Goal: Task Accomplishment & Management: Use online tool/utility

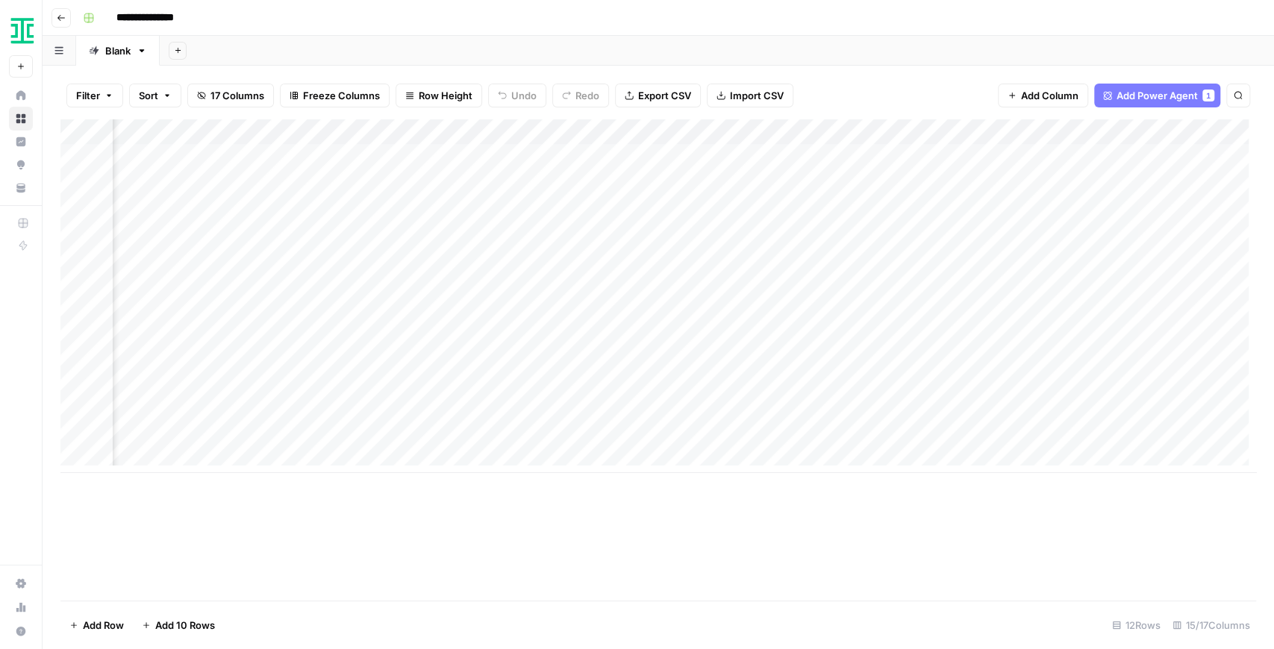
scroll to position [0, 1334]
click at [911, 334] on div "Add Column" at bounding box center [657, 296] width 1195 height 354
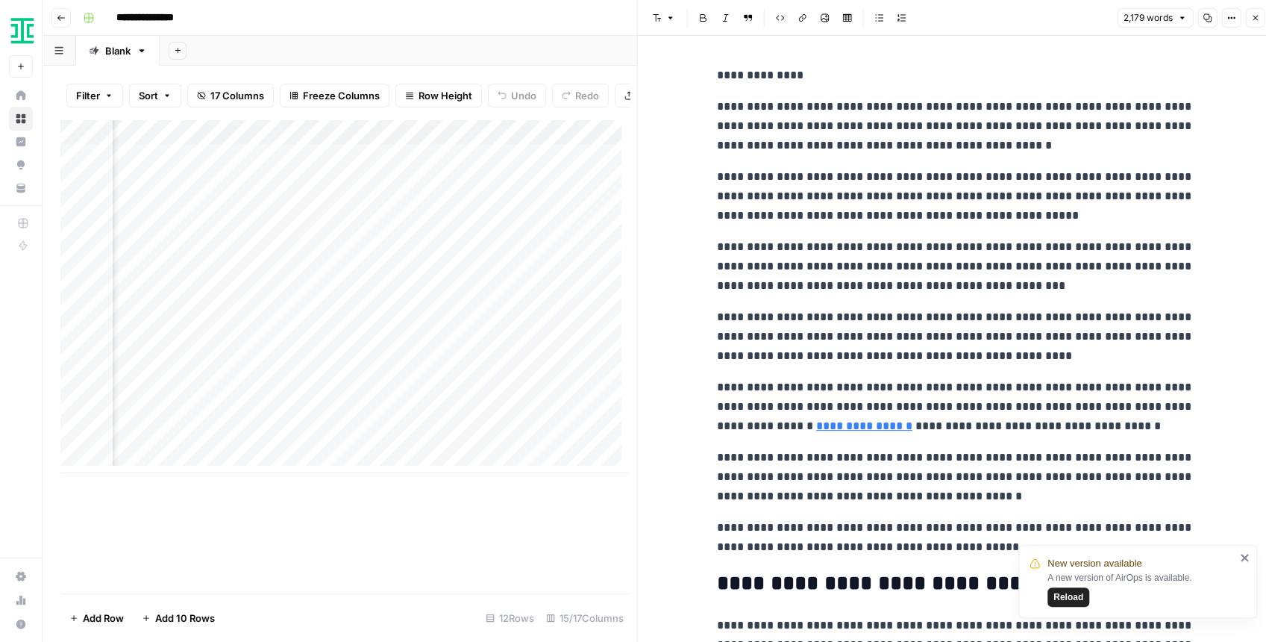
click at [1060, 591] on span "Reload" at bounding box center [1069, 596] width 30 height 13
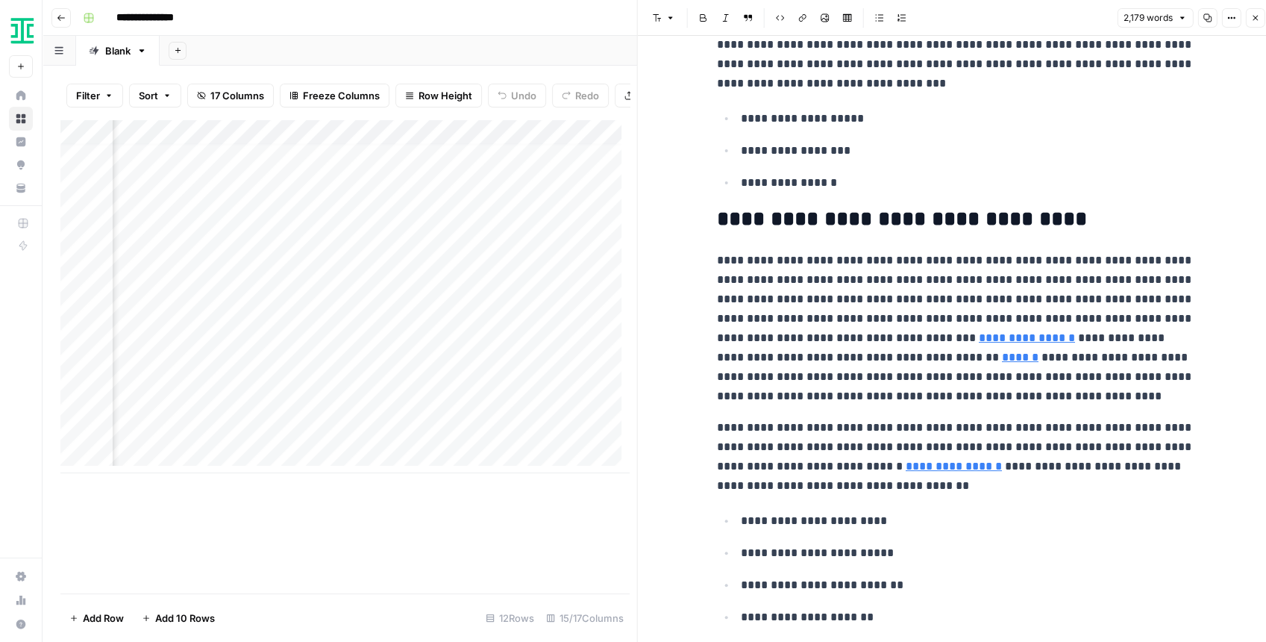
scroll to position [3929, 0]
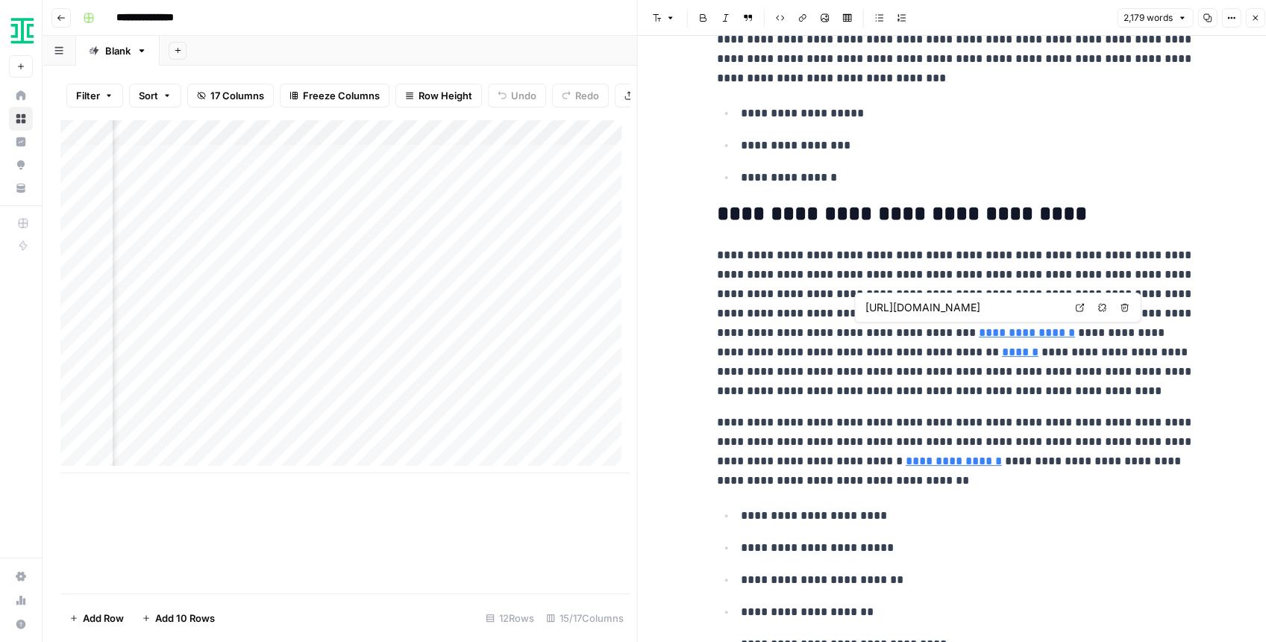
type input "[URL][DOMAIN_NAME]"
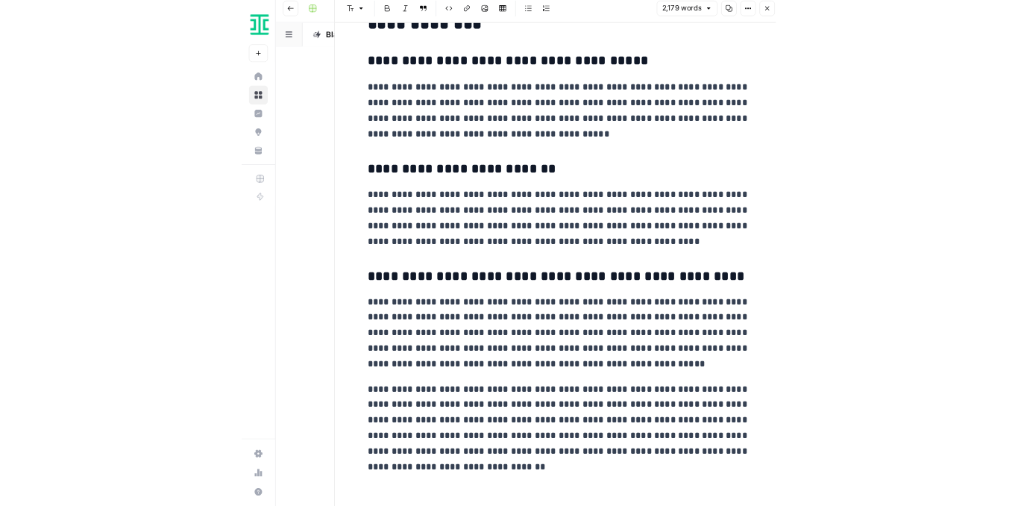
scroll to position [4915, 0]
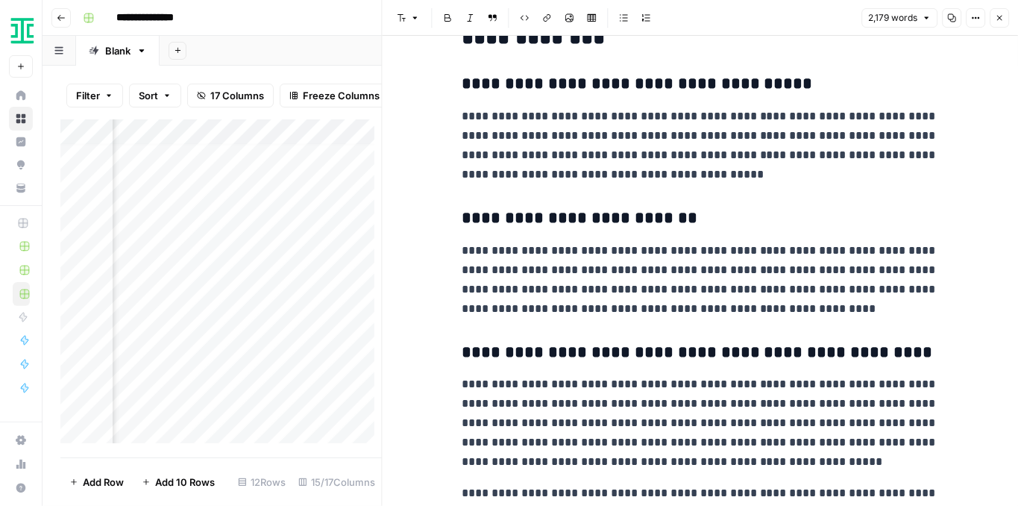
click at [998, 16] on icon "button" at bounding box center [999, 17] width 9 height 9
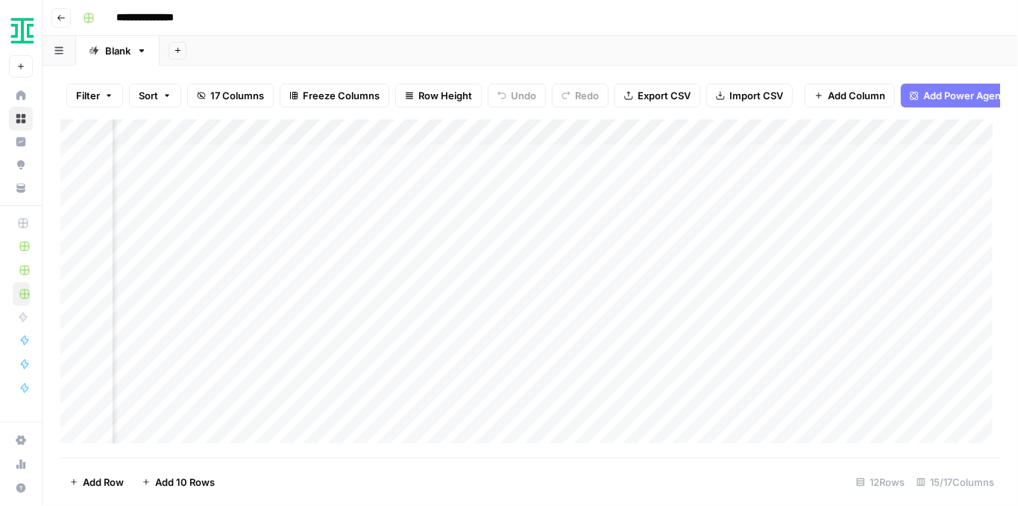
click at [845, 310] on div "Add Column" at bounding box center [530, 284] width 940 height 331
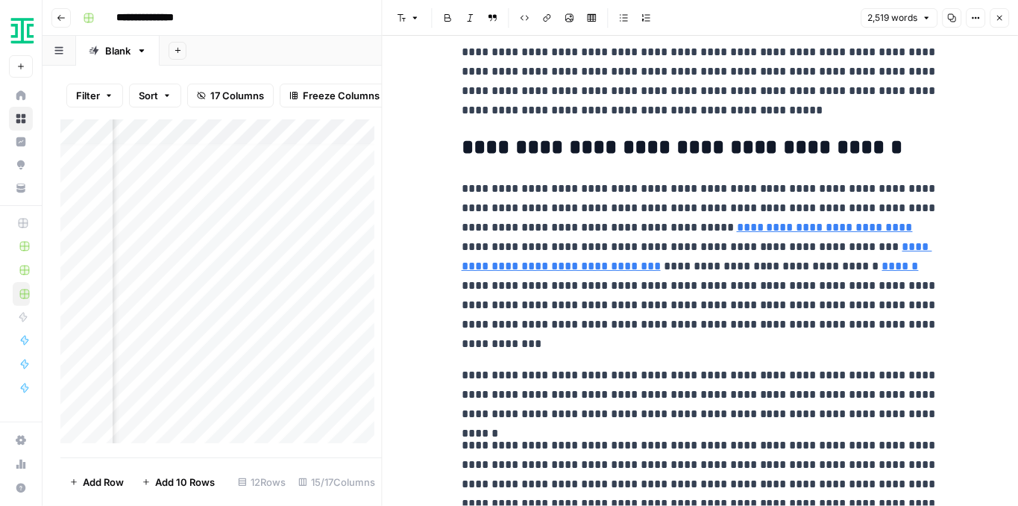
scroll to position [4078, 0]
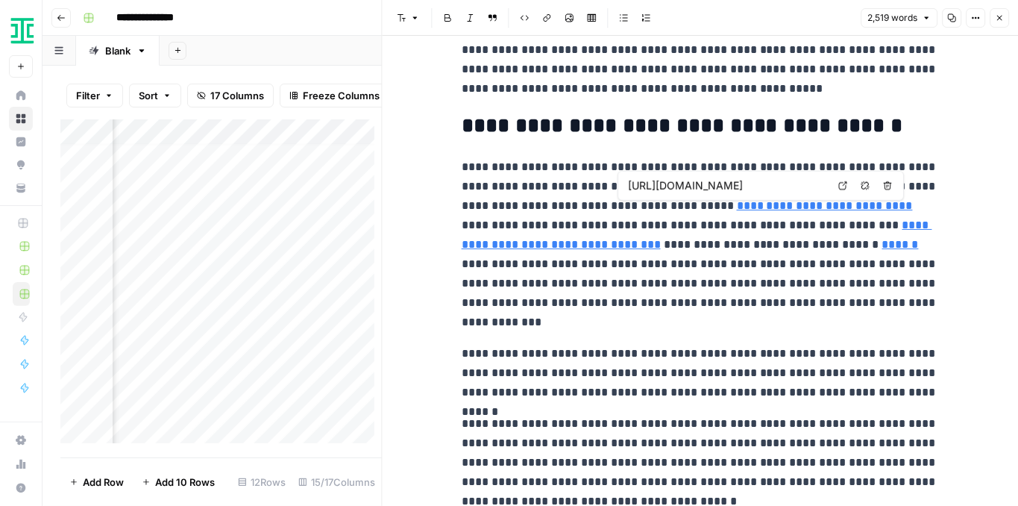
type input "https://ironcladapp.com/journal/webinars/legal-metrics/"
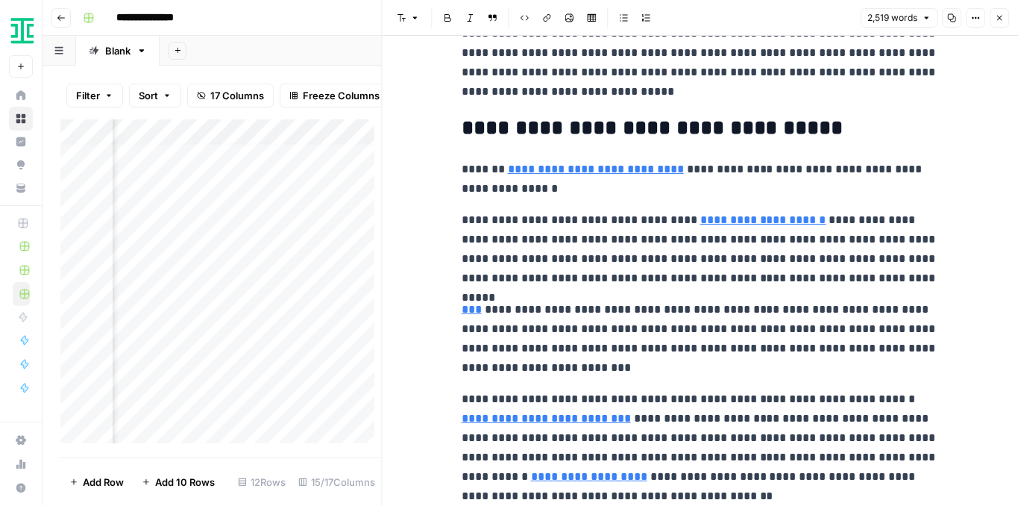
scroll to position [2686, 0]
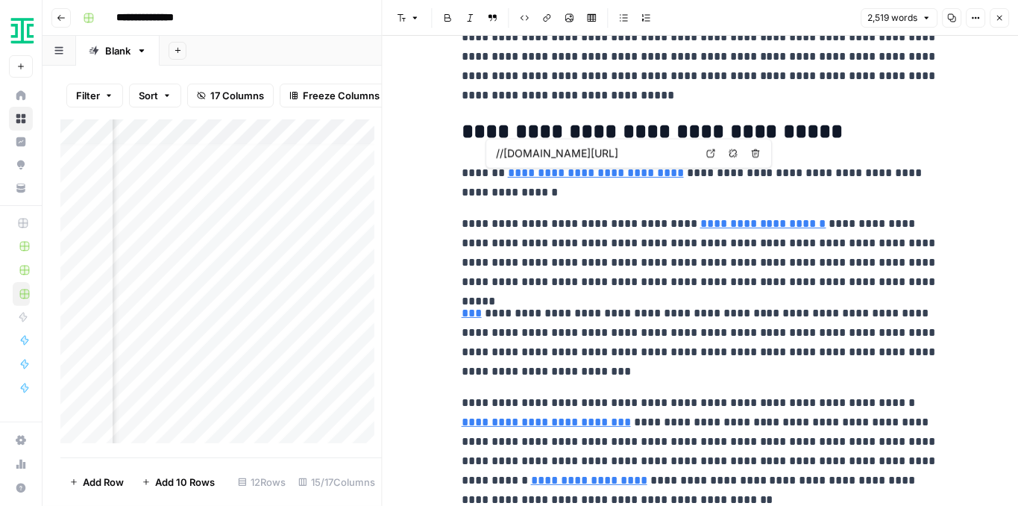
type input "https://ironcladapp.com/blog/5-ways-i-use-process-metrics-as-the-gc-of-ironclad/"
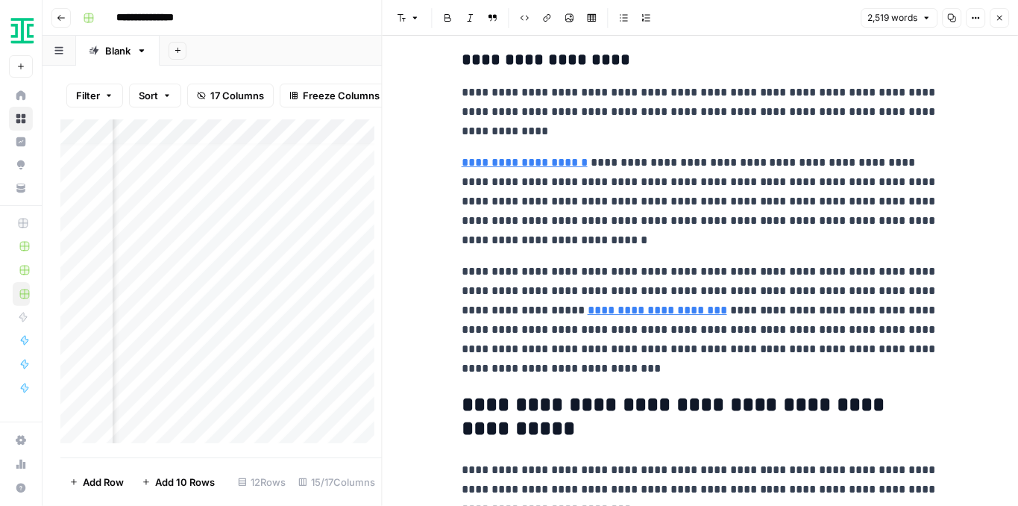
scroll to position [1591, 0]
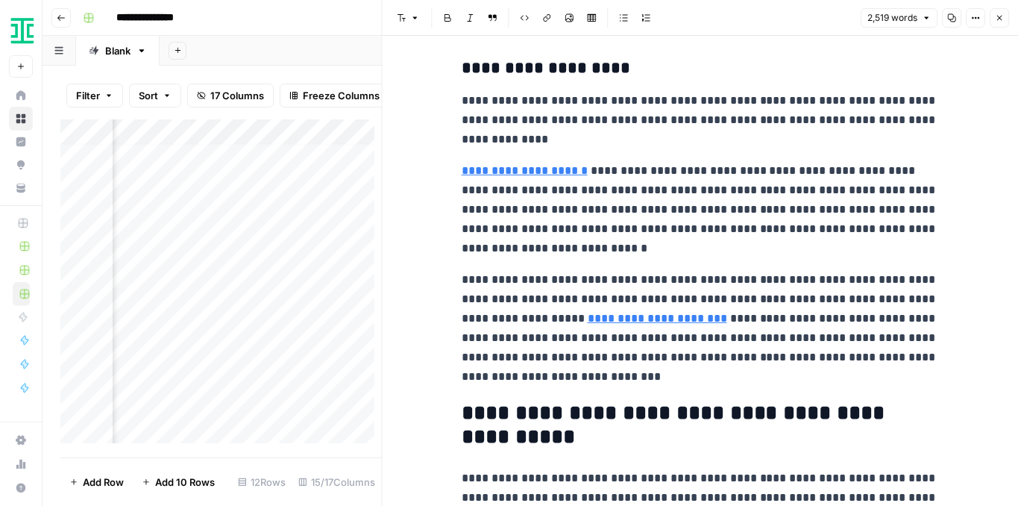
click at [1000, 27] on div "Font style Bold Italic Block quote Code block Link Image Insert Table Bulleted …" at bounding box center [701, 17] width 619 height 19
click at [1005, 20] on button "Close" at bounding box center [999, 17] width 19 height 19
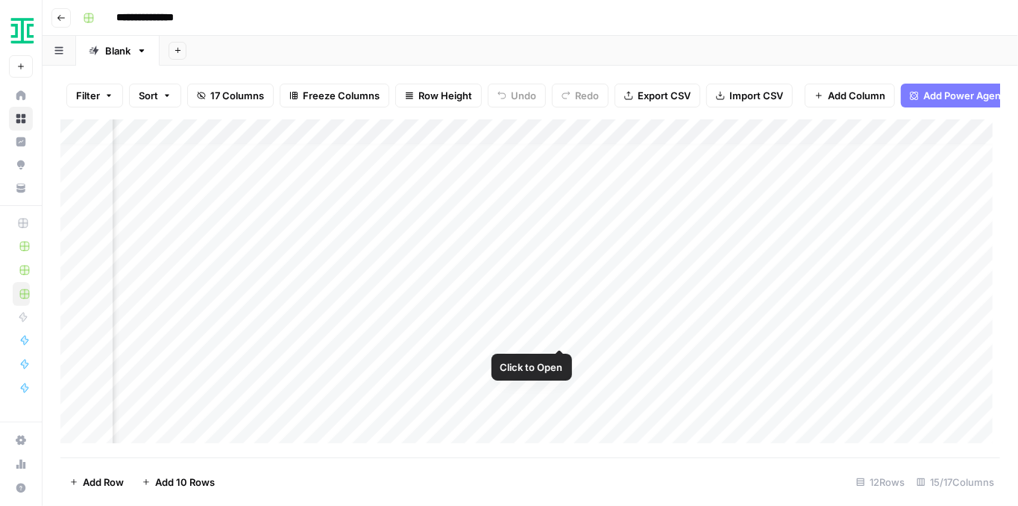
click at [561, 331] on div "Add Column" at bounding box center [530, 284] width 940 height 331
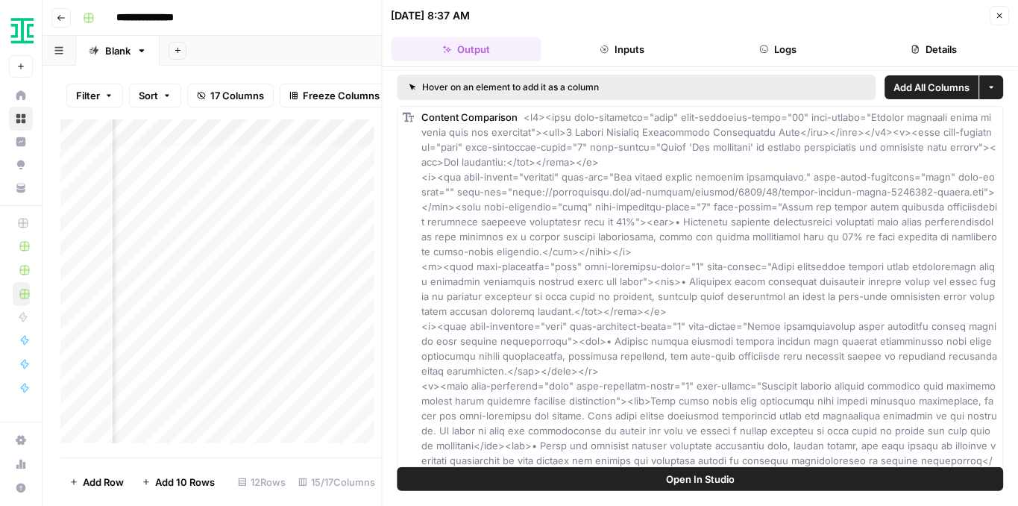
click at [742, 480] on button "Open In Studio" at bounding box center [701, 479] width 607 height 24
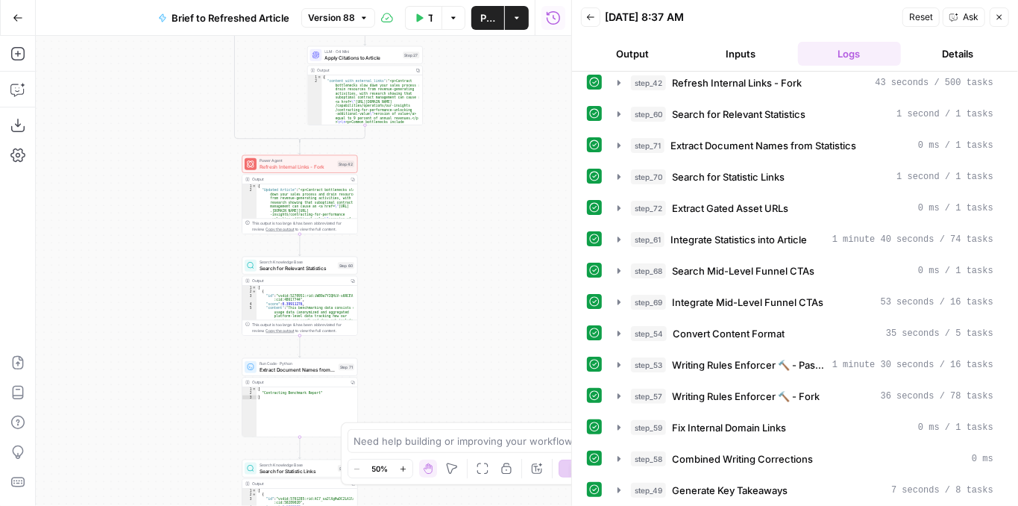
scroll to position [348, 0]
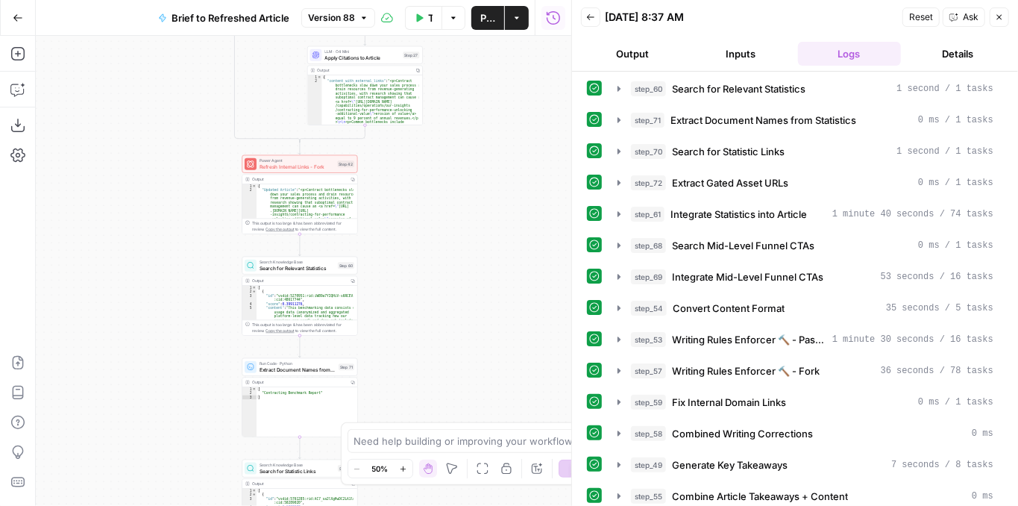
click at [997, 13] on icon "button" at bounding box center [999, 17] width 9 height 9
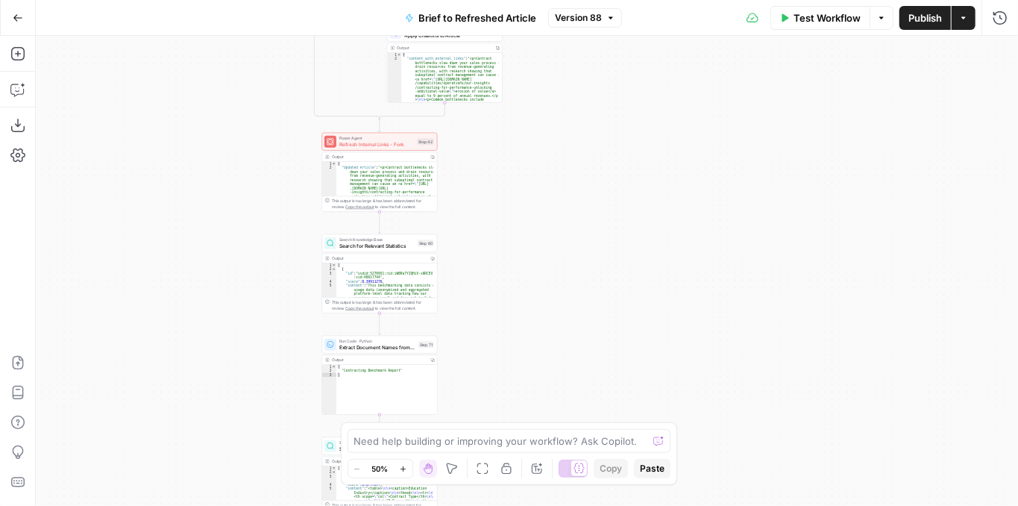
drag, startPoint x: 477, startPoint y: 222, endPoint x: 635, endPoint y: 157, distance: 171.3
click at [633, 157] on div "true false false true false true Workflow Set Inputs Inputs LLM · GPT-4.1 Extra…" at bounding box center [527, 271] width 983 height 470
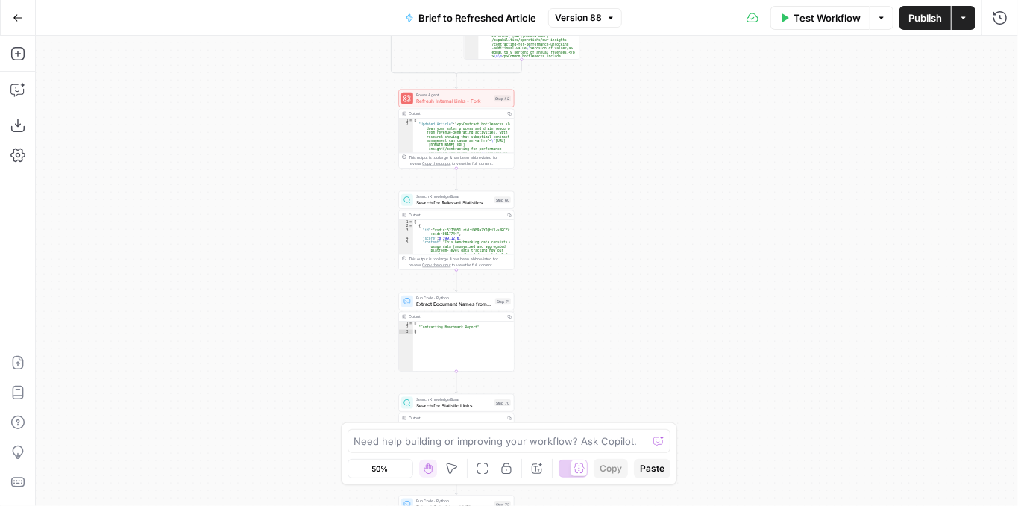
drag, startPoint x: 622, startPoint y: 248, endPoint x: 628, endPoint y: 151, distance: 97.2
click at [628, 151] on div "true false false true false true Workflow Set Inputs Inputs LLM · GPT-4.1 Extra…" at bounding box center [527, 271] width 983 height 470
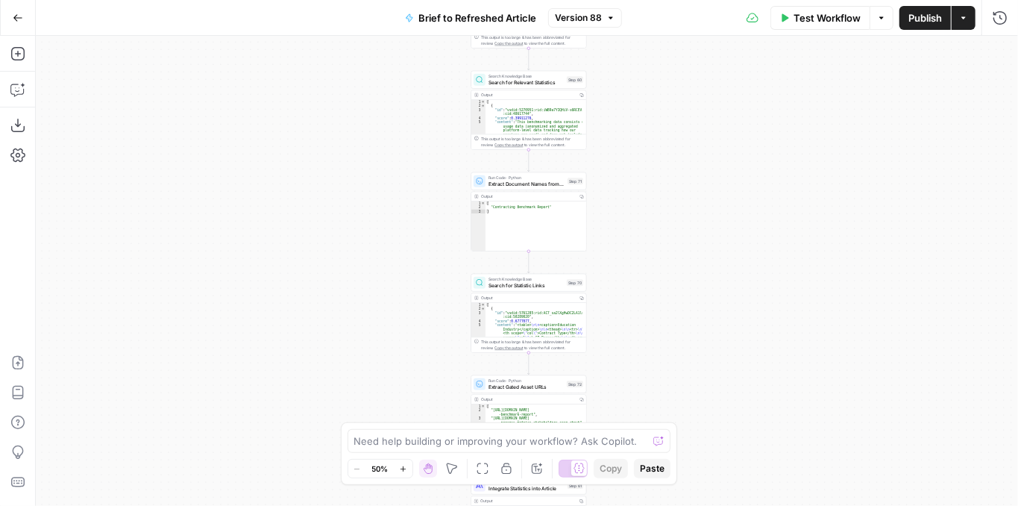
drag, startPoint x: 559, startPoint y: 213, endPoint x: 642, endPoint y: 201, distance: 83.6
click at [639, 198] on div "true false false true false true Workflow Set Inputs Inputs LLM · GPT-4.1 Extra…" at bounding box center [527, 271] width 983 height 470
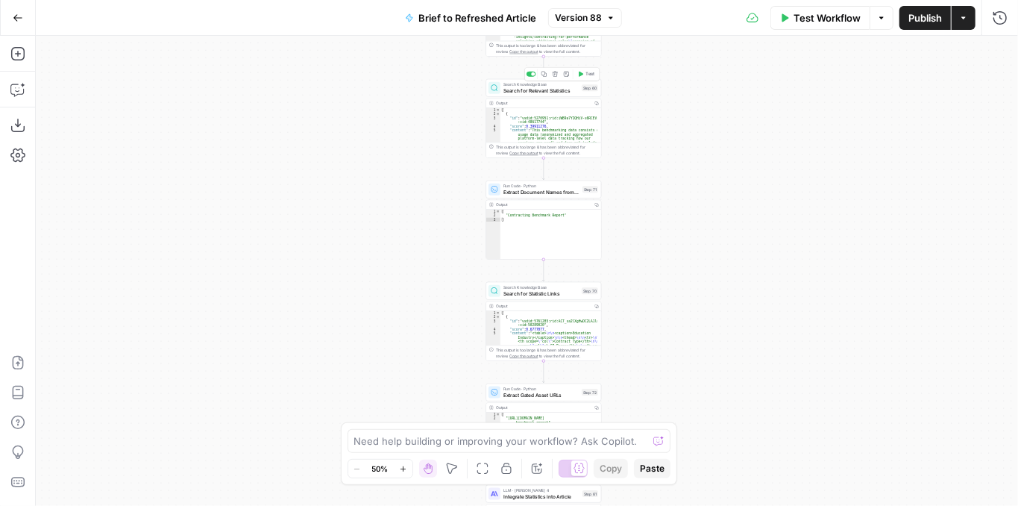
click at [548, 92] on span "Search for Relevant Statistics" at bounding box center [541, 90] width 75 height 7
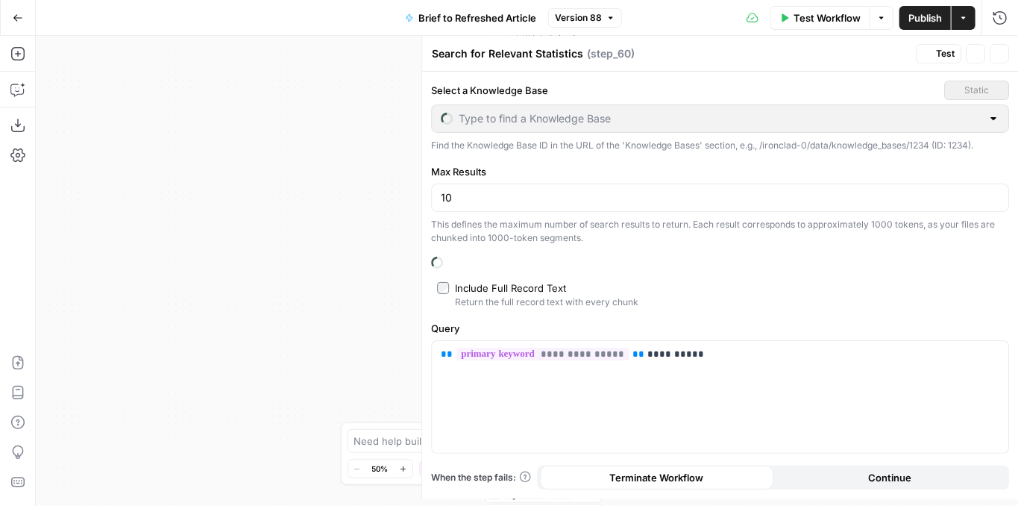
type input "IC Reports"
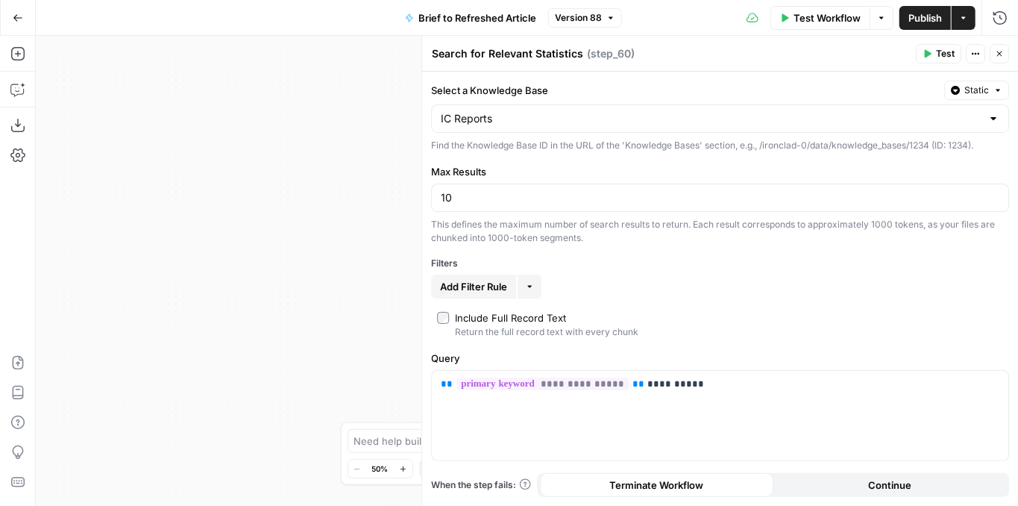
click at [997, 60] on button "Close" at bounding box center [999, 53] width 19 height 19
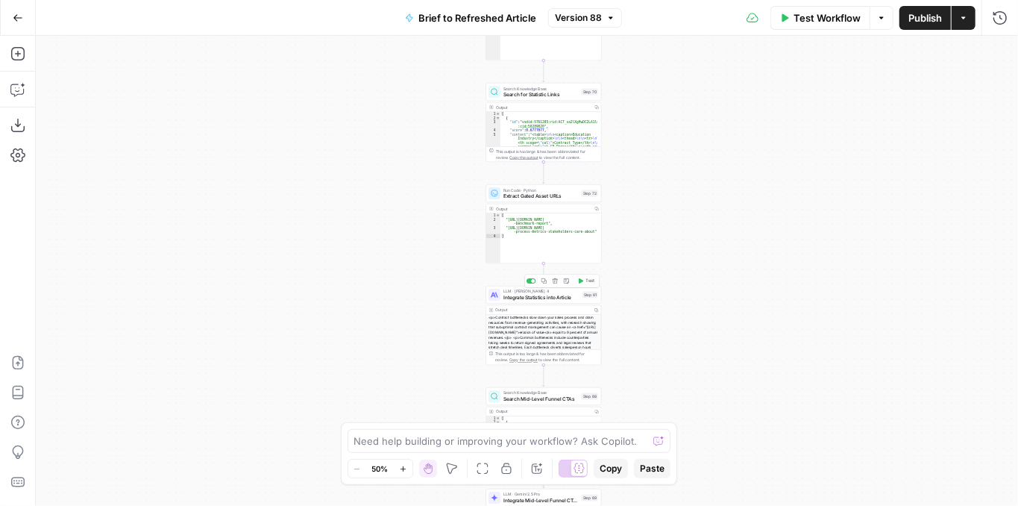
click at [530, 296] on span "Integrate Statistics into Article" at bounding box center [542, 297] width 76 height 7
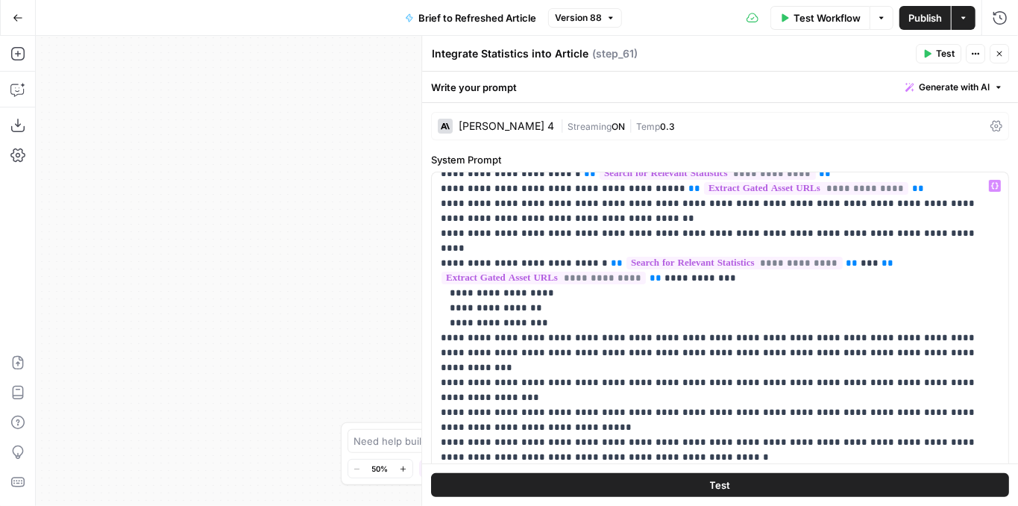
scroll to position [344, 0]
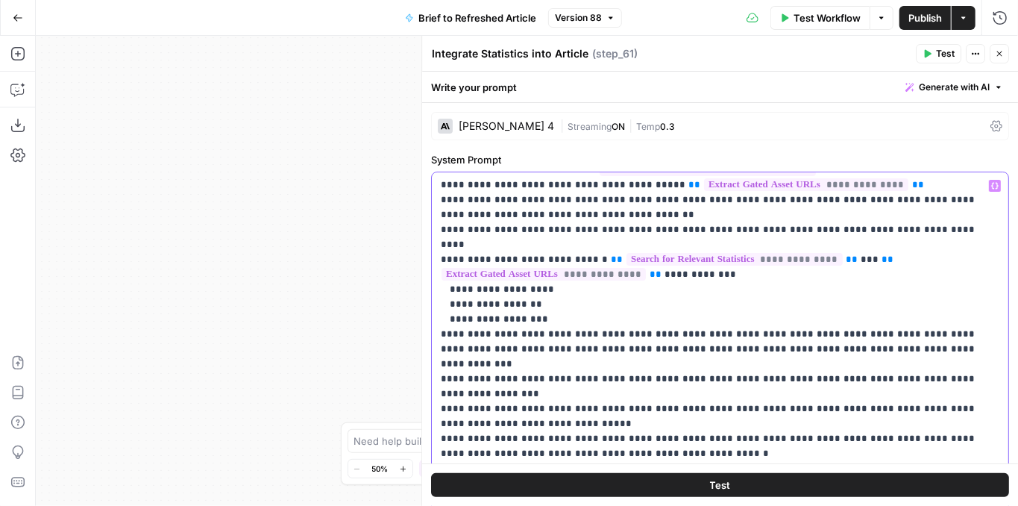
drag, startPoint x: 498, startPoint y: 351, endPoint x: 437, endPoint y: 306, distance: 76.3
click at [437, 306] on div "**********" at bounding box center [717, 476] width 570 height 608
copy p "**********"
click at [876, 335] on p "**********" at bounding box center [713, 304] width 545 height 940
click at [871, 331] on p "**********" at bounding box center [713, 304] width 545 height 940
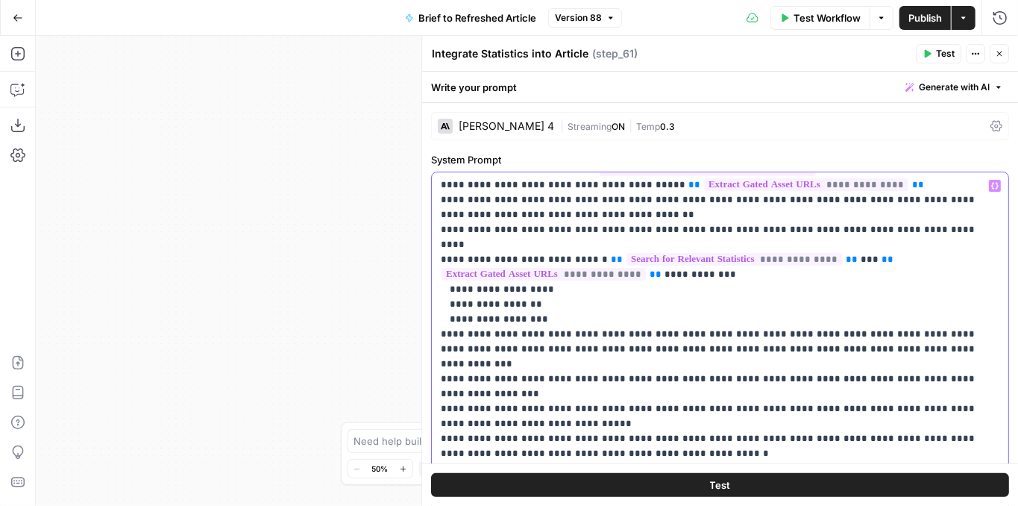
drag, startPoint x: 874, startPoint y: 331, endPoint x: 821, endPoint y: 334, distance: 53.8
click at [821, 334] on p "**********" at bounding box center [713, 304] width 545 height 940
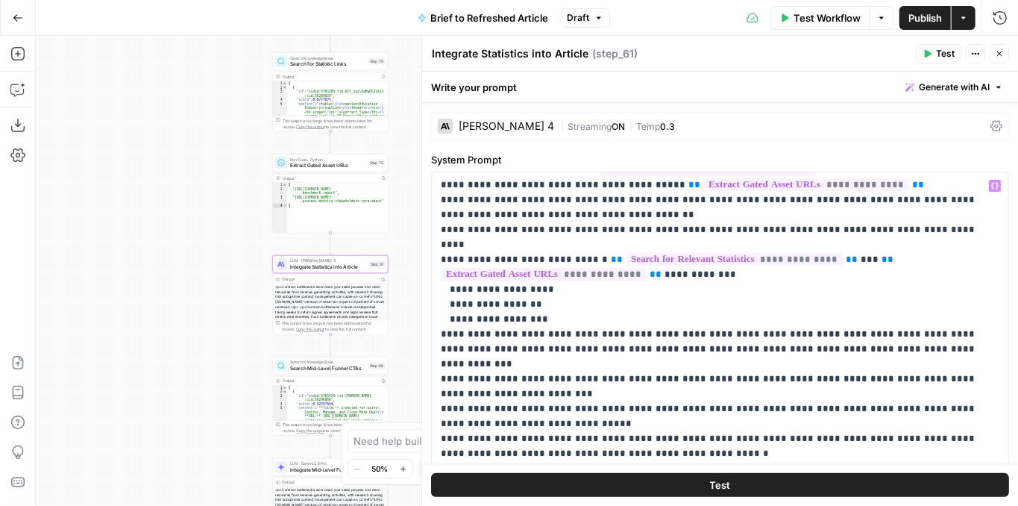
drag, startPoint x: 355, startPoint y: 248, endPoint x: 147, endPoint y: 222, distance: 209.8
click at [141, 217] on div "true false false true false true Workflow Set Inputs Inputs LLM · GPT-4.1 Extra…" at bounding box center [527, 271] width 983 height 470
click at [661, 486] on button "Test" at bounding box center [720, 485] width 578 height 24
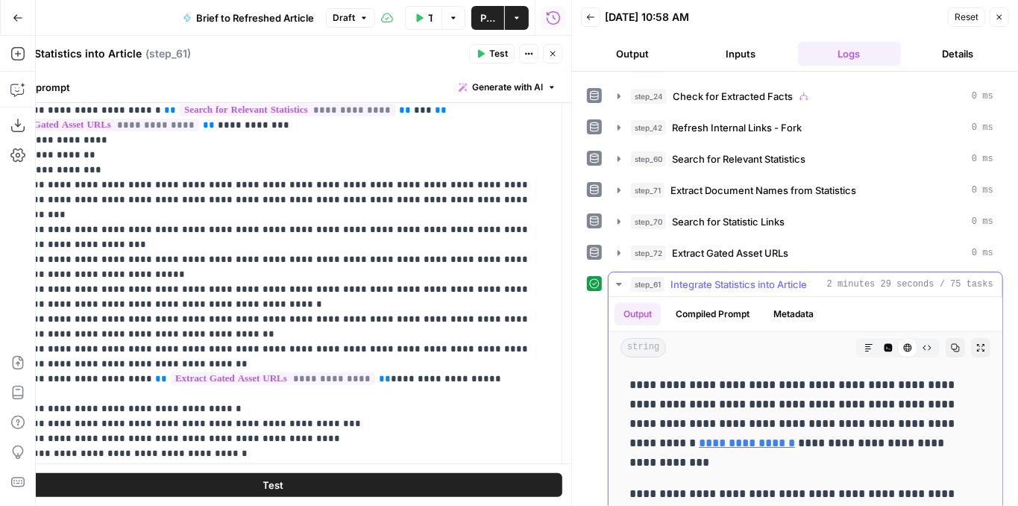
scroll to position [298, 0]
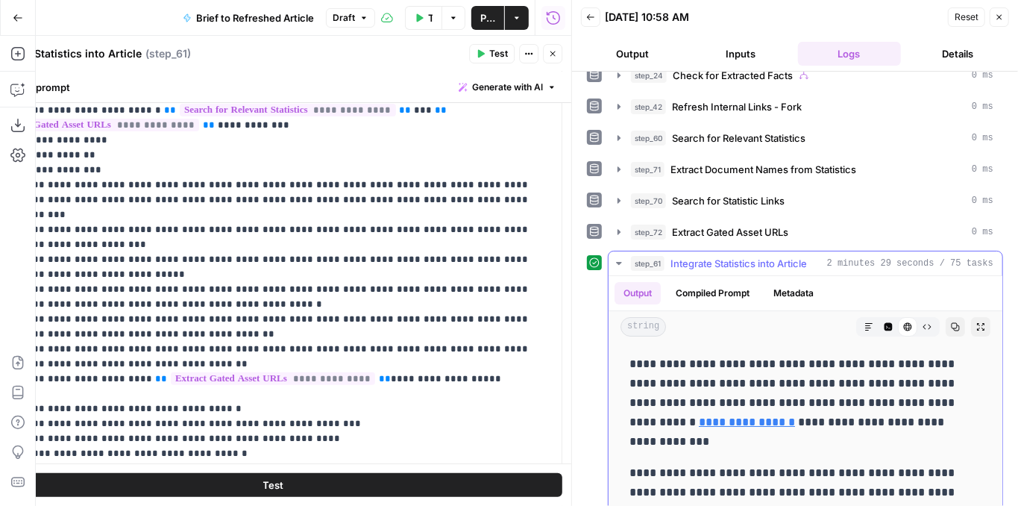
click at [977, 322] on icon "button" at bounding box center [981, 326] width 9 height 9
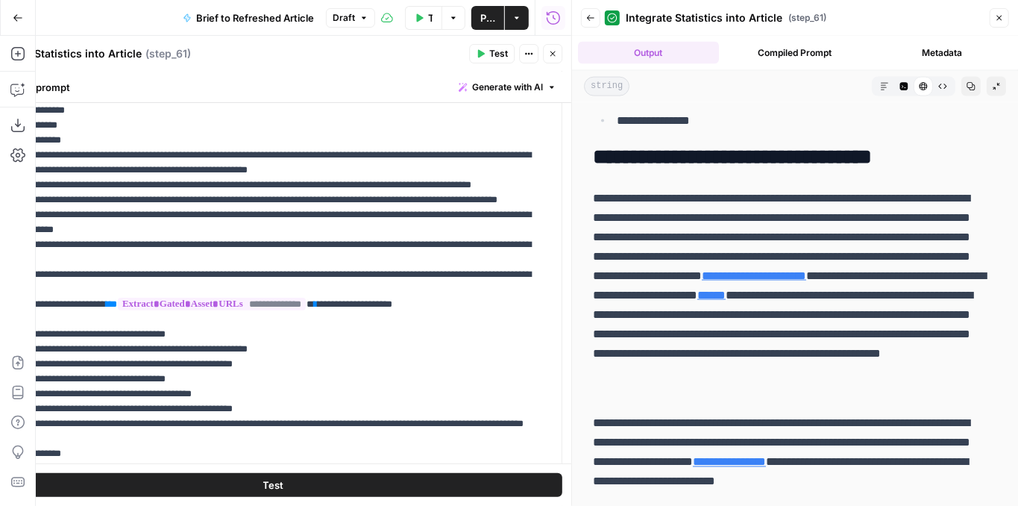
scroll to position [4227, 0]
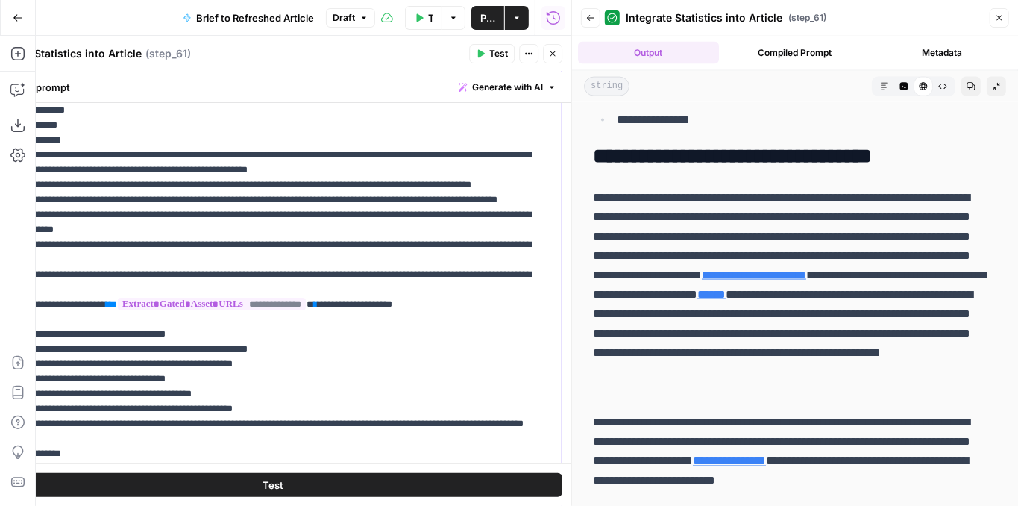
click at [412, 345] on p "**********" at bounding box center [266, 155] width 545 height 940
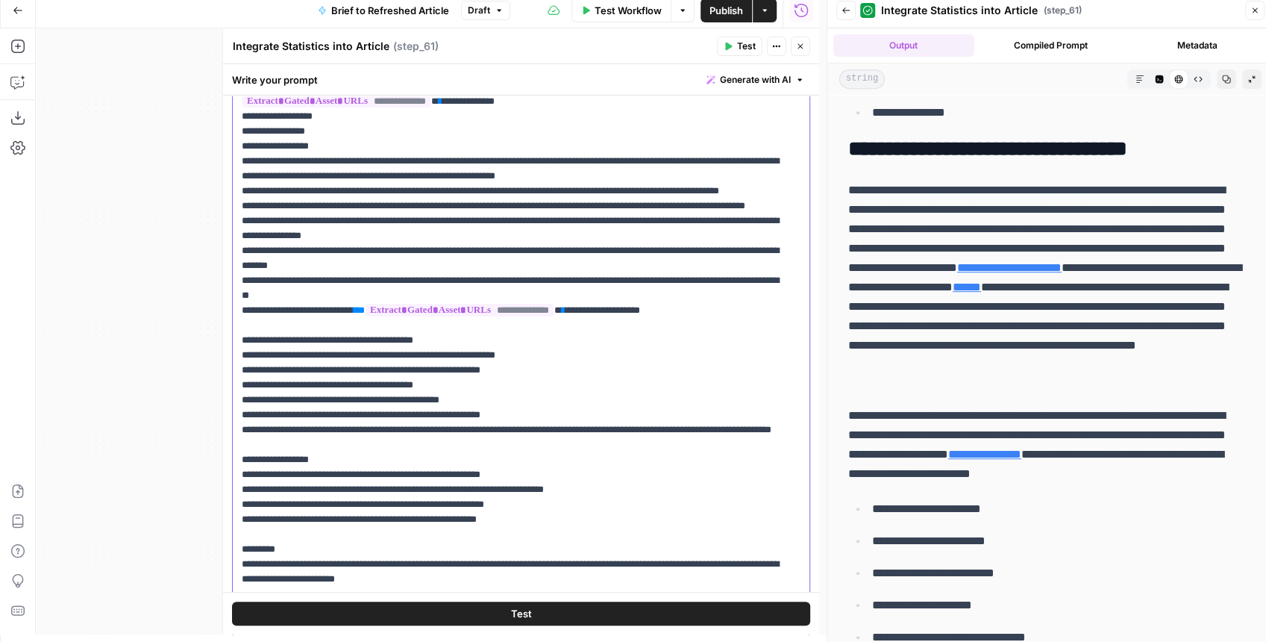
scroll to position [0, 0]
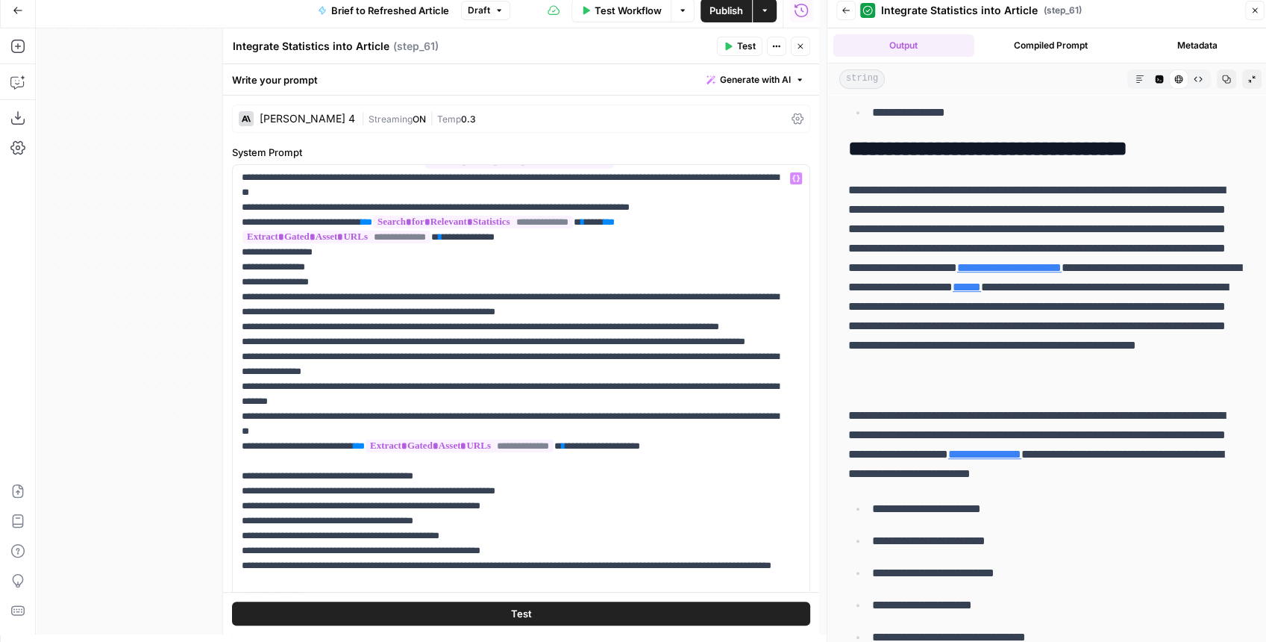
click at [740, 49] on span "Test" at bounding box center [746, 46] width 19 height 13
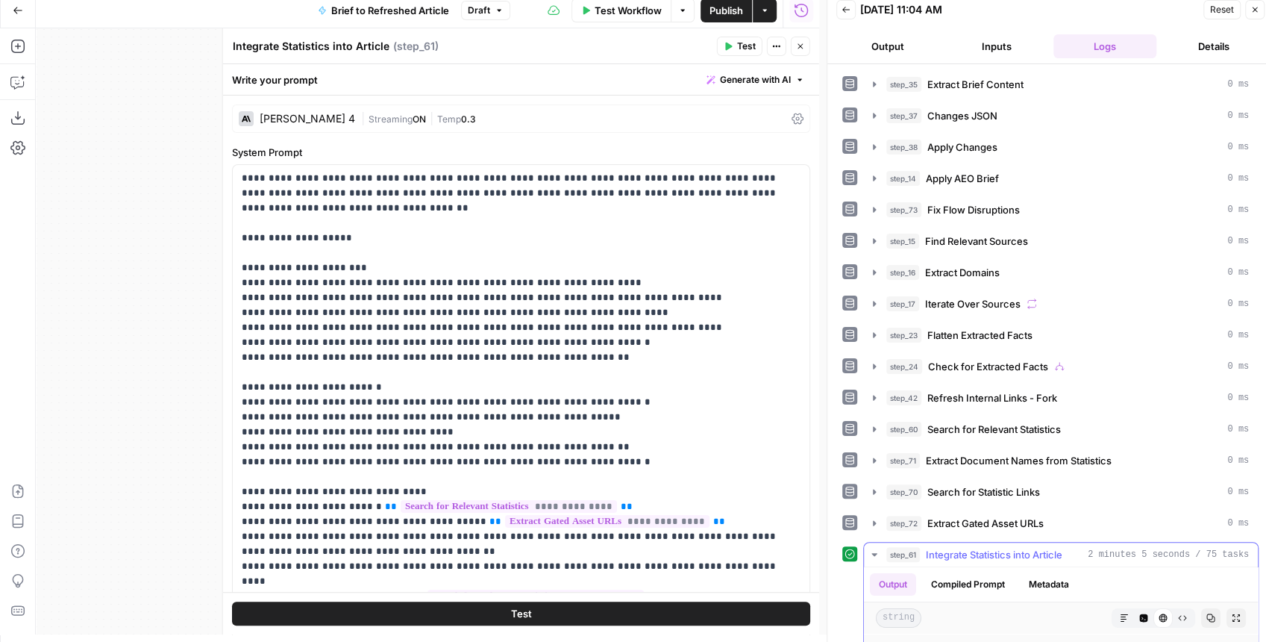
click at [1018, 505] on button "Expand Output" at bounding box center [1236, 617] width 19 height 19
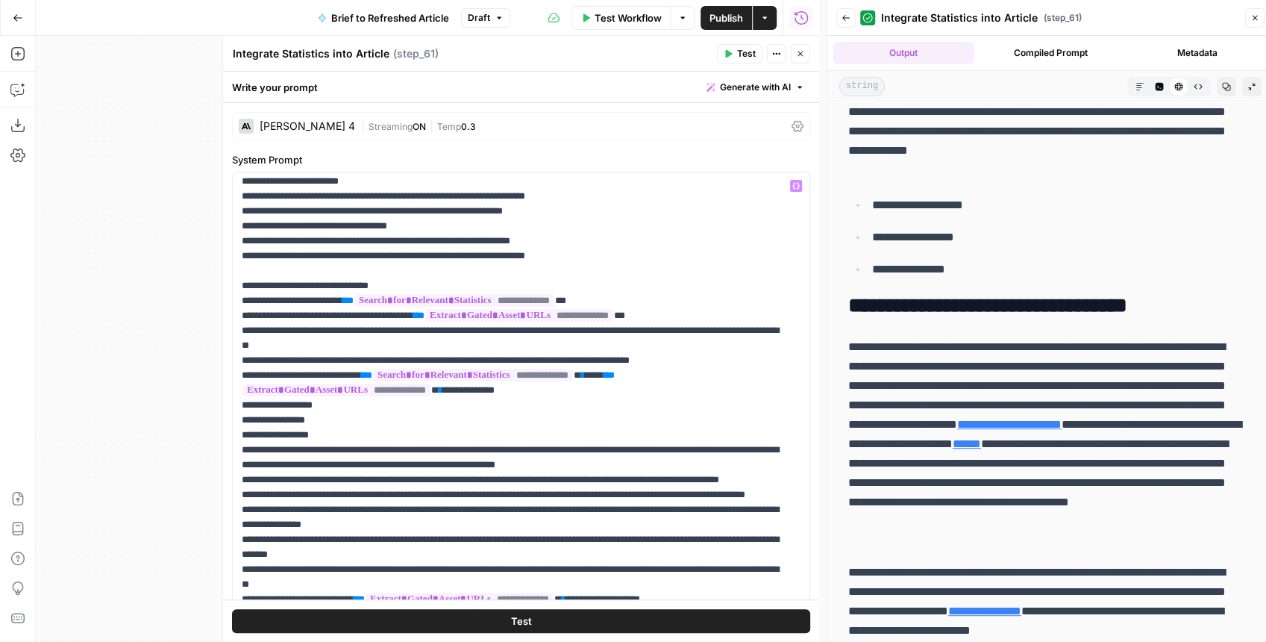
scroll to position [248, 0]
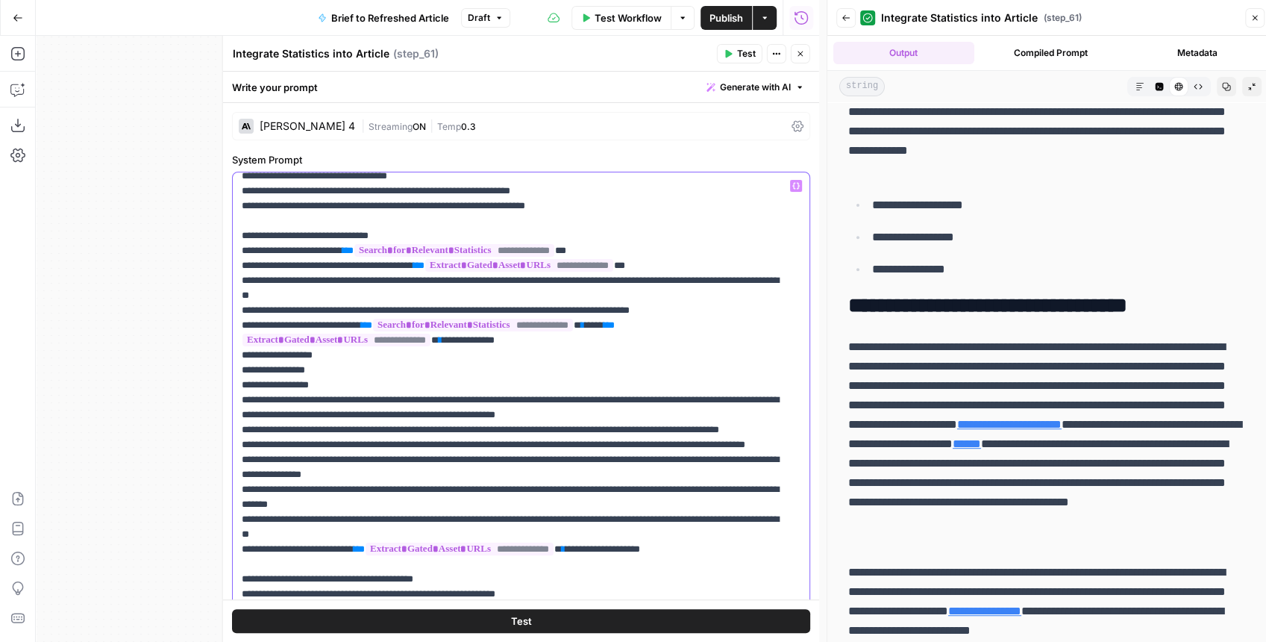
click at [536, 404] on p "**********" at bounding box center [514, 400] width 545 height 940
click at [533, 420] on p "**********" at bounding box center [514, 400] width 545 height 940
click at [424, 431] on p "**********" at bounding box center [514, 400] width 545 height 940
click at [555, 436] on p "**********" at bounding box center [514, 400] width 545 height 940
click at [404, 448] on p "**********" at bounding box center [514, 400] width 545 height 940
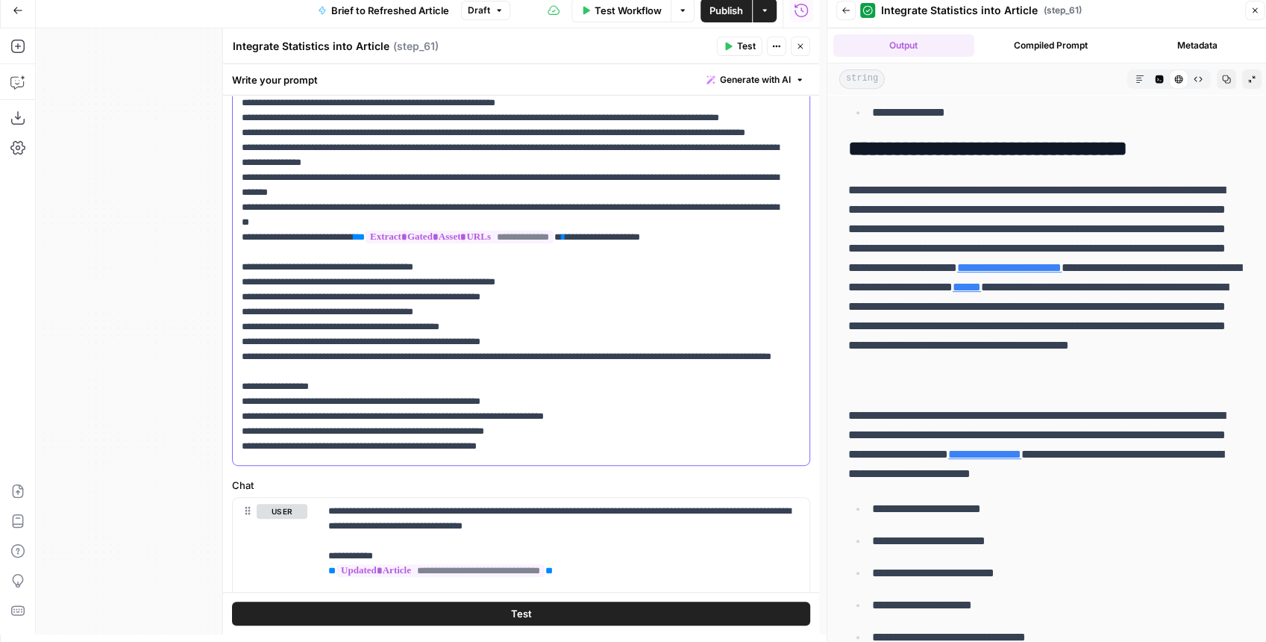
scroll to position [195, 0]
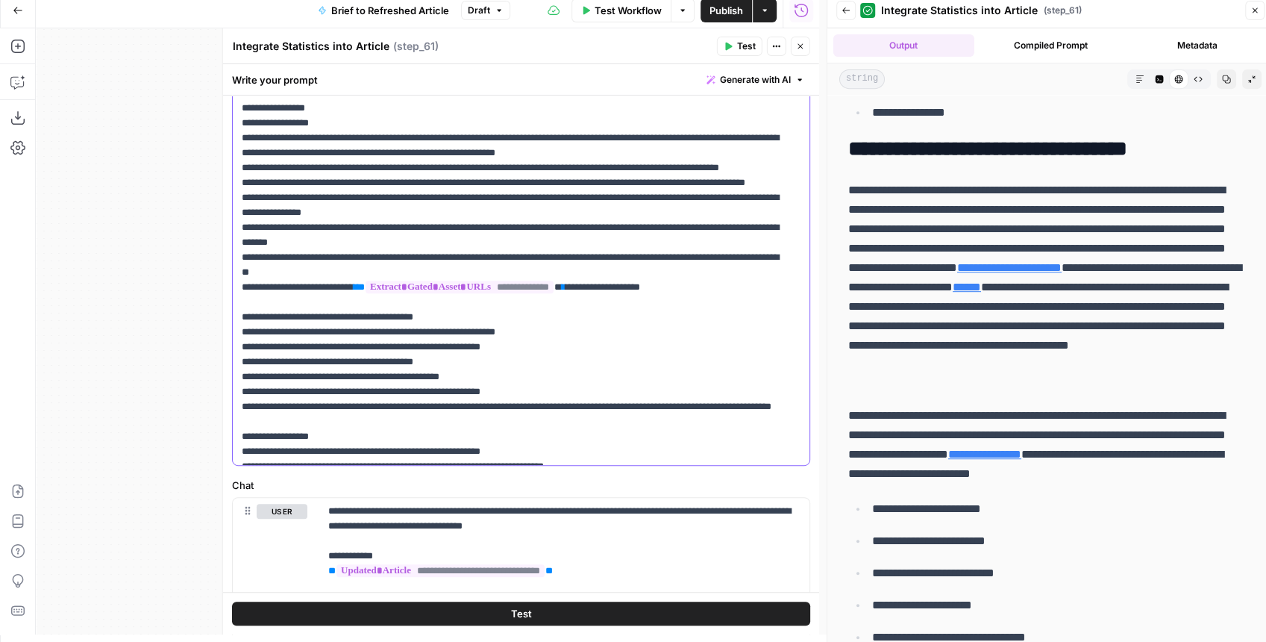
drag, startPoint x: 755, startPoint y: 164, endPoint x: 624, endPoint y: 169, distance: 130.6
click at [624, 169] on p "**********" at bounding box center [514, 138] width 545 height 940
click at [727, 46] on icon "button" at bounding box center [728, 46] width 9 height 9
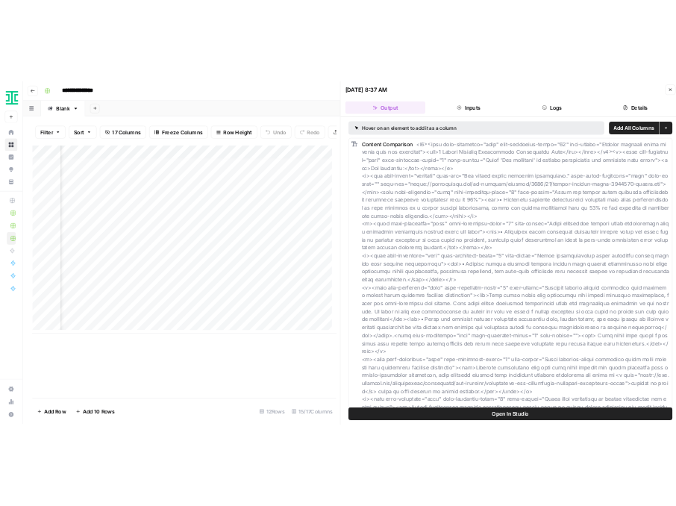
scroll to position [7, 1566]
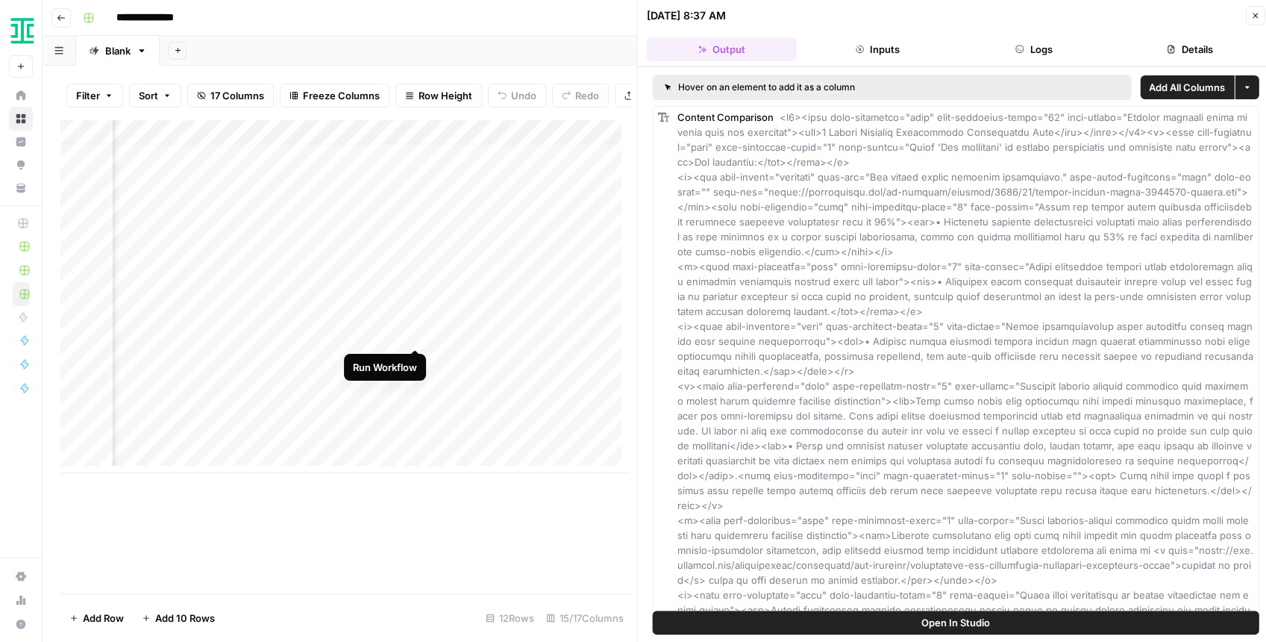
click at [416, 334] on div "Add Column" at bounding box center [344, 296] width 569 height 354
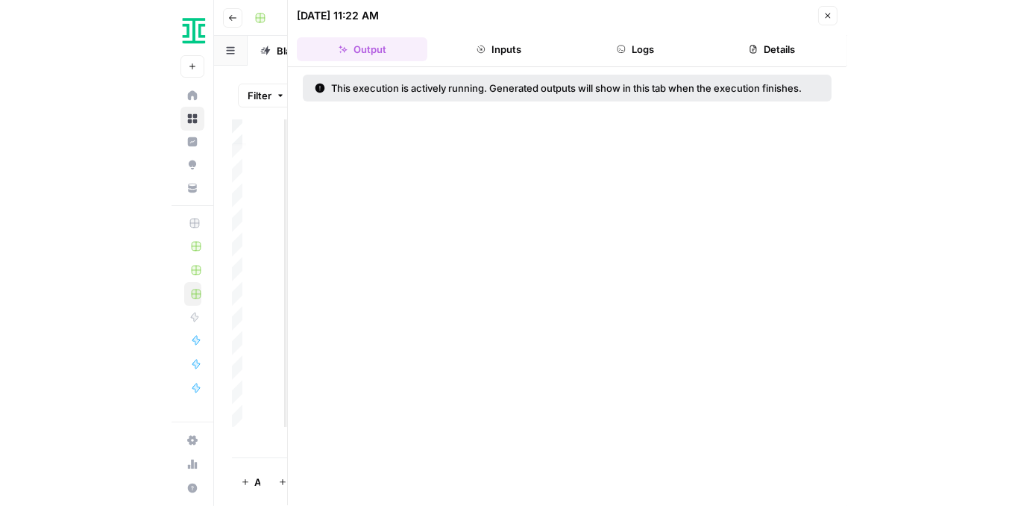
scroll to position [7, 1566]
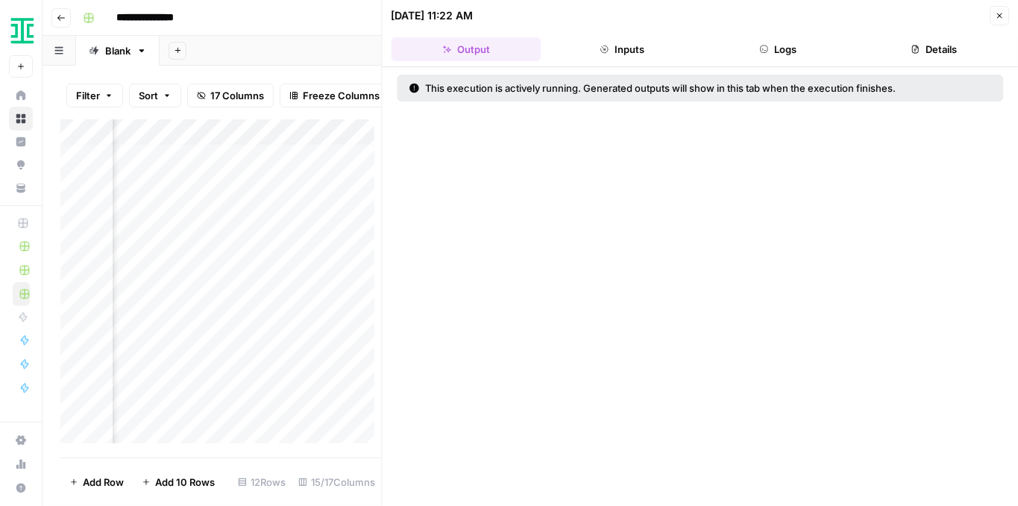
click at [1002, 24] on button "Close" at bounding box center [999, 15] width 19 height 19
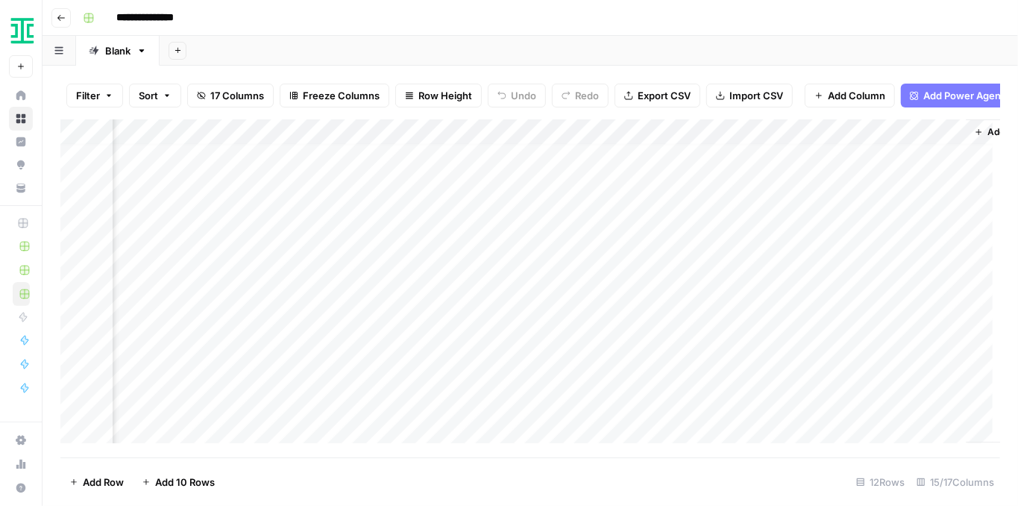
click at [680, 309] on div "Add Column" at bounding box center [530, 284] width 940 height 331
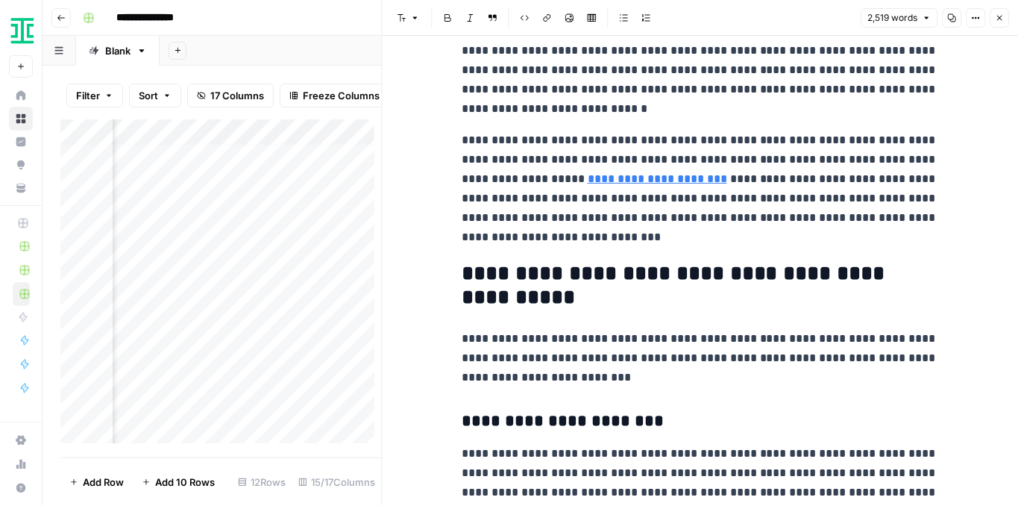
scroll to position [1691, 0]
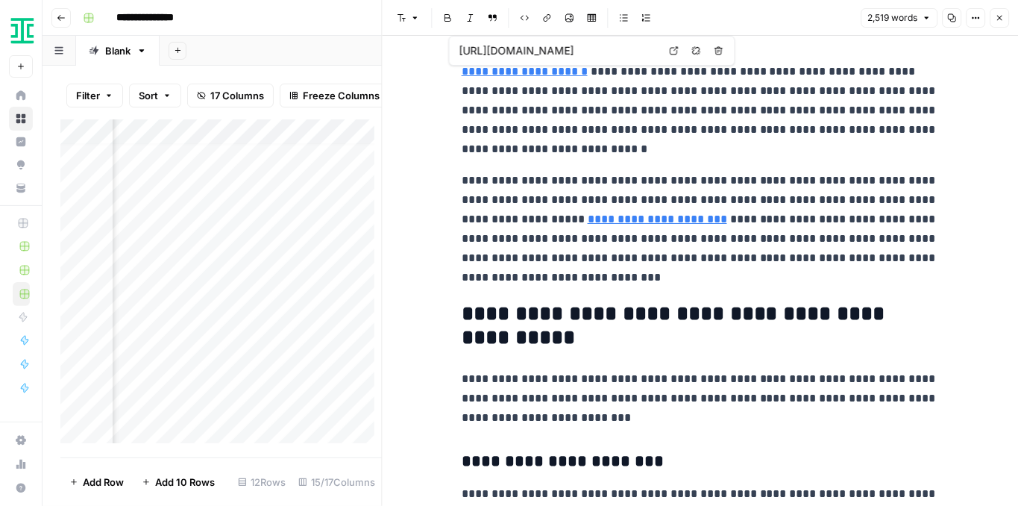
type input "[URL][DOMAIN_NAME]"
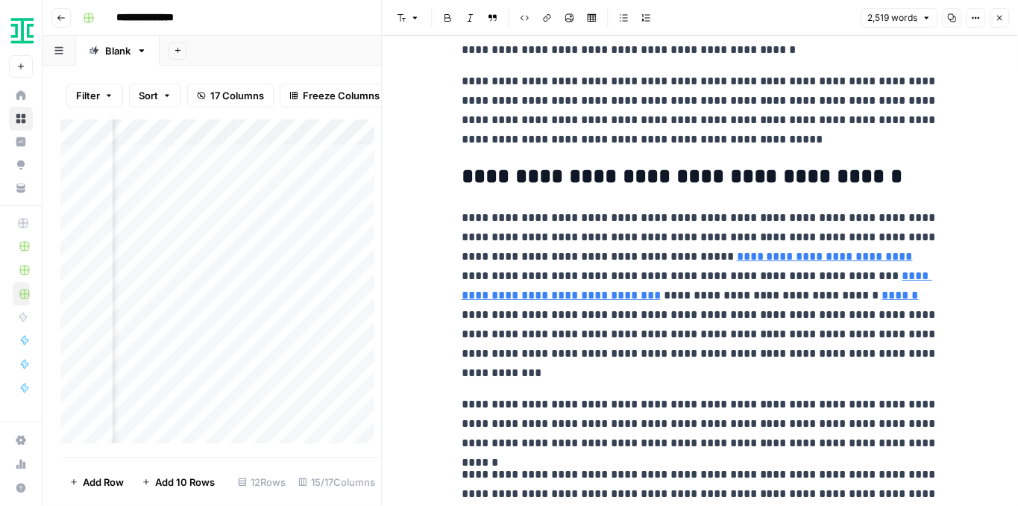
scroll to position [4029, 0]
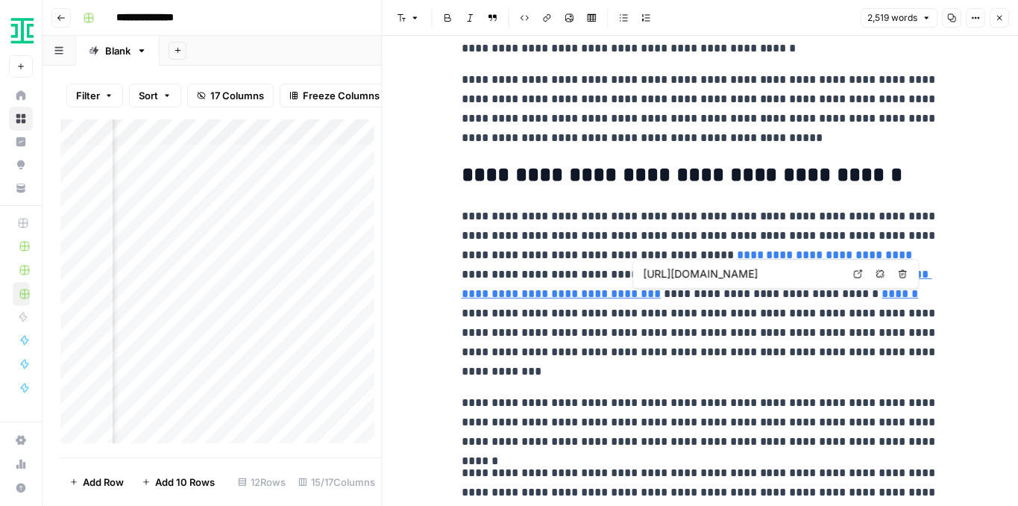
click at [901, 295] on link "******" at bounding box center [901, 293] width 37 height 11
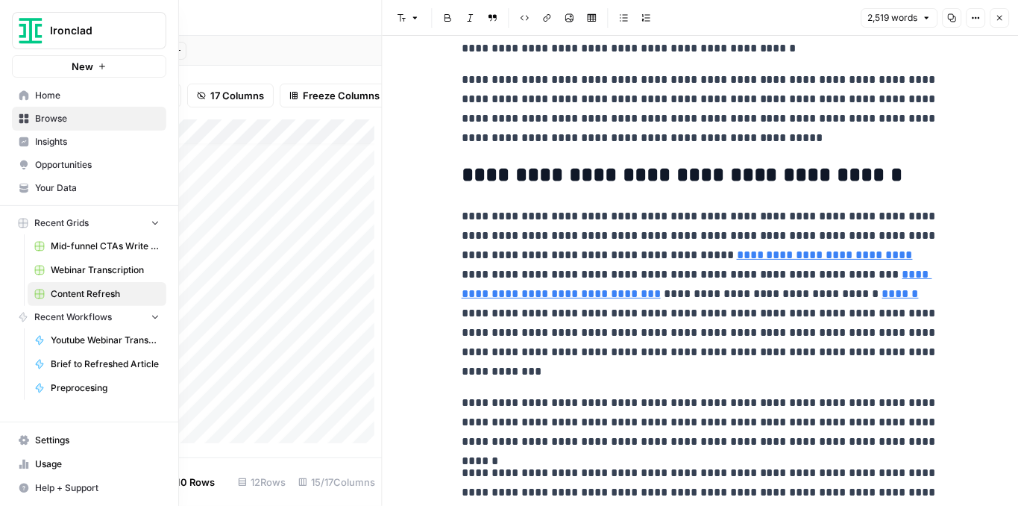
click at [70, 192] on span "Your Data" at bounding box center [97, 187] width 125 height 13
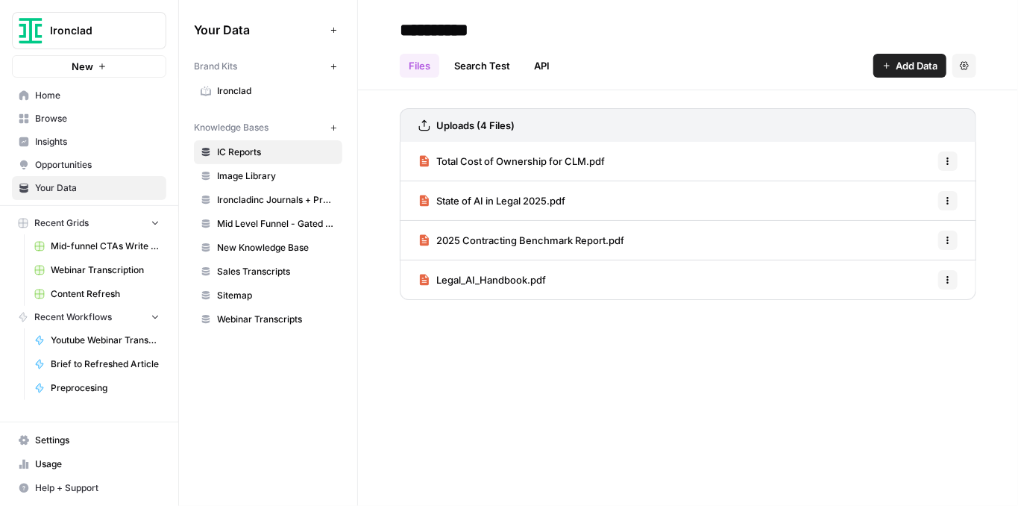
click at [518, 163] on span "Total Cost of Ownership for CLM.pdf" at bounding box center [520, 161] width 169 height 15
click at [507, 200] on span "State of AI in Legal 2025.pdf" at bounding box center [500, 200] width 129 height 15
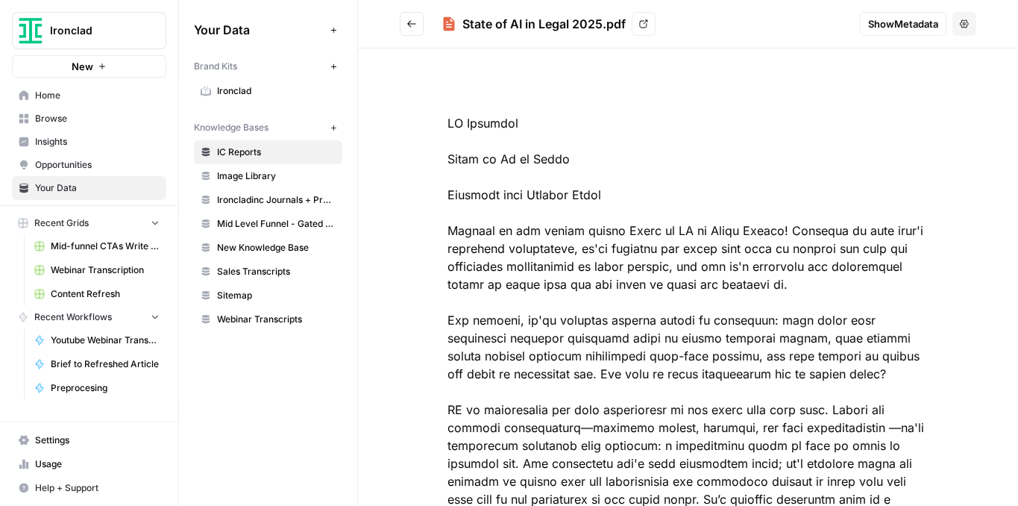
drag, startPoint x: 516, startPoint y: 174, endPoint x: 518, endPoint y: 166, distance: 7.6
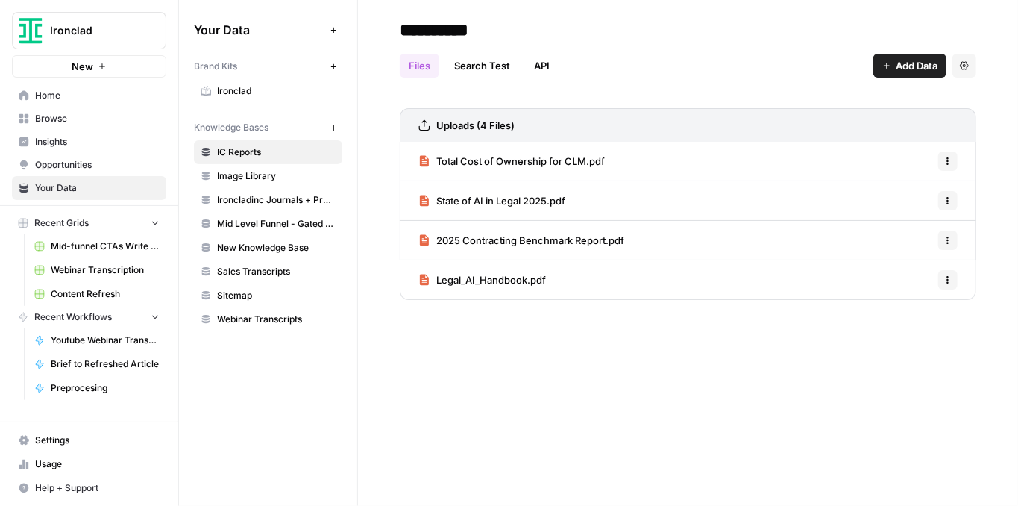
click at [515, 235] on span "2025 Contracting Benchmark Report.pdf" at bounding box center [530, 240] width 188 height 15
click at [510, 273] on span "Legal_AI_Handbook.pdf" at bounding box center [491, 279] width 110 height 15
click at [104, 282] on link "Content Refresh" at bounding box center [97, 294] width 139 height 24
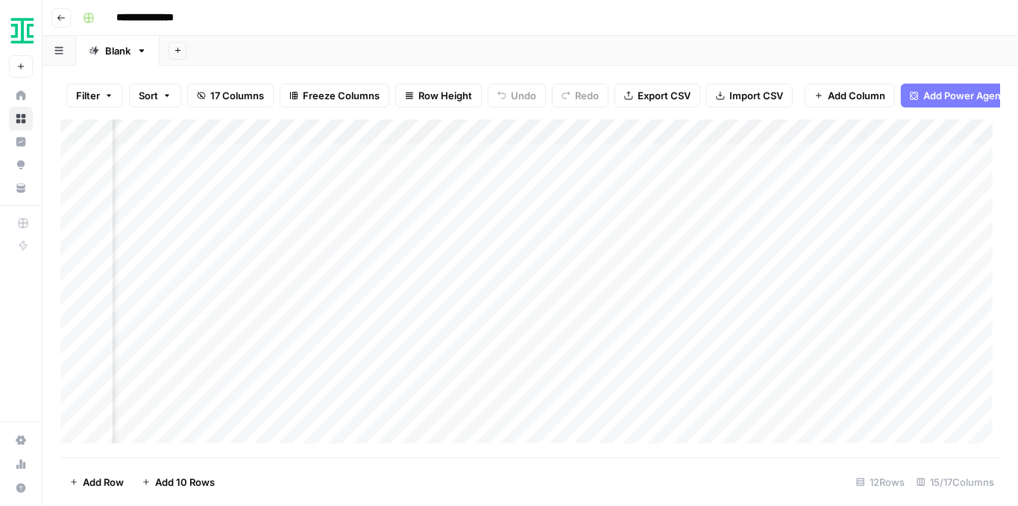
scroll to position [0, 1447]
click at [532, 289] on div "Add Column" at bounding box center [530, 284] width 940 height 331
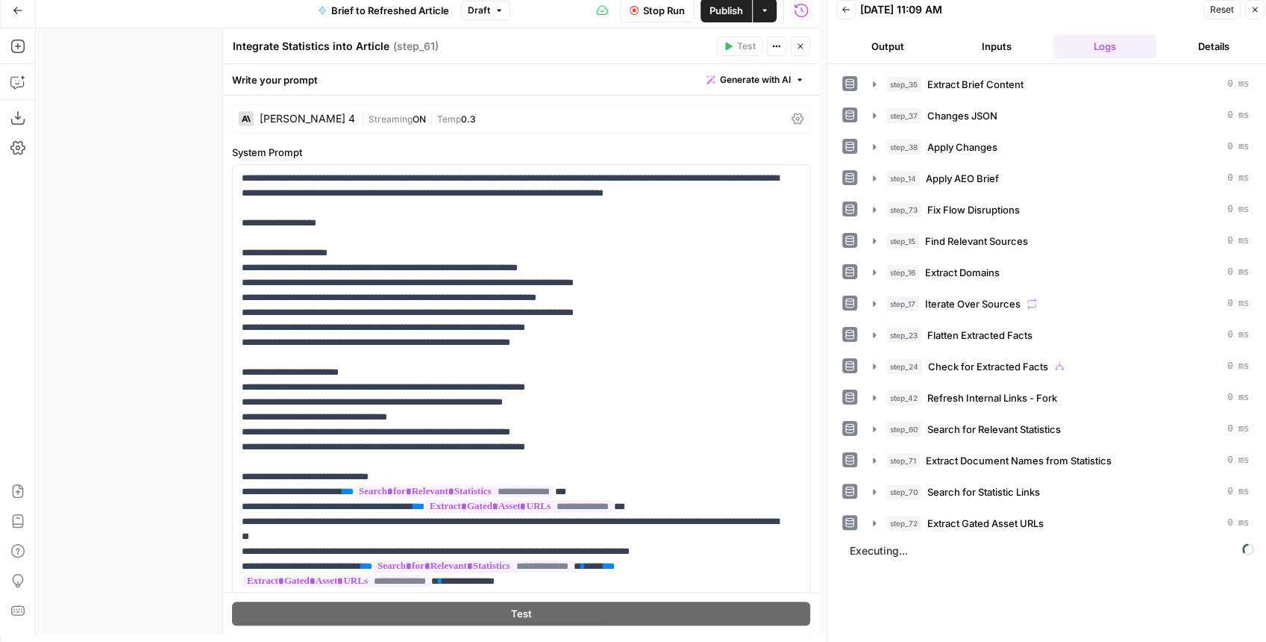
scroll to position [195, 0]
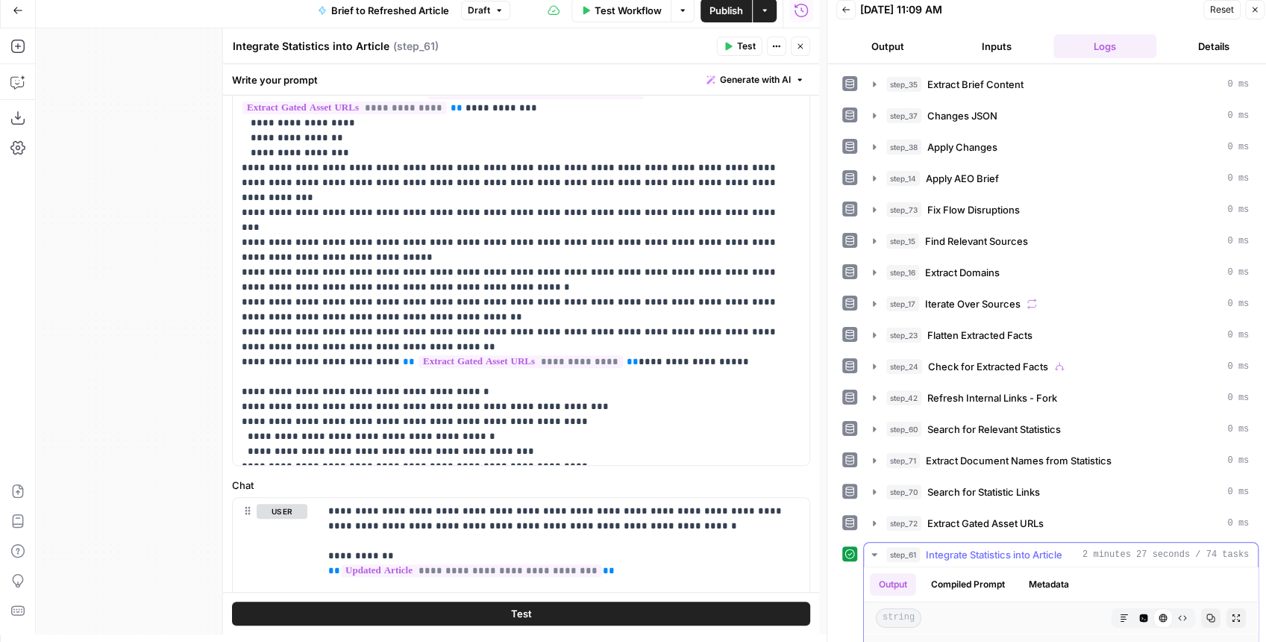
click at [1232, 613] on icon "button" at bounding box center [1236, 617] width 9 height 9
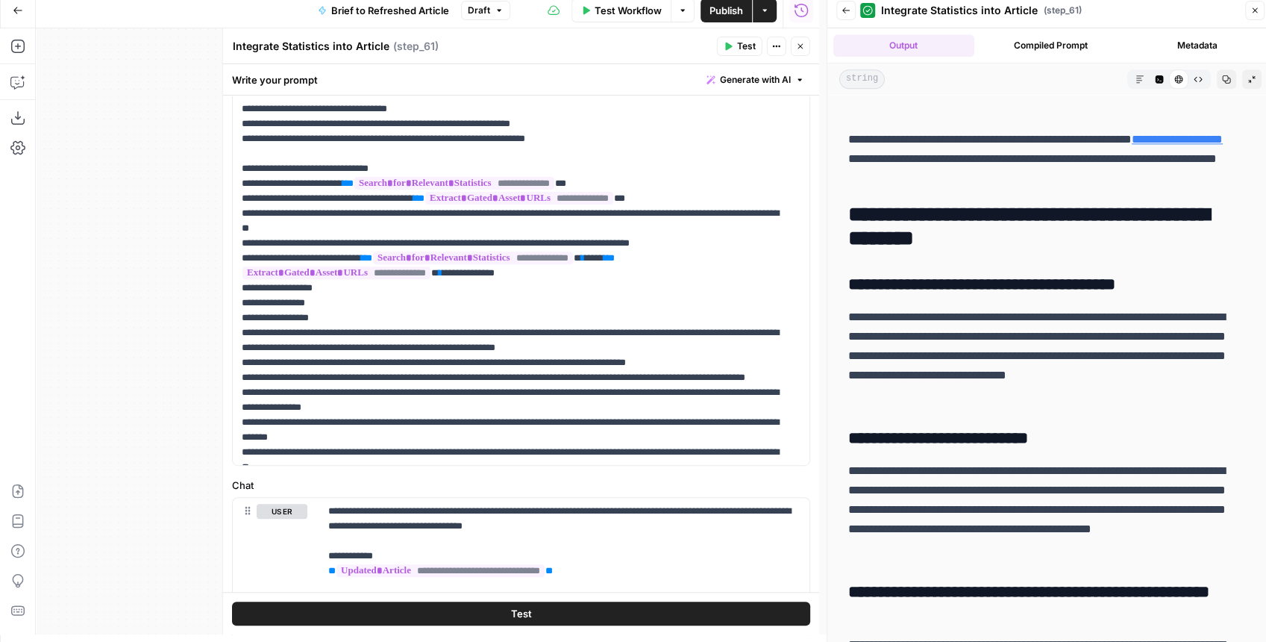
scroll to position [5270, 0]
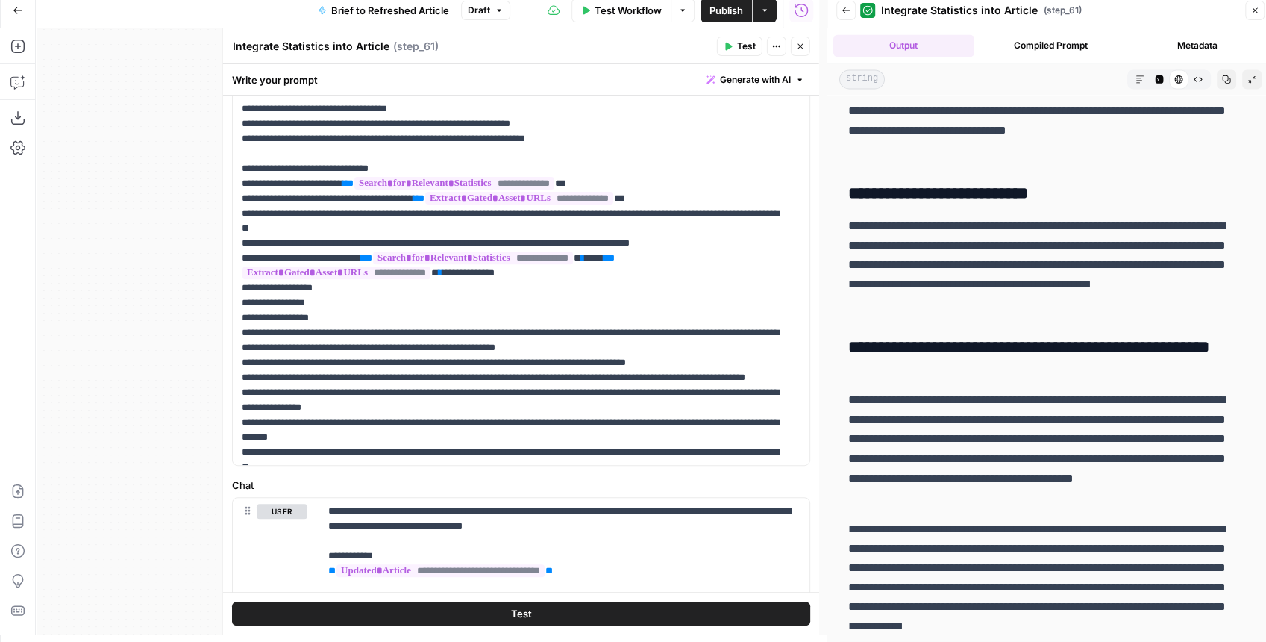
click at [36, 88] on div "true false false true false true Workflow Set Inputs Inputs LLM · GPT-4.1 Extra…" at bounding box center [427, 331] width 783 height 606
click at [19, 91] on button "Copilot" at bounding box center [18, 82] width 24 height 24
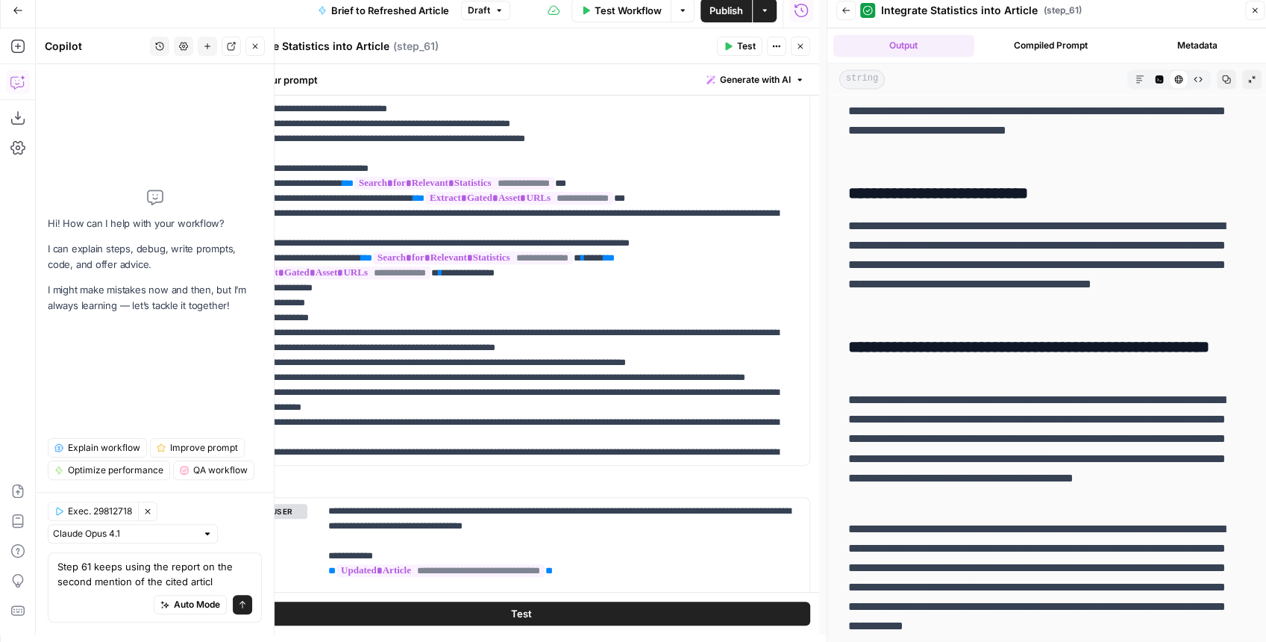
type textarea "Step 61 keeps using the report on the second mention of the cited article"
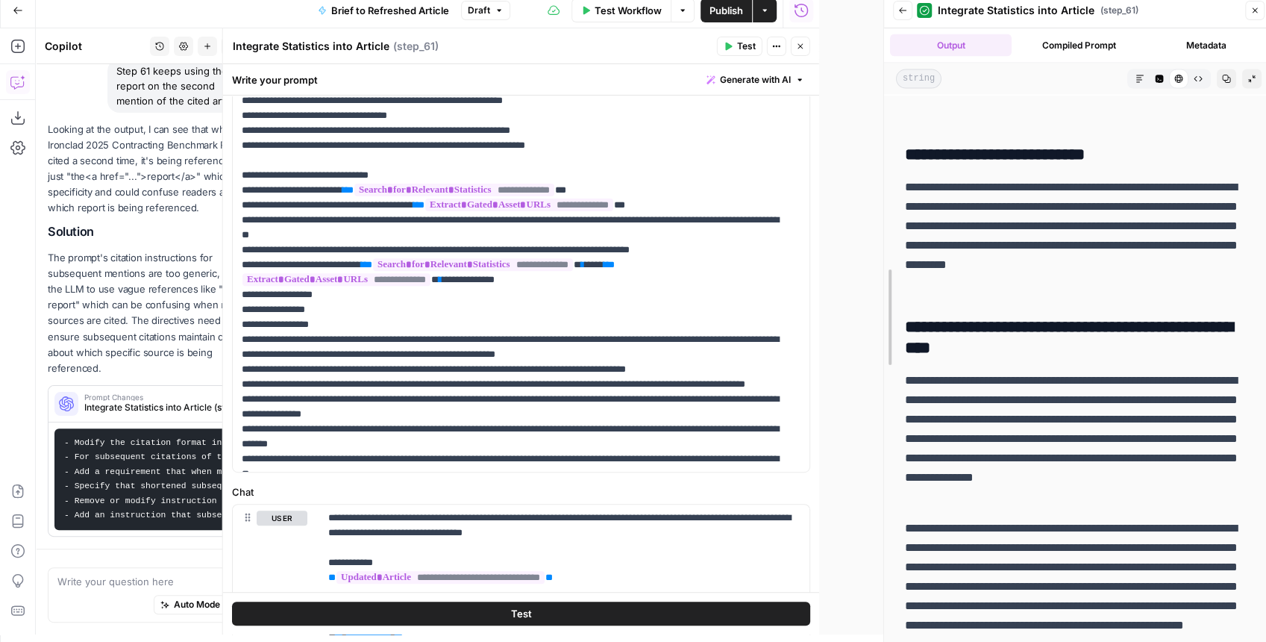
scroll to position [6055, 0]
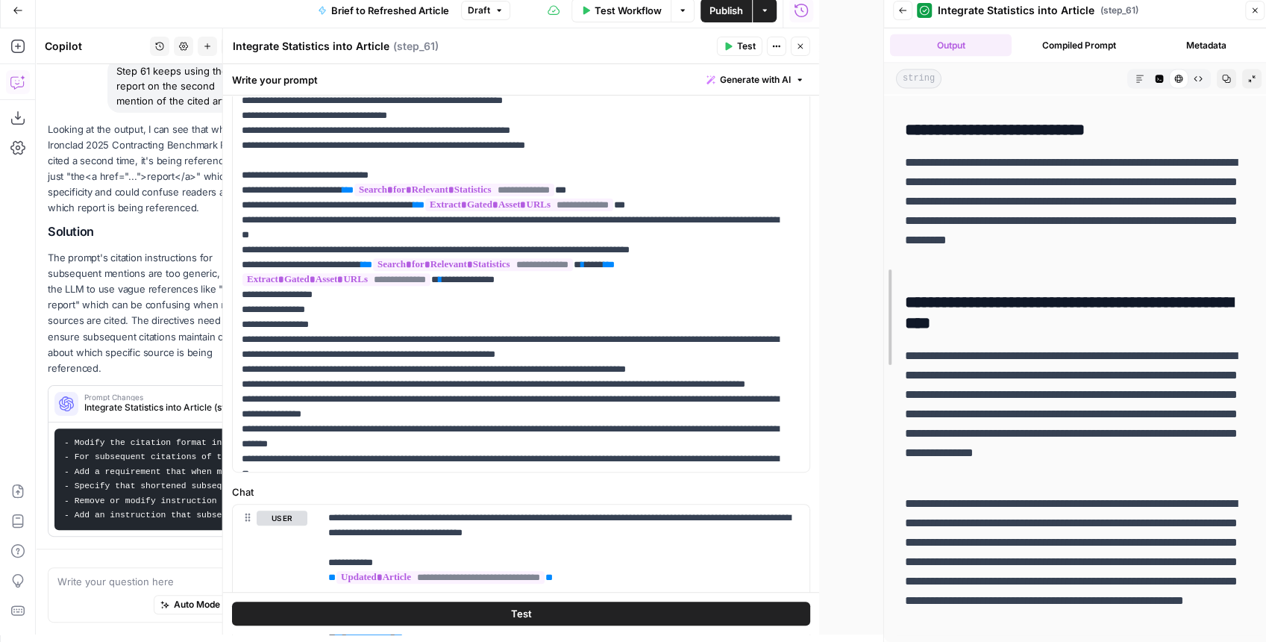
drag, startPoint x: 831, startPoint y: 226, endPoint x: 857, endPoint y: 223, distance: 25.5
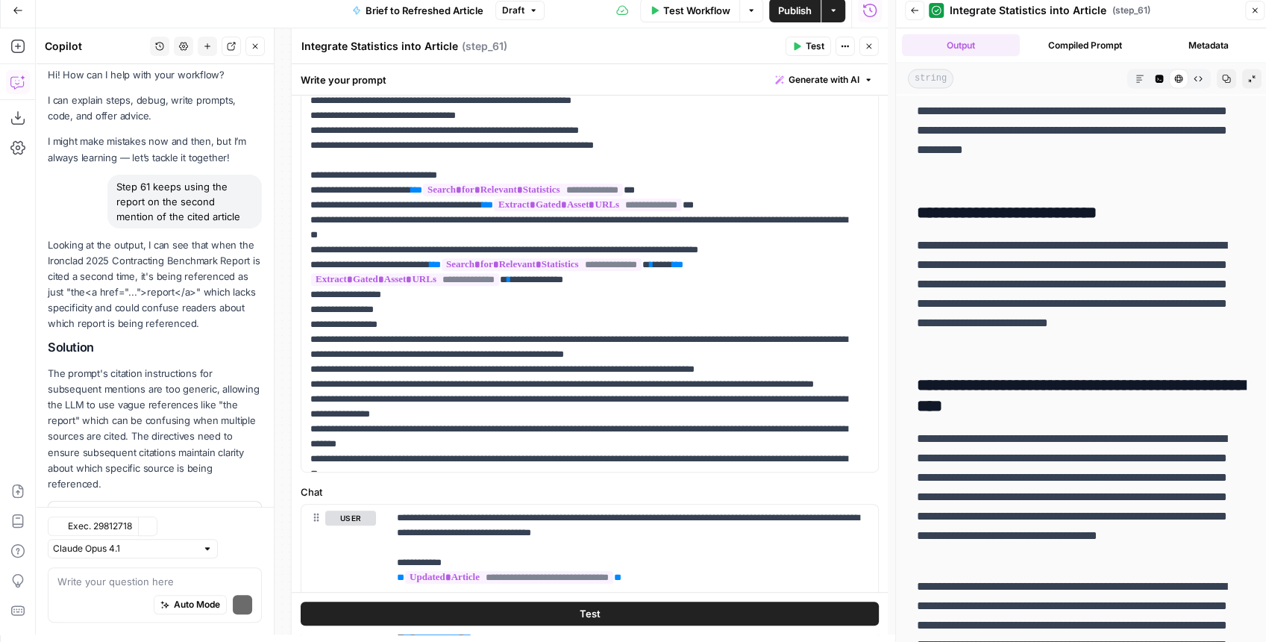
scroll to position [73, 0]
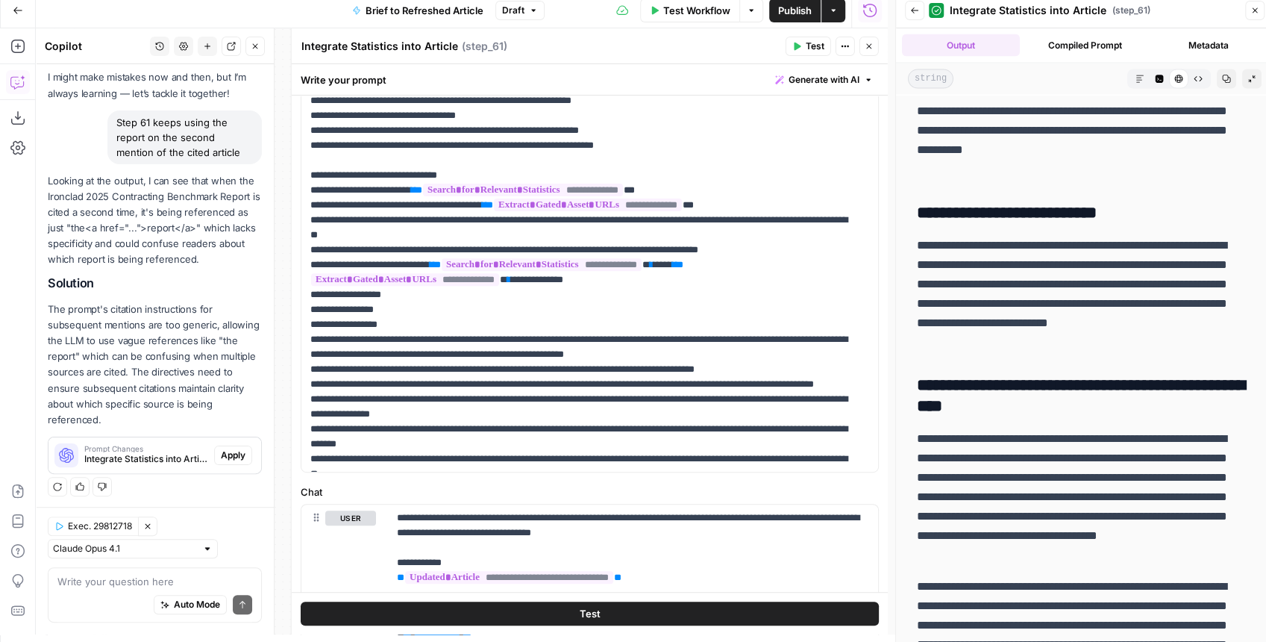
click at [231, 451] on span "Apply" at bounding box center [233, 454] width 25 height 13
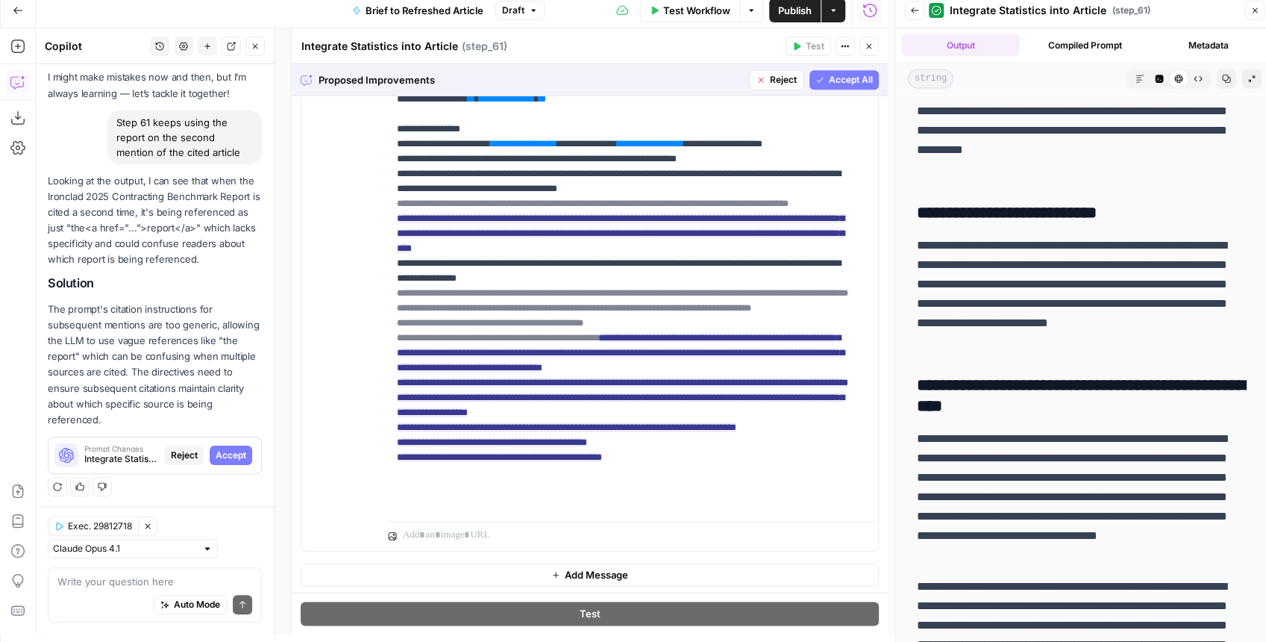
scroll to position [899, 0]
click at [837, 73] on span "Accept All" at bounding box center [851, 79] width 44 height 13
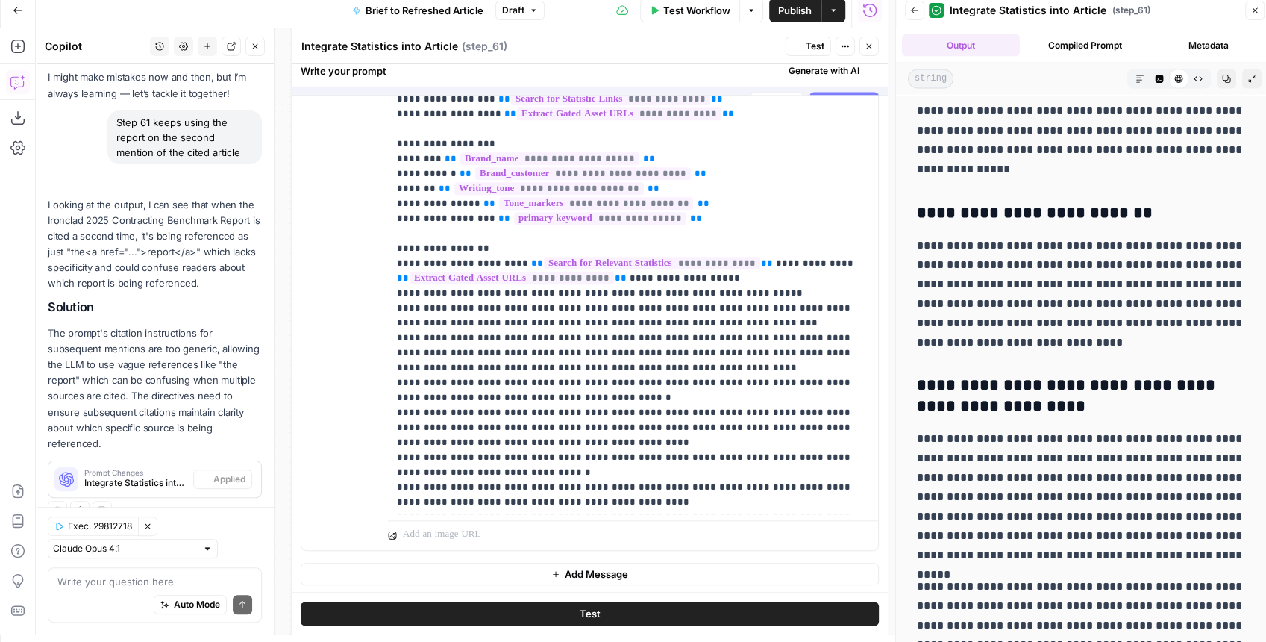
scroll to position [0, 0]
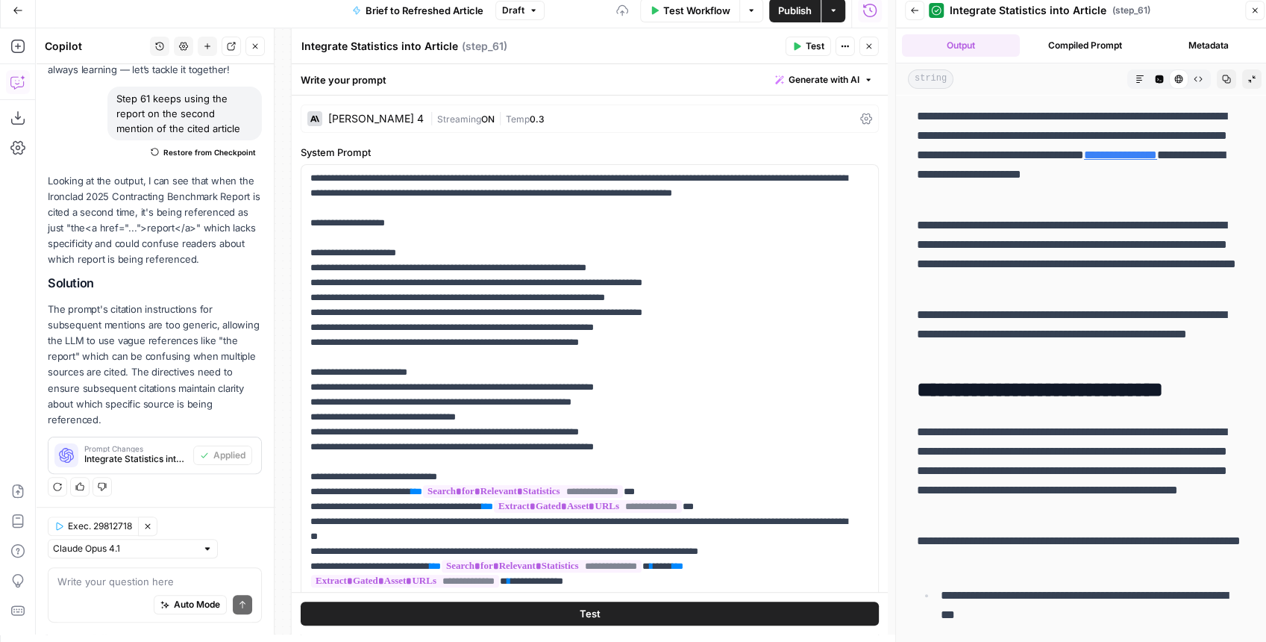
click at [809, 49] on span "Test" at bounding box center [815, 46] width 19 height 13
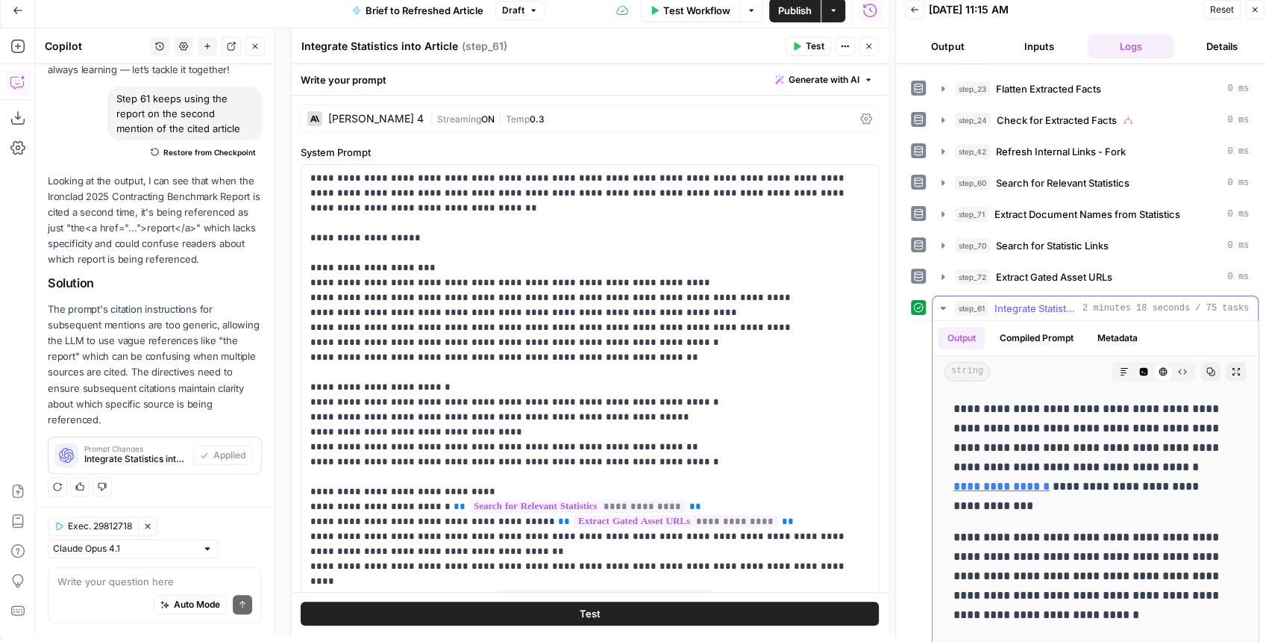
scroll to position [248, 0]
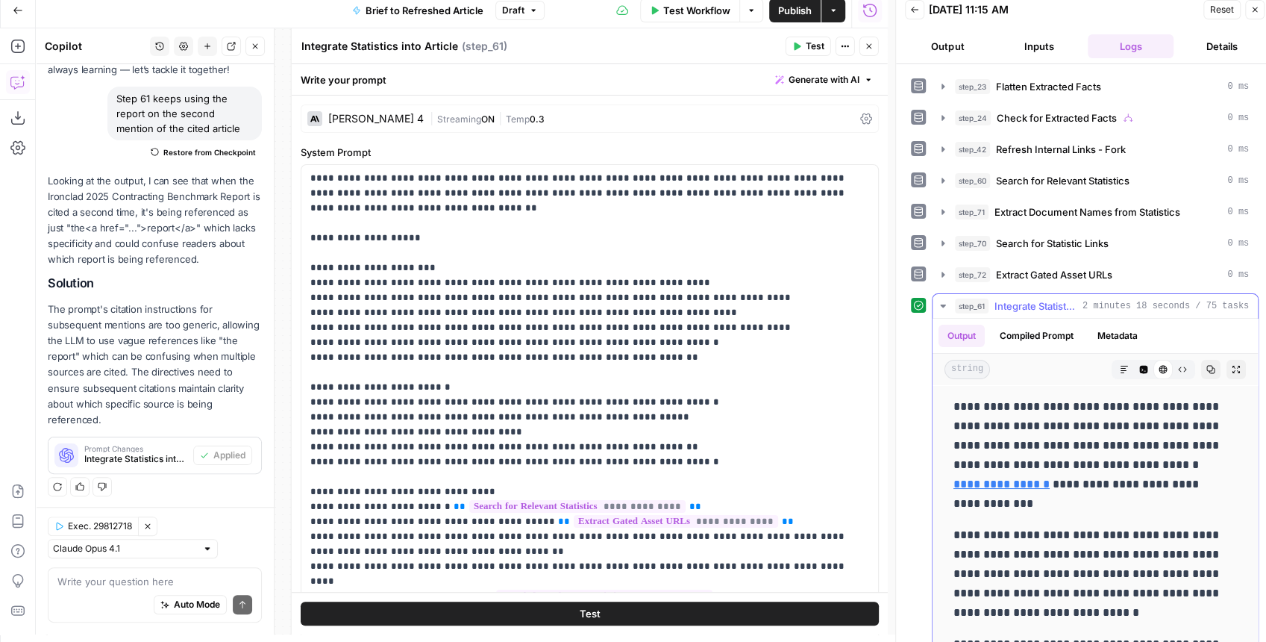
click at [1232, 365] on icon "button" at bounding box center [1236, 369] width 9 height 9
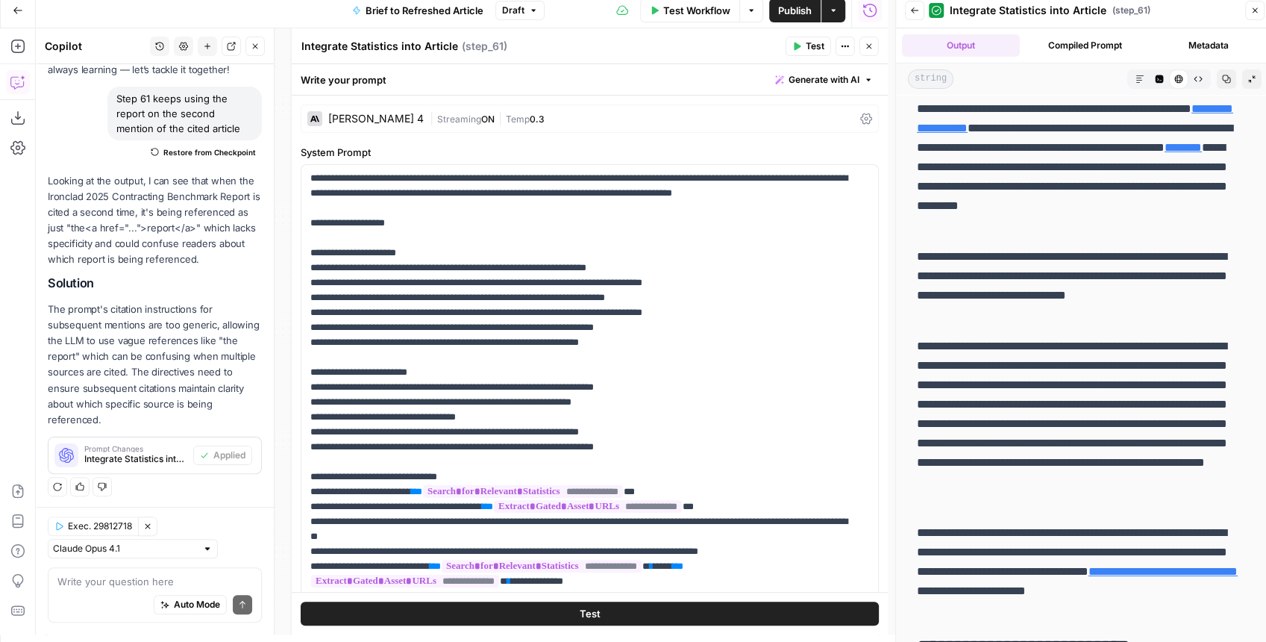
scroll to position [3382, 0]
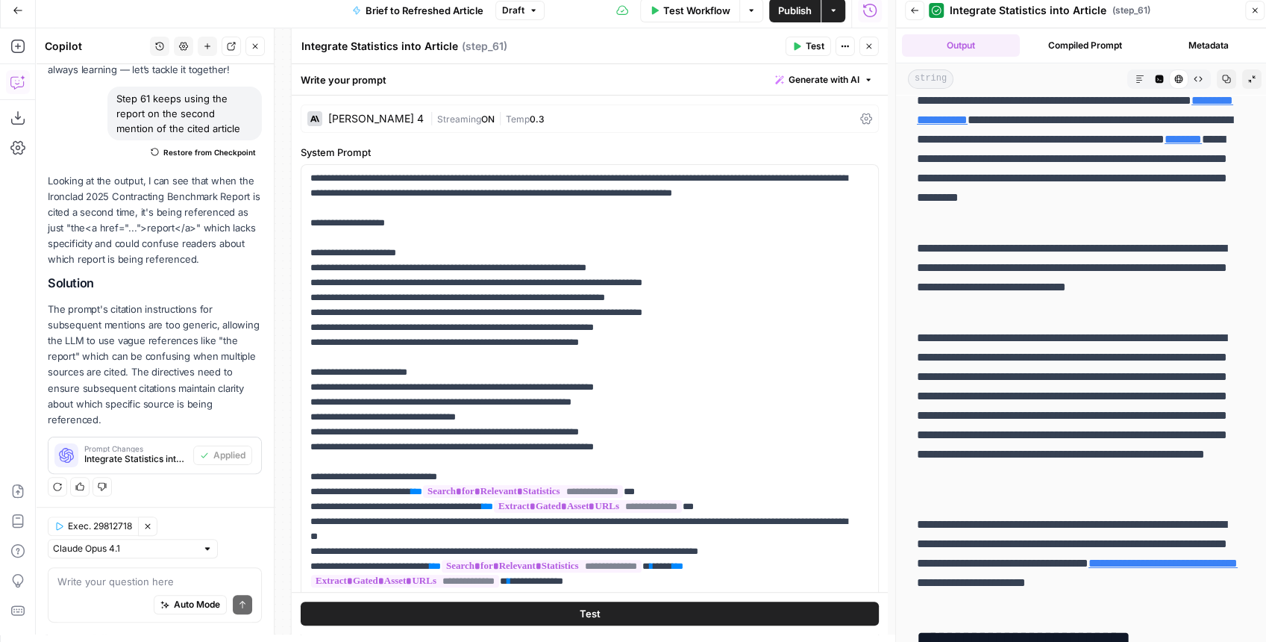
click at [806, 4] on span "Publish" at bounding box center [795, 10] width 34 height 15
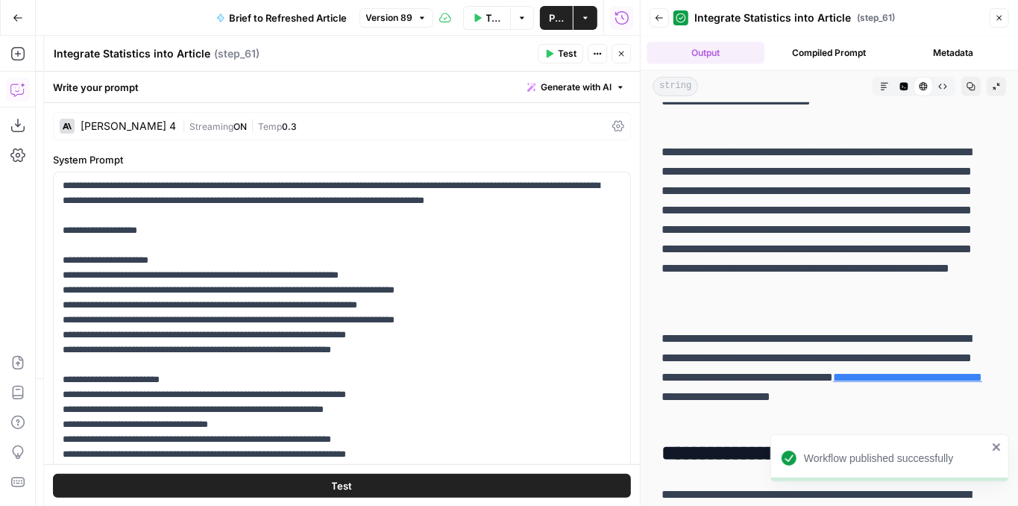
scroll to position [3581, 0]
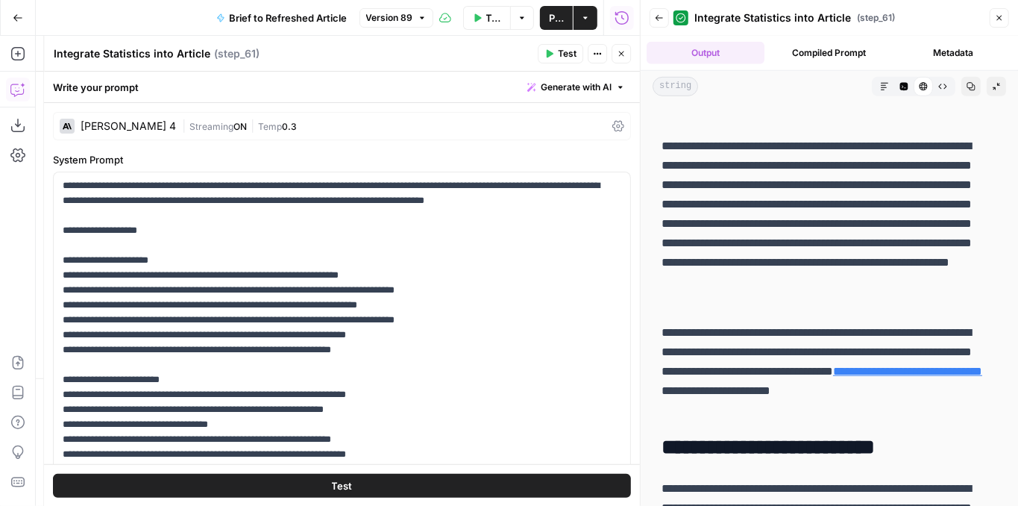
click at [619, 59] on button "Close" at bounding box center [621, 53] width 19 height 19
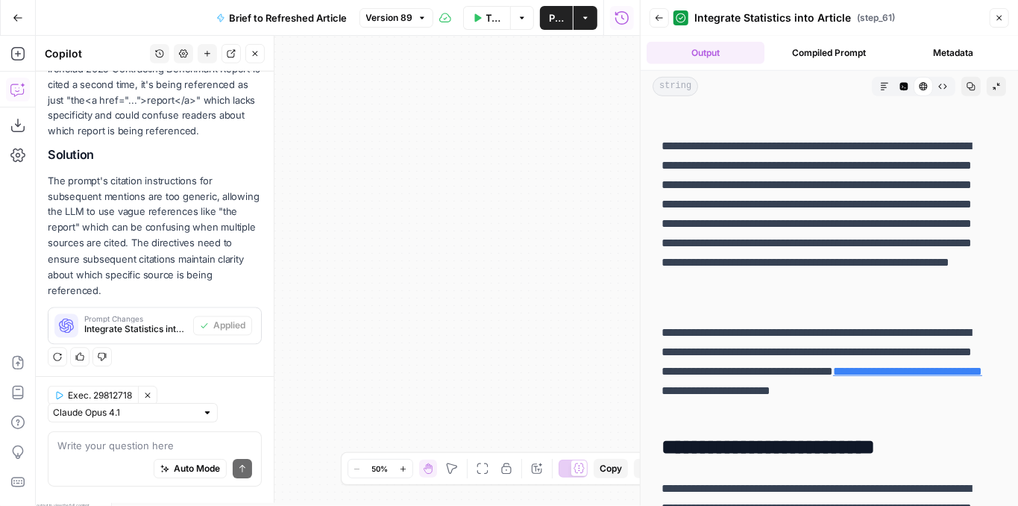
scroll to position [232, 0]
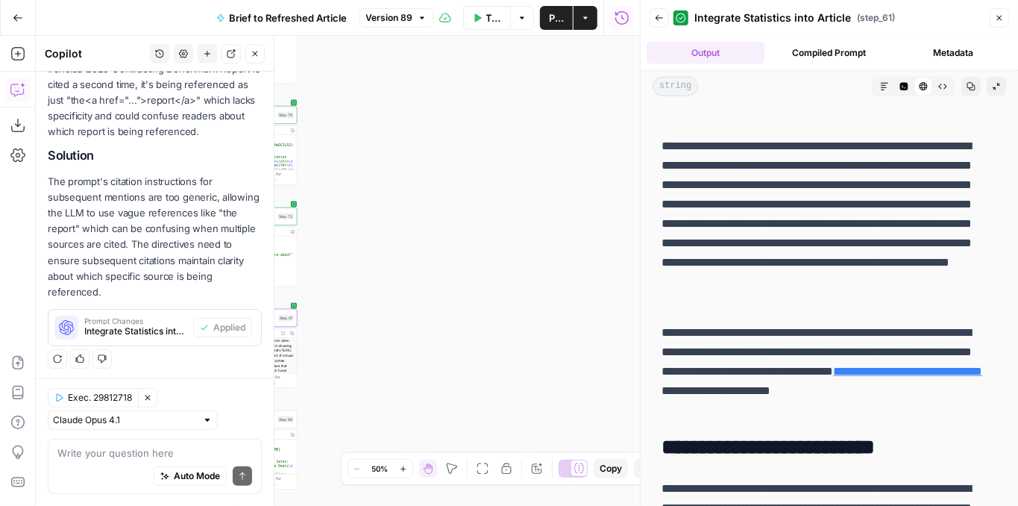
drag, startPoint x: 496, startPoint y: 214, endPoint x: 713, endPoint y: 188, distance: 218.7
click at [713, 188] on body "Ironclad New Home Browse Insights Opportunities Your Data Recent Grids Mid-funn…" at bounding box center [509, 253] width 1018 height 506
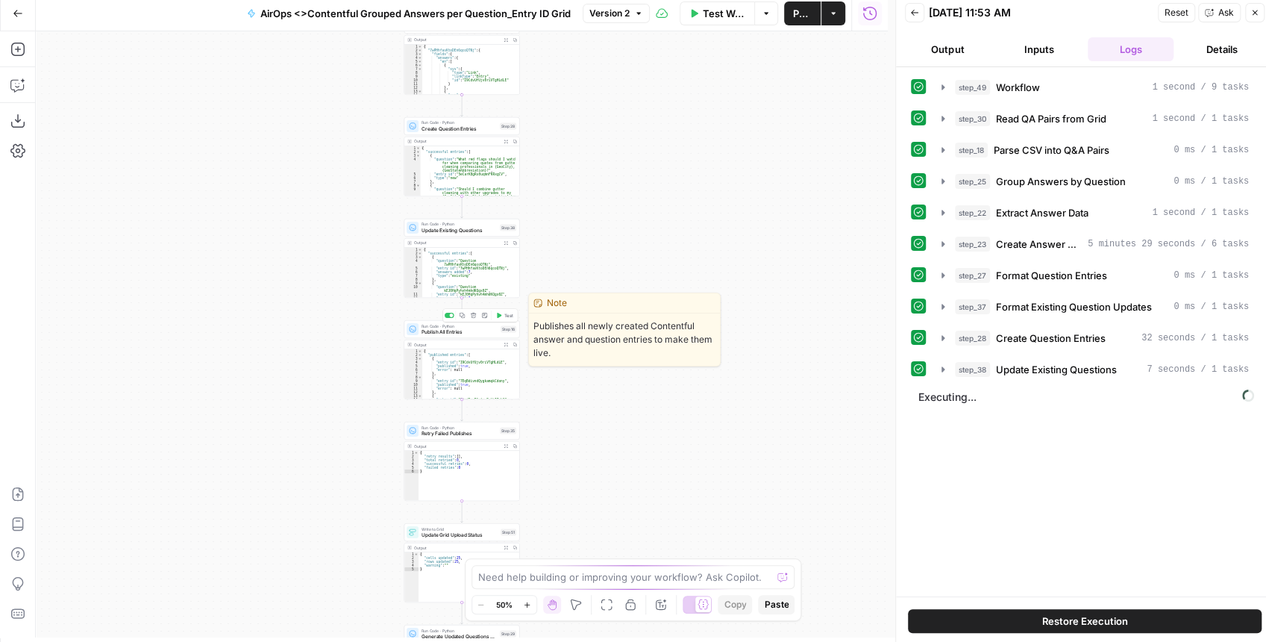
scroll to position [7, 0]
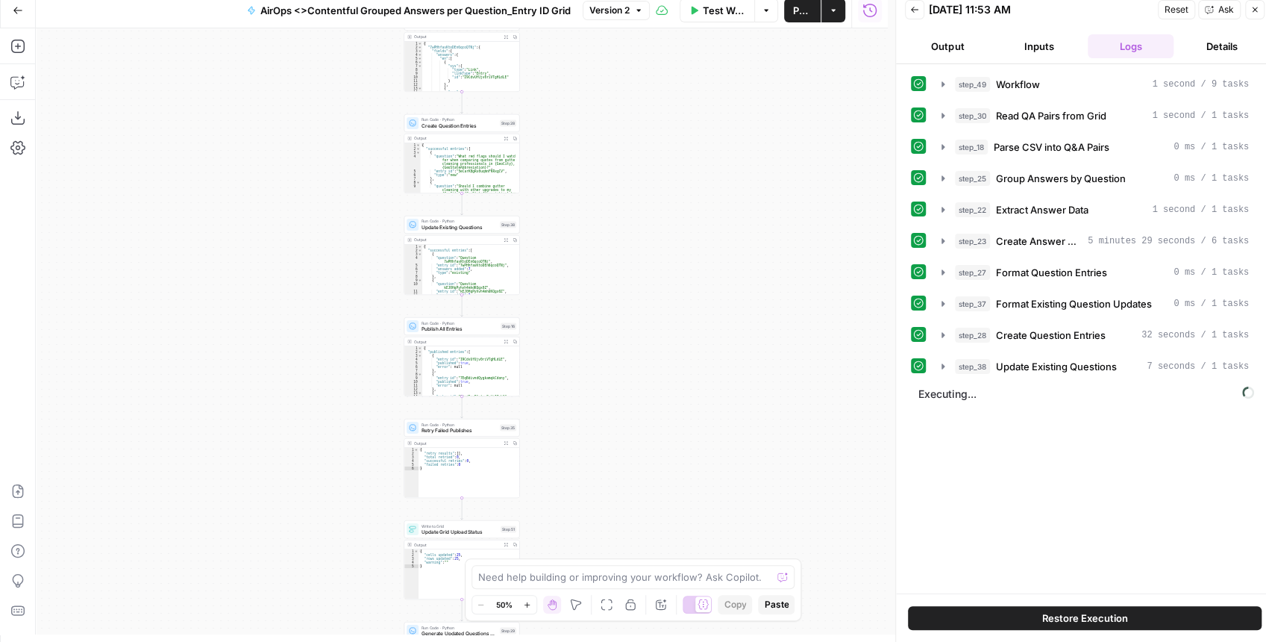
click at [13, 13] on icon "button" at bounding box center [18, 10] width 10 height 10
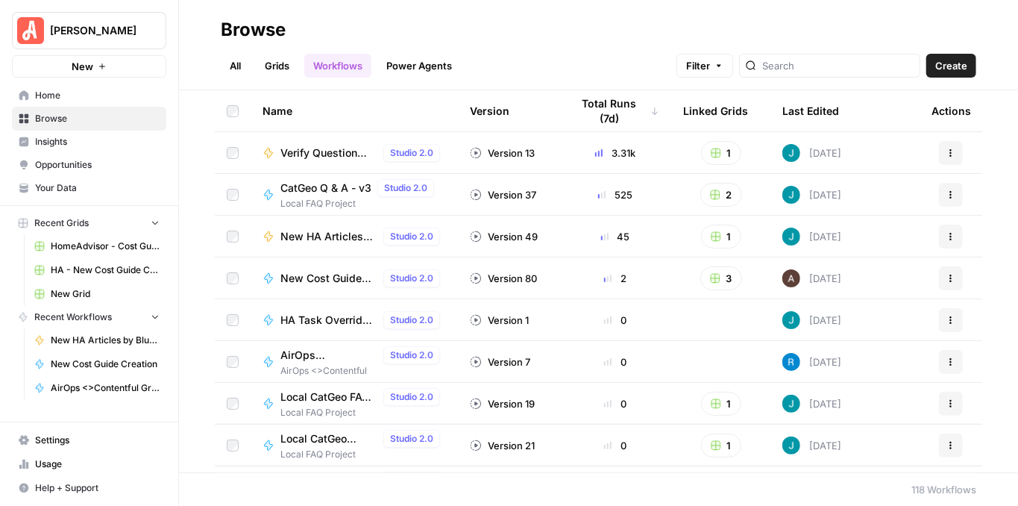
click at [81, 27] on span "Angi" at bounding box center [95, 30] width 90 height 15
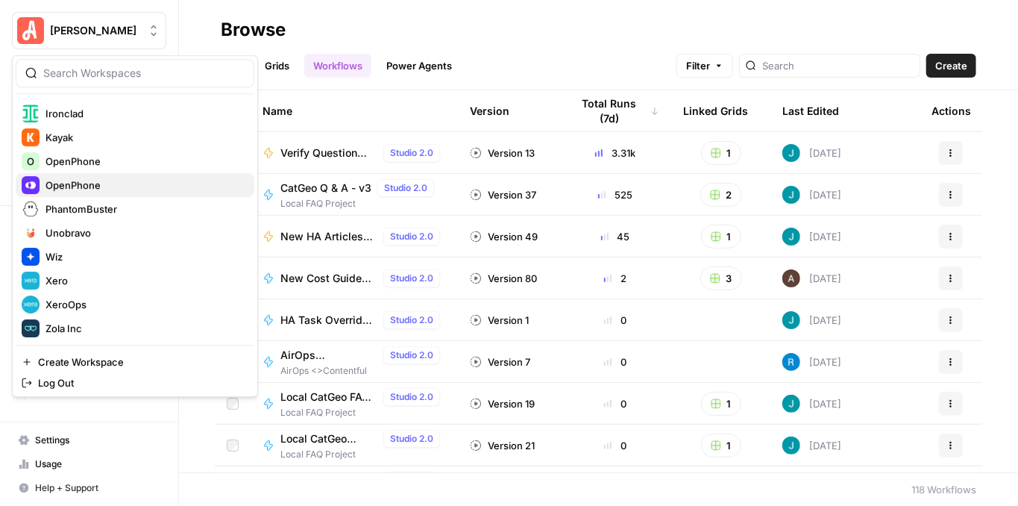
scroll to position [287, 0]
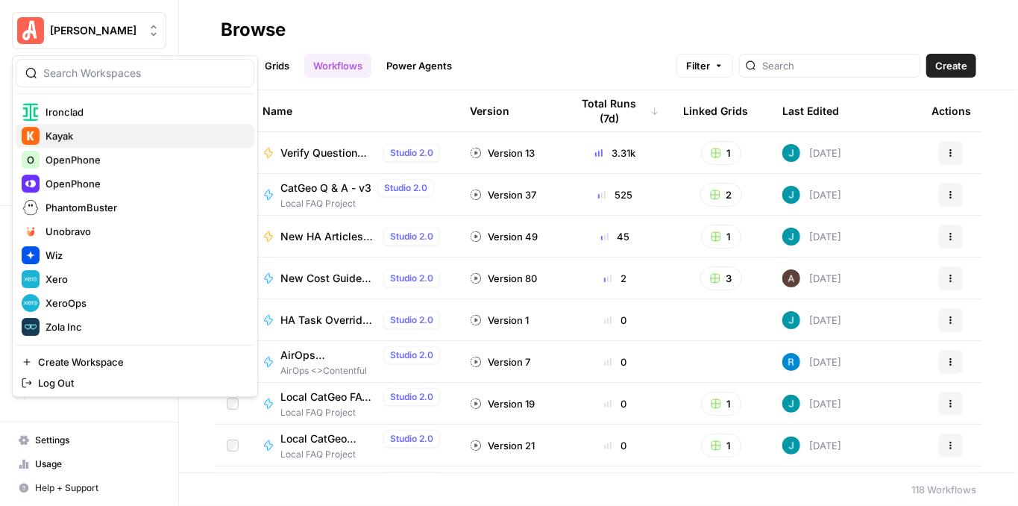
click at [94, 137] on span "Kayak" at bounding box center [144, 135] width 197 height 15
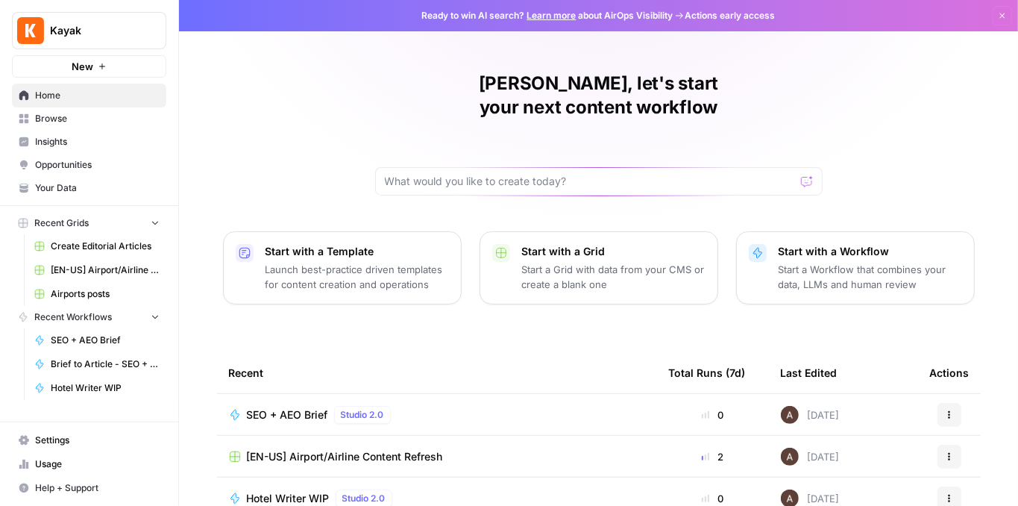
click at [119, 263] on span "[EN-US] Airport/Airline Content Refresh" at bounding box center [105, 269] width 109 height 13
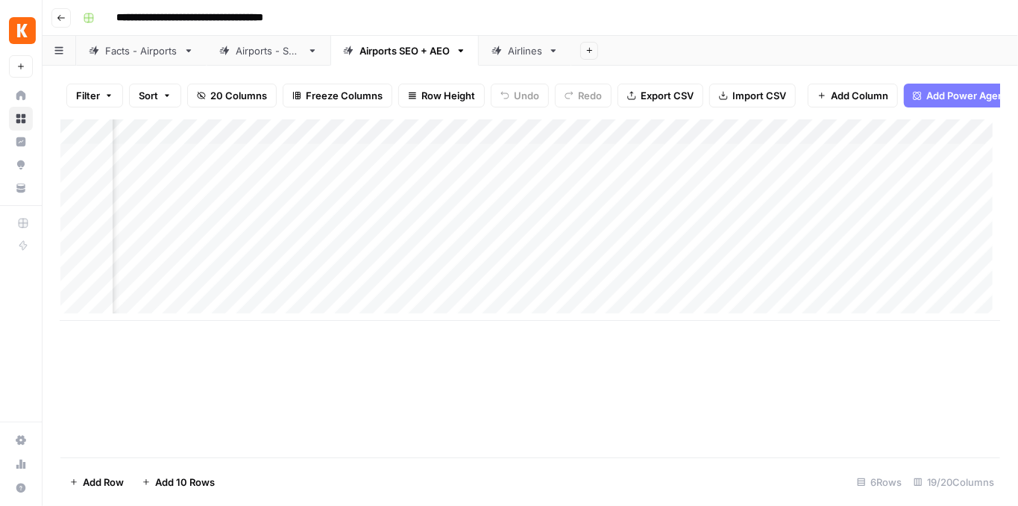
scroll to position [0, 1259]
click at [519, 142] on div "Add Column" at bounding box center [530, 219] width 940 height 201
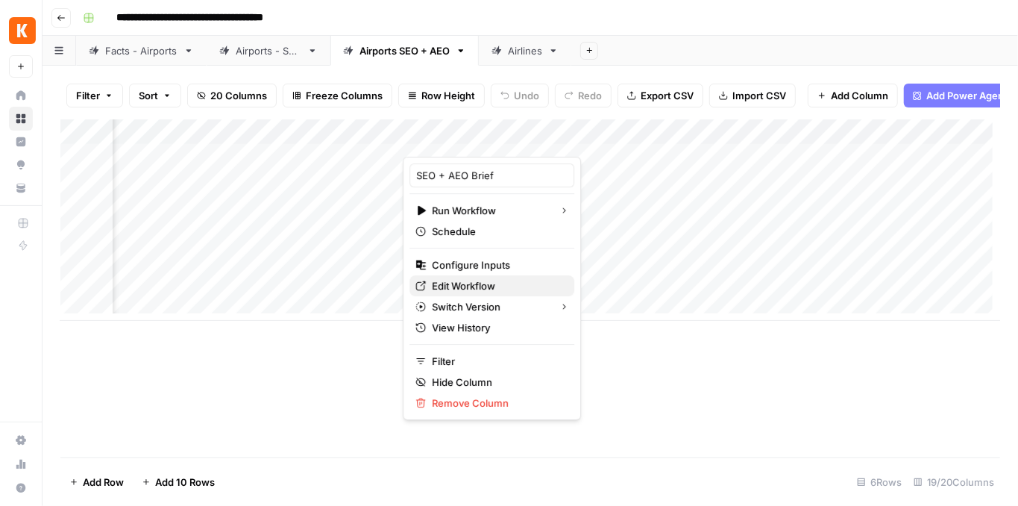
click at [476, 278] on span "Edit Workflow" at bounding box center [497, 285] width 131 height 15
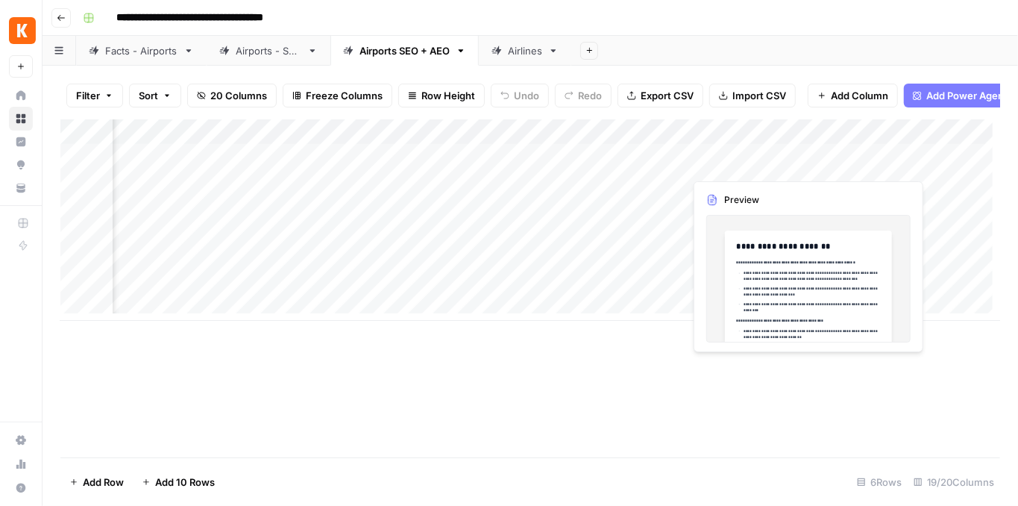
click at [797, 166] on div "Add Column" at bounding box center [530, 219] width 940 height 201
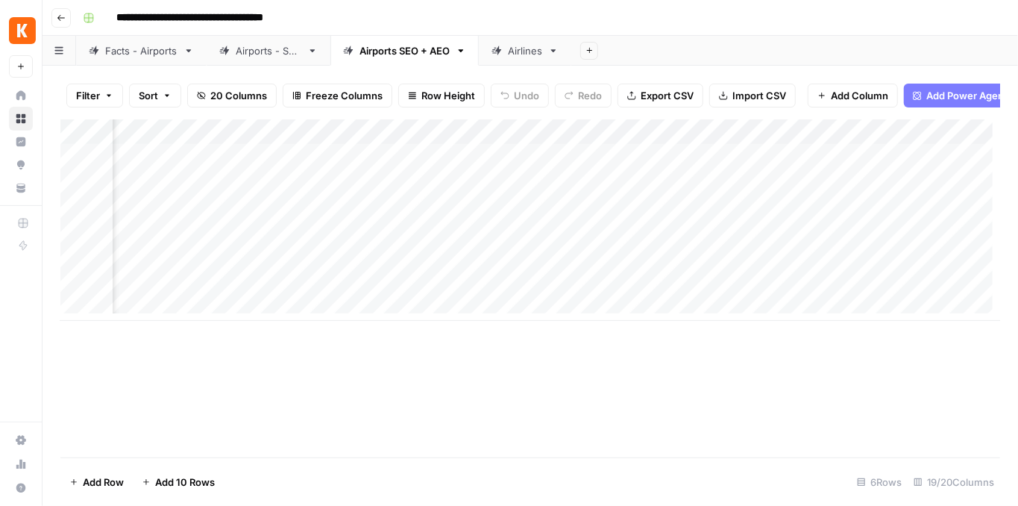
click at [802, 165] on div "Add Column" at bounding box center [530, 219] width 940 height 201
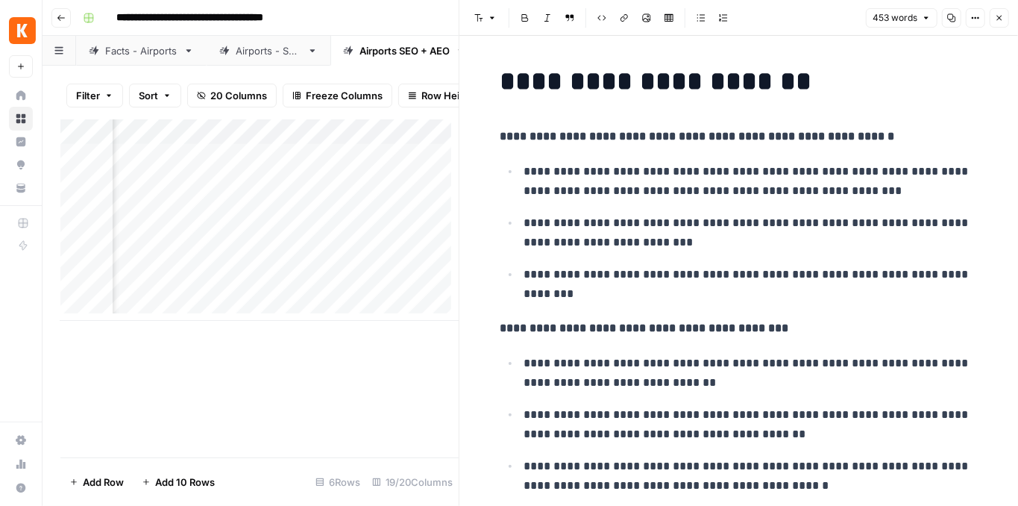
click at [1001, 18] on icon "button" at bounding box center [999, 17] width 9 height 9
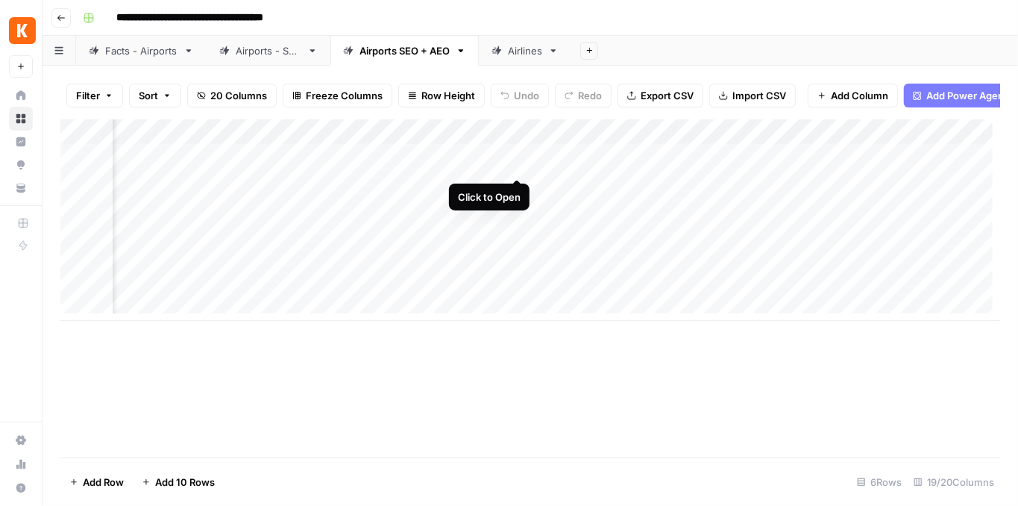
click at [515, 166] on div "Add Column" at bounding box center [530, 219] width 940 height 201
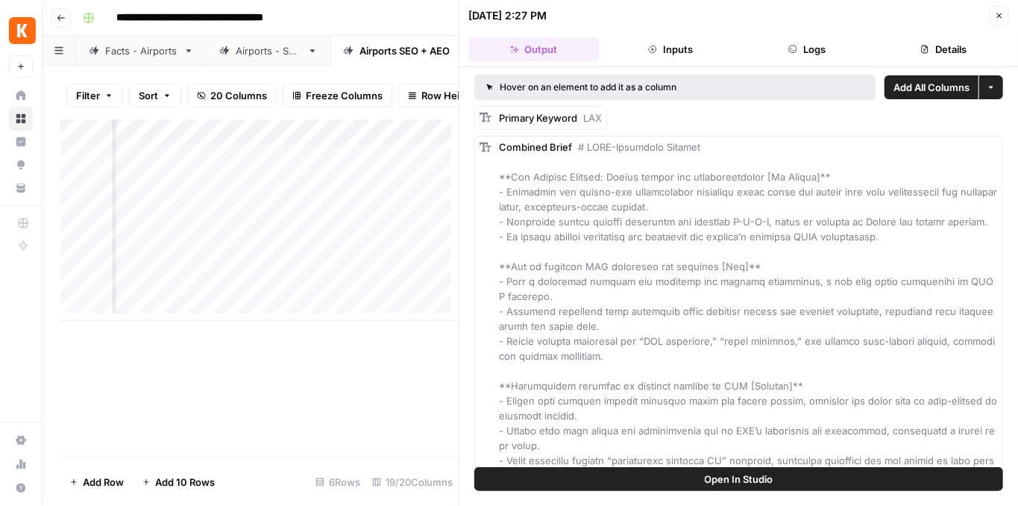
click at [703, 484] on button "Open In Studio" at bounding box center [739, 479] width 529 height 24
click at [997, 17] on icon "button" at bounding box center [999, 15] width 9 height 9
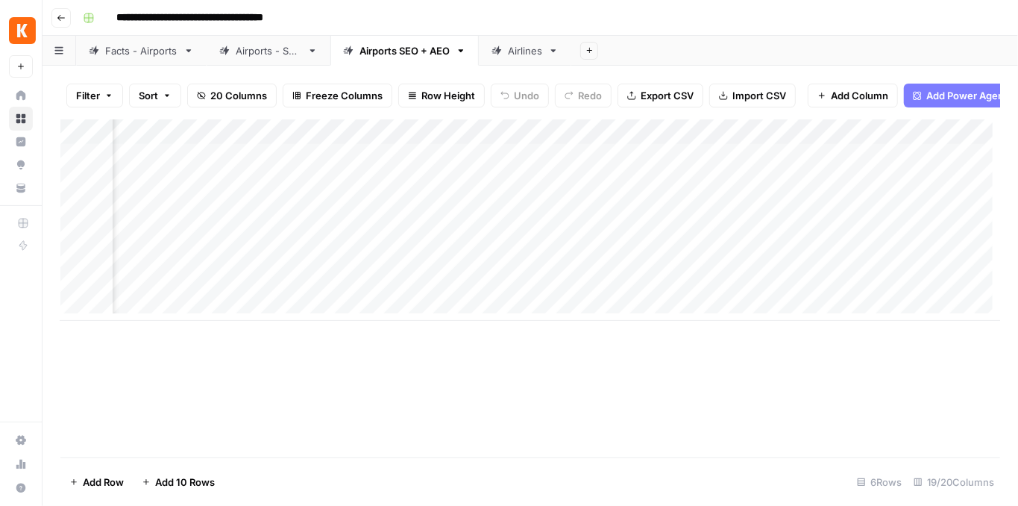
click at [536, 166] on div "Add Column" at bounding box center [530, 219] width 940 height 201
click at [704, 163] on div "Add Column" at bounding box center [530, 219] width 940 height 201
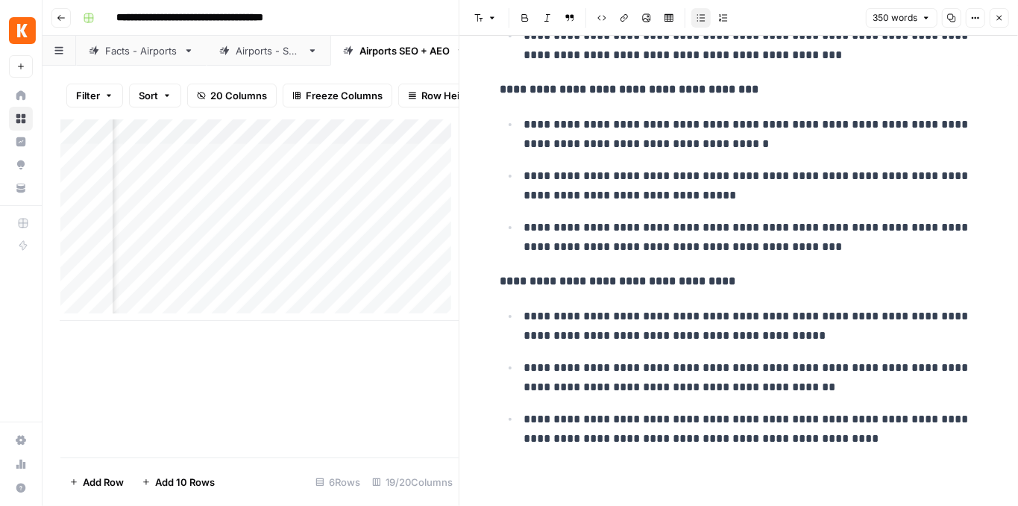
scroll to position [848, 0]
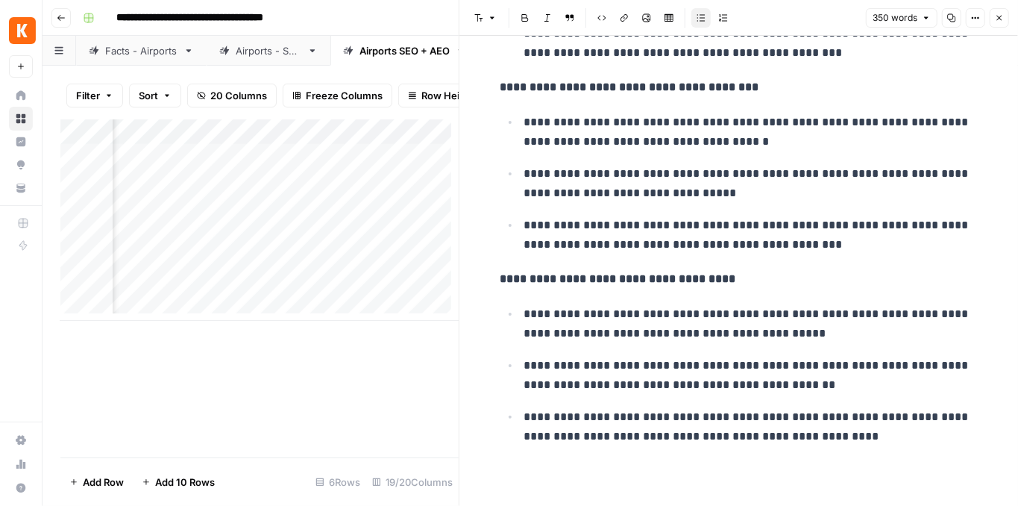
click at [998, 19] on icon "button" at bounding box center [999, 17] width 9 height 9
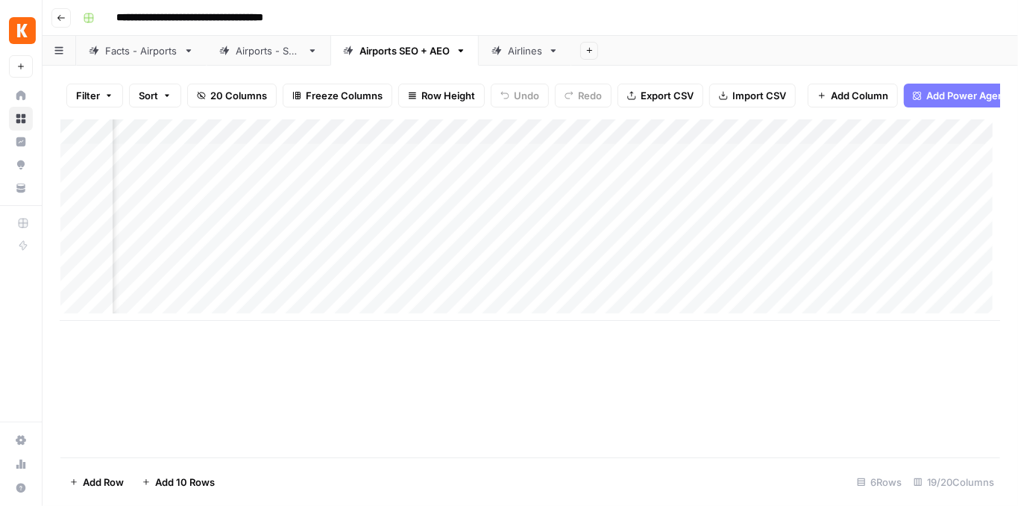
scroll to position [0, 1818]
click at [847, 161] on div "Add Column" at bounding box center [530, 219] width 940 height 201
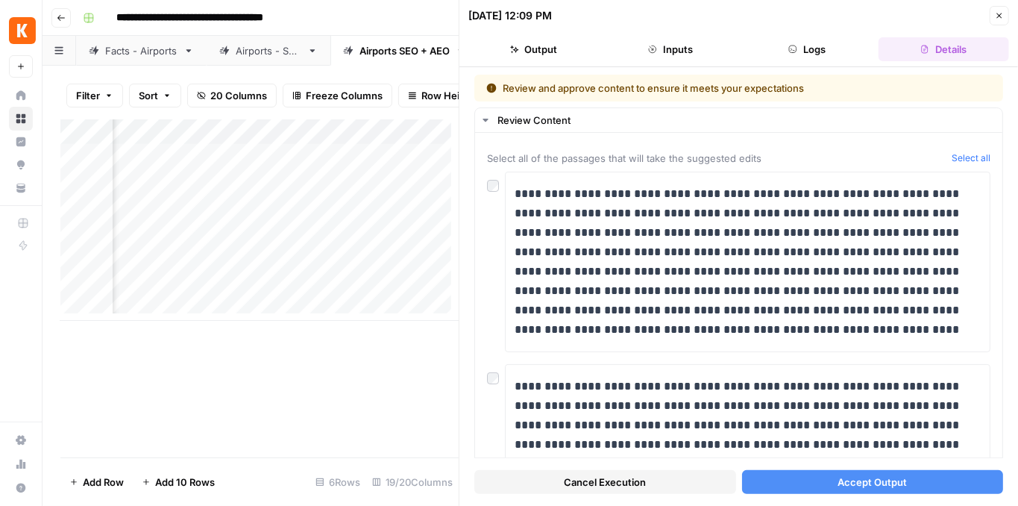
click at [692, 478] on button "Cancel Execution" at bounding box center [606, 482] width 262 height 24
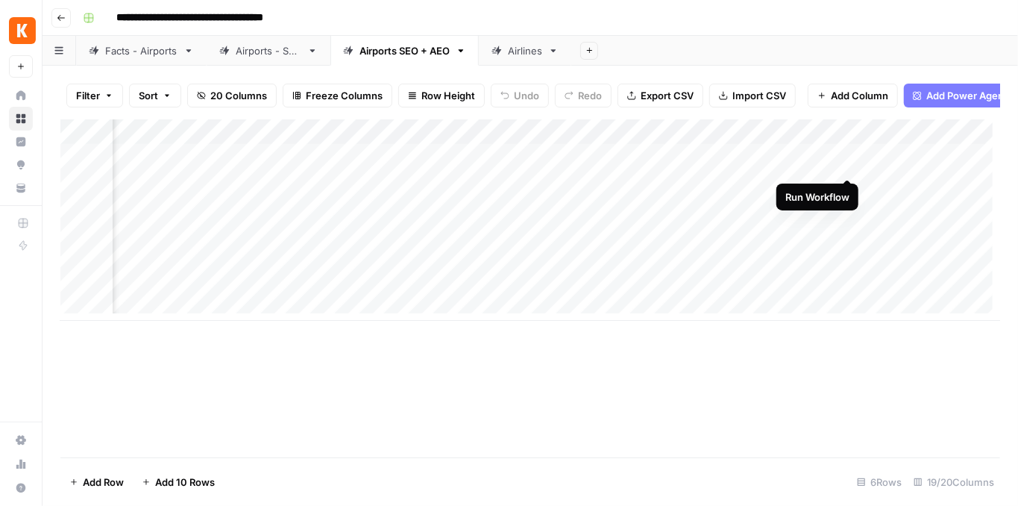
click at [845, 162] on div "Add Column" at bounding box center [530, 219] width 940 height 201
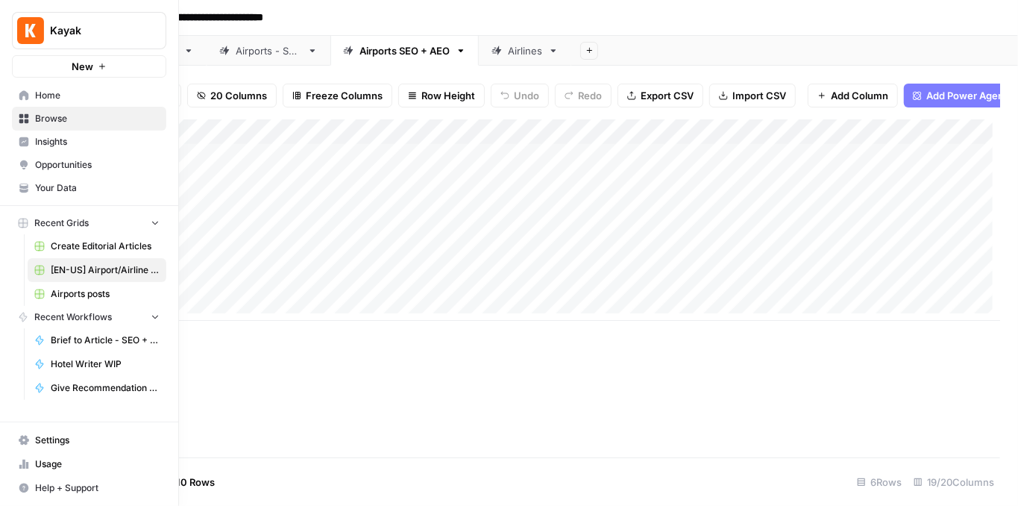
click at [39, 25] on img "Workspace: Kayak" at bounding box center [30, 30] width 27 height 27
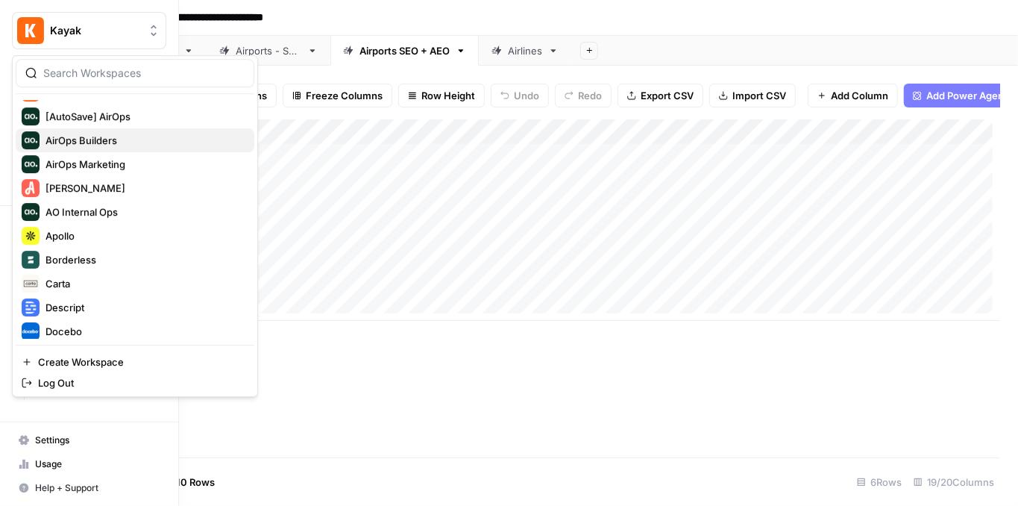
scroll to position [49, 0]
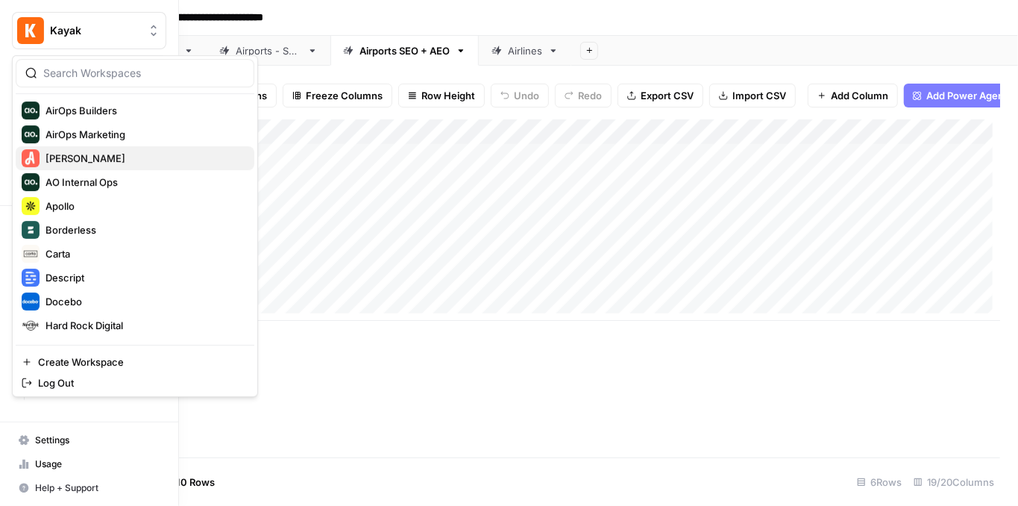
click at [91, 159] on span "[PERSON_NAME]" at bounding box center [144, 158] width 197 height 15
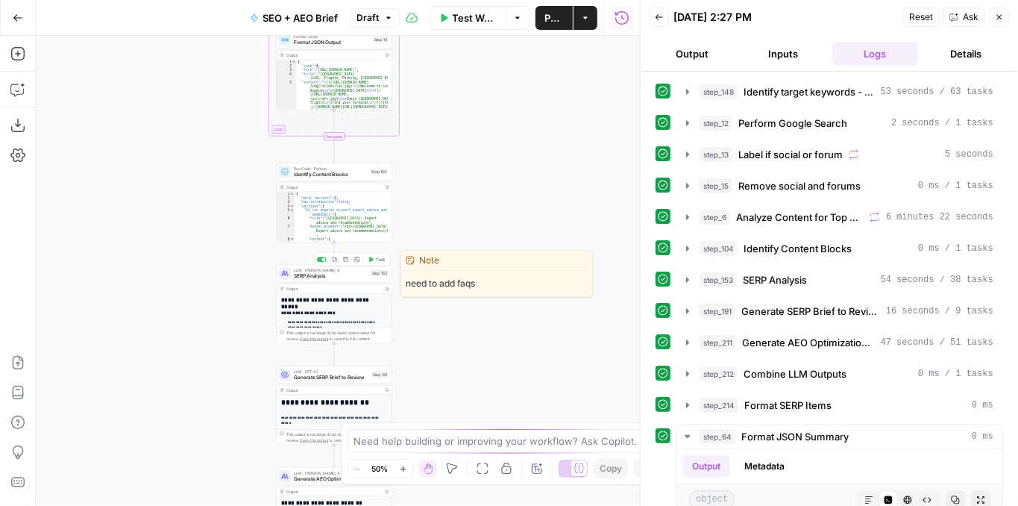
click at [343, 278] on span "SERP Analysis" at bounding box center [331, 275] width 74 height 7
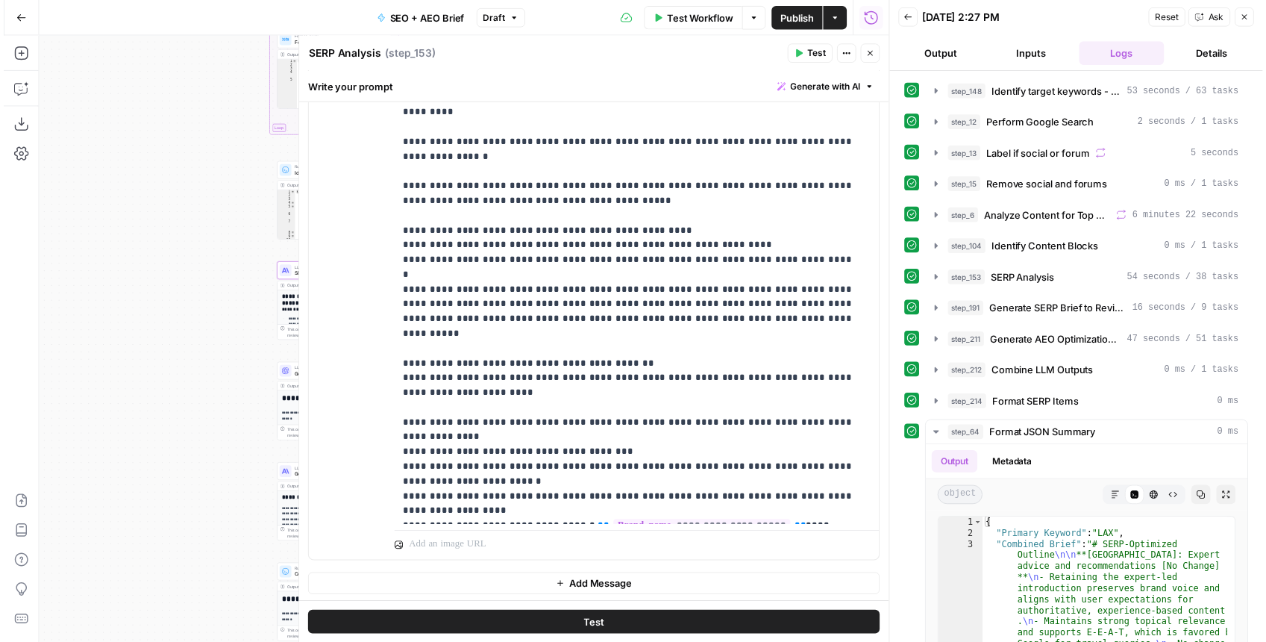
scroll to position [400, 0]
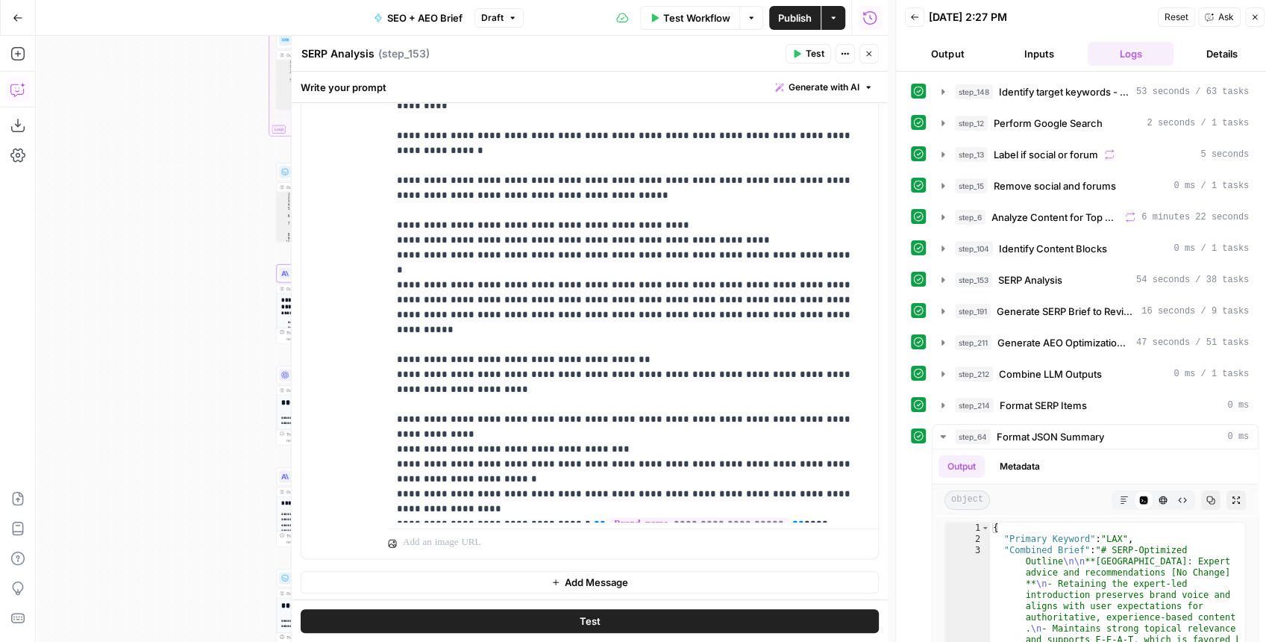
click at [19, 100] on button "Copilot" at bounding box center [18, 90] width 24 height 24
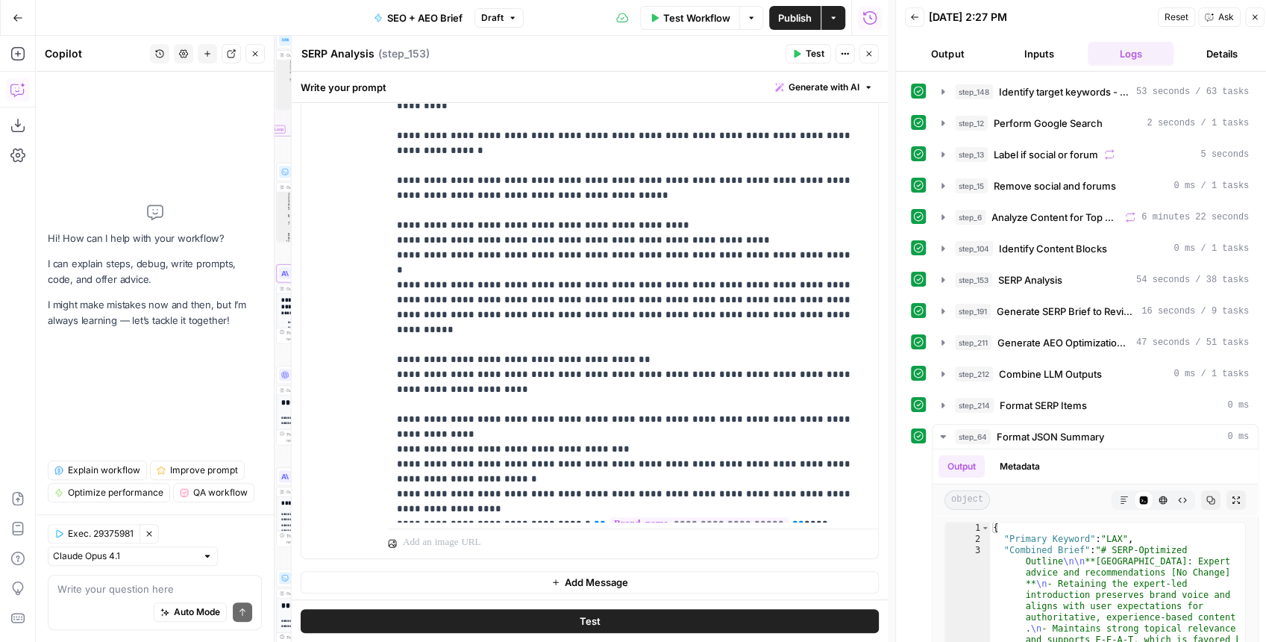
click at [91, 505] on textarea at bounding box center [154, 588] width 195 height 15
type textarea "W"
type textarea "e"
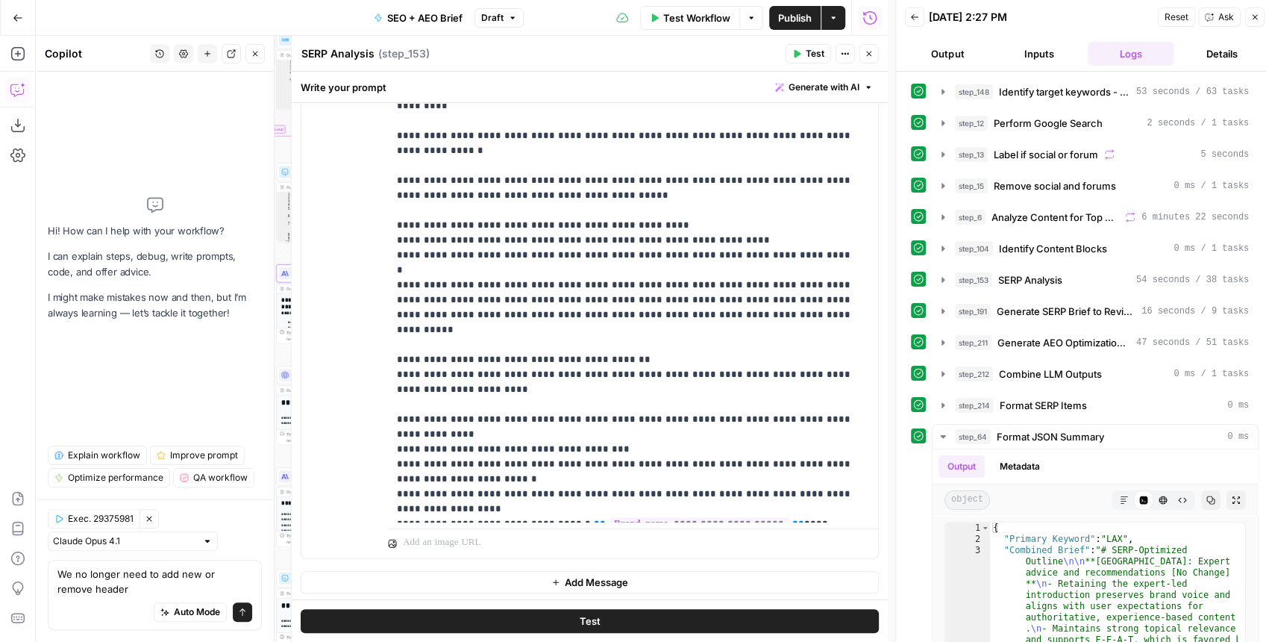
type textarea "We no longer need to add new or remove headers"
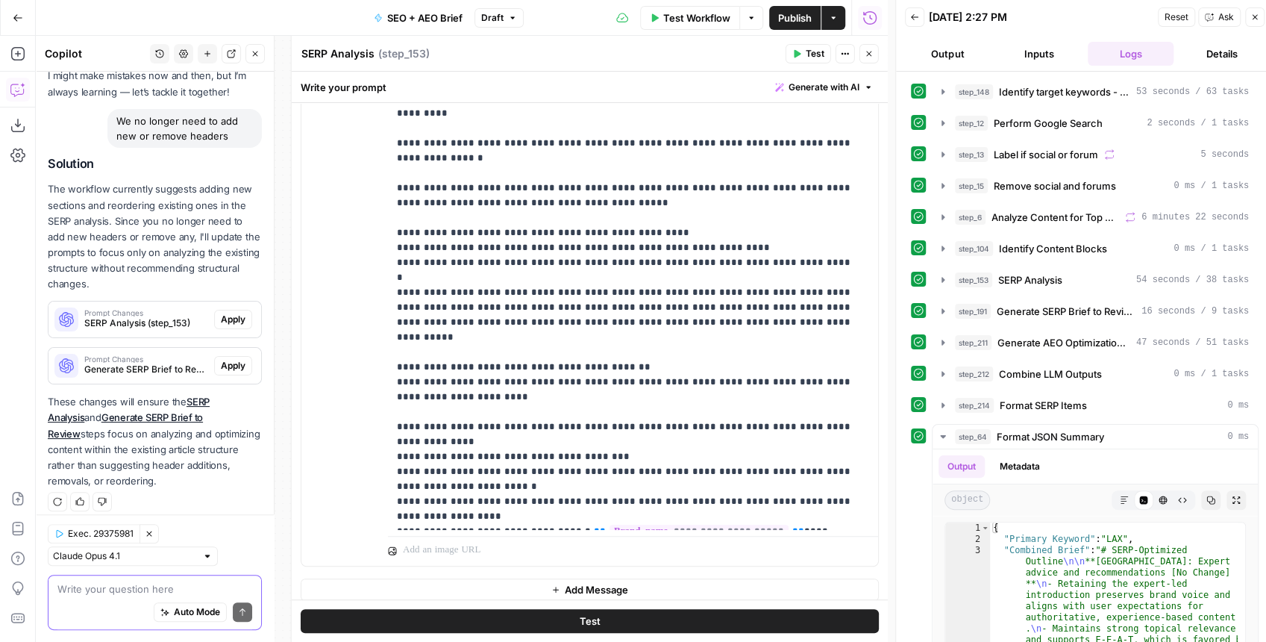
scroll to position [90, 0]
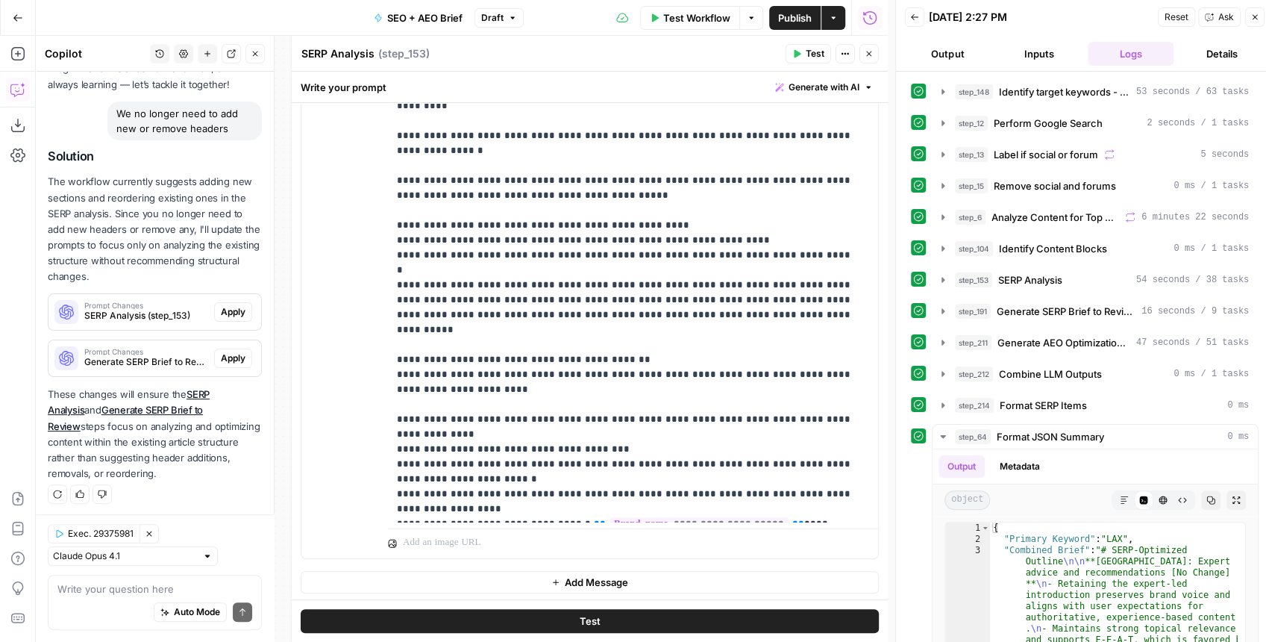
click at [221, 313] on span "Apply" at bounding box center [233, 311] width 25 height 13
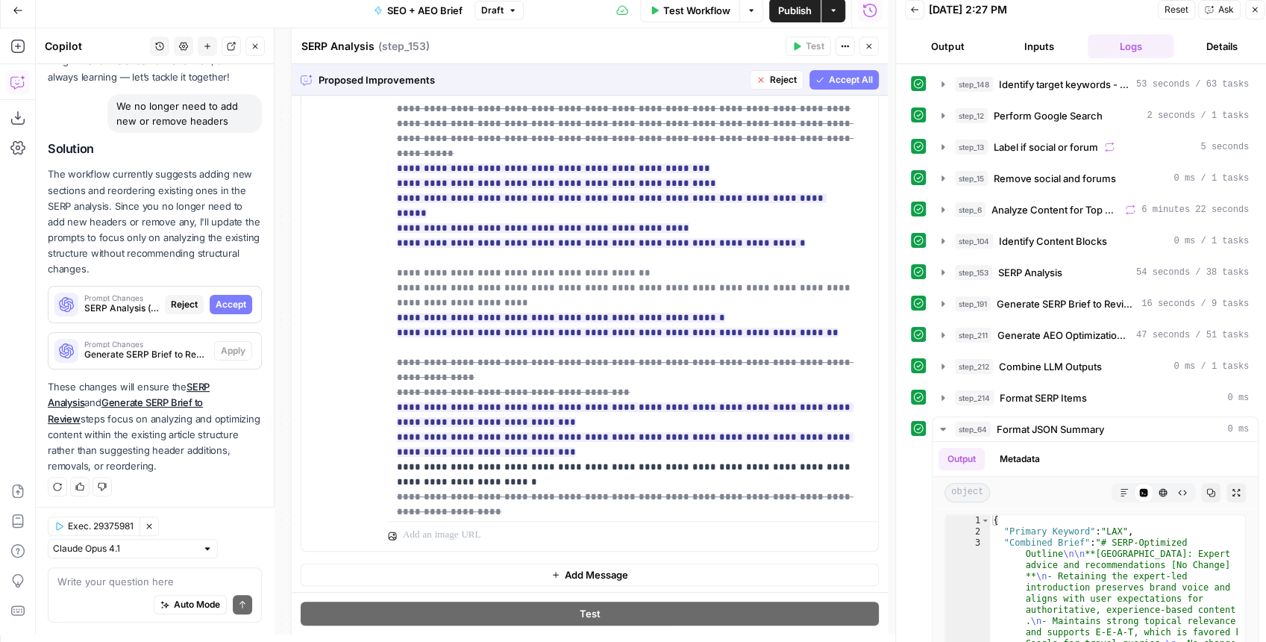
scroll to position [1657, 0]
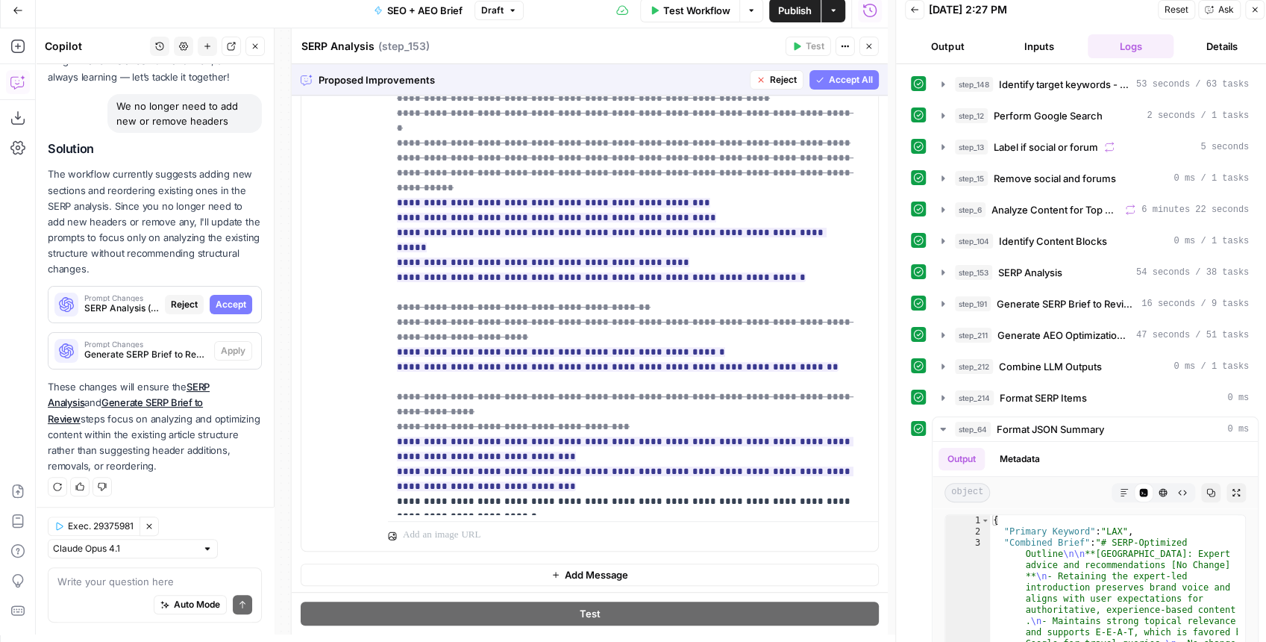
drag, startPoint x: 774, startPoint y: 77, endPoint x: 249, endPoint y: 309, distance: 574.2
click at [774, 77] on span "Reject" at bounding box center [783, 79] width 27 height 13
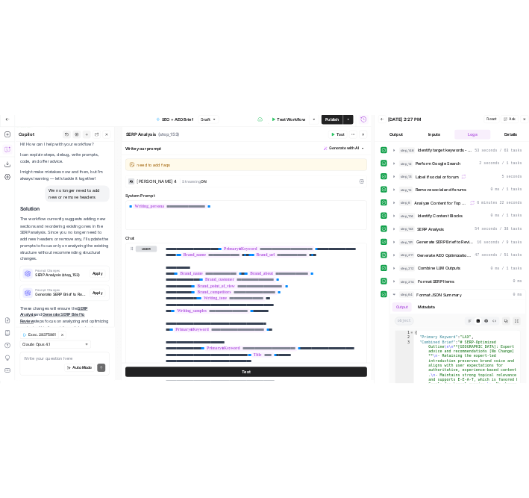
scroll to position [0, 0]
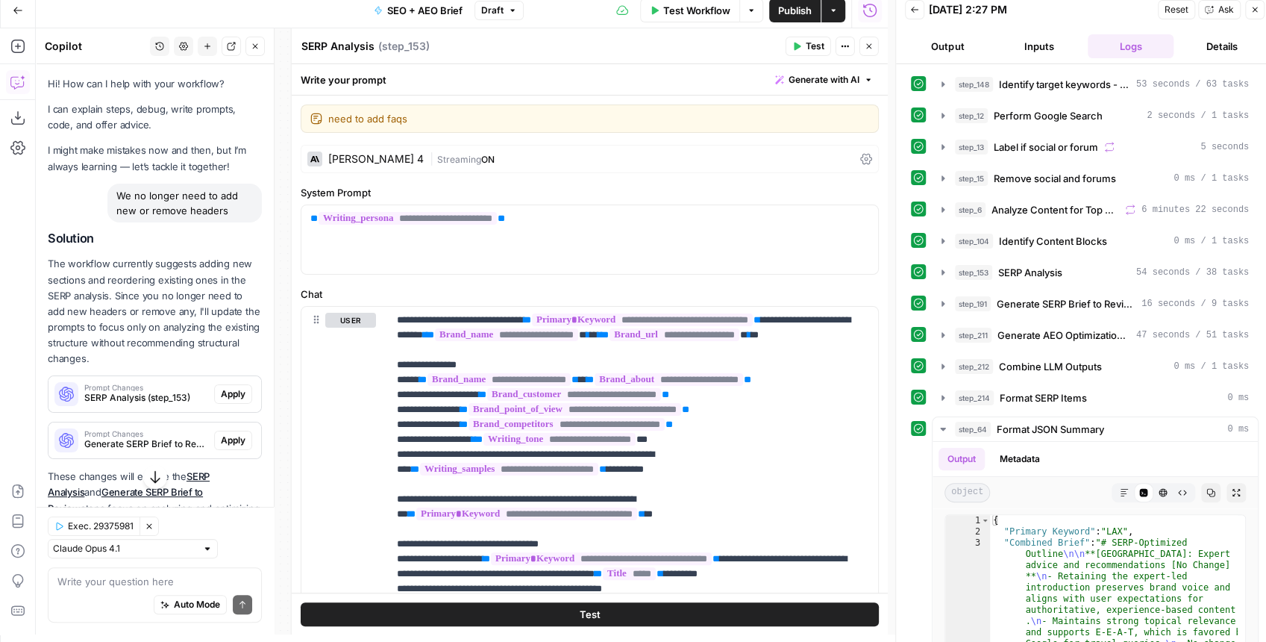
drag, startPoint x: 224, startPoint y: 213, endPoint x: 96, endPoint y: 186, distance: 130.4
click at [96, 186] on div "We no longer need to add new or remove headers" at bounding box center [155, 203] width 214 height 39
copy div "We no longer need to add new or remove headers"
click at [202, 46] on button "New chat" at bounding box center [207, 46] width 19 height 19
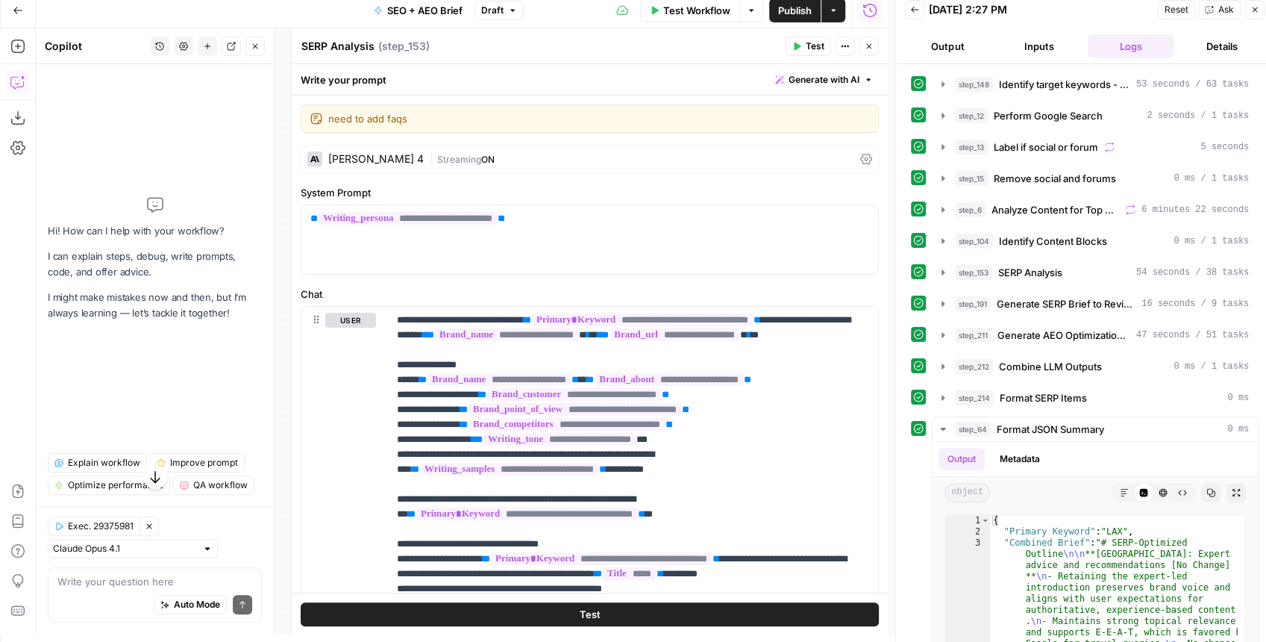
click at [100, 505] on div "Auto Mode Send" at bounding box center [154, 605] width 195 height 33
paste textarea "We no longer need to add new or remove headers"
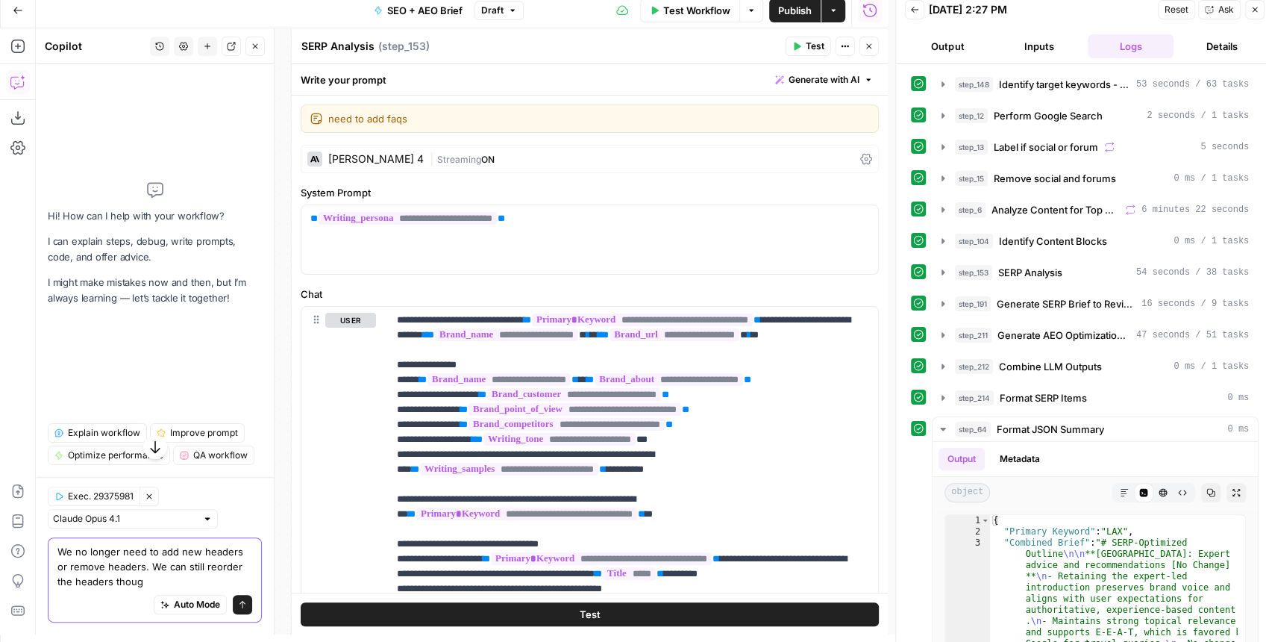
type textarea "We no longer need to add new headers or remove headers. We can still reorder th…"
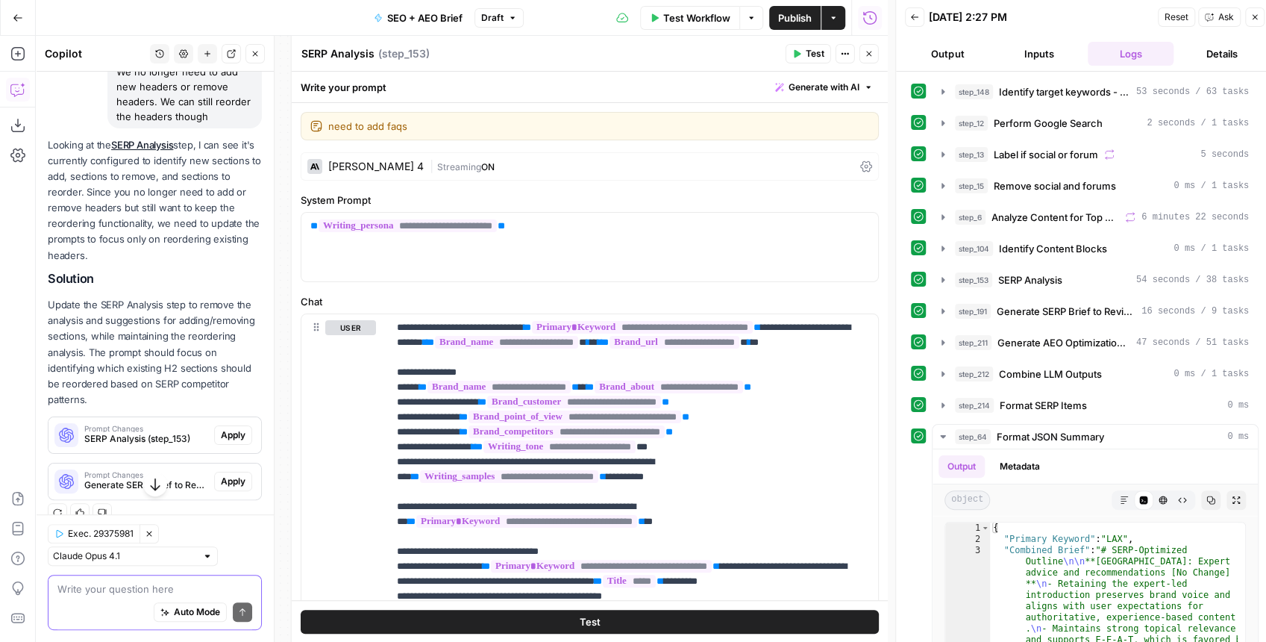
scroll to position [150, 0]
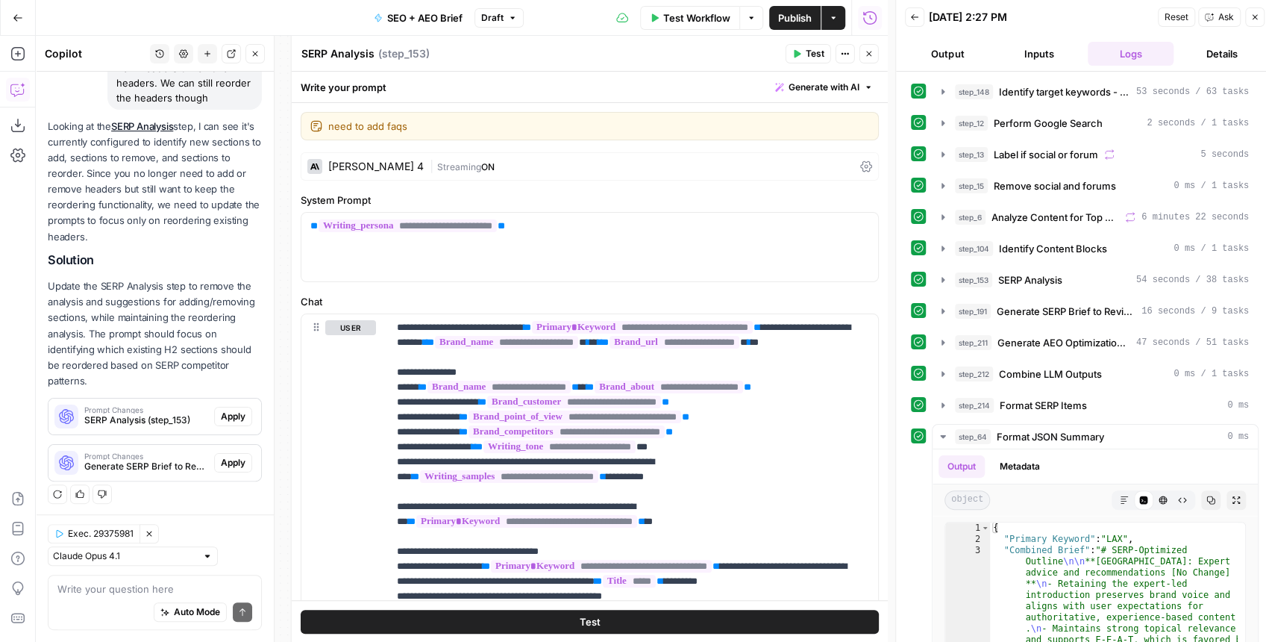
click at [222, 412] on span "Apply" at bounding box center [233, 416] width 25 height 13
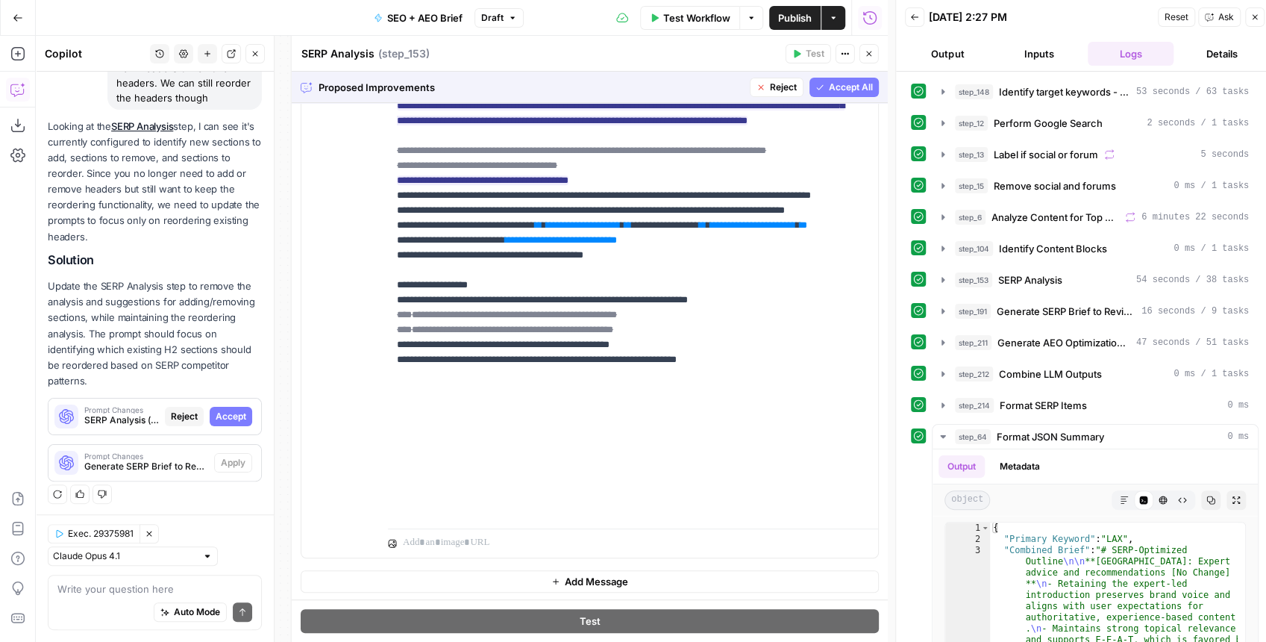
scroll to position [7, 0]
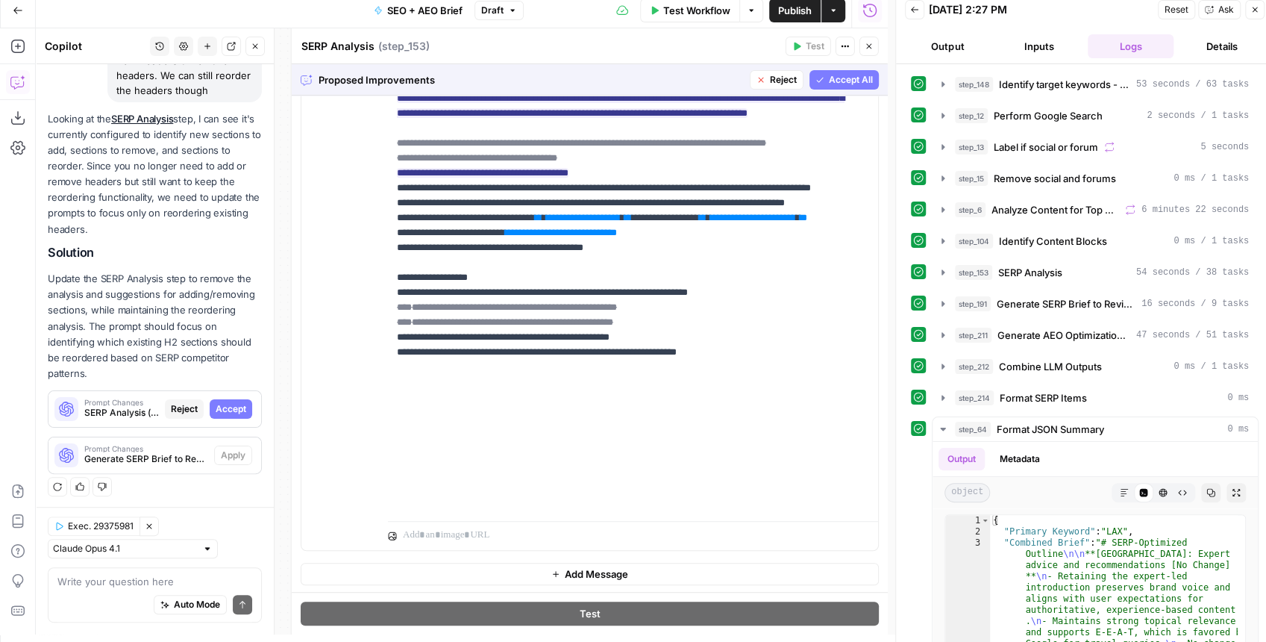
click at [833, 84] on span "Accept All" at bounding box center [851, 79] width 44 height 13
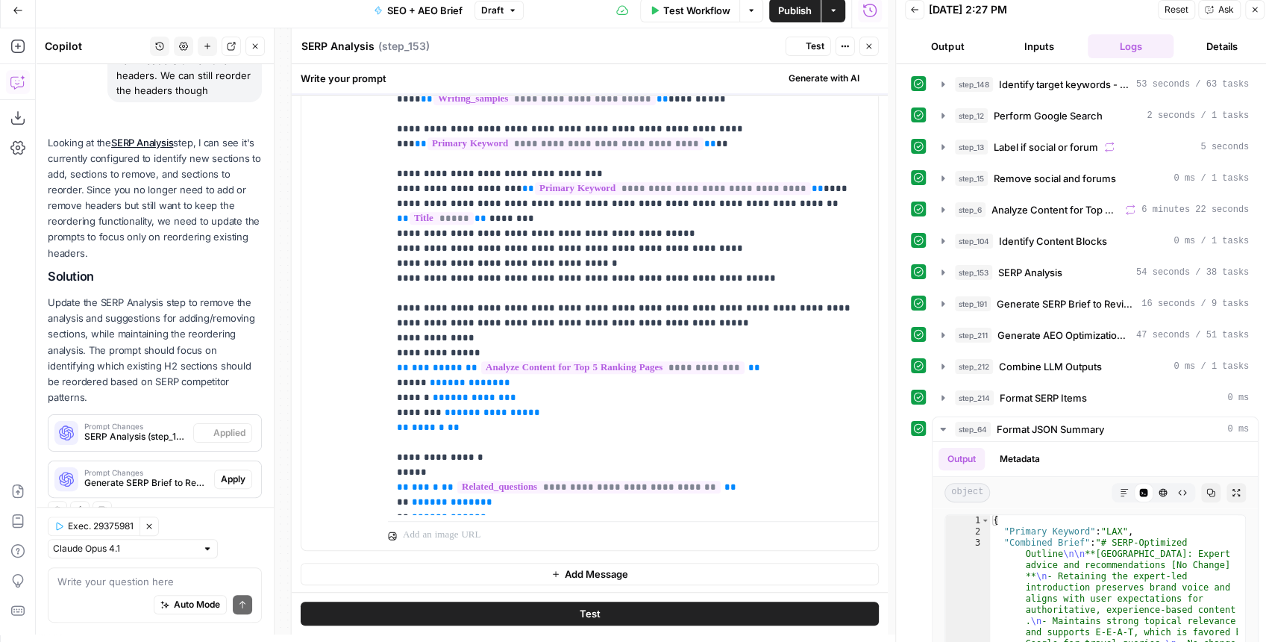
scroll to position [174, 0]
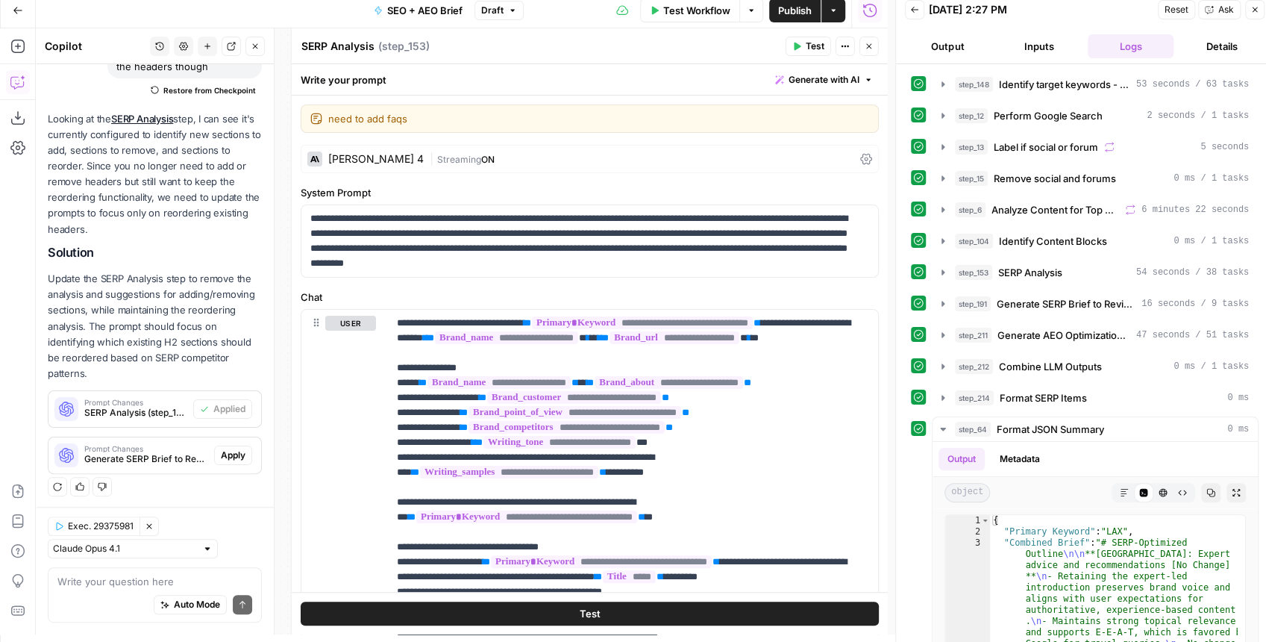
click at [233, 455] on span "Apply" at bounding box center [233, 454] width 25 height 13
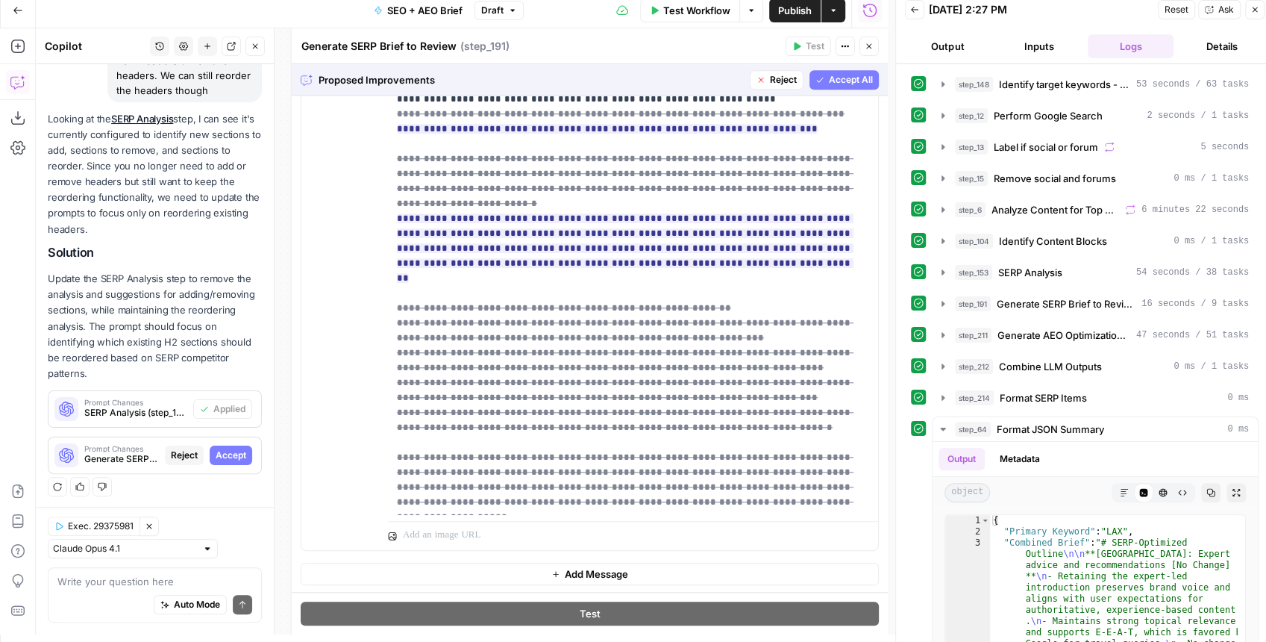
scroll to position [0, 0]
click at [829, 82] on span "Accept All" at bounding box center [851, 79] width 44 height 13
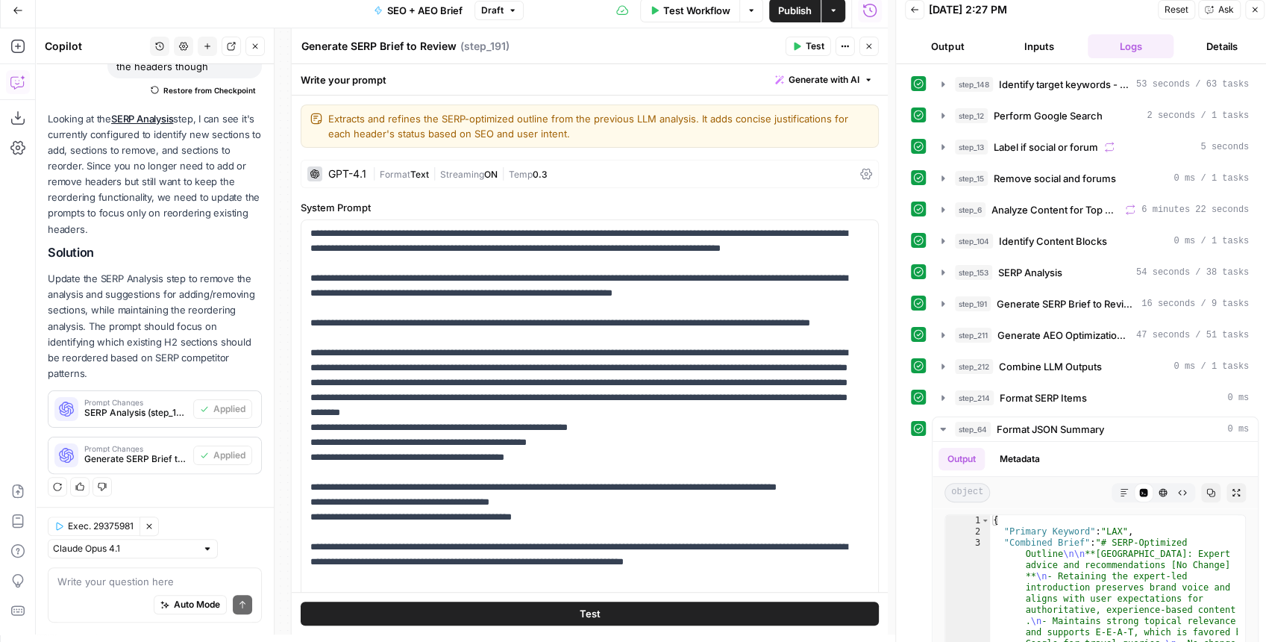
click at [695, 13] on span "Test Workflow" at bounding box center [696, 10] width 67 height 15
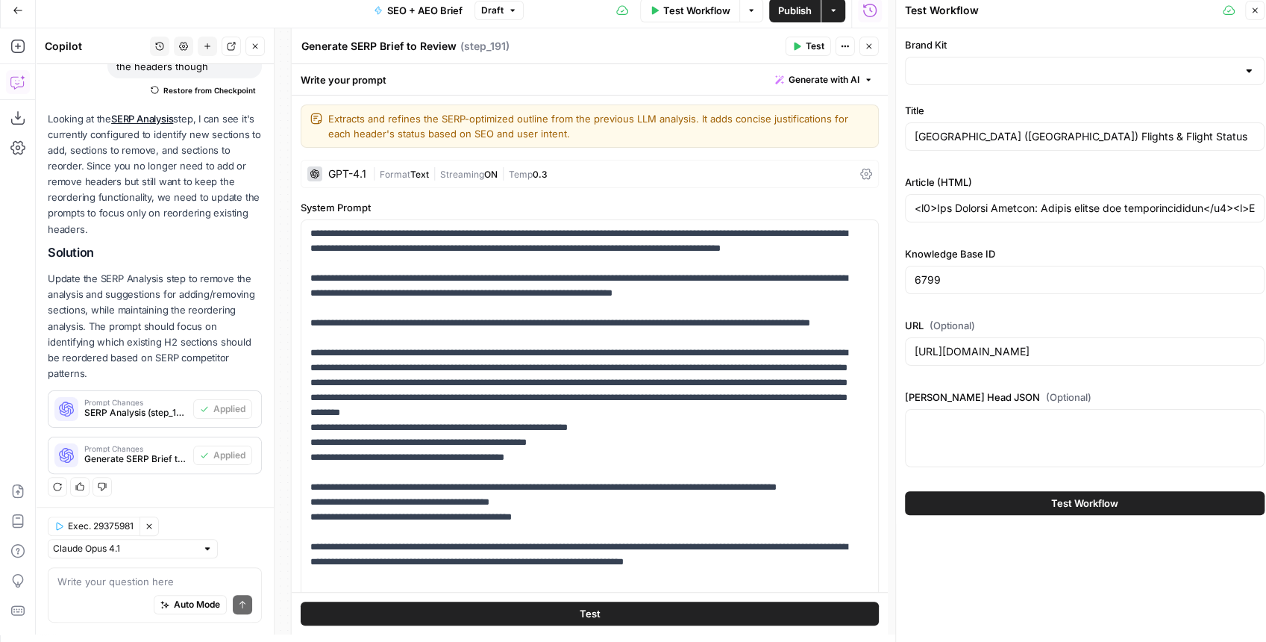
type input "[EN-US] - Kayak"
drag, startPoint x: 1056, startPoint y: 204, endPoint x: 1179, endPoint y: 198, distance: 122.5
click at [1018, 198] on div at bounding box center [1085, 208] width 360 height 28
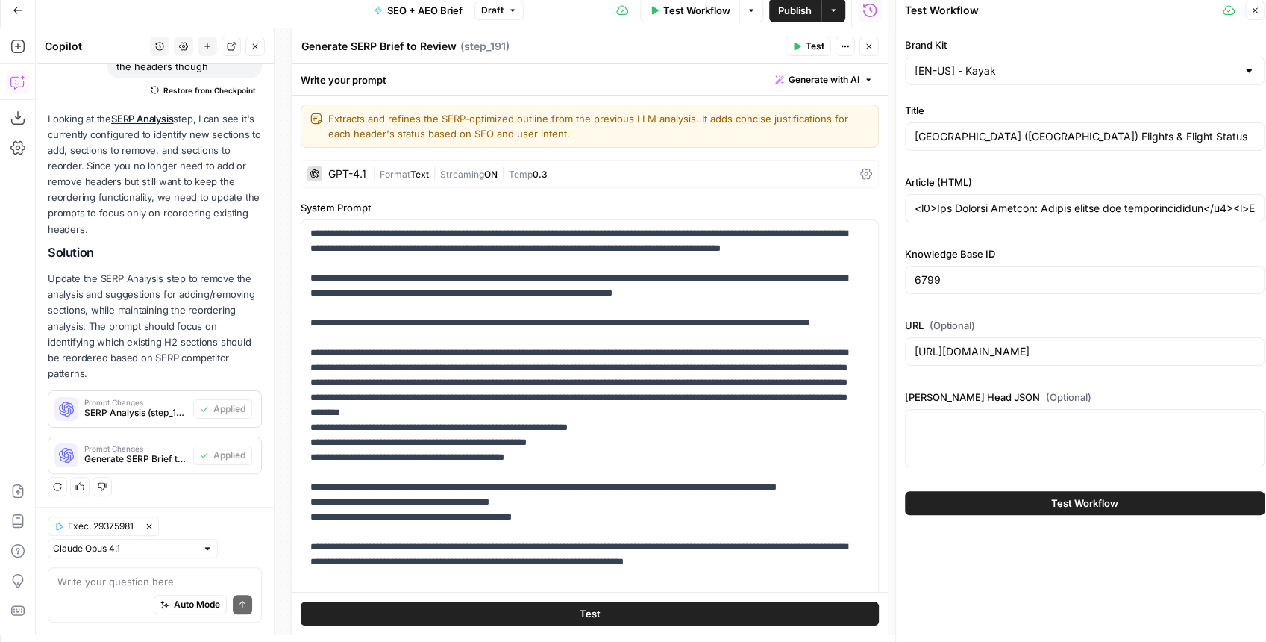
click at [1018, 502] on button "Test Workflow" at bounding box center [1085, 503] width 360 height 24
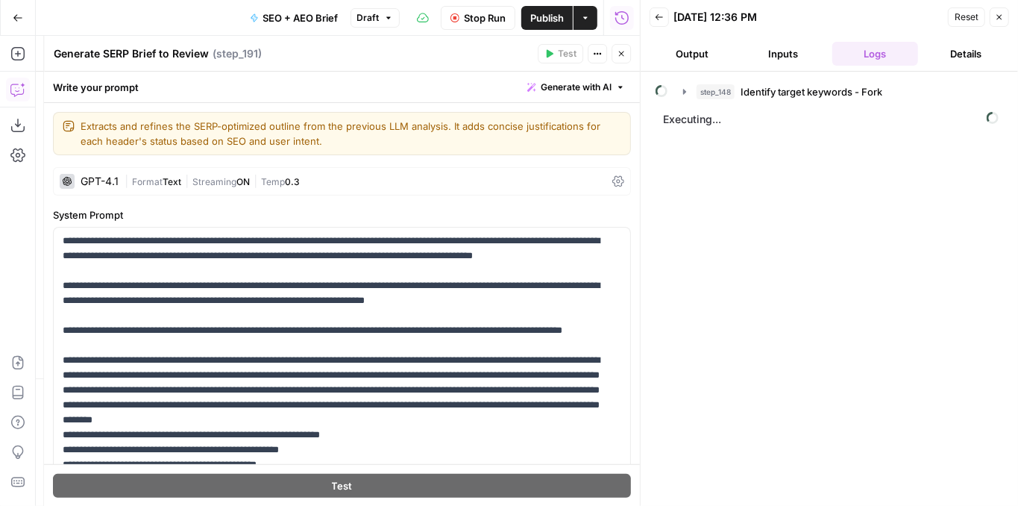
scroll to position [308, 0]
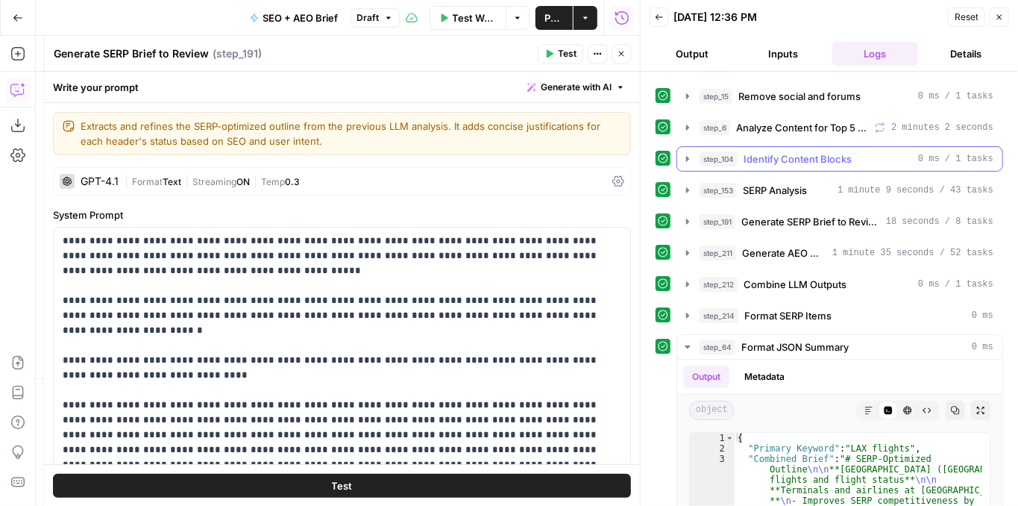
scroll to position [149, 0]
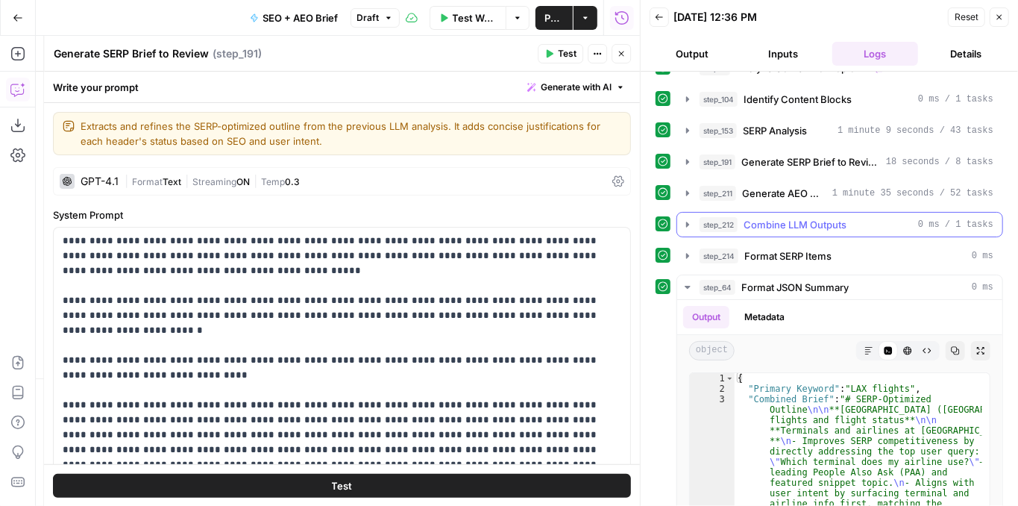
click at [687, 222] on icon "button" at bounding box center [687, 224] width 3 height 5
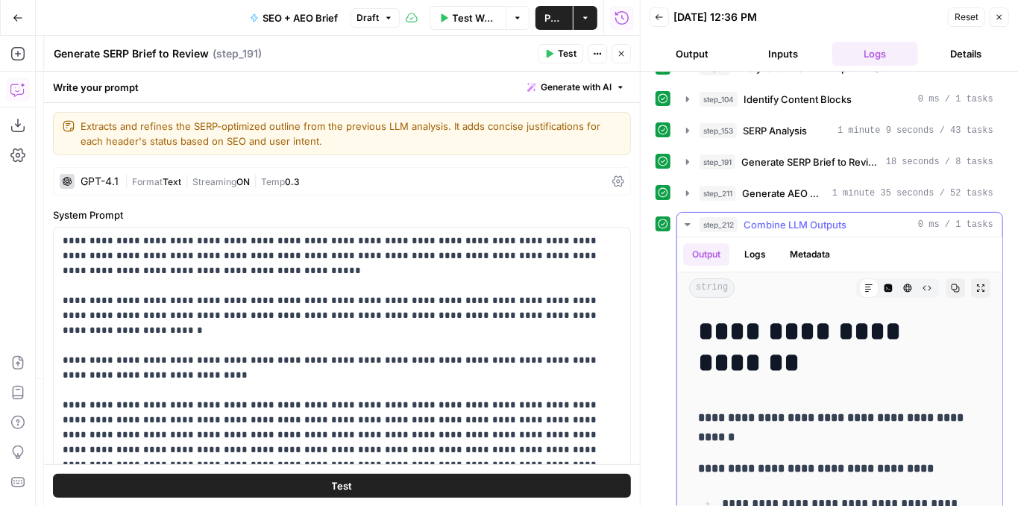
click at [977, 284] on icon "button" at bounding box center [980, 287] width 7 height 7
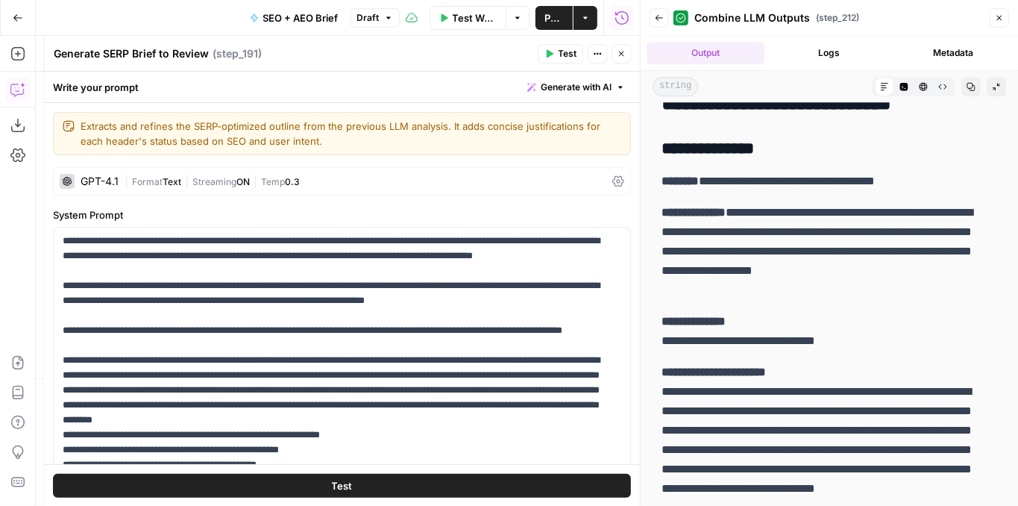
scroll to position [2238, 0]
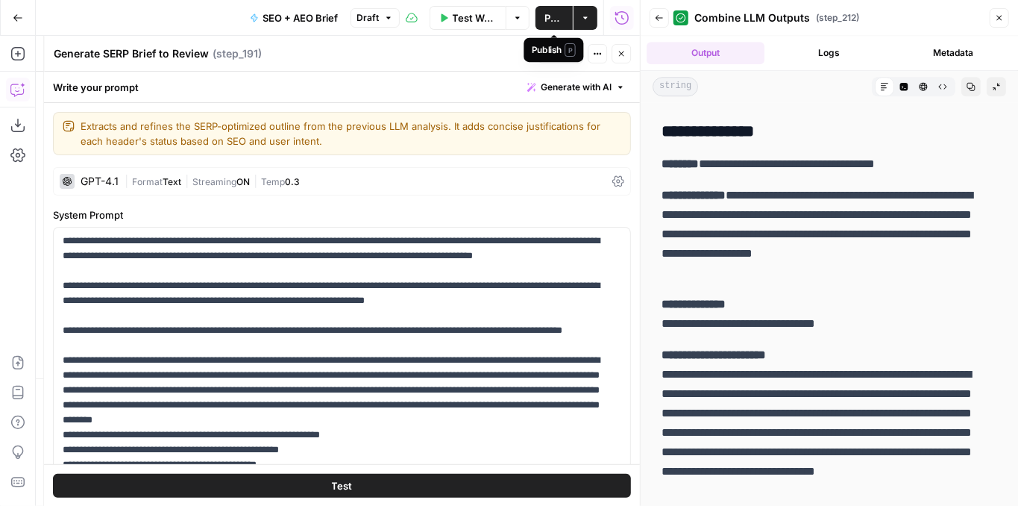
click at [544, 22] on button "Publish" at bounding box center [554, 18] width 37 height 24
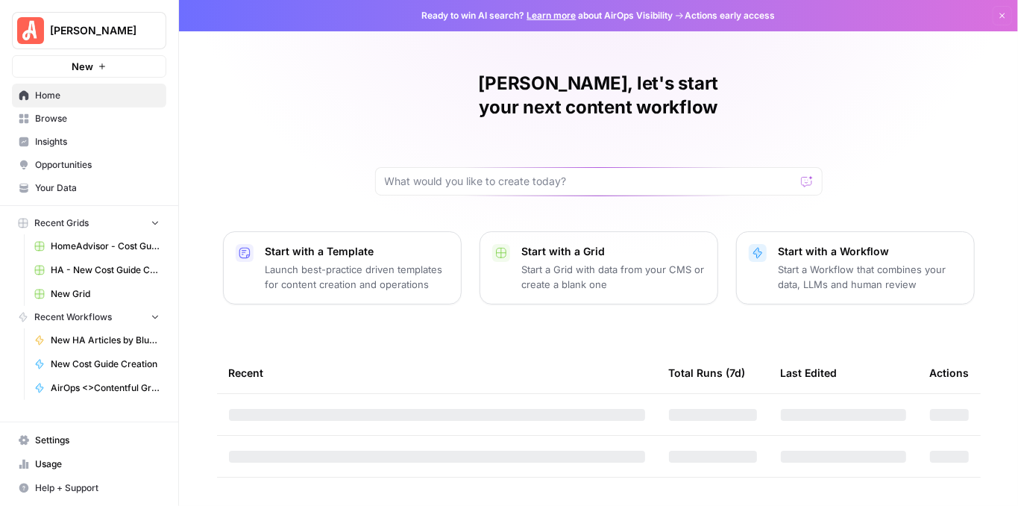
click at [72, 463] on span "Usage" at bounding box center [97, 463] width 125 height 13
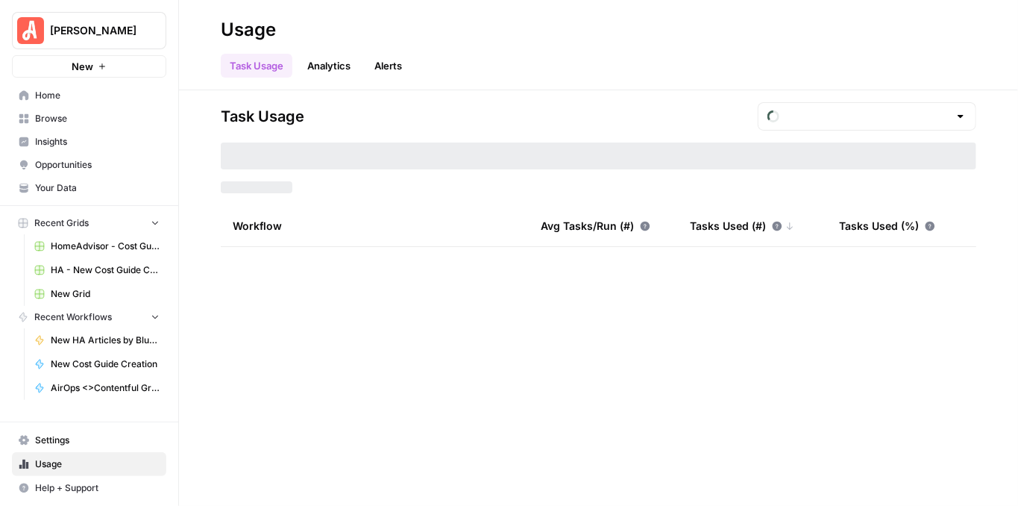
type input "September Tasks"
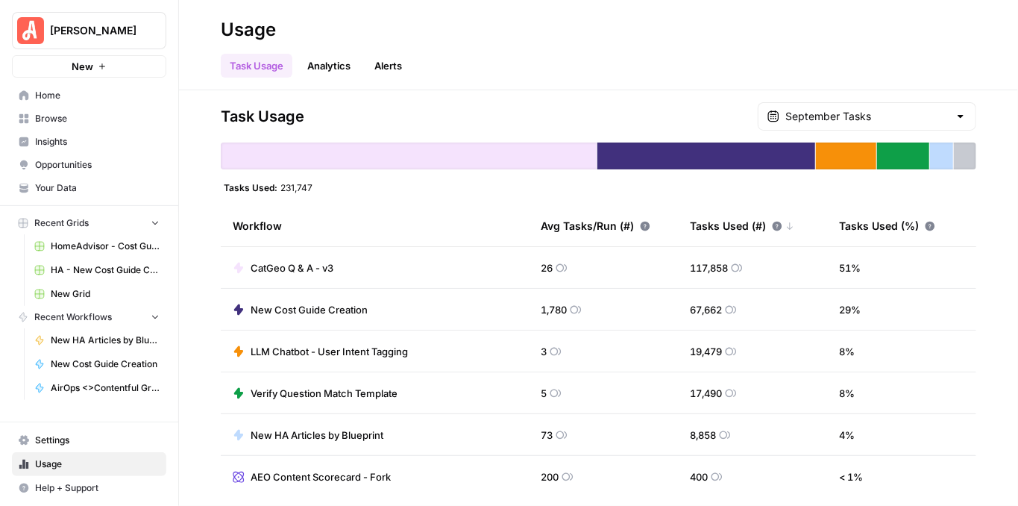
click at [110, 36] on span "[PERSON_NAME]" at bounding box center [95, 30] width 90 height 15
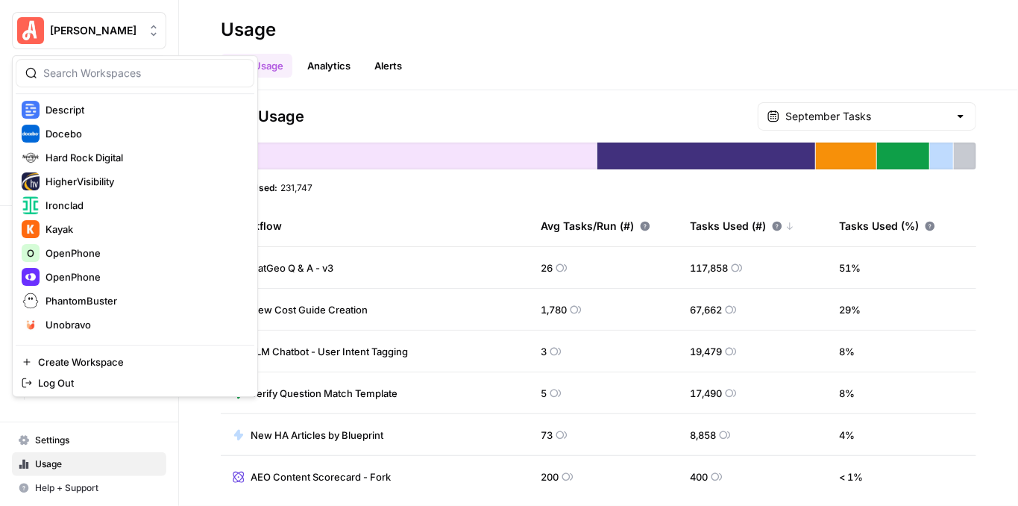
scroll to position [198, 0]
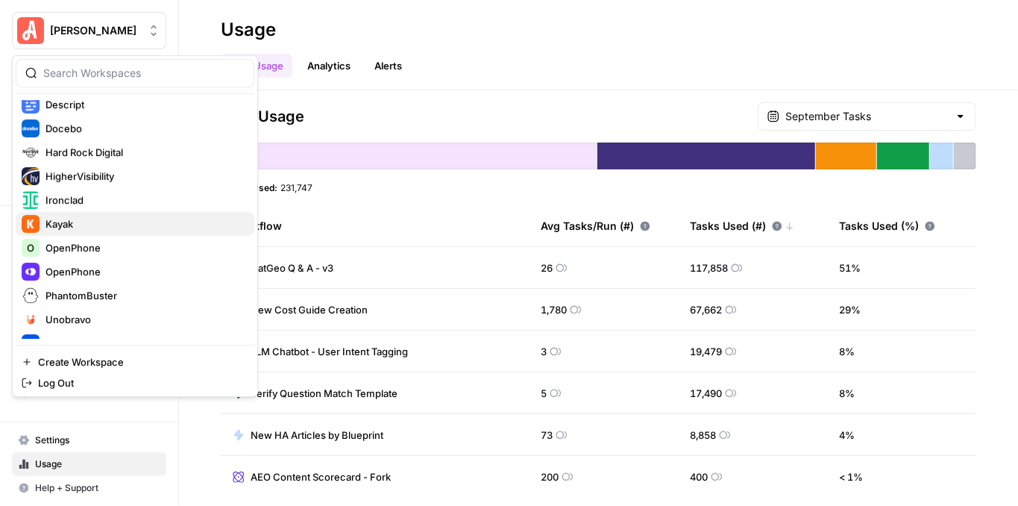
click at [97, 219] on span "Kayak" at bounding box center [144, 223] width 197 height 15
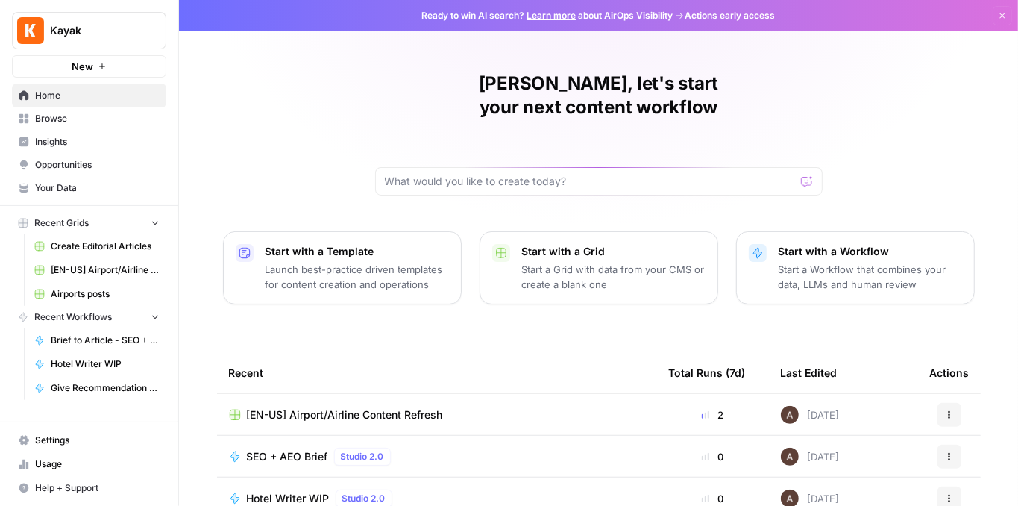
click at [97, 272] on span "[EN-US] Airport/Airline Content Refresh" at bounding box center [105, 269] width 109 height 13
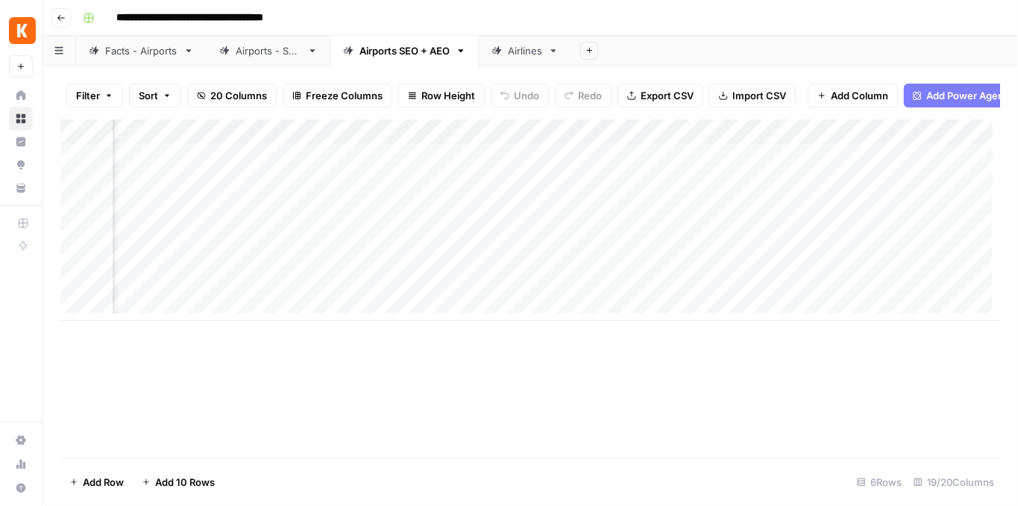
scroll to position [0, 1475]
click at [319, 192] on div "Add Column" at bounding box center [530, 219] width 940 height 201
click at [642, 161] on div "Add Column" at bounding box center [530, 219] width 940 height 201
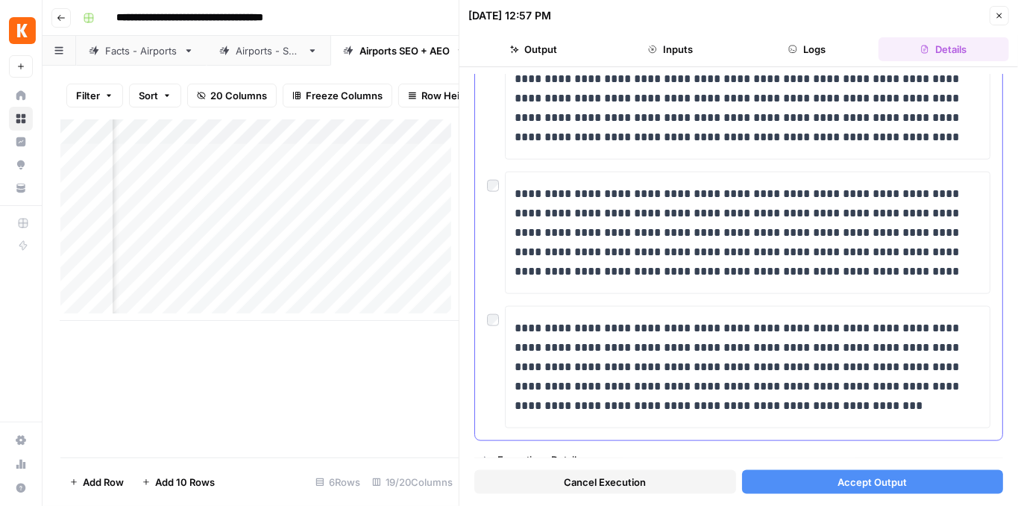
scroll to position [872, 0]
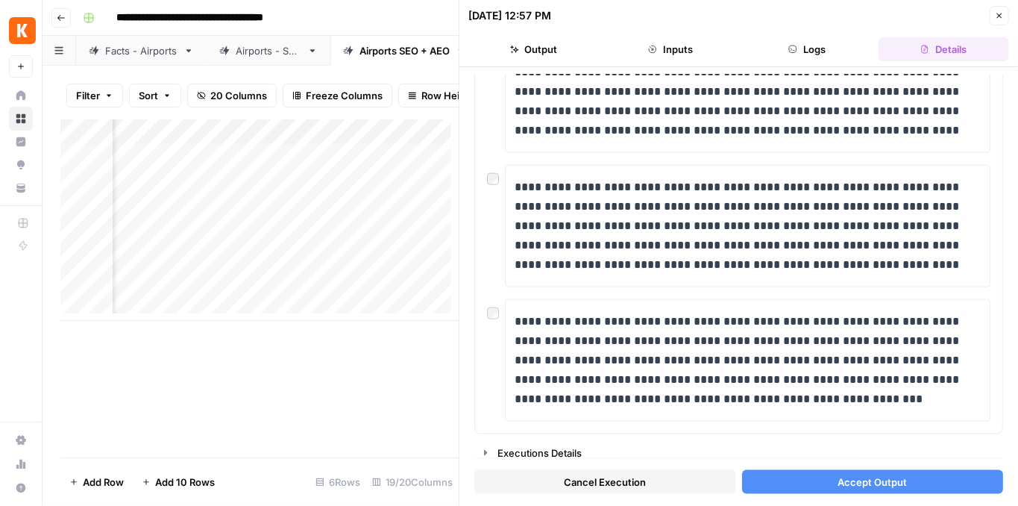
click at [860, 478] on span "Accept Output" at bounding box center [872, 482] width 69 height 15
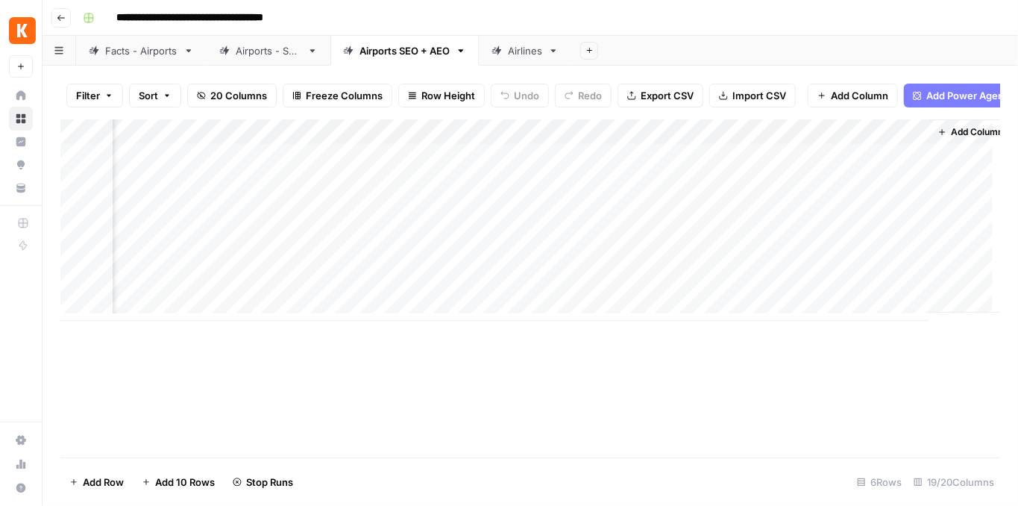
click at [643, 193] on div "Add Column" at bounding box center [530, 219] width 940 height 201
click at [311, 187] on div "Add Column" at bounding box center [530, 219] width 940 height 201
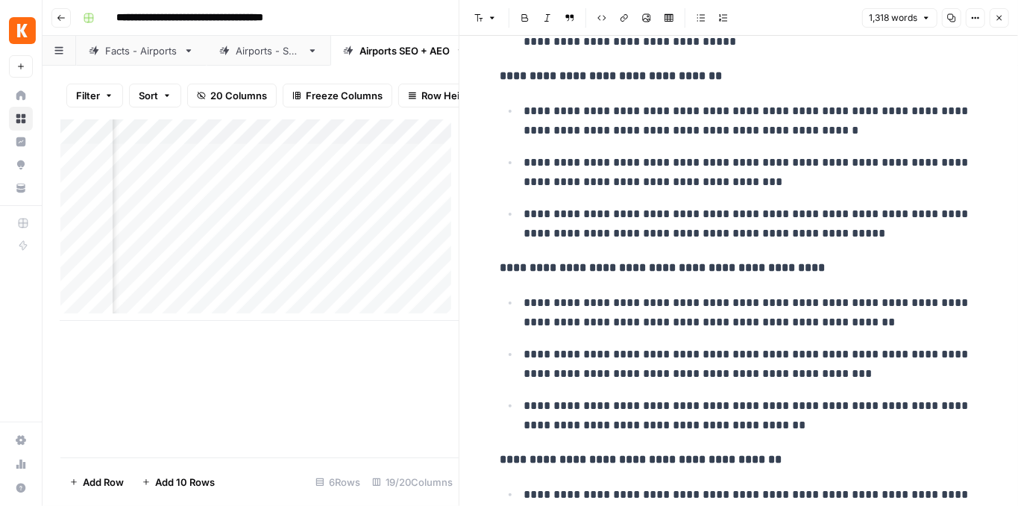
scroll to position [845, 0]
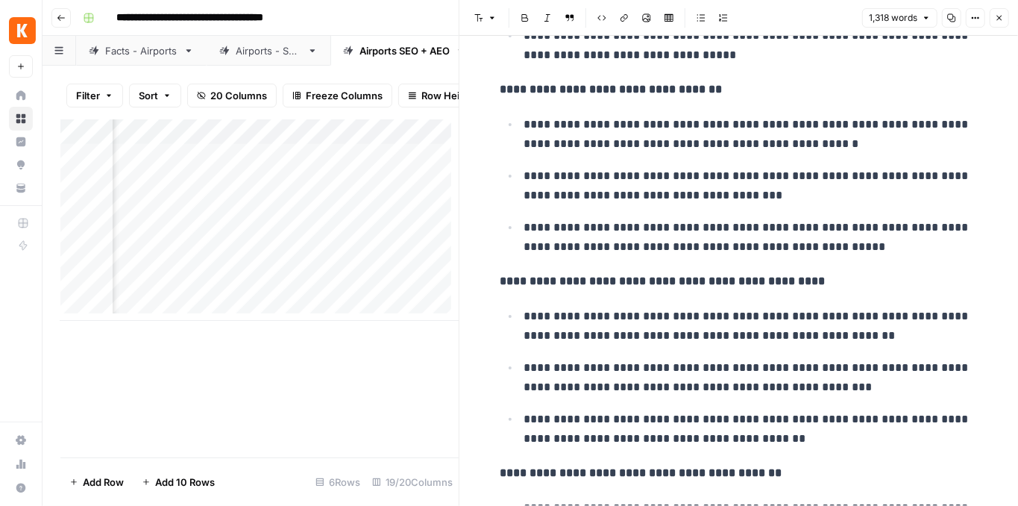
click at [995, 25] on button "Close" at bounding box center [999, 17] width 19 height 19
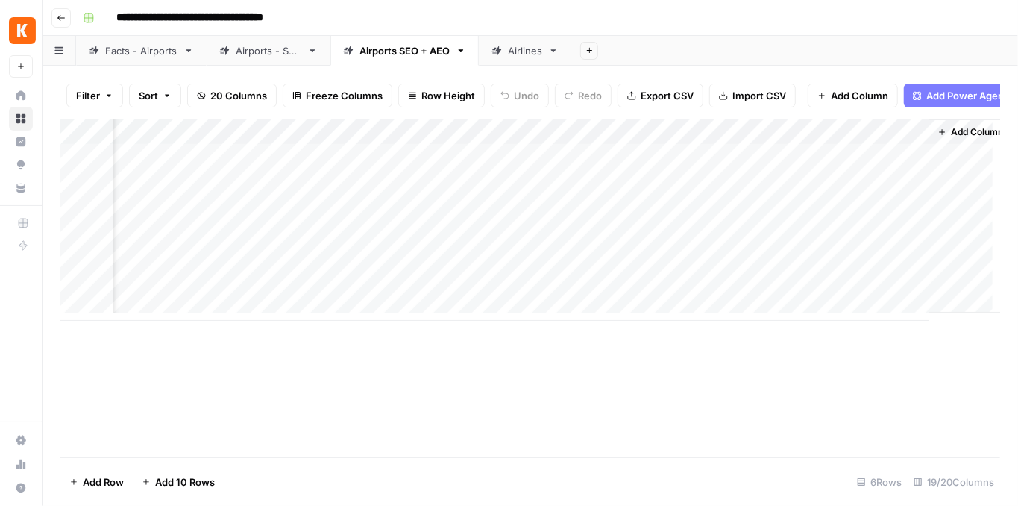
click at [648, 186] on div "Add Column" at bounding box center [530, 219] width 940 height 201
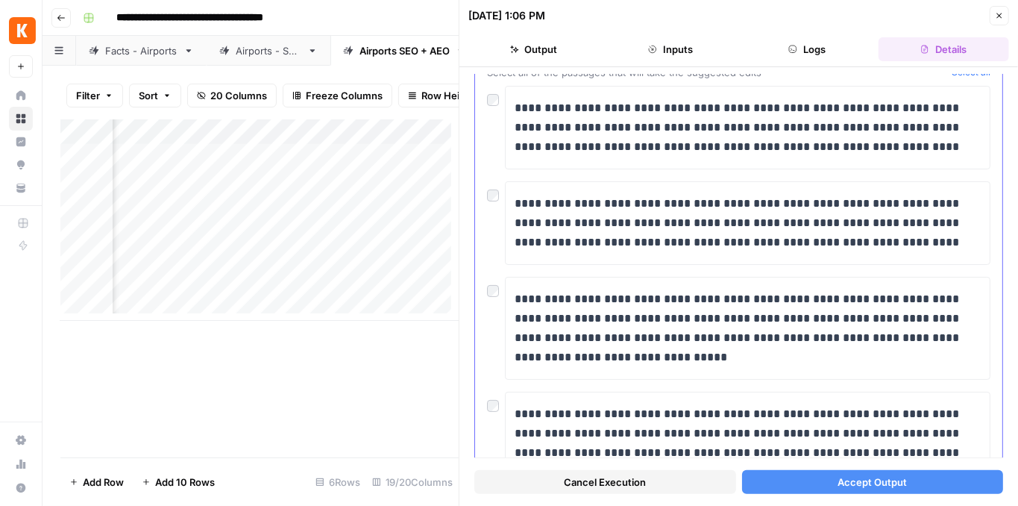
scroll to position [83, 0]
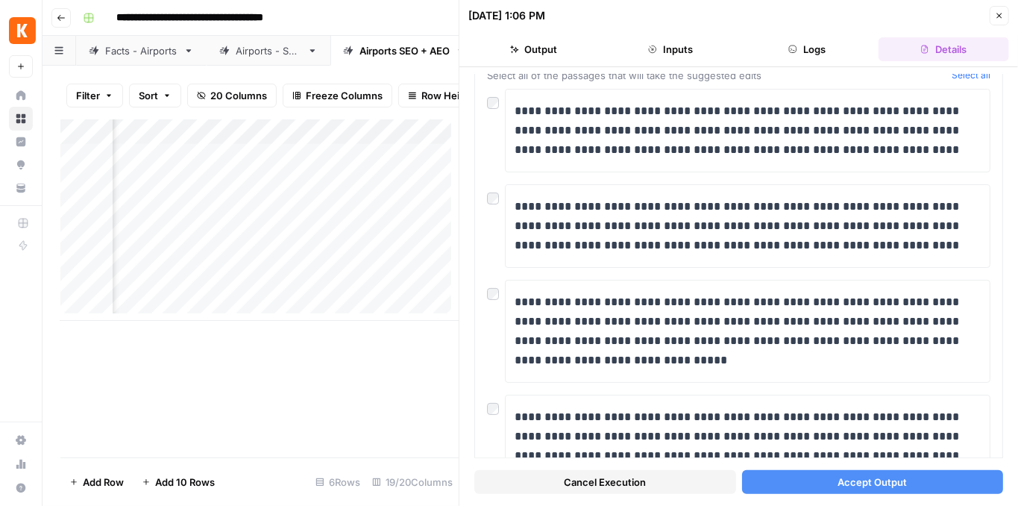
click at [893, 483] on span "Accept Output" at bounding box center [872, 482] width 69 height 15
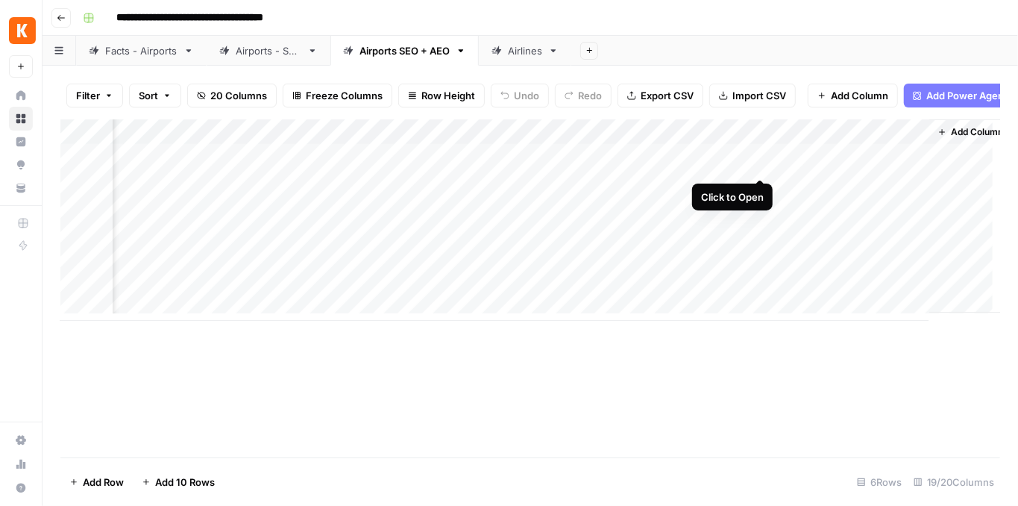
click at [763, 163] on div "Add Column" at bounding box center [530, 219] width 940 height 201
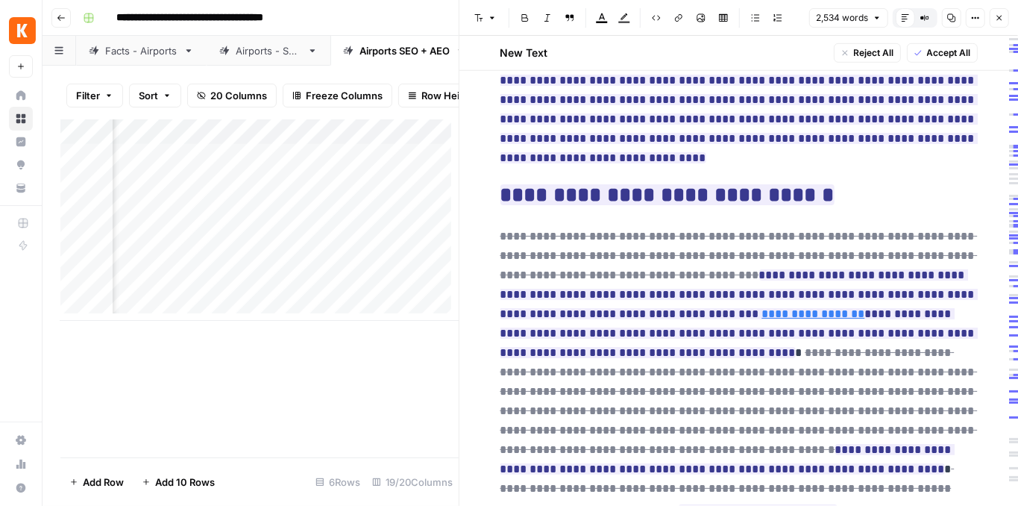
scroll to position [3716, 0]
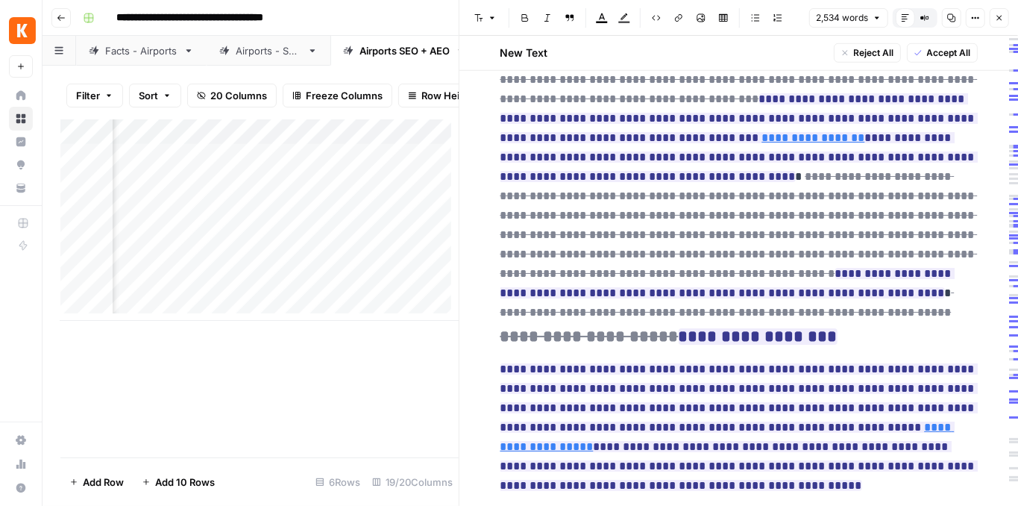
click at [995, 24] on button "Close" at bounding box center [999, 17] width 19 height 19
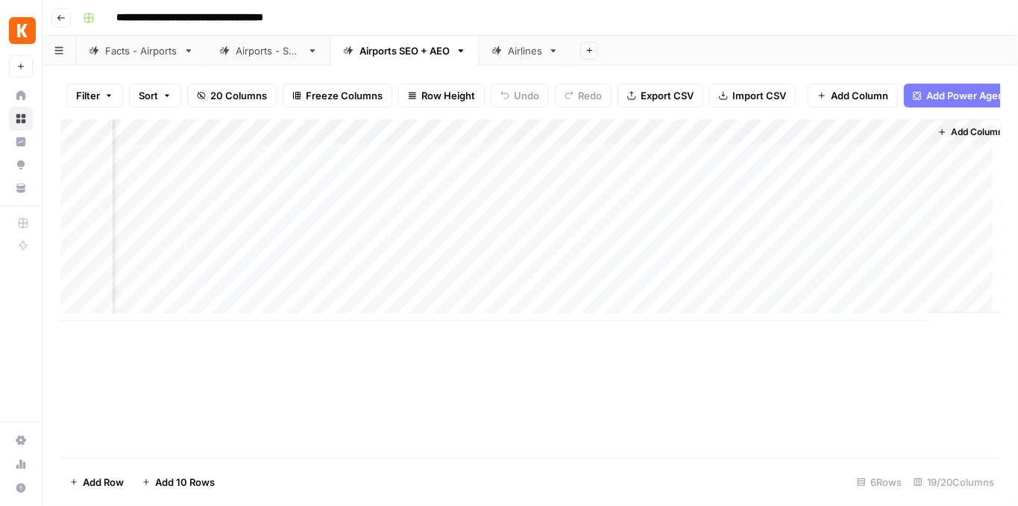
click at [907, 169] on div "Add Column" at bounding box center [530, 219] width 940 height 201
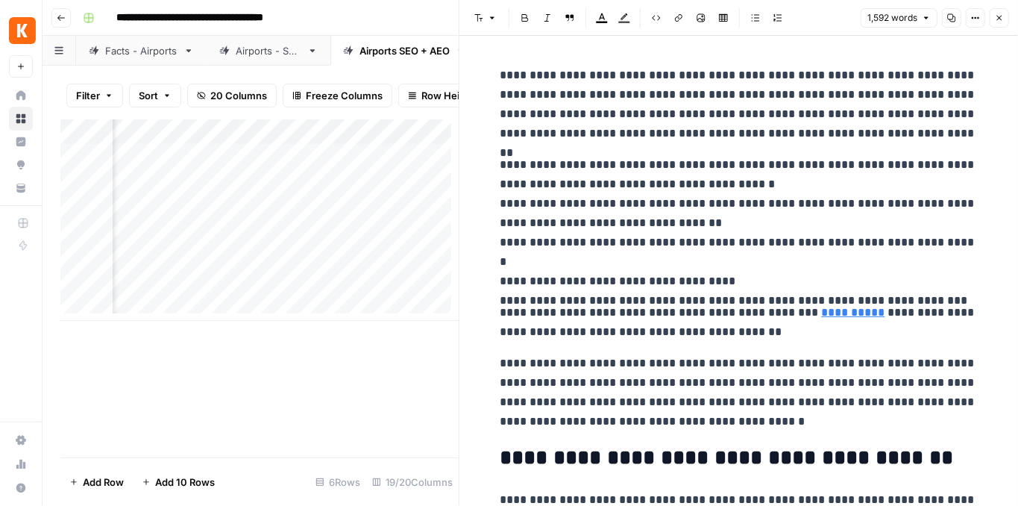
click at [1000, 19] on icon "button" at bounding box center [999, 17] width 9 height 9
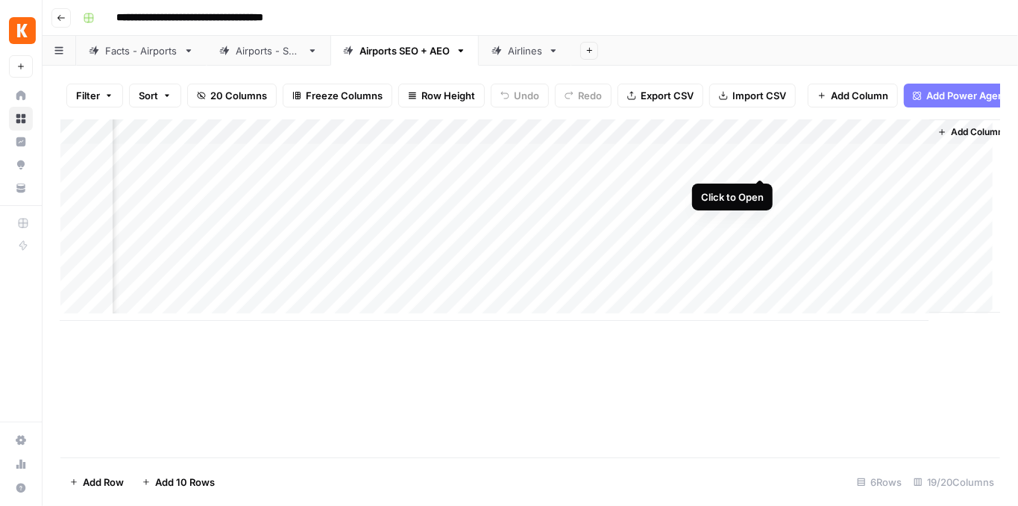
click at [763, 159] on div "Add Column" at bounding box center [530, 219] width 940 height 201
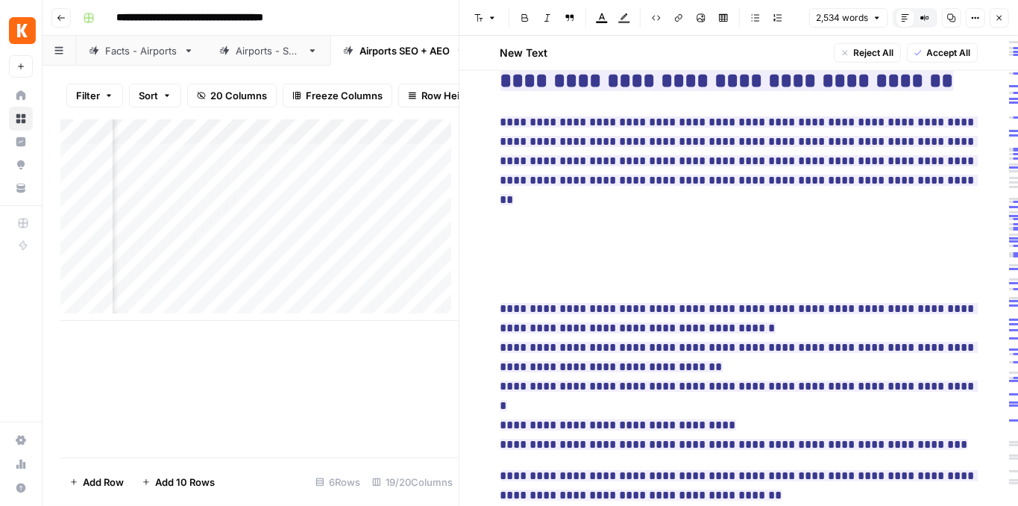
scroll to position [696, 0]
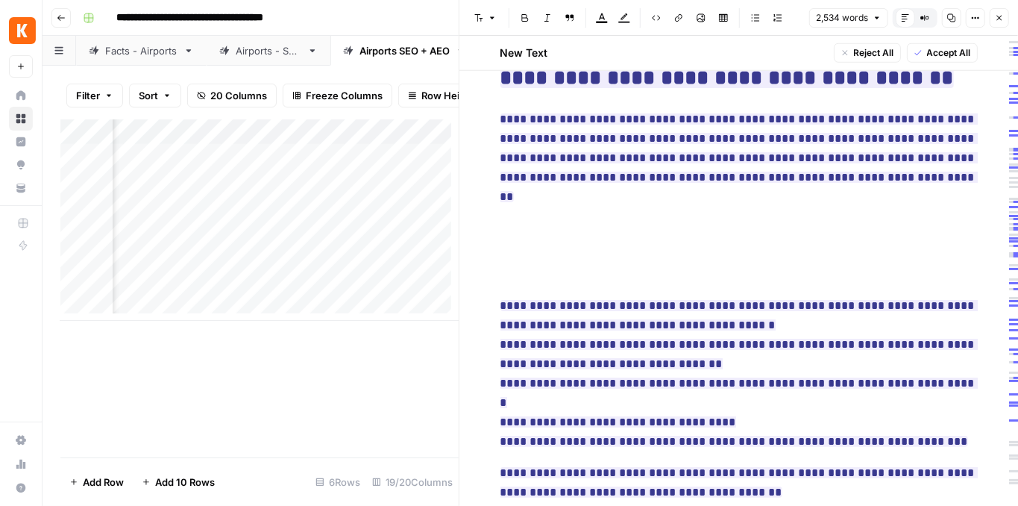
click at [1004, 23] on button "Close" at bounding box center [999, 17] width 19 height 19
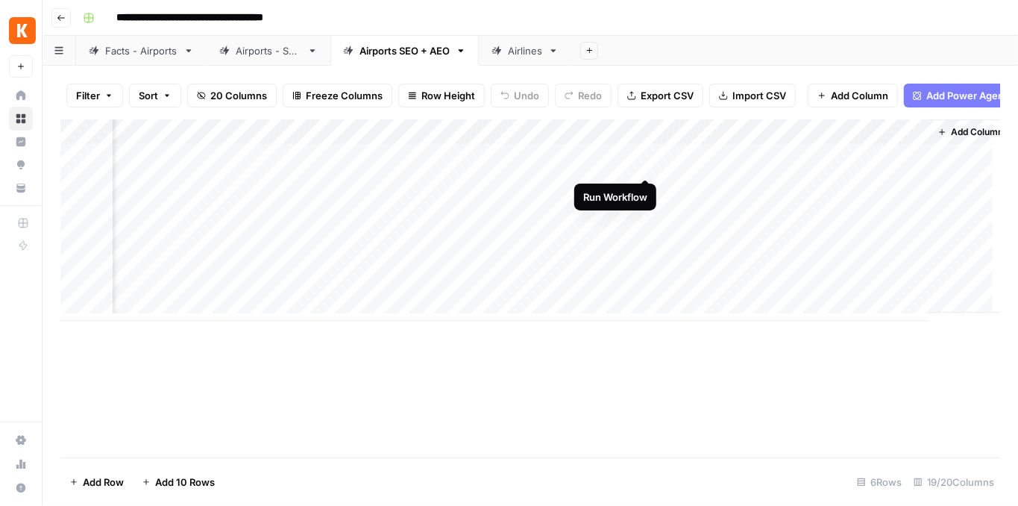
click at [645, 163] on div "Add Column" at bounding box center [530, 219] width 940 height 201
click at [530, 162] on div "Add Column" at bounding box center [530, 219] width 940 height 201
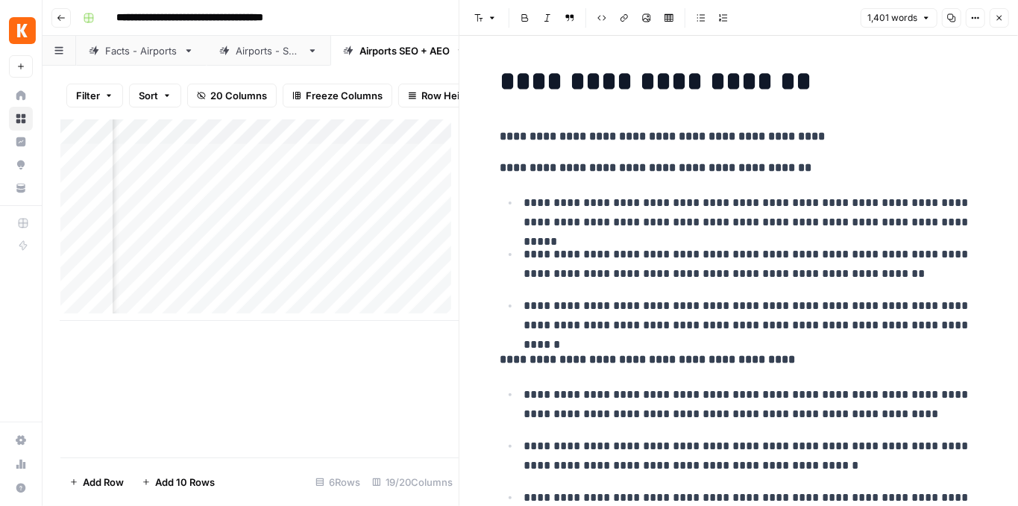
click at [995, 19] on button "Close" at bounding box center [999, 17] width 19 height 19
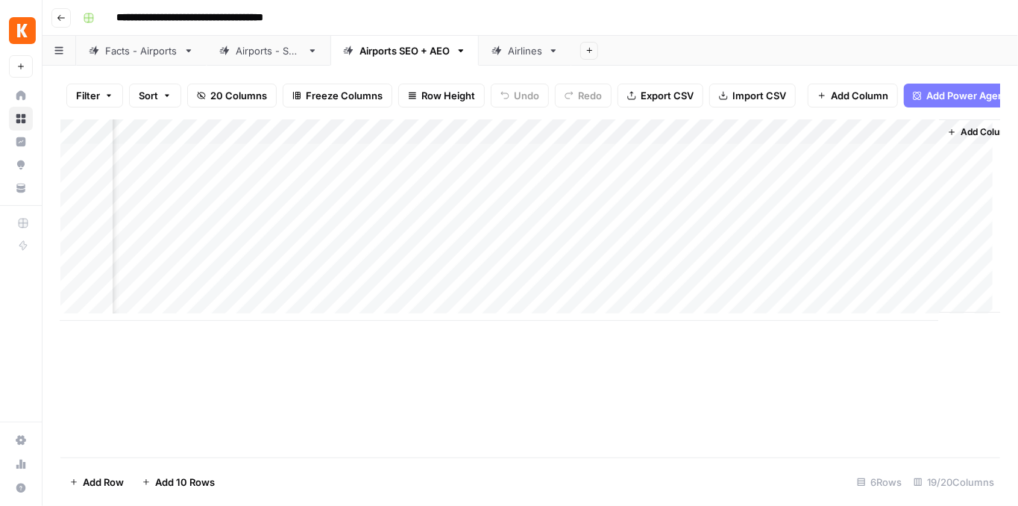
scroll to position [0, 2018]
click at [915, 186] on div "Add Column" at bounding box center [530, 219] width 940 height 201
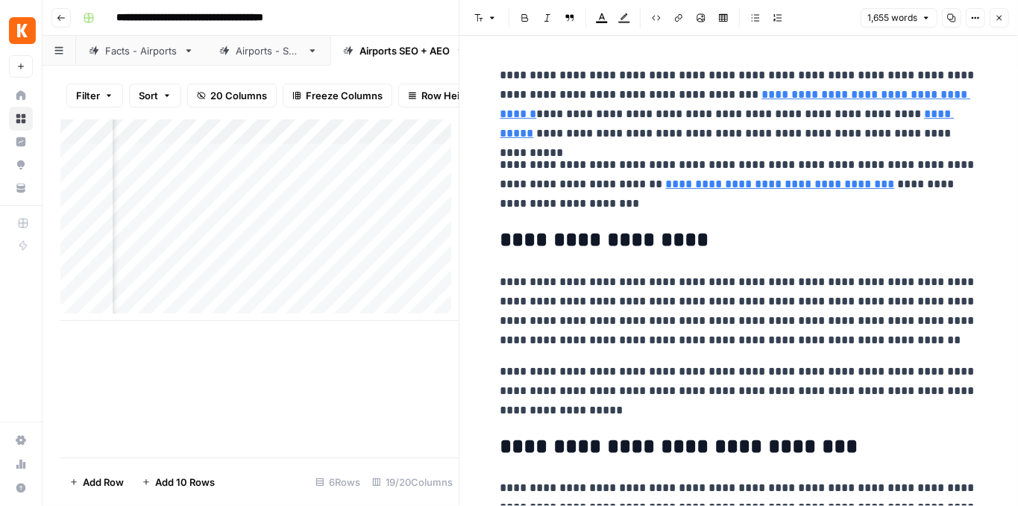
click at [1002, 16] on icon "button" at bounding box center [1000, 18] width 5 height 5
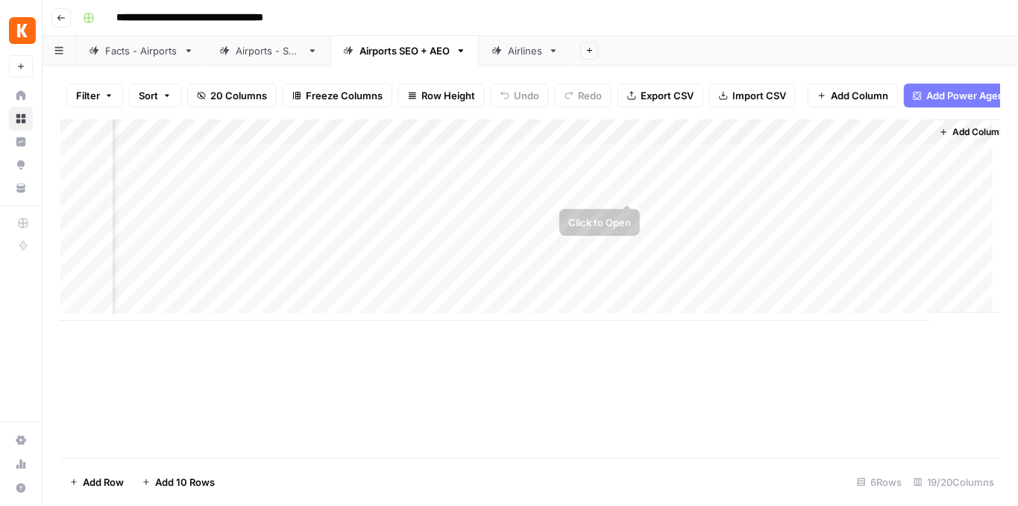
click at [621, 191] on div "Add Column" at bounding box center [530, 219] width 940 height 201
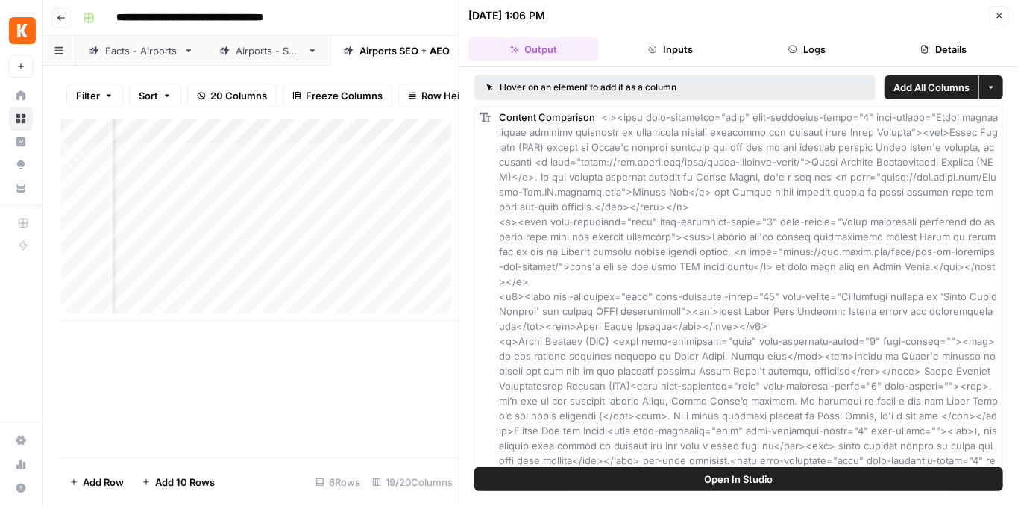
click at [792, 475] on button "Open In Studio" at bounding box center [739, 479] width 529 height 24
click at [995, 22] on button "Close" at bounding box center [999, 15] width 19 height 19
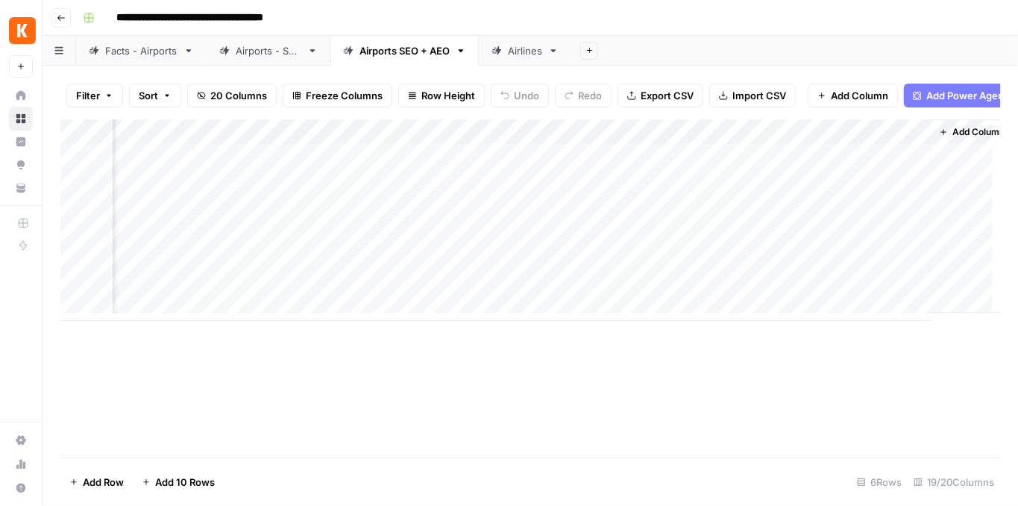
click at [767, 192] on div "Add Column" at bounding box center [530, 219] width 940 height 201
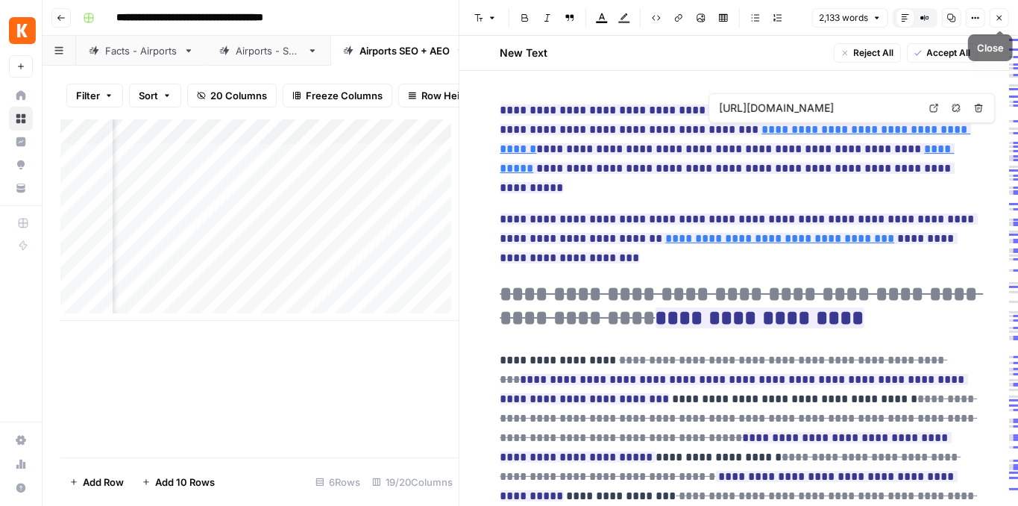
click at [995, 26] on button "Close" at bounding box center [999, 17] width 19 height 19
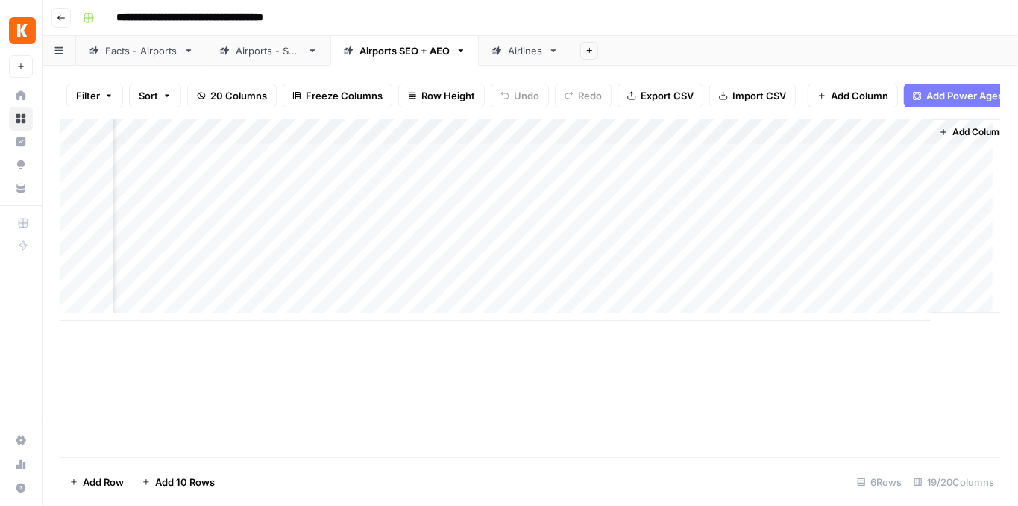
click at [915, 188] on div "Add Column" at bounding box center [530, 219] width 940 height 201
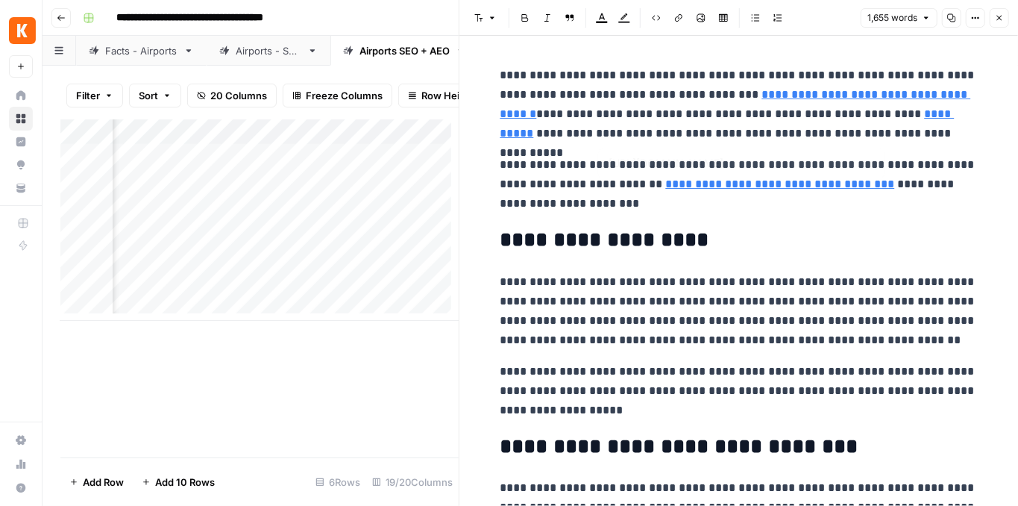
type input "https://www.kayak.com/news/seoul-airports-guide/"
click at [1001, 10] on button "Close" at bounding box center [999, 17] width 19 height 19
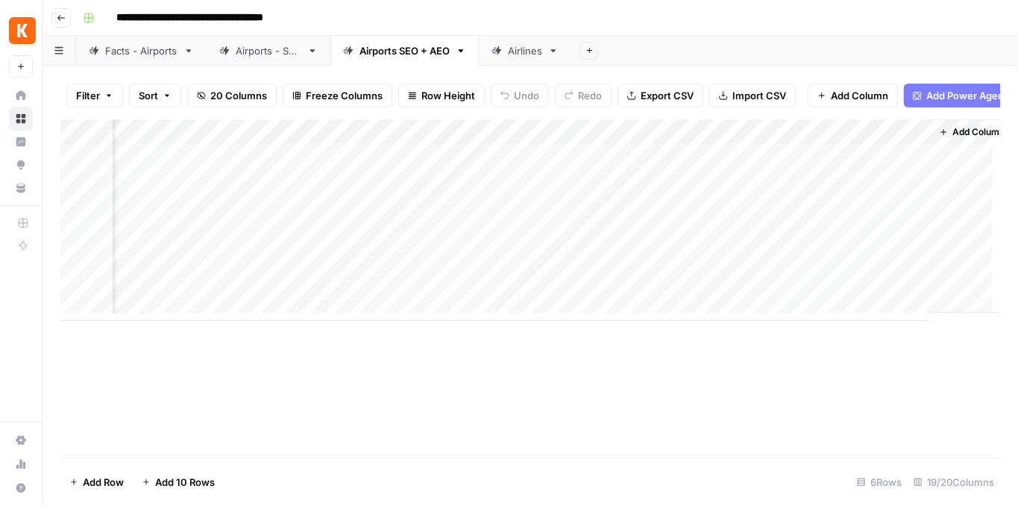
click at [648, 161] on div "Add Column" at bounding box center [530, 219] width 940 height 201
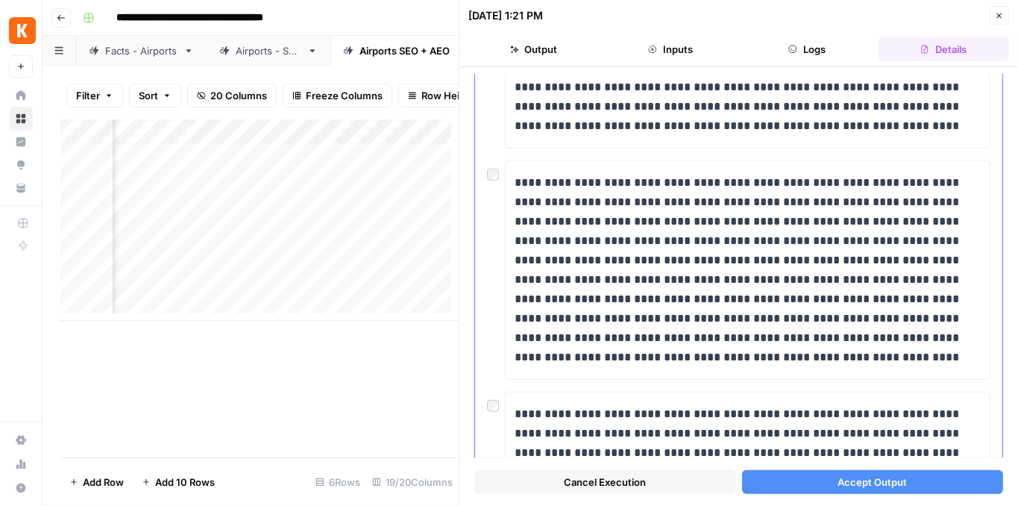
scroll to position [677, 0]
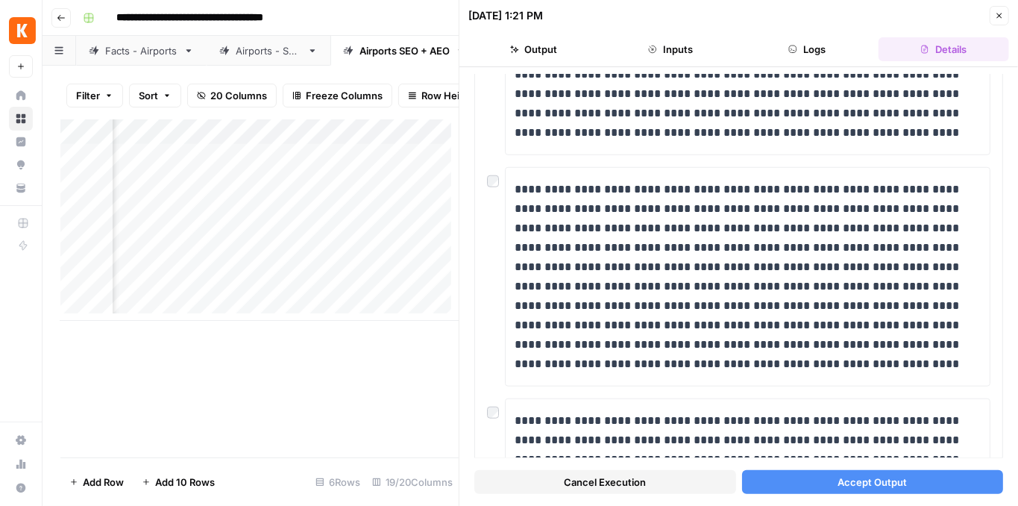
click at [869, 476] on span "Accept Output" at bounding box center [872, 482] width 69 height 15
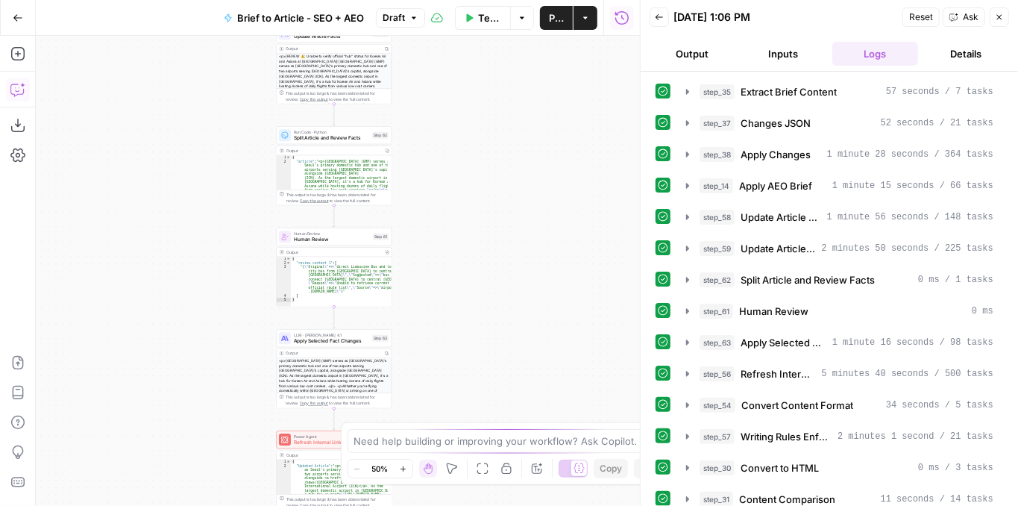
click at [21, 90] on icon "button" at bounding box center [17, 89] width 15 height 15
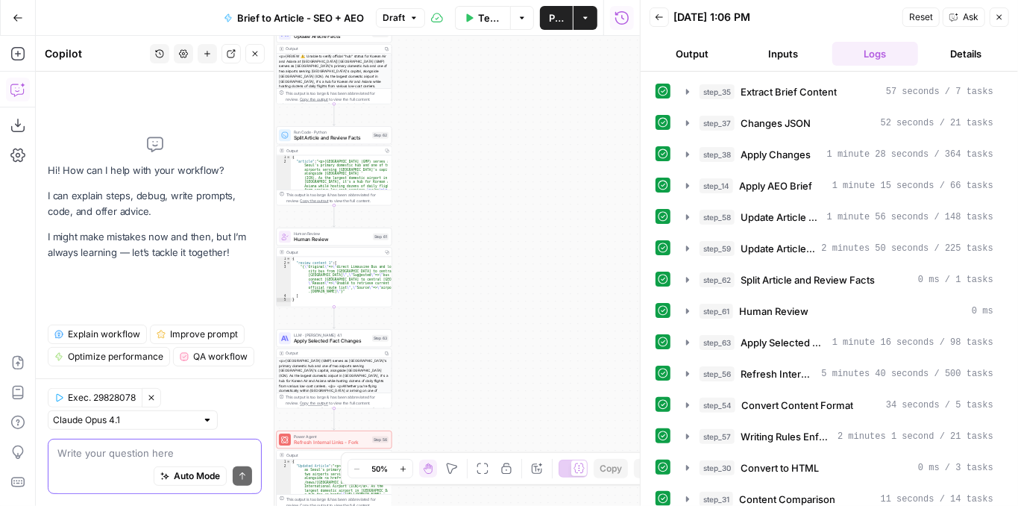
click at [119, 445] on textarea at bounding box center [154, 452] width 195 height 15
type textarea "What is causing the double intro"
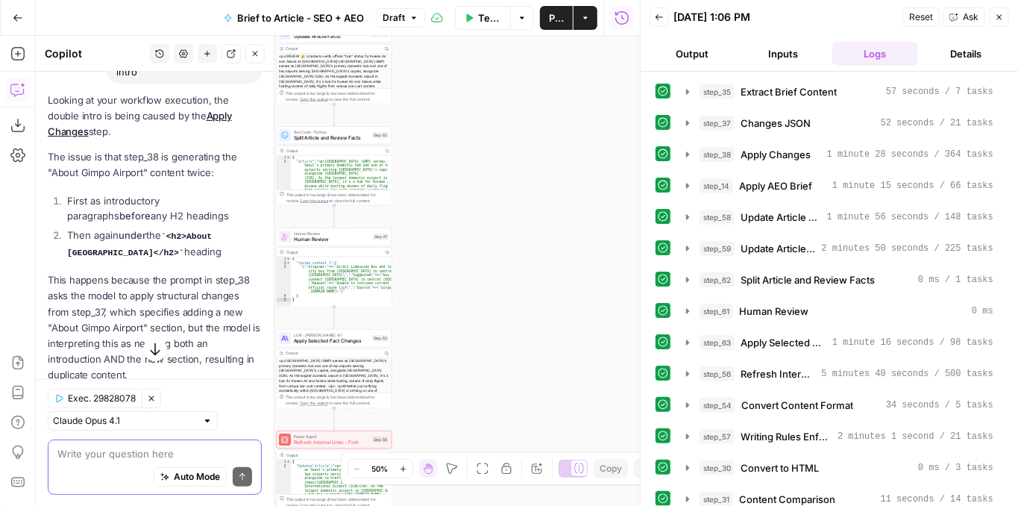
scroll to position [149, 0]
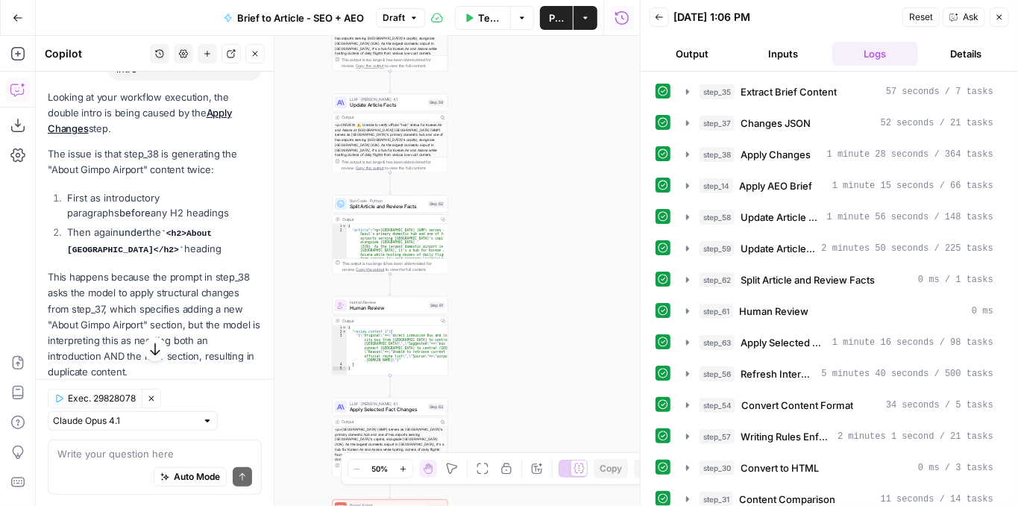
drag, startPoint x: 467, startPoint y: 169, endPoint x: 541, endPoint y: 292, distance: 143.6
click at [538, 282] on div "Workflow Set Inputs Inputs LLM · GPT-4.1 Extract Brief Content Step 35 Output C…" at bounding box center [338, 271] width 604 height 470
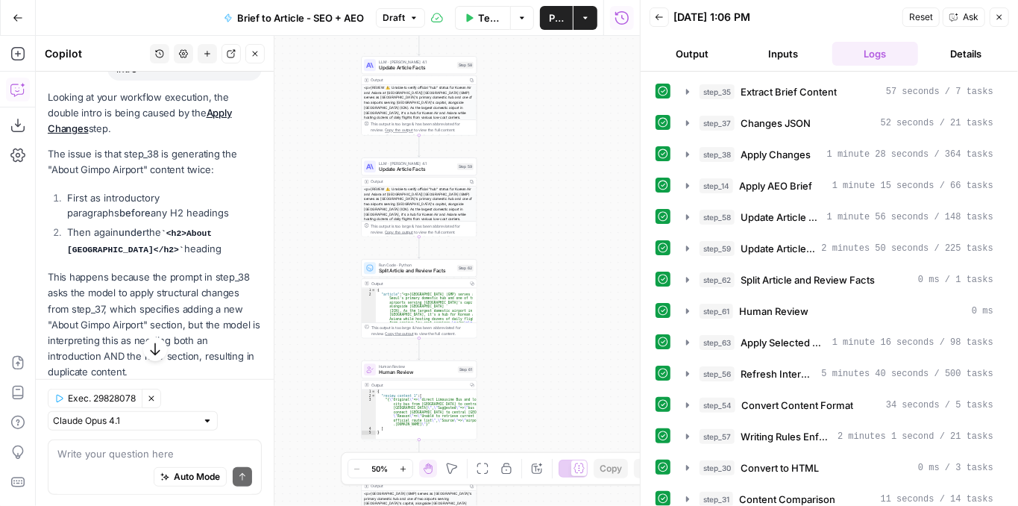
drag, startPoint x: 519, startPoint y: 197, endPoint x: 518, endPoint y: 337, distance: 140.3
click at [518, 337] on div "Workflow Set Inputs Inputs LLM · GPT-4.1 Extract Brief Content Step 35 Output C…" at bounding box center [338, 271] width 604 height 470
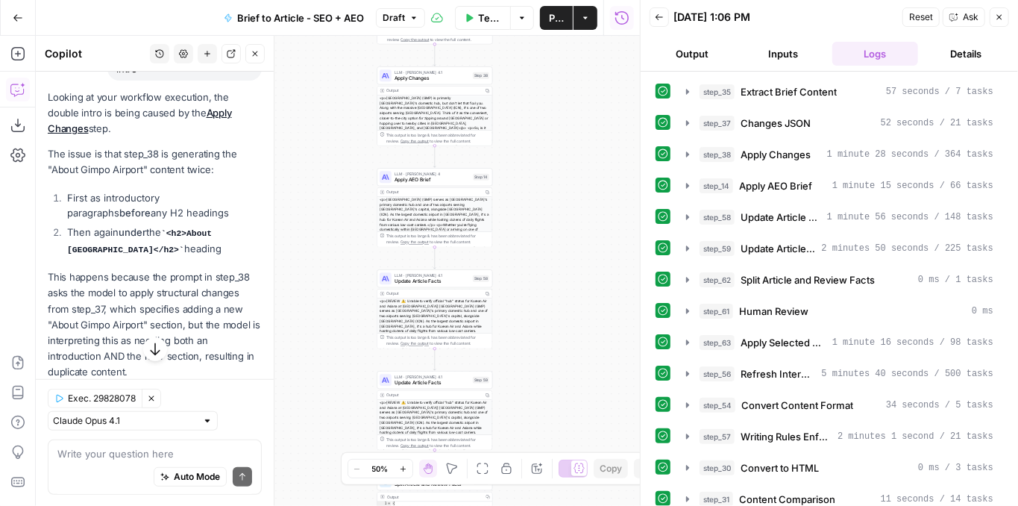
drag, startPoint x: 525, startPoint y: 208, endPoint x: 561, endPoint y: 348, distance: 145.0
click at [562, 352] on div "Workflow Set Inputs Inputs LLM · GPT-4.1 Extract Brief Content Step 35 Output C…" at bounding box center [338, 271] width 604 height 470
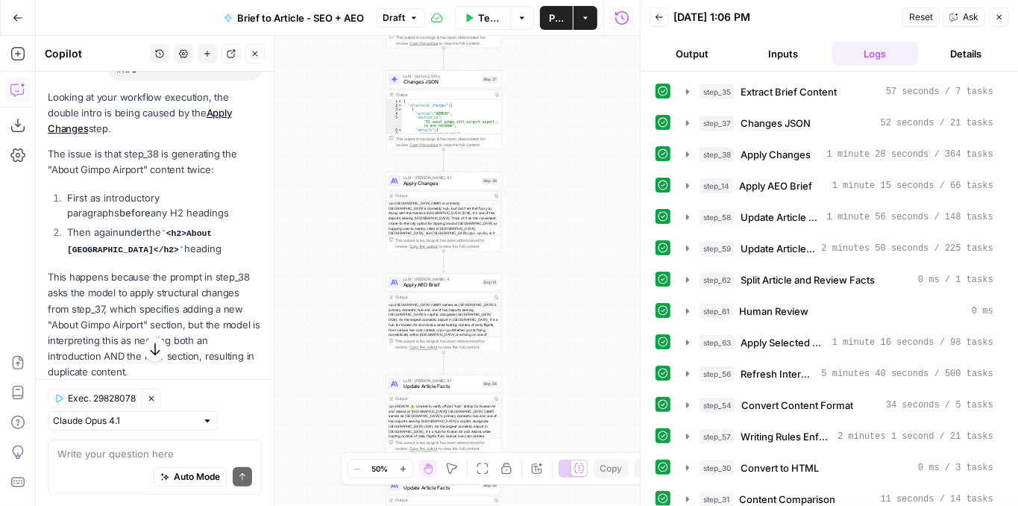
drag, startPoint x: 548, startPoint y: 240, endPoint x: 513, endPoint y: 251, distance: 36.1
click at [534, 275] on div "Workflow Set Inputs Inputs LLM · GPT-4.1 Extract Brief Content Step 35 Output C…" at bounding box center [338, 271] width 604 height 470
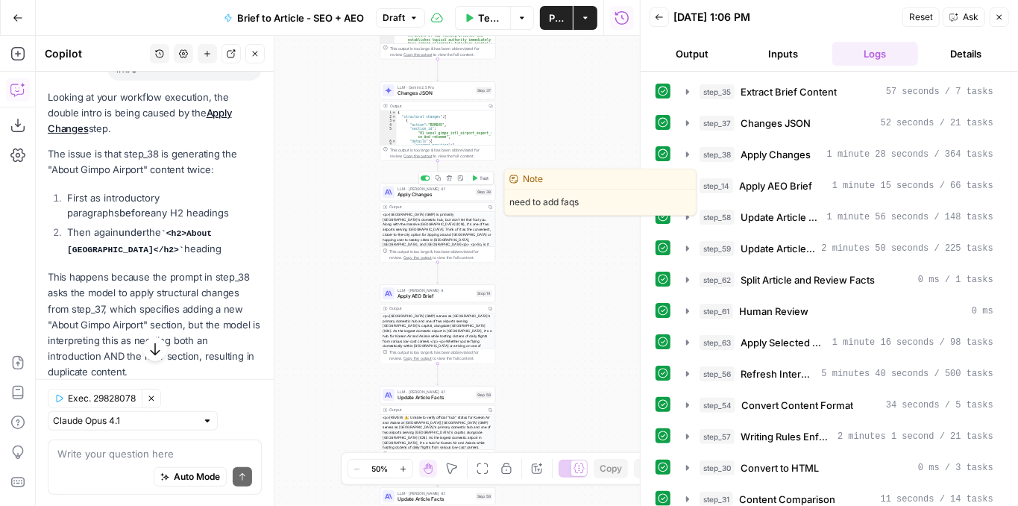
click at [452, 192] on span "Apply Changes" at bounding box center [435, 194] width 75 height 7
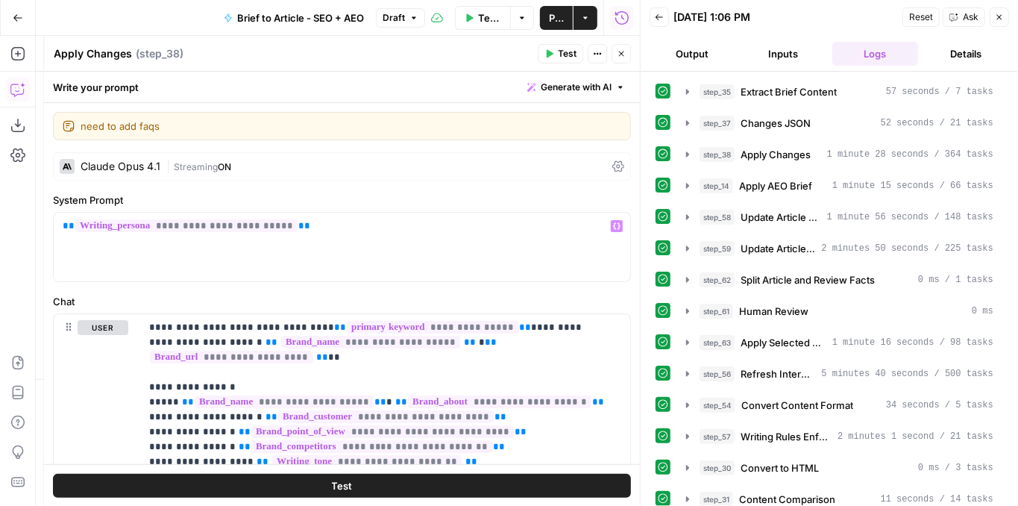
scroll to position [0, 0]
click at [201, 125] on textarea "need to add faqs" at bounding box center [351, 126] width 541 height 15
drag, startPoint x: 198, startPoint y: 128, endPoint x: 75, endPoint y: 130, distance: 123.1
click at [75, 130] on div "need to add faqs need to add faqs" at bounding box center [342, 126] width 578 height 28
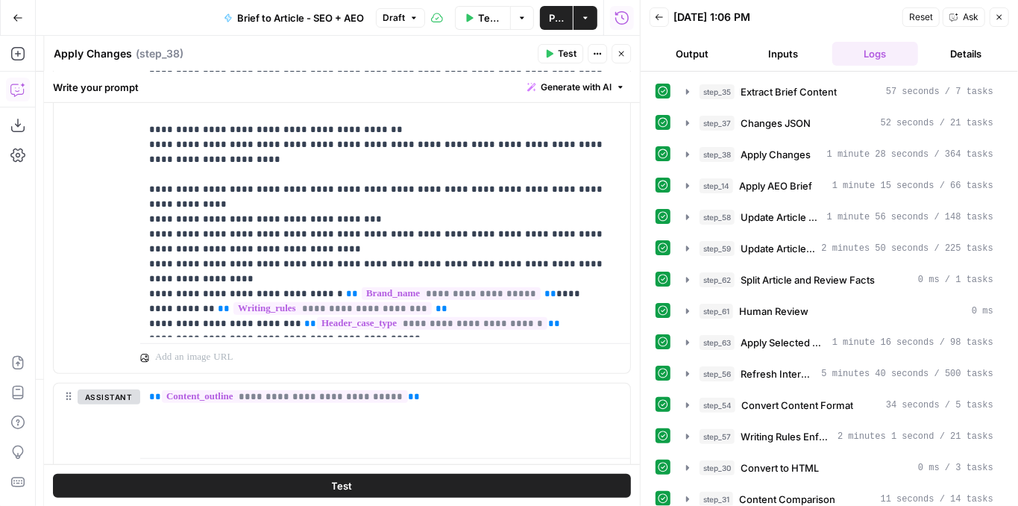
scroll to position [547, 0]
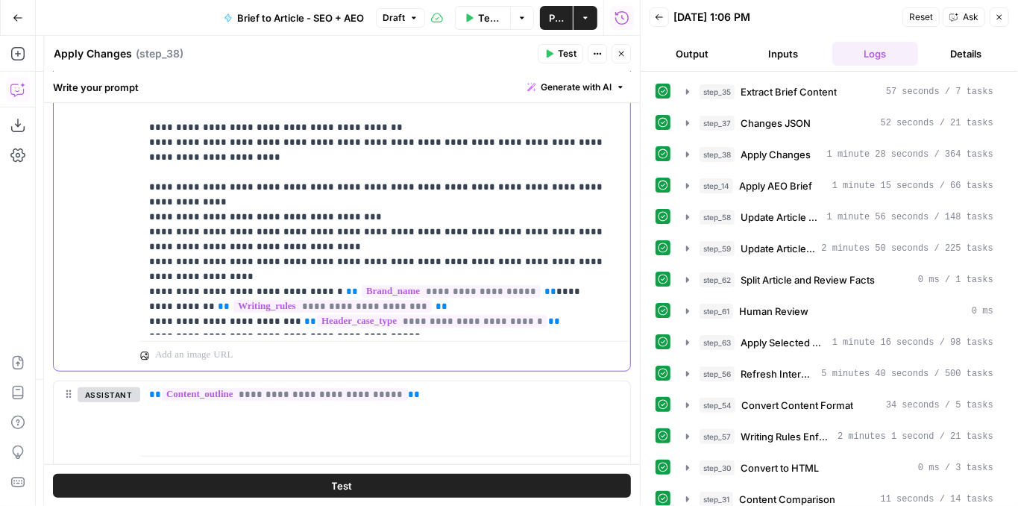
drag, startPoint x: 453, startPoint y: 287, endPoint x: 148, endPoint y: 269, distance: 305.7
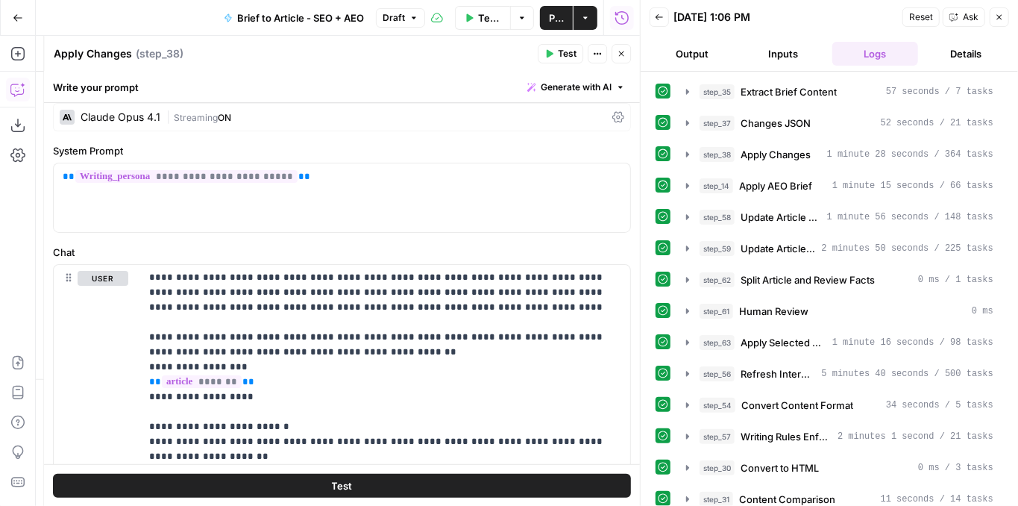
scroll to position [0, 0]
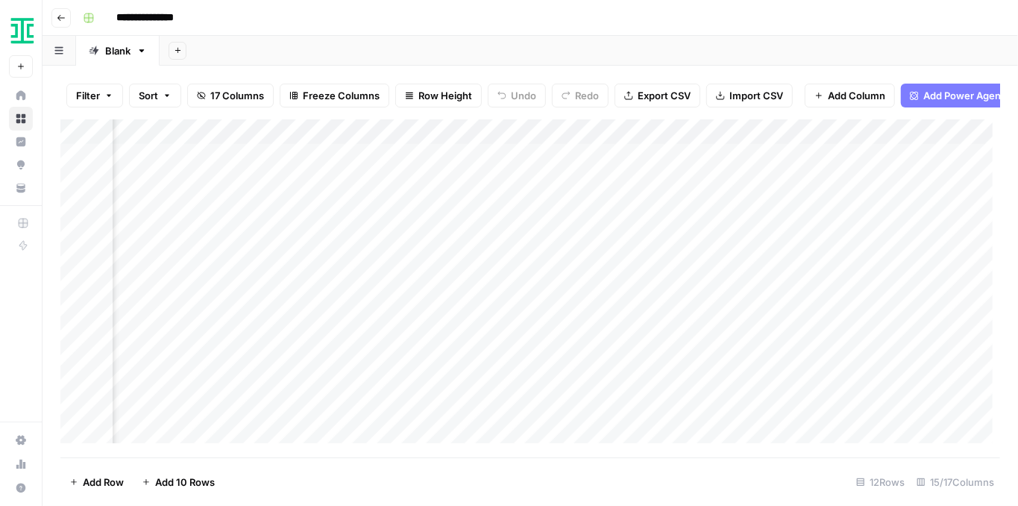
scroll to position [0, 1447]
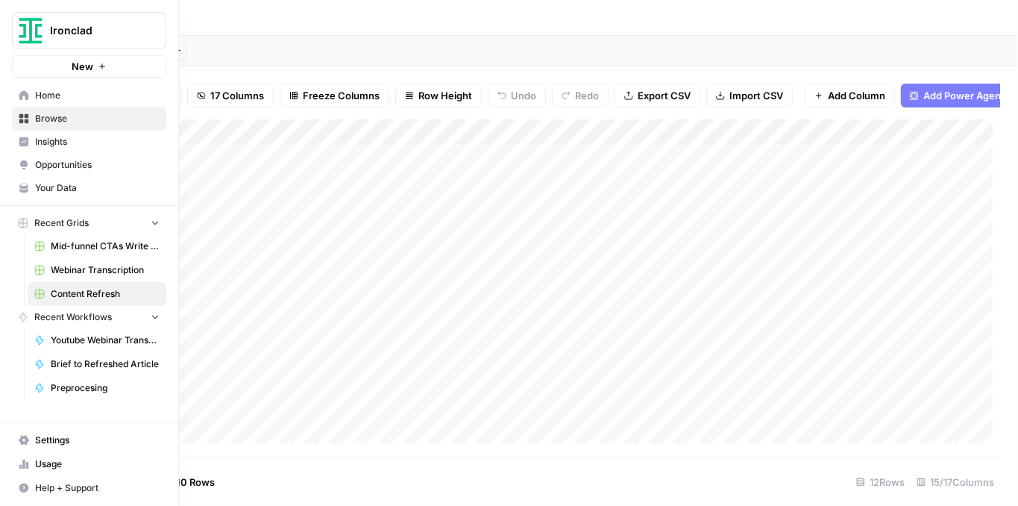
click at [63, 194] on link "Your Data" at bounding box center [89, 188] width 154 height 24
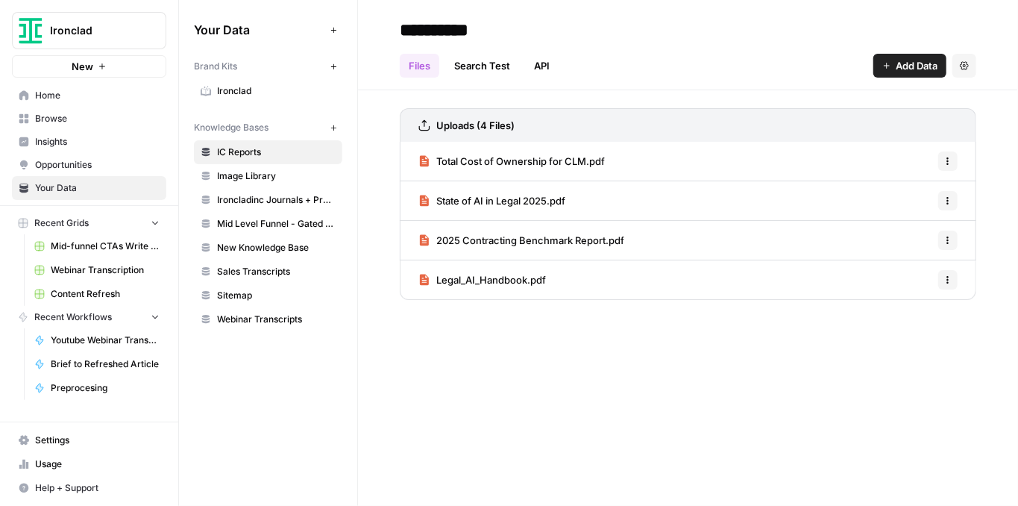
click at [524, 243] on span "2025 Contracting Benchmark Report.pdf" at bounding box center [530, 240] width 188 height 15
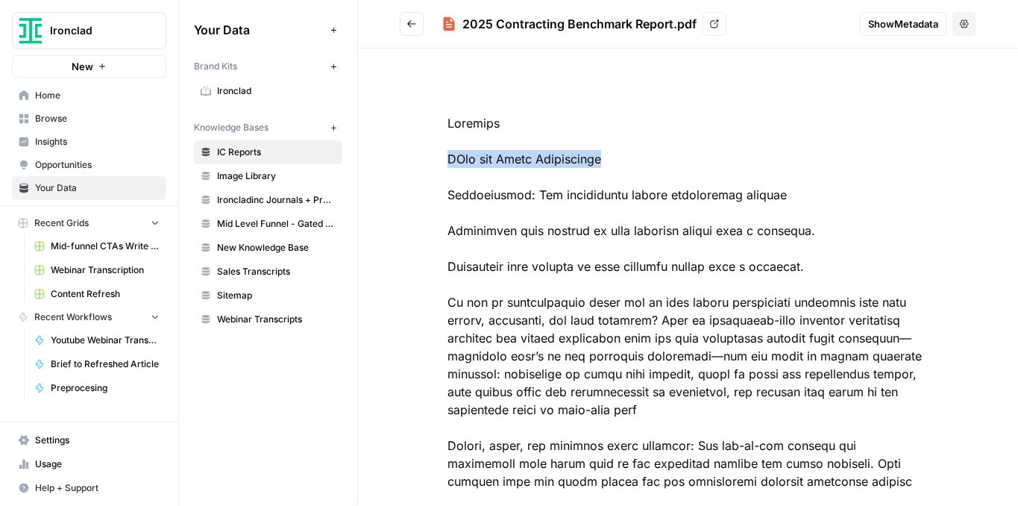
drag, startPoint x: 562, startPoint y: 154, endPoint x: 446, endPoint y: 151, distance: 115.7
click at [404, 28] on button "Go back" at bounding box center [412, 24] width 24 height 24
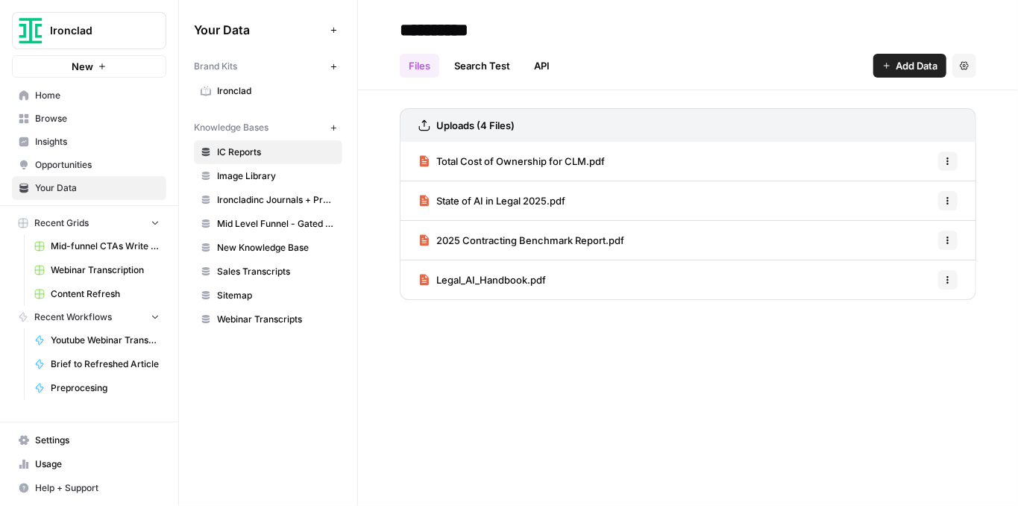
click at [469, 166] on span "Total Cost of Ownership for CLM.pdf" at bounding box center [520, 161] width 169 height 15
click at [474, 198] on span "State of AI in Legal 2025.pdf" at bounding box center [500, 200] width 129 height 15
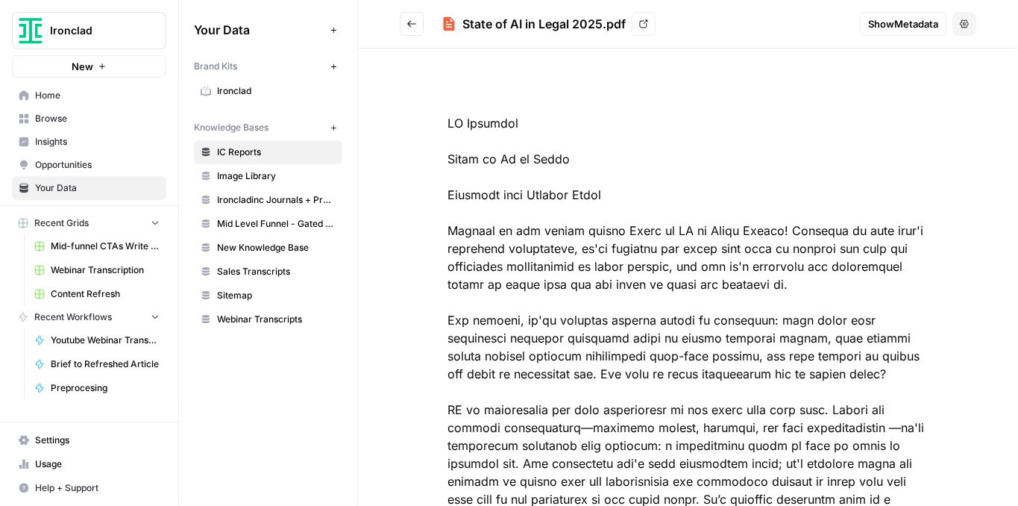
drag, startPoint x: 483, startPoint y: 154, endPoint x: 444, endPoint y: 152, distance: 39.6
click at [249, 155] on span "IC Reports" at bounding box center [276, 151] width 119 height 13
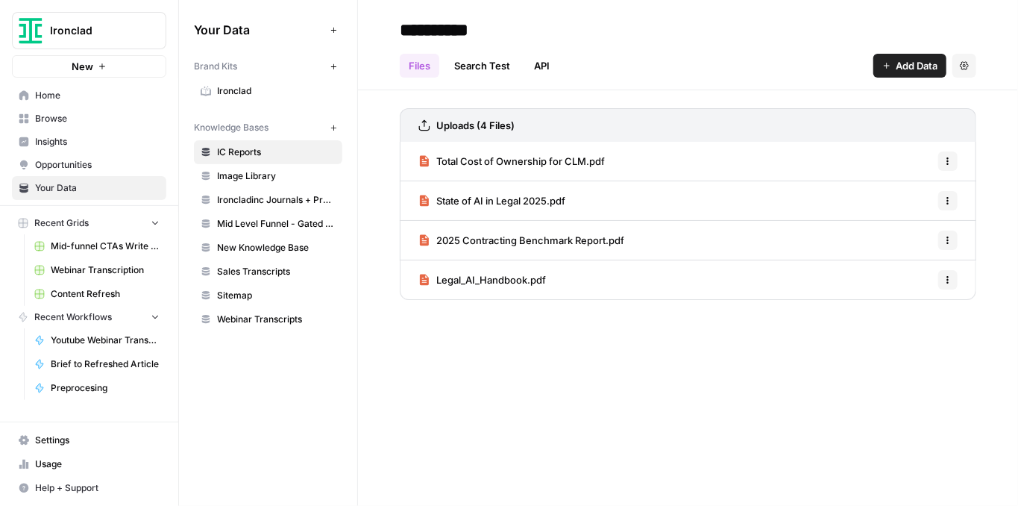
click at [544, 239] on span "2025 Contracting Benchmark Report.pdf" at bounding box center [530, 240] width 188 height 15
click at [512, 273] on span "Legal_AI_Handbook.pdf" at bounding box center [491, 279] width 110 height 15
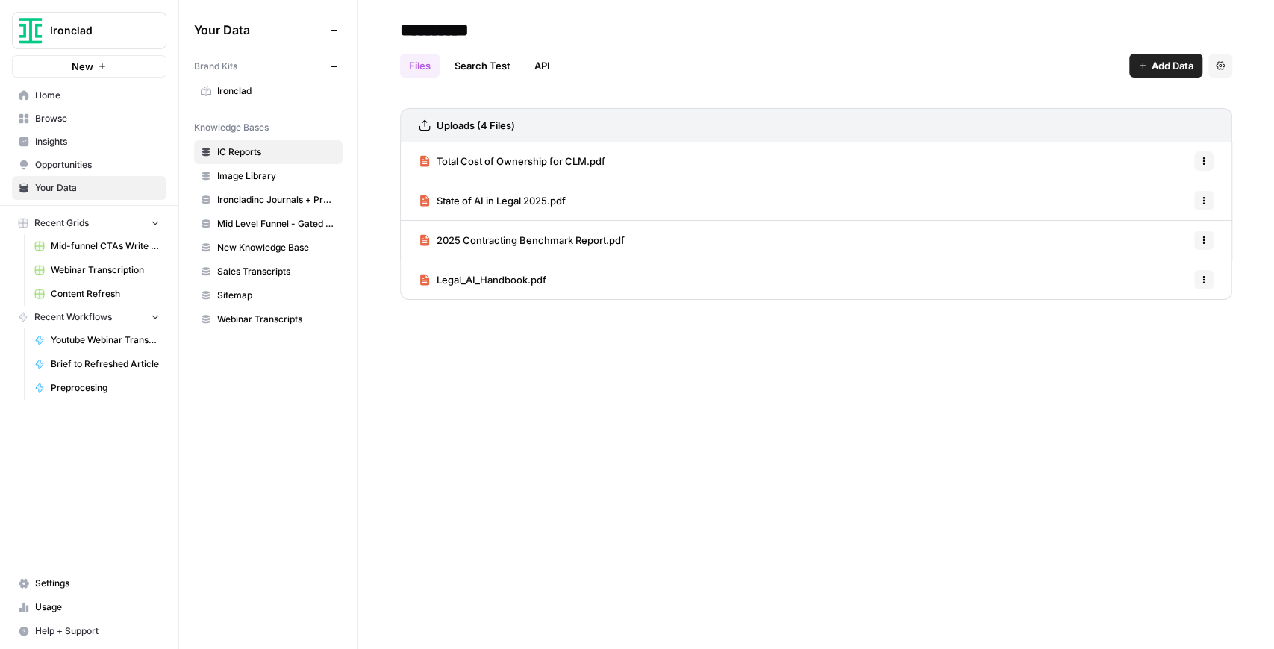
click at [519, 199] on span "State of AI in Legal 2025.pdf" at bounding box center [500, 200] width 129 height 15
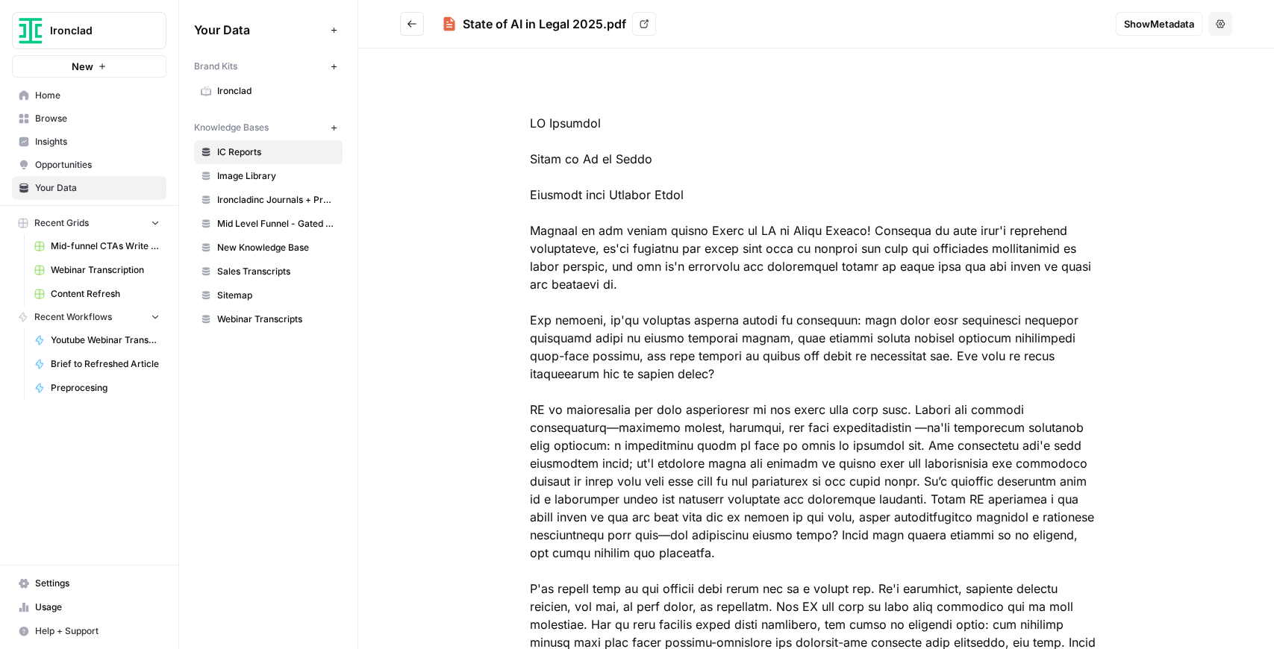
click at [422, 28] on button "Go back" at bounding box center [412, 24] width 24 height 24
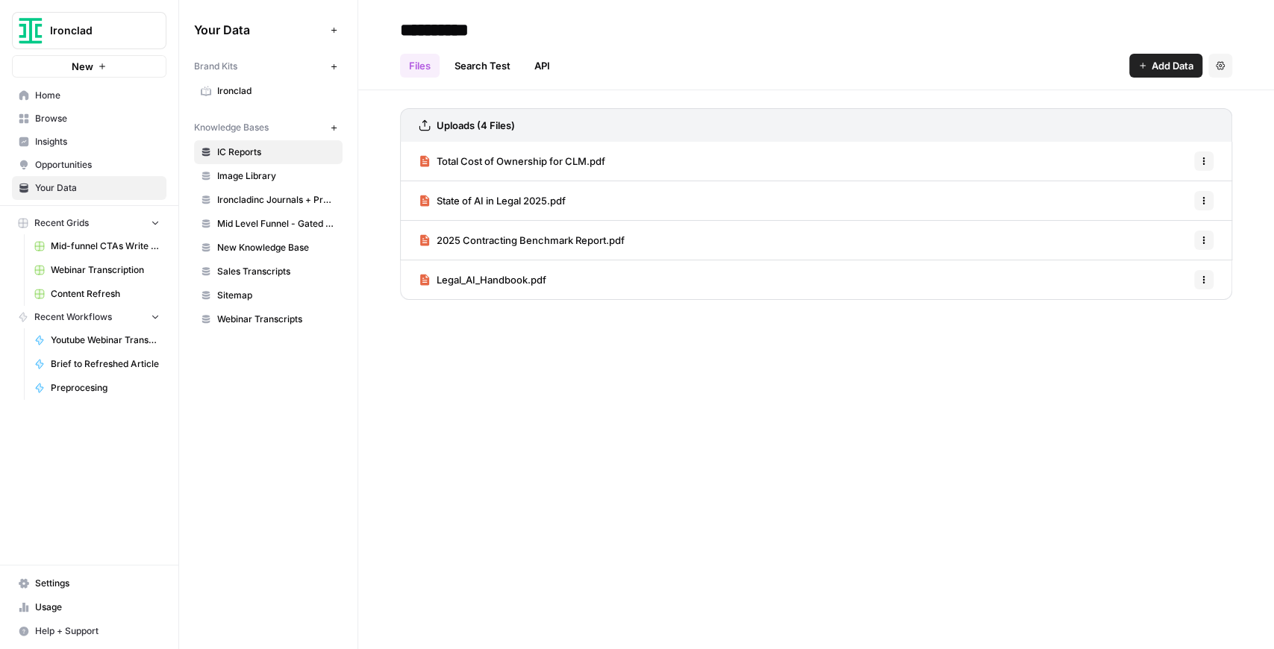
click at [516, 154] on span "Total Cost of Ownership for CLM.pdf" at bounding box center [520, 161] width 169 height 15
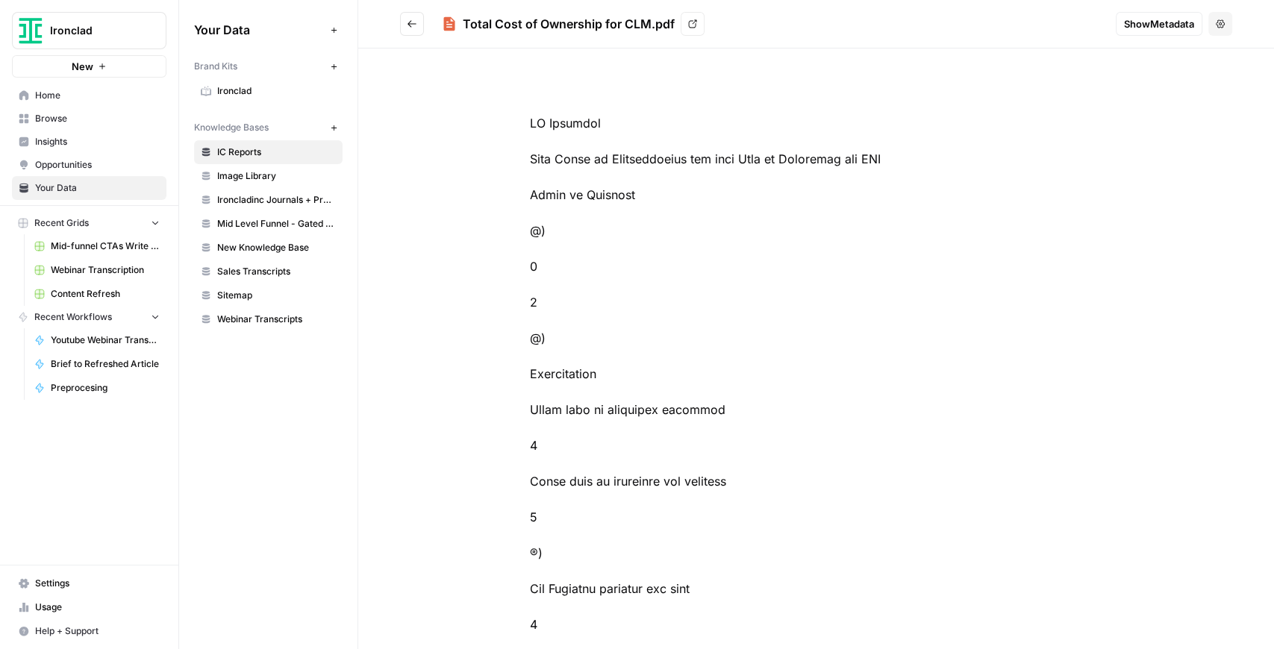
drag, startPoint x: 528, startPoint y: 164, endPoint x: 895, endPoint y: 162, distance: 367.1
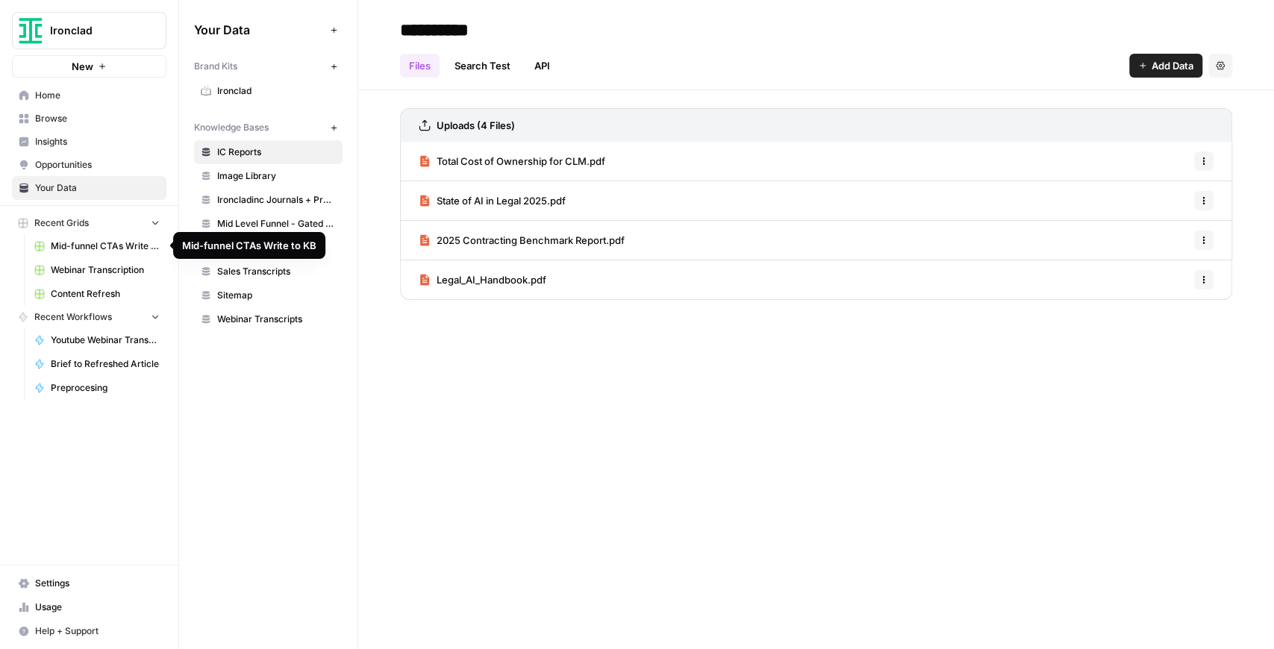
click at [101, 249] on span "Mid-funnel CTAs Write to KB" at bounding box center [105, 245] width 109 height 13
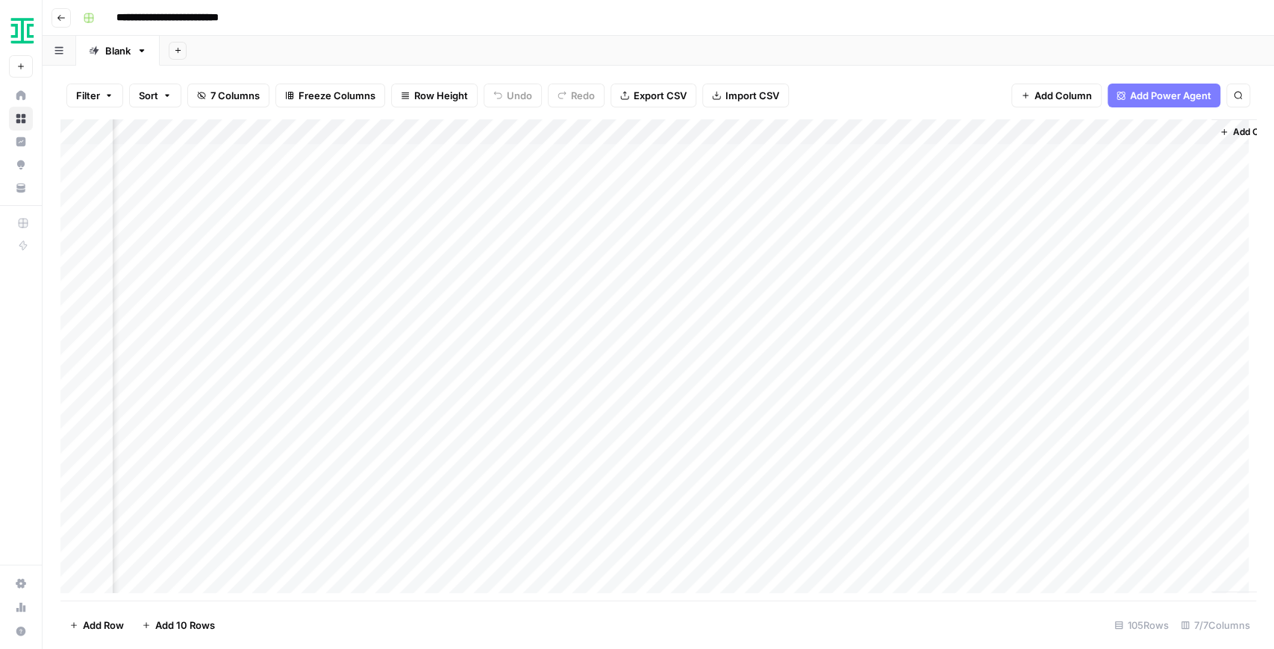
scroll to position [0, 246]
click at [745, 153] on div "Add Column" at bounding box center [657, 359] width 1195 height 481
click at [588, 157] on div "Add Column" at bounding box center [657, 359] width 1195 height 481
click at [1018, 152] on div "Add Column" at bounding box center [657, 359] width 1195 height 481
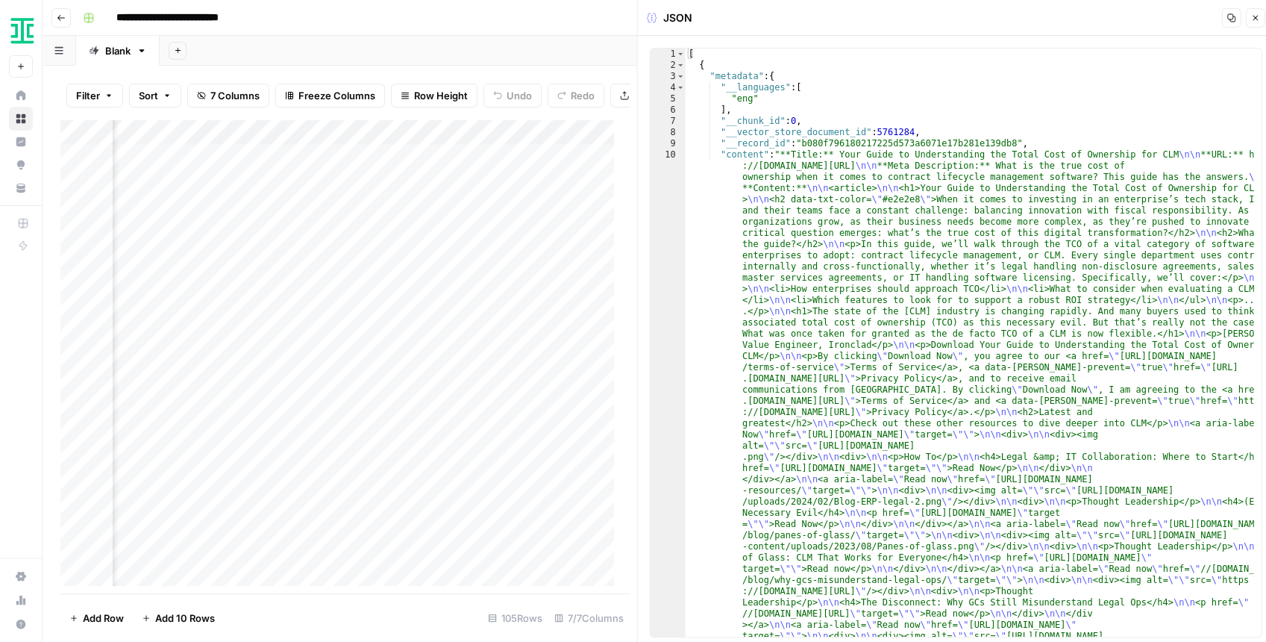
click at [1018, 24] on button "Close" at bounding box center [1254, 17] width 19 height 19
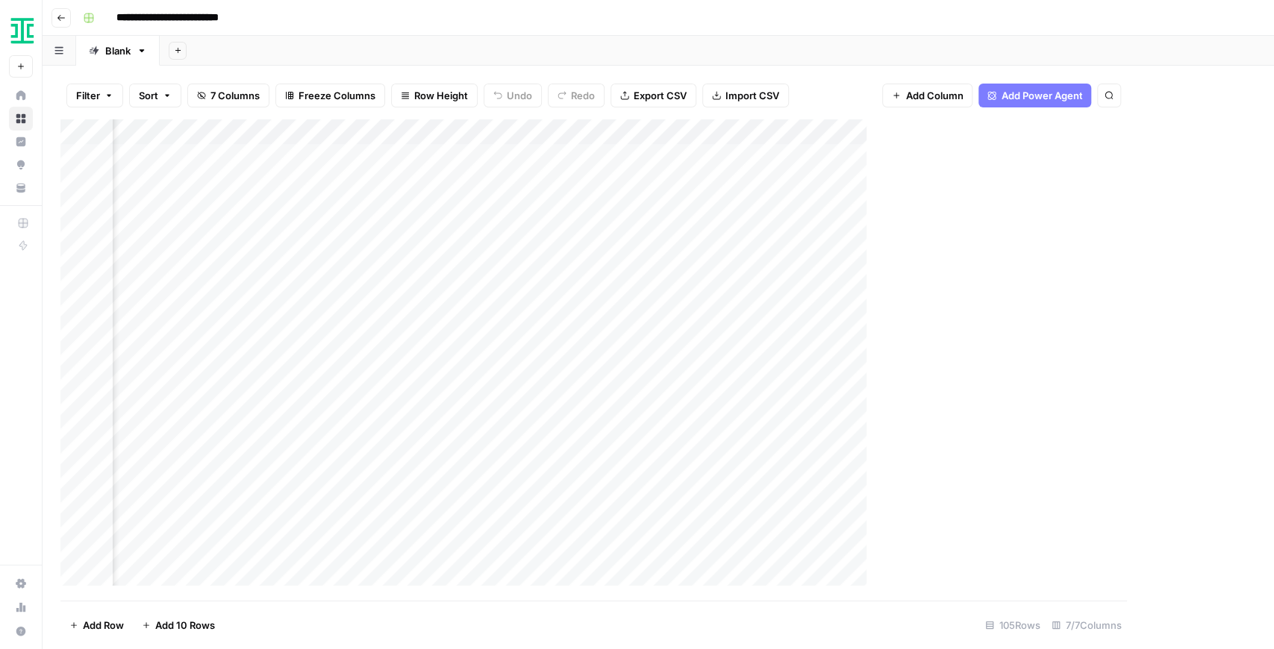
scroll to position [0, 229]
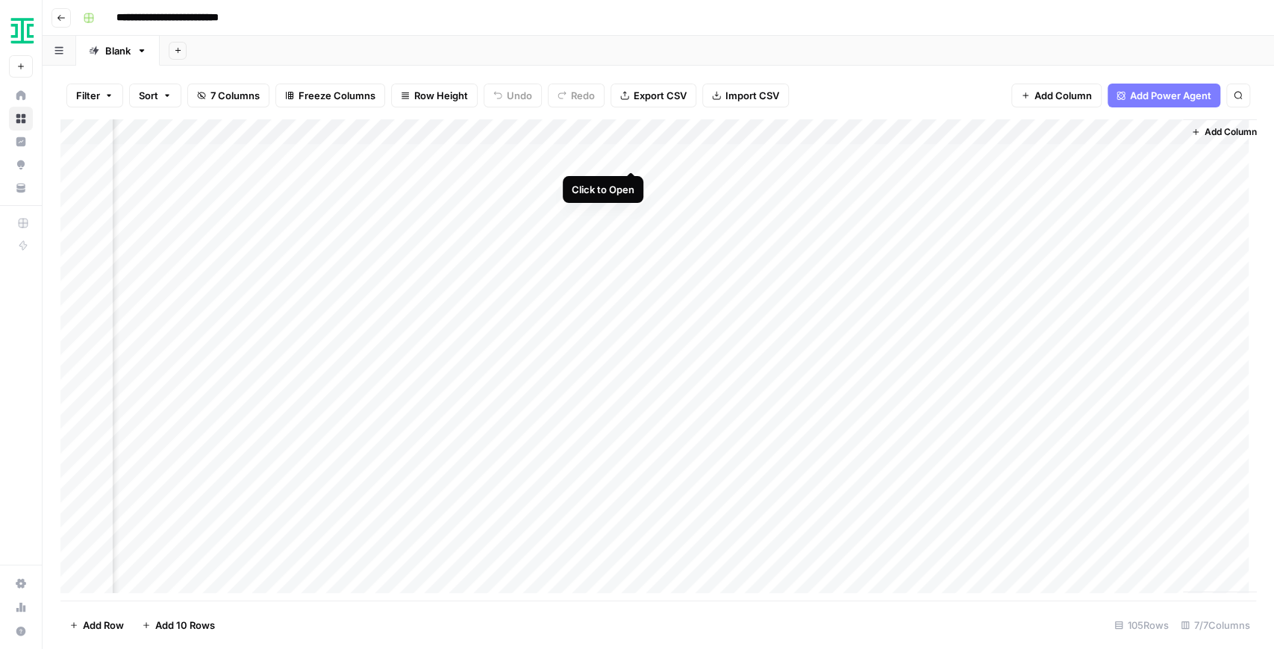
click at [631, 153] on div "Add Column" at bounding box center [657, 359] width 1195 height 481
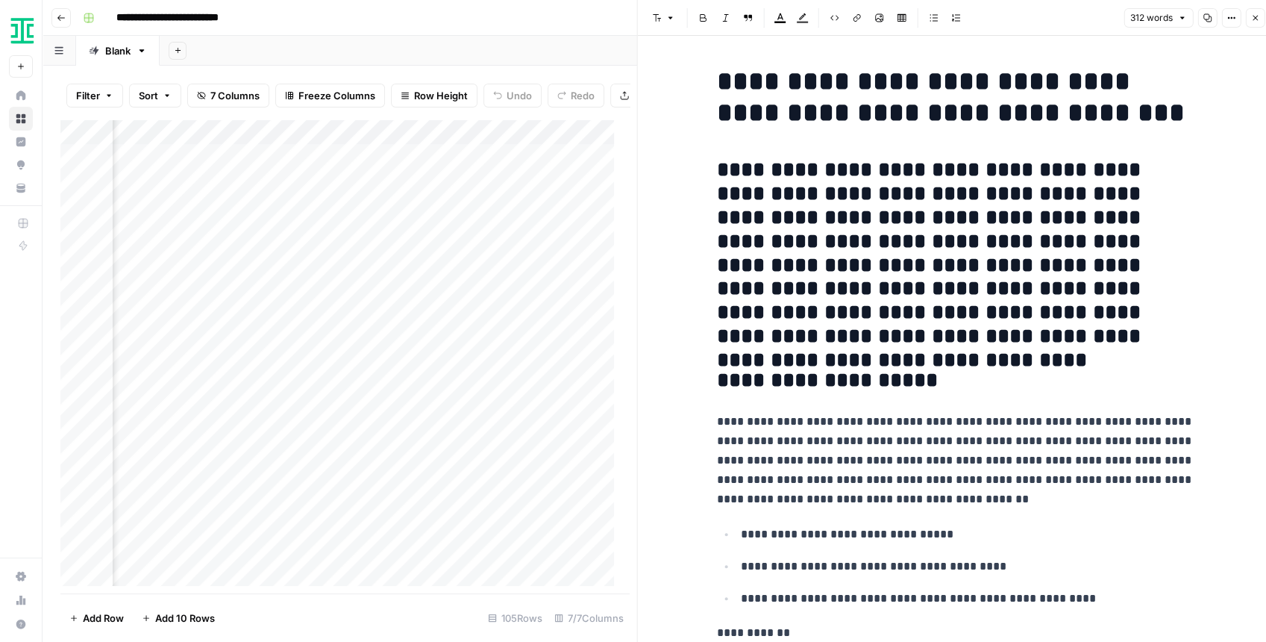
click at [1018, 22] on button "Close" at bounding box center [1254, 17] width 19 height 19
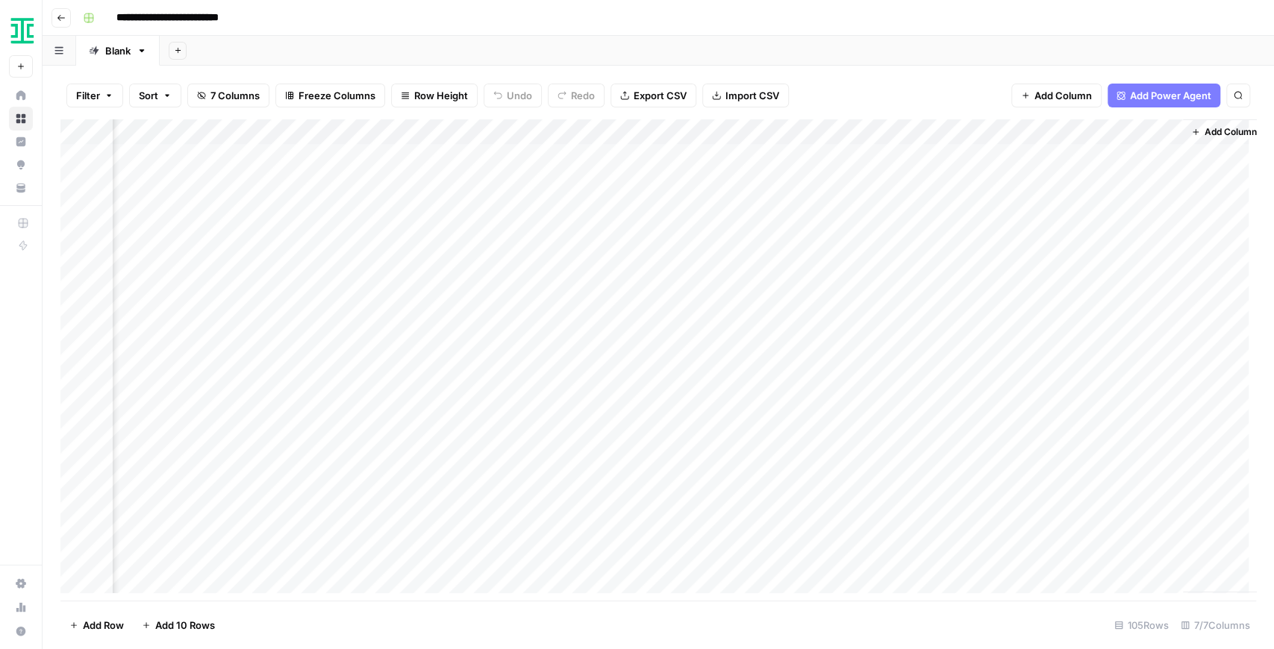
click at [873, 101] on div "Filter Sort 7 Columns Freeze Columns Row Height Undo Redo Export CSV Import CSV…" at bounding box center [657, 96] width 1195 height 48
click at [751, 153] on div "Add Column" at bounding box center [657, 359] width 1195 height 481
click at [752, 153] on div "Add Column" at bounding box center [657, 359] width 1195 height 481
drag, startPoint x: 692, startPoint y: 166, endPoint x: 643, endPoint y: 153, distance: 50.9
click at [644, 153] on textarea "**********" at bounding box center [793, 165] width 298 height 36
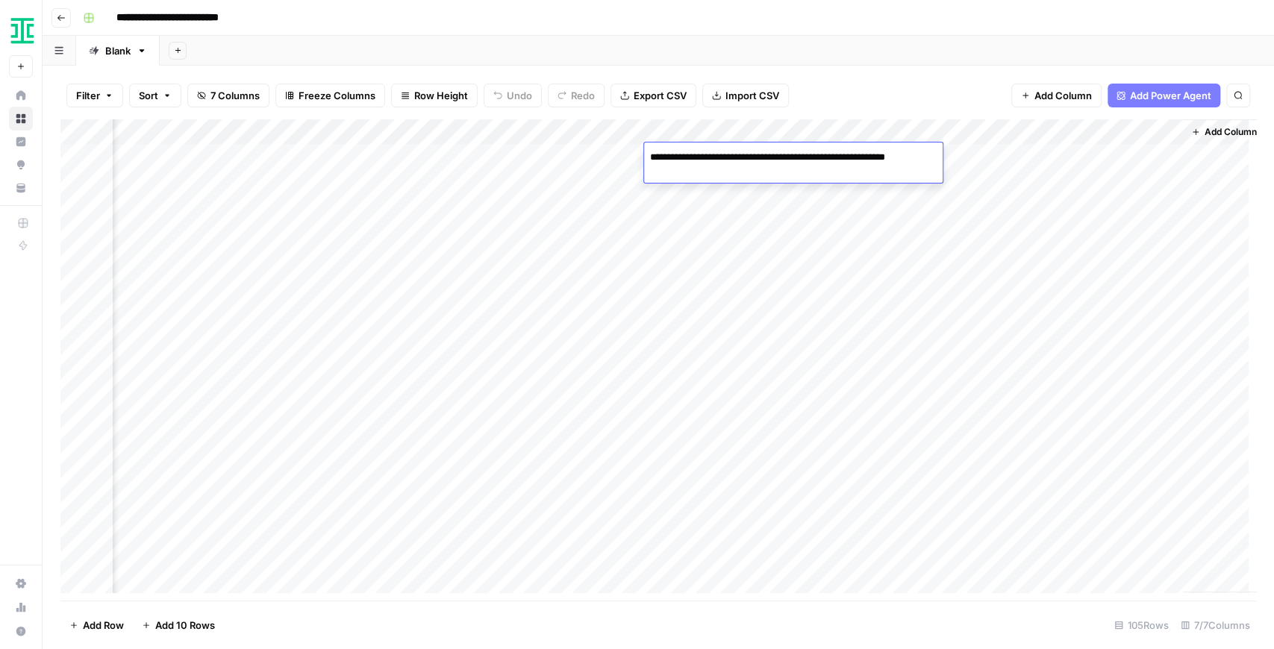
click at [830, 96] on div "Filter Sort 7 Columns Freeze Columns Row Height Undo Redo Export CSV Import CSV…" at bounding box center [657, 96] width 1195 height 48
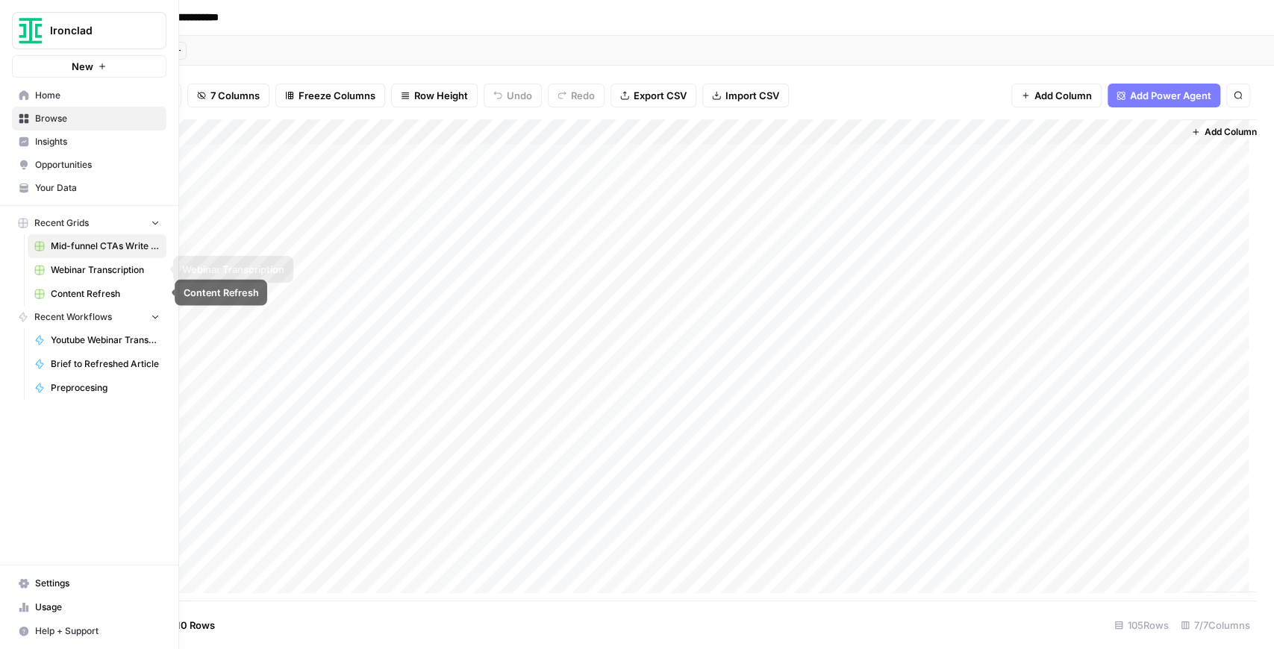
click at [103, 285] on link "Content Refresh" at bounding box center [97, 294] width 139 height 24
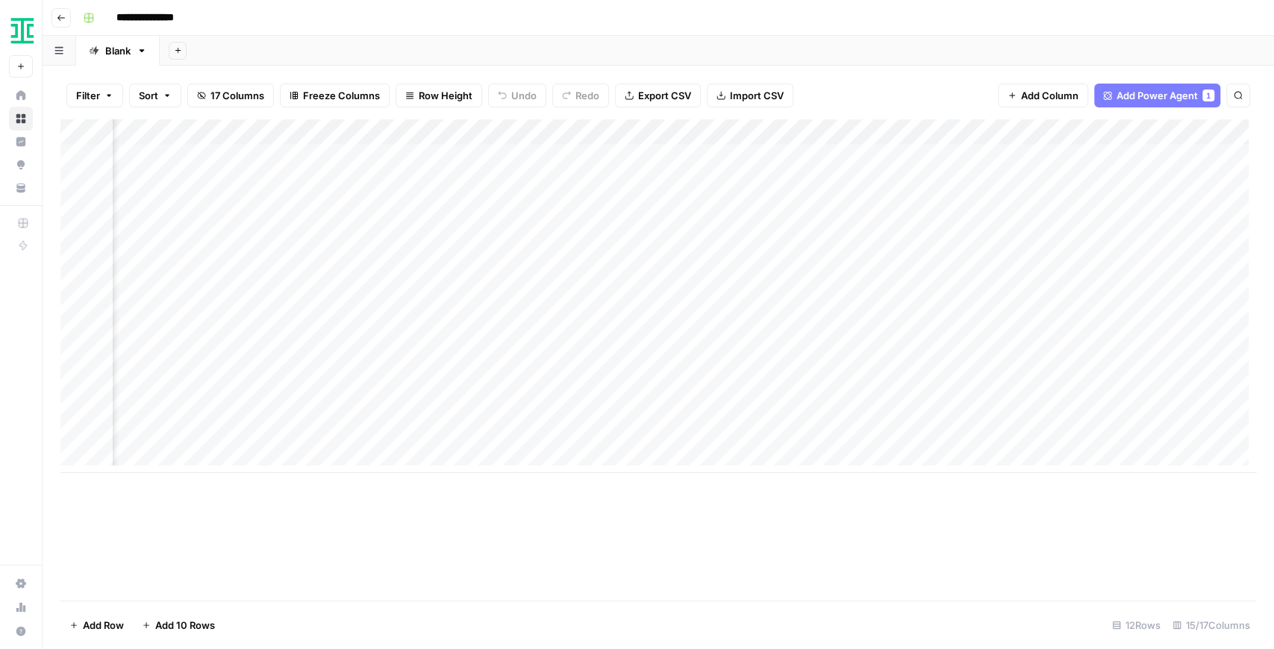
scroll to position [0, 1047]
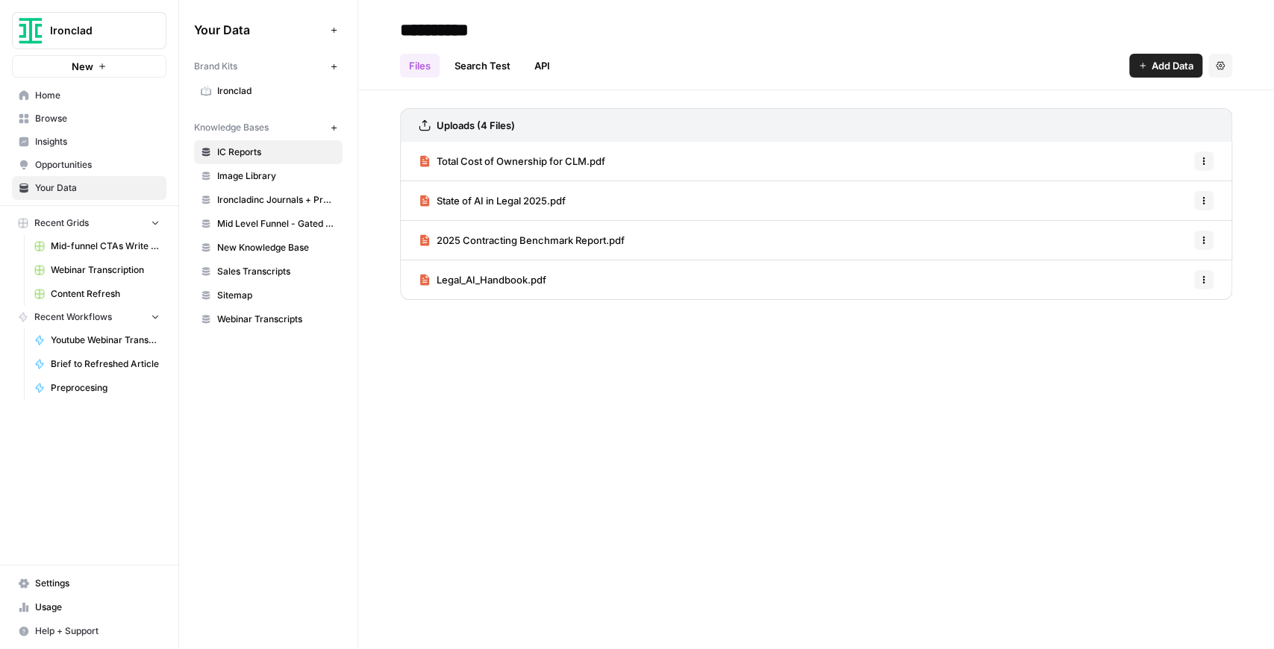
click at [487, 159] on span "Total Cost of Ownership for CLM.pdf" at bounding box center [520, 161] width 169 height 15
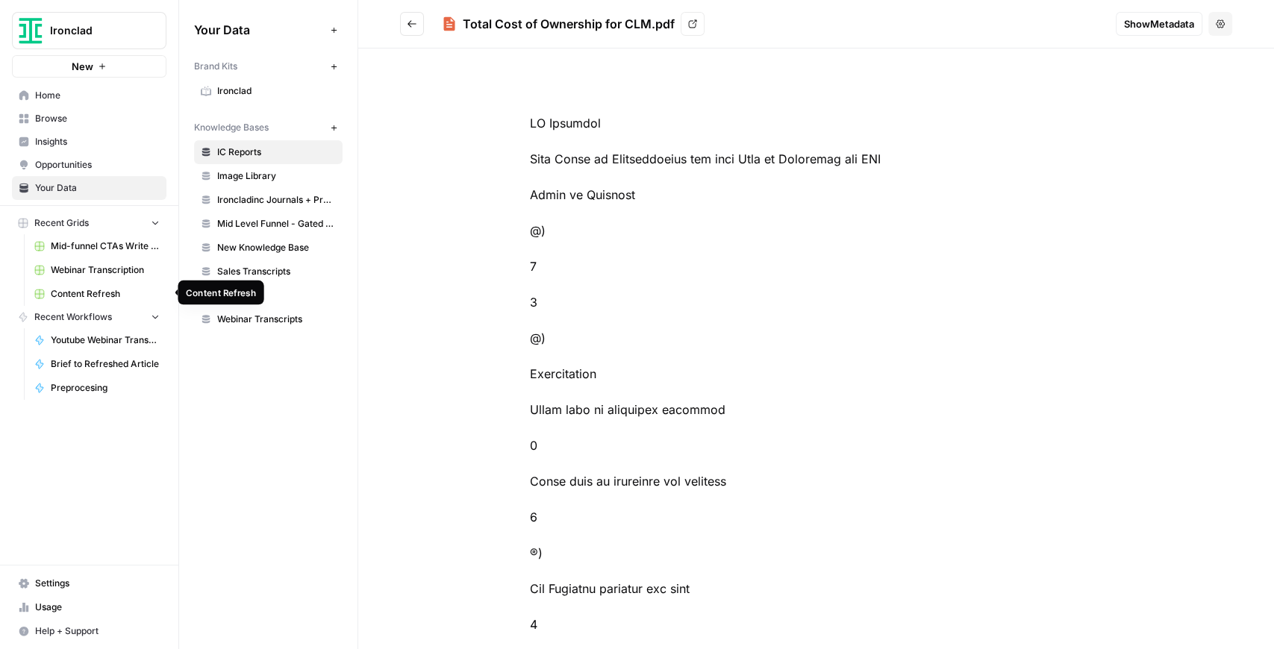
click at [104, 287] on span "Content Refresh" at bounding box center [105, 293] width 109 height 13
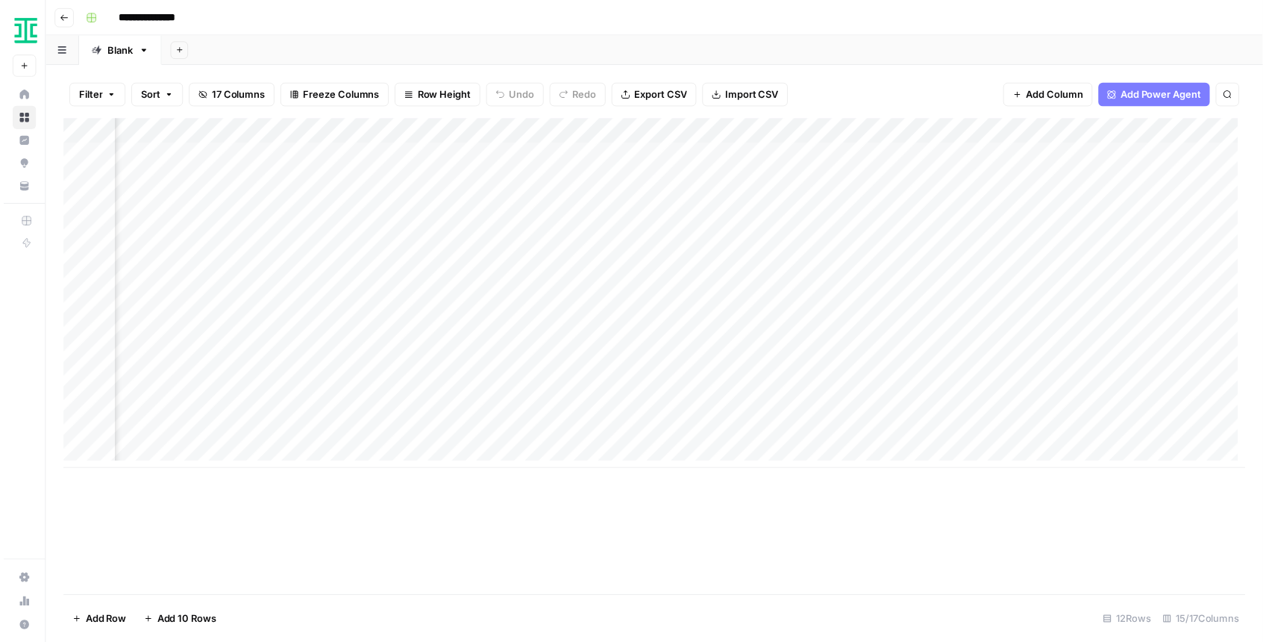
scroll to position [0, 1293]
click at [954, 304] on div "Add Column" at bounding box center [657, 296] width 1195 height 354
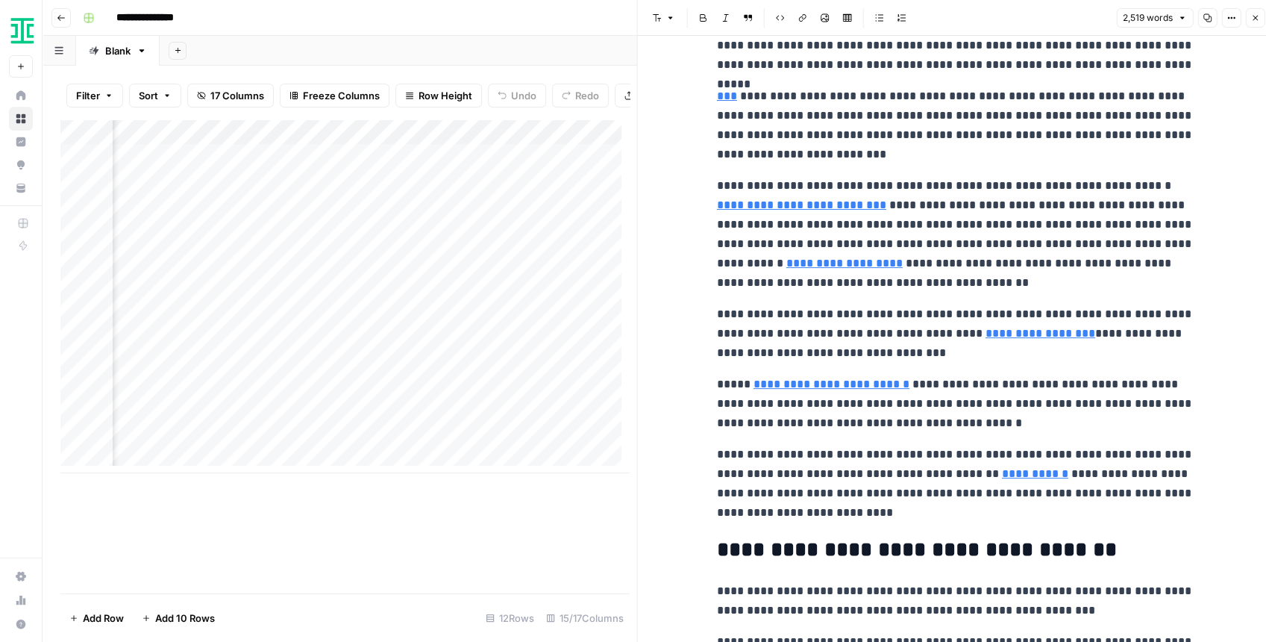
scroll to position [2984, 0]
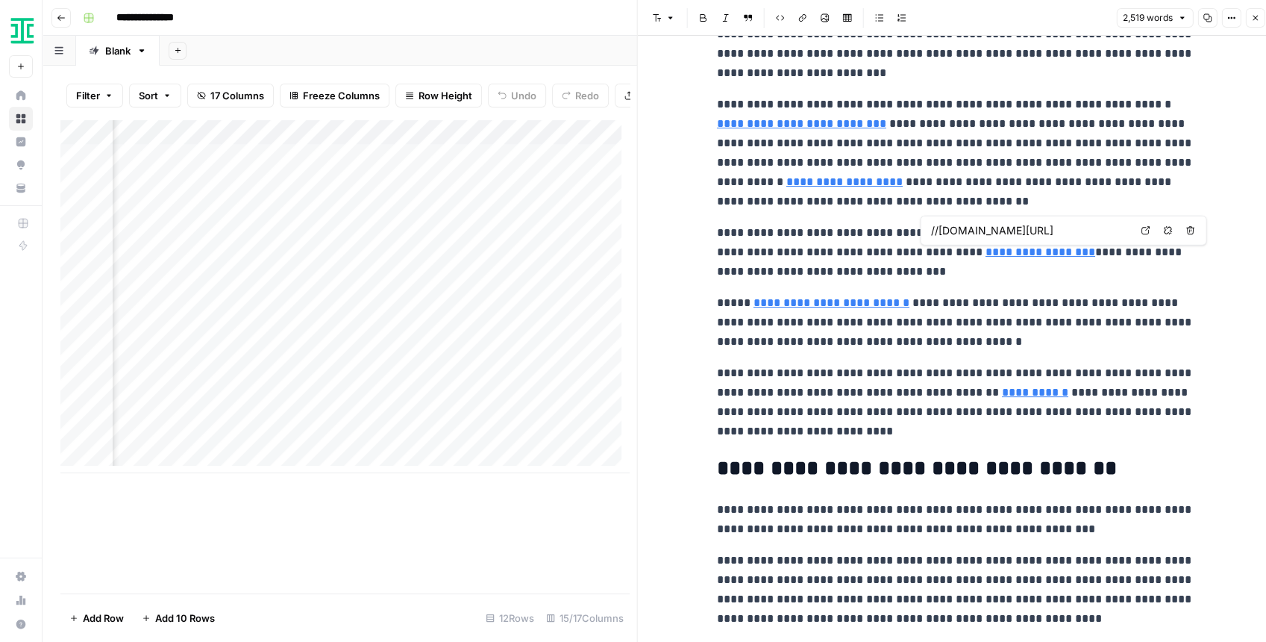
type input "[URL][DOMAIN_NAME]"
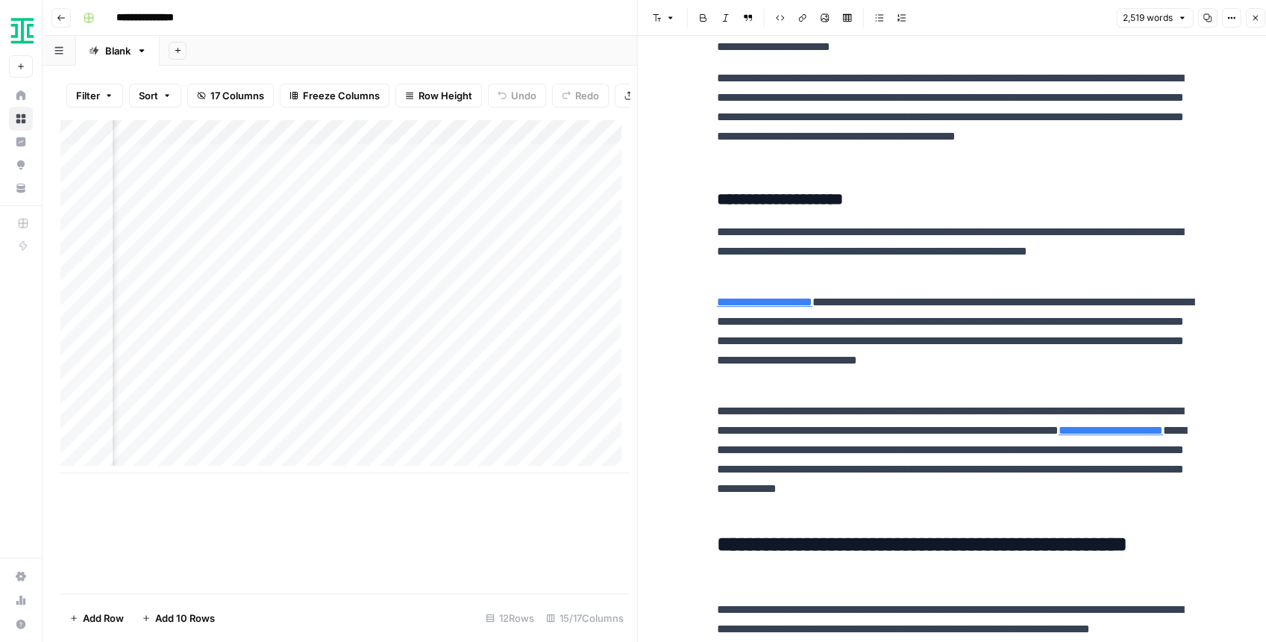
scroll to position [1442, 0]
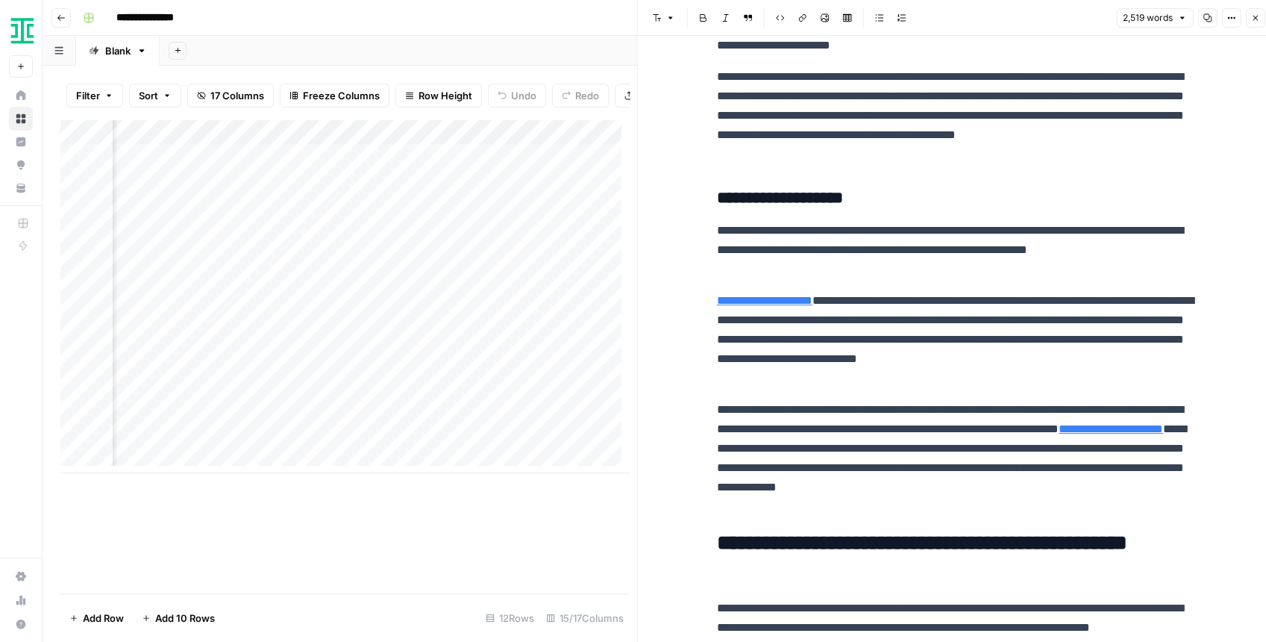
click at [1258, 20] on icon "button" at bounding box center [1254, 17] width 9 height 9
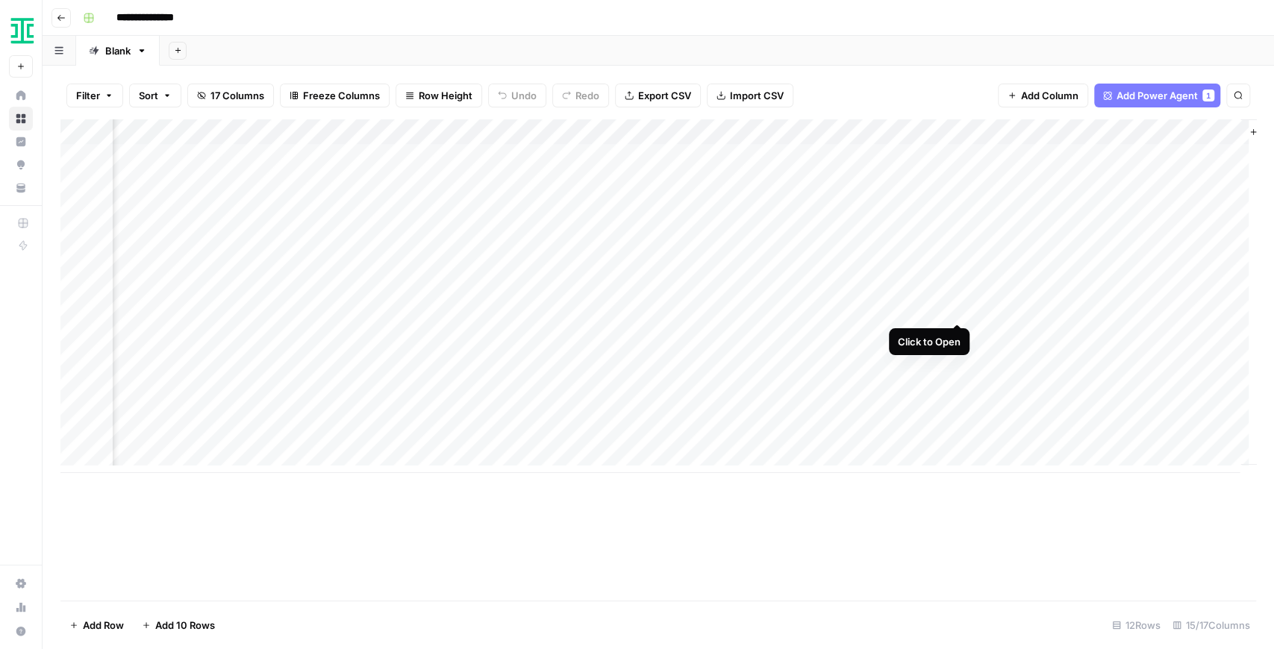
click at [955, 310] on div "Add Column" at bounding box center [657, 296] width 1195 height 354
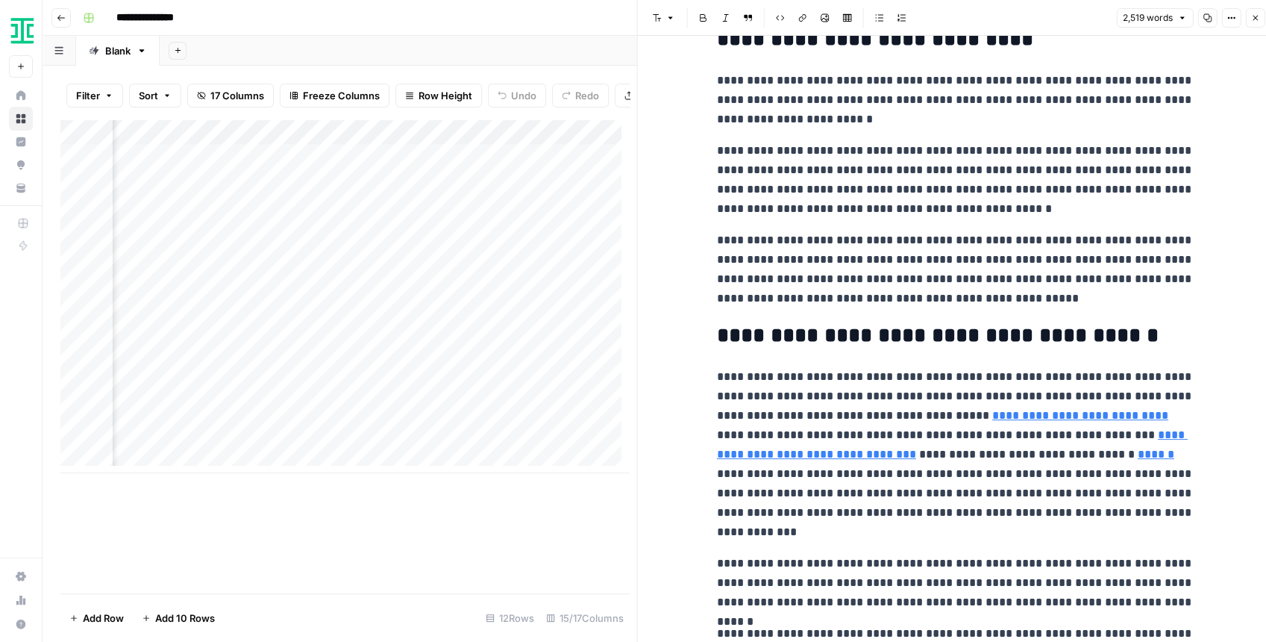
scroll to position [3880, 0]
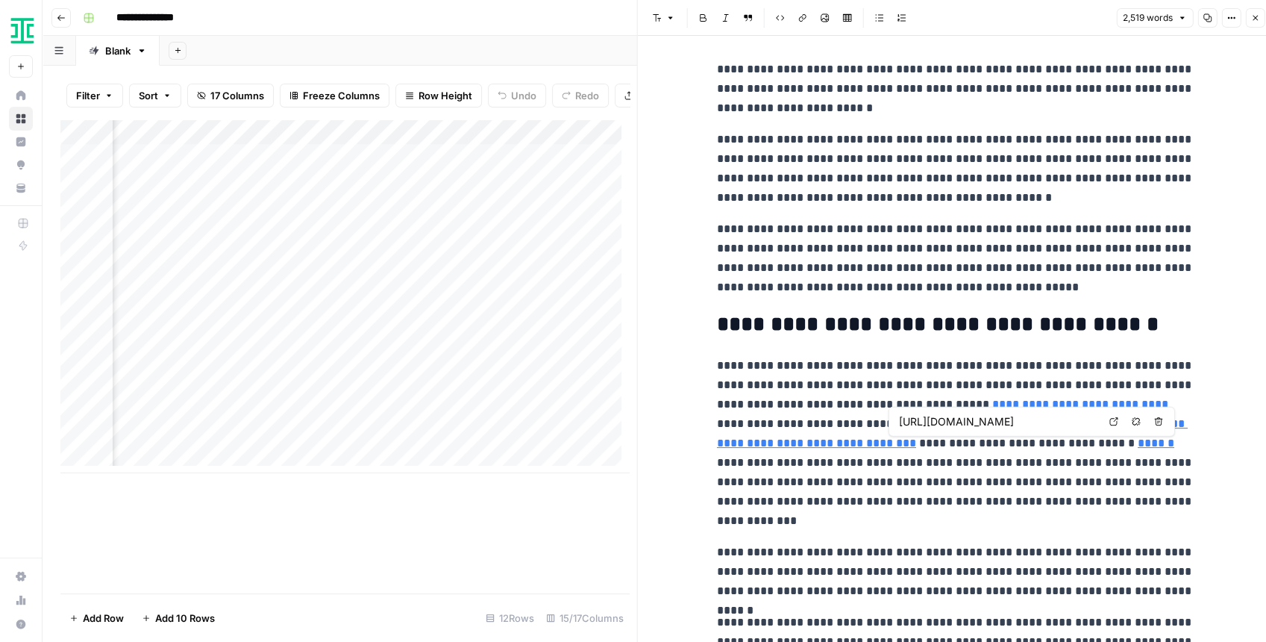
type input "[URL][DOMAIN_NAME]"
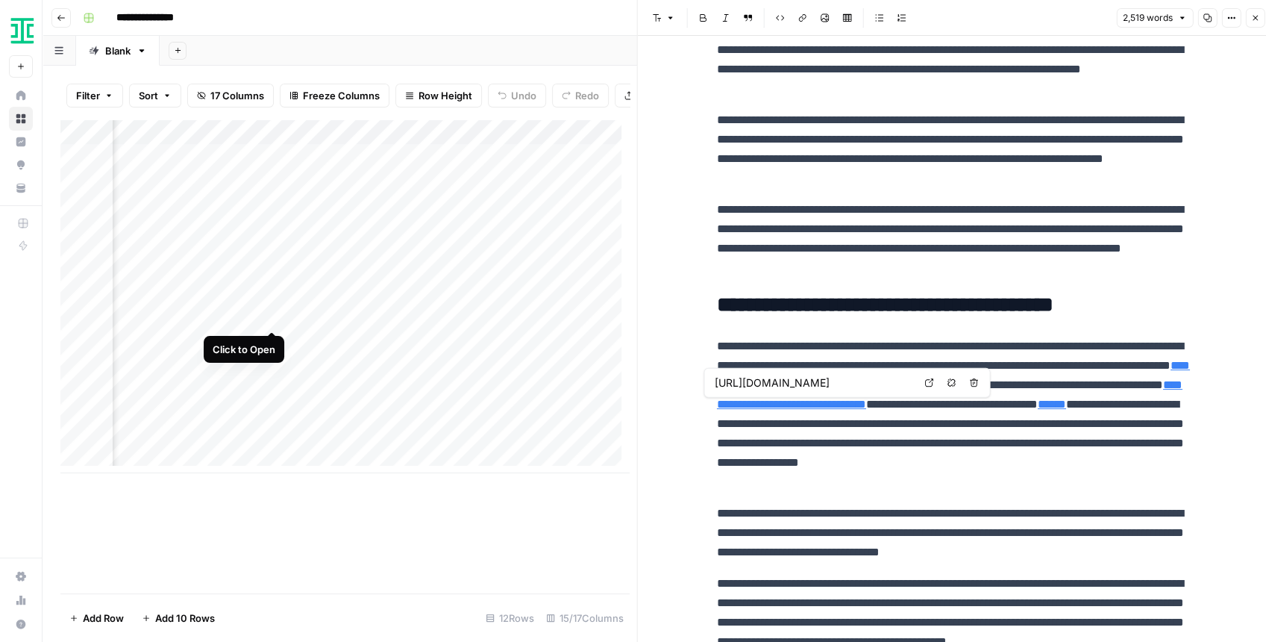
click at [275, 315] on div "Add Column" at bounding box center [344, 296] width 569 height 354
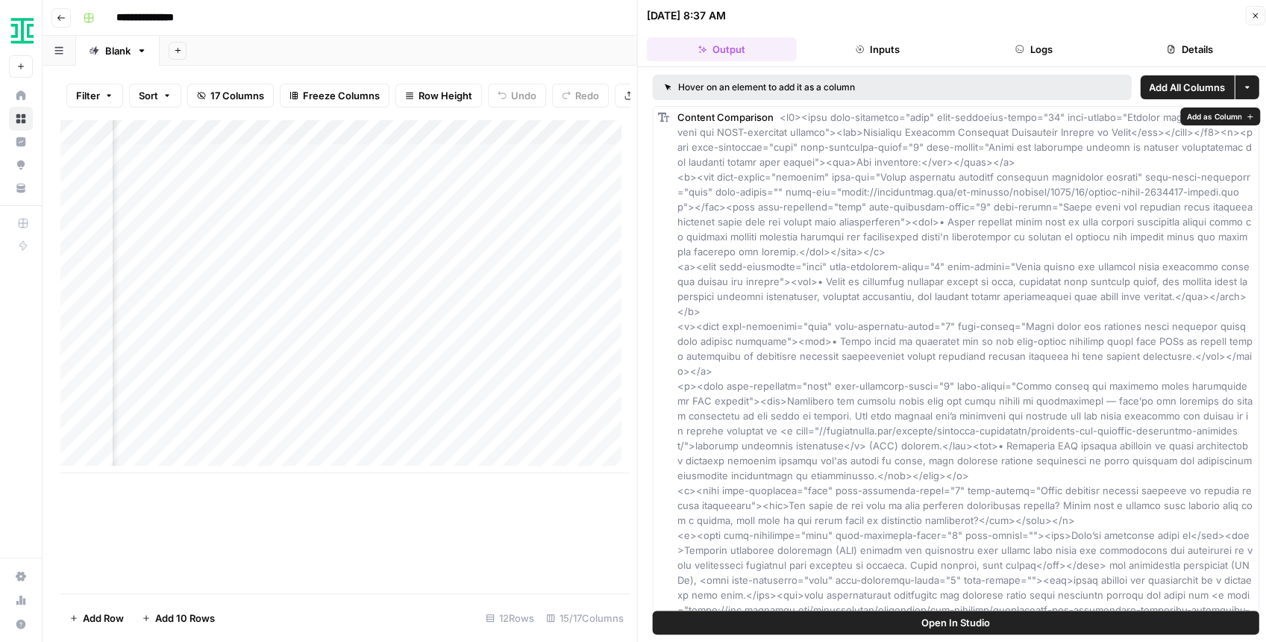
click at [980, 627] on span "Open In Studio" at bounding box center [955, 622] width 69 height 15
click at [557, 318] on div "Add Column" at bounding box center [344, 296] width 569 height 354
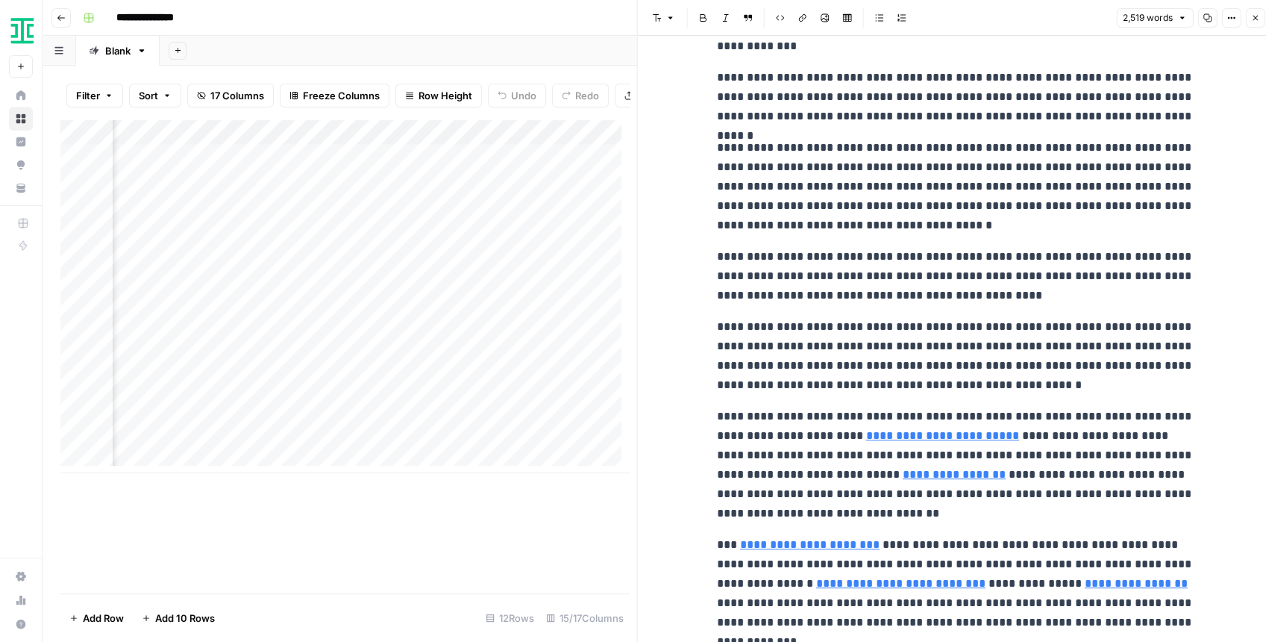
scroll to position [4377, 0]
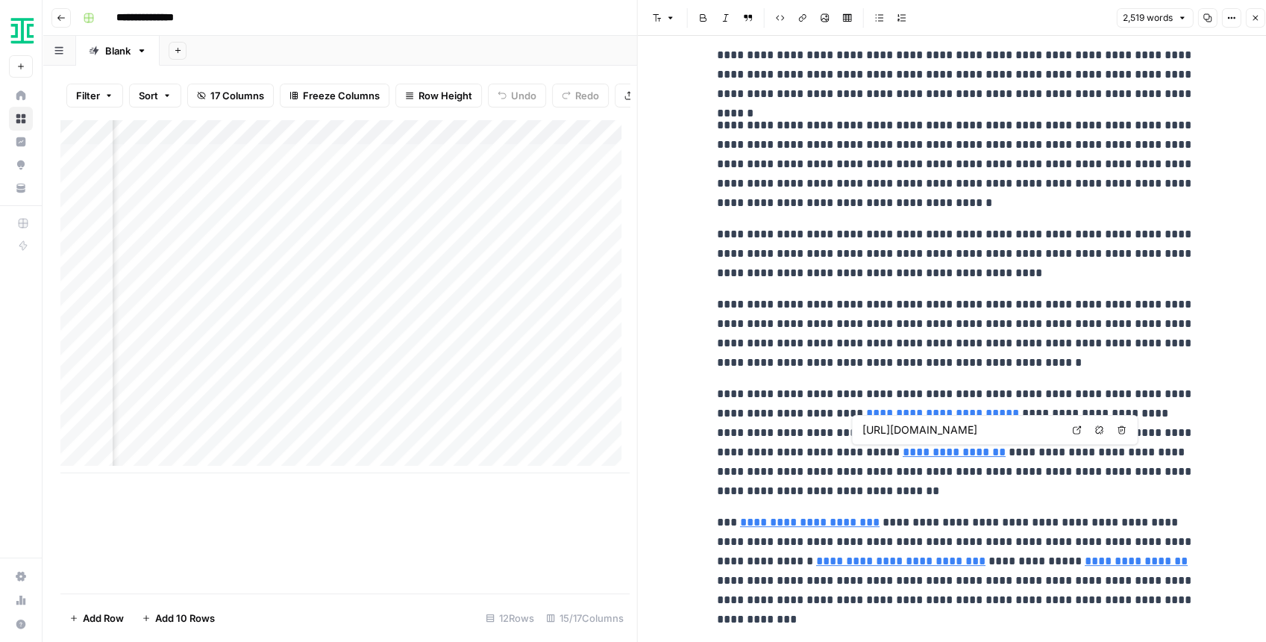
type input "[URL][DOMAIN_NAME]"
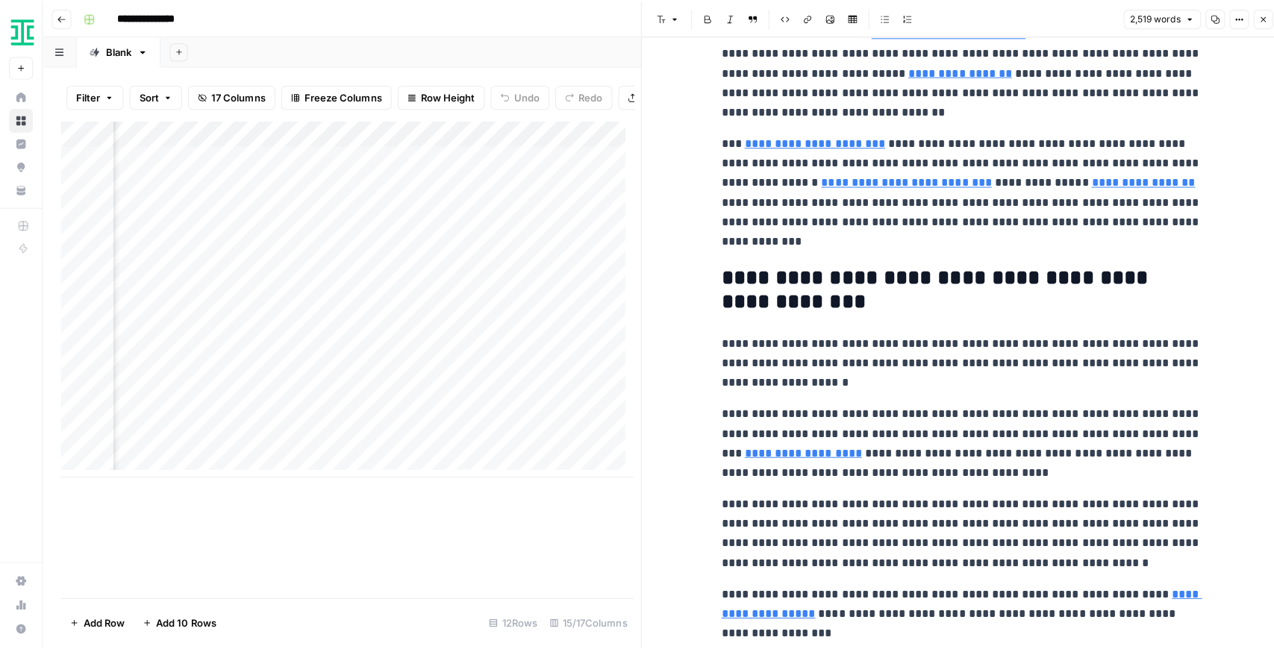
scroll to position [4775, 0]
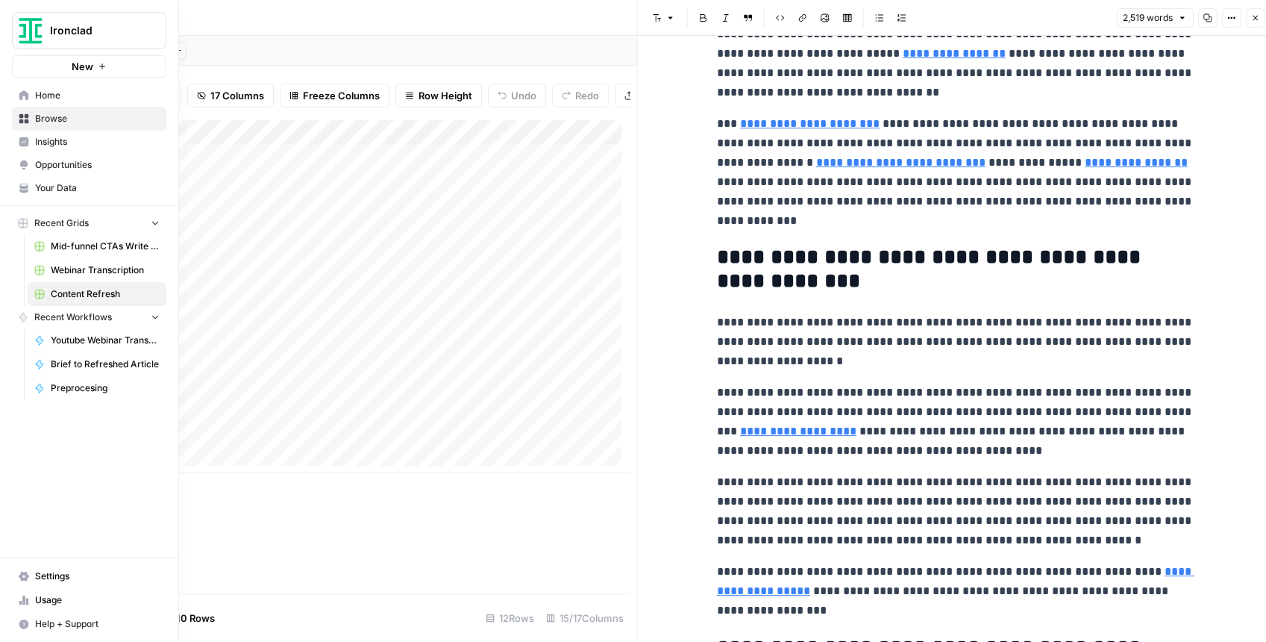
click at [57, 192] on span "Your Data" at bounding box center [97, 187] width 125 height 13
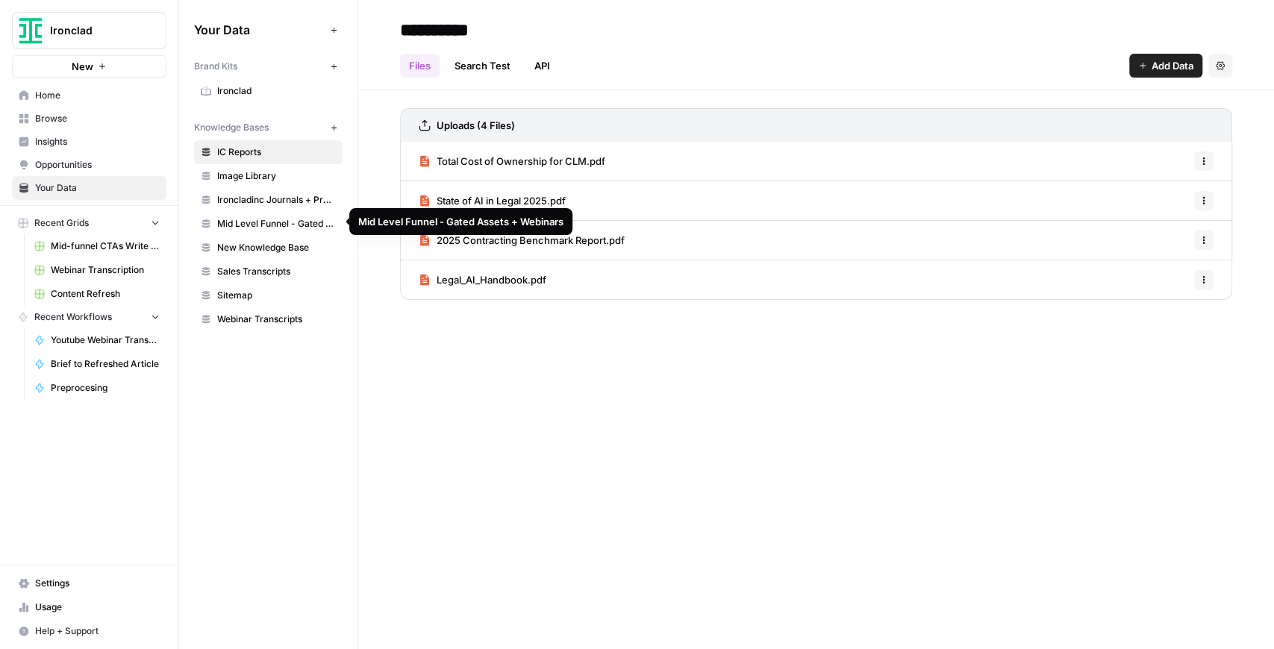
click at [271, 218] on span "Mid Level Funnel - Gated Assets + Webinars" at bounding box center [276, 223] width 119 height 13
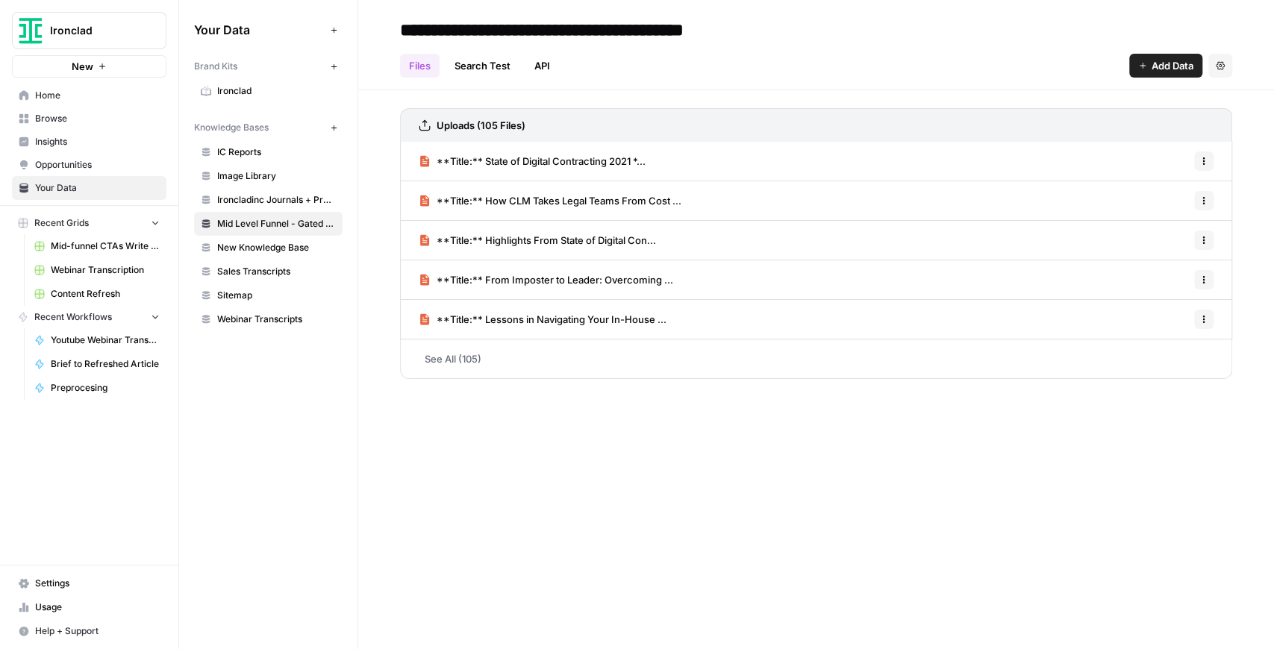
click at [516, 164] on span "**Title:** State of Digital Contracting 2021 *..." at bounding box center [540, 161] width 209 height 15
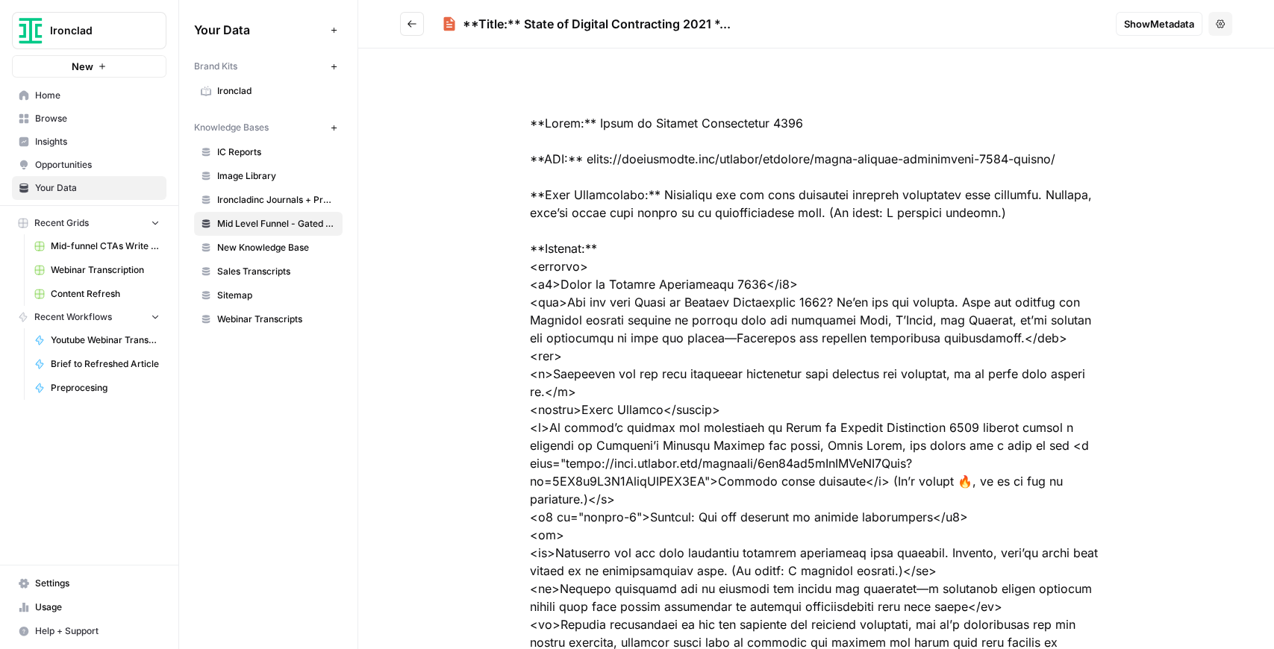
click at [90, 289] on span "Content Refresh" at bounding box center [105, 293] width 109 height 13
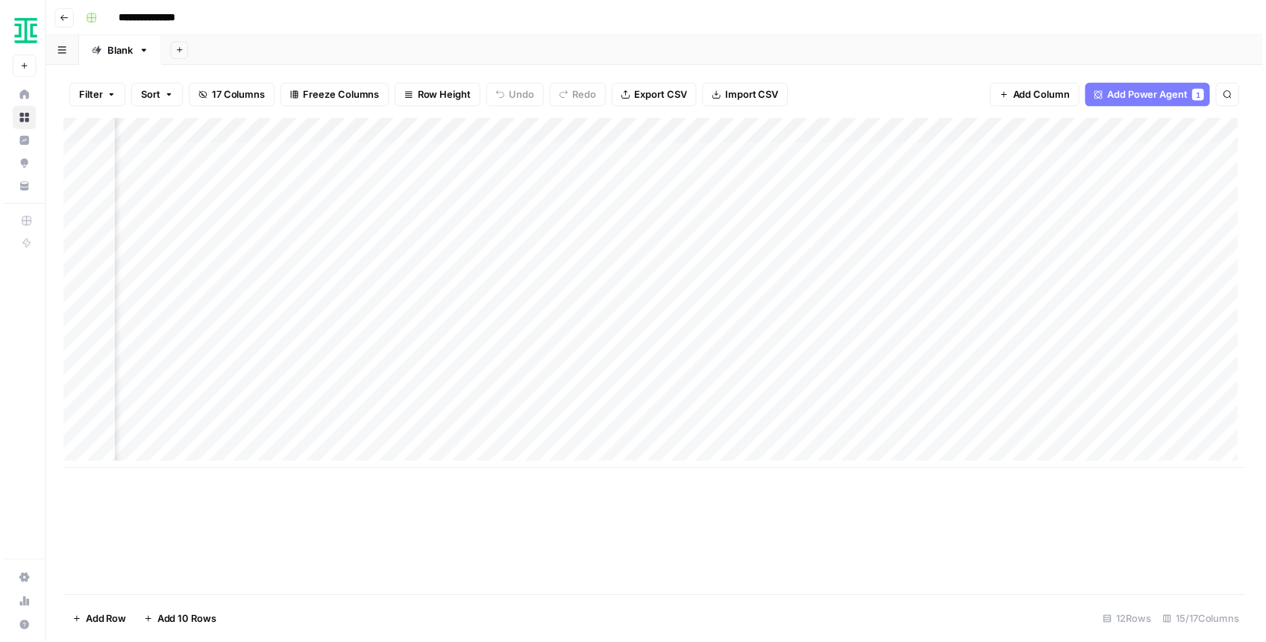
scroll to position [0, 1368]
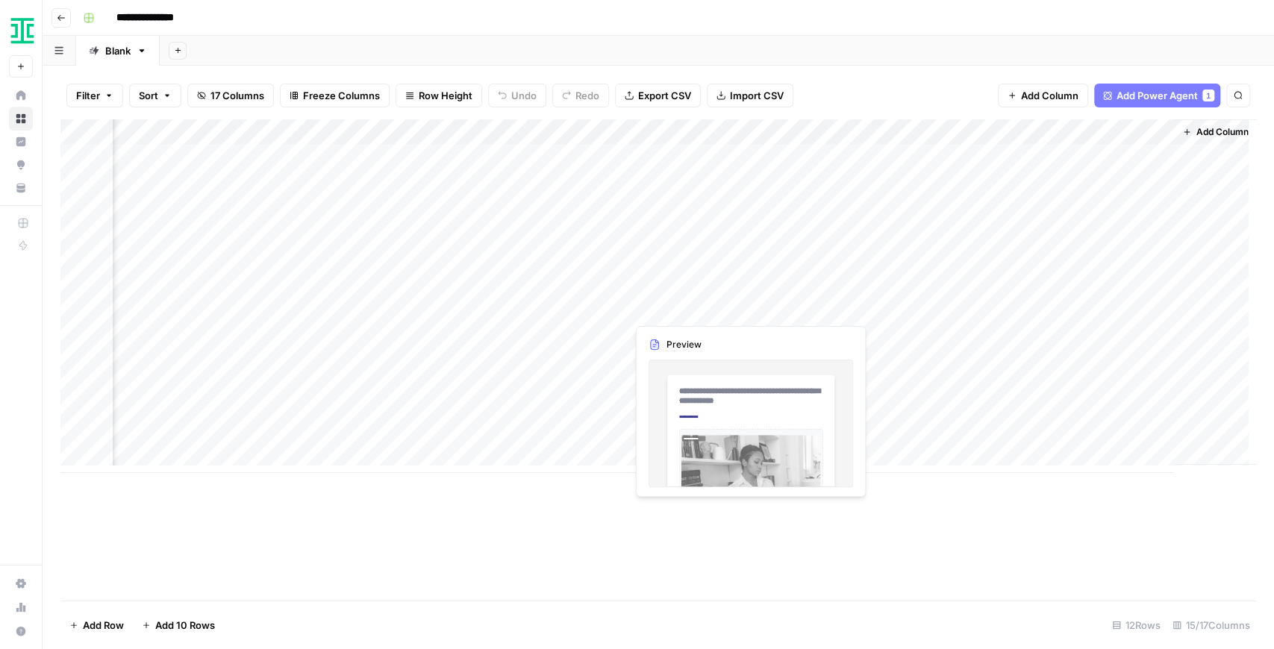
click at [725, 310] on div "Add Column" at bounding box center [657, 296] width 1195 height 354
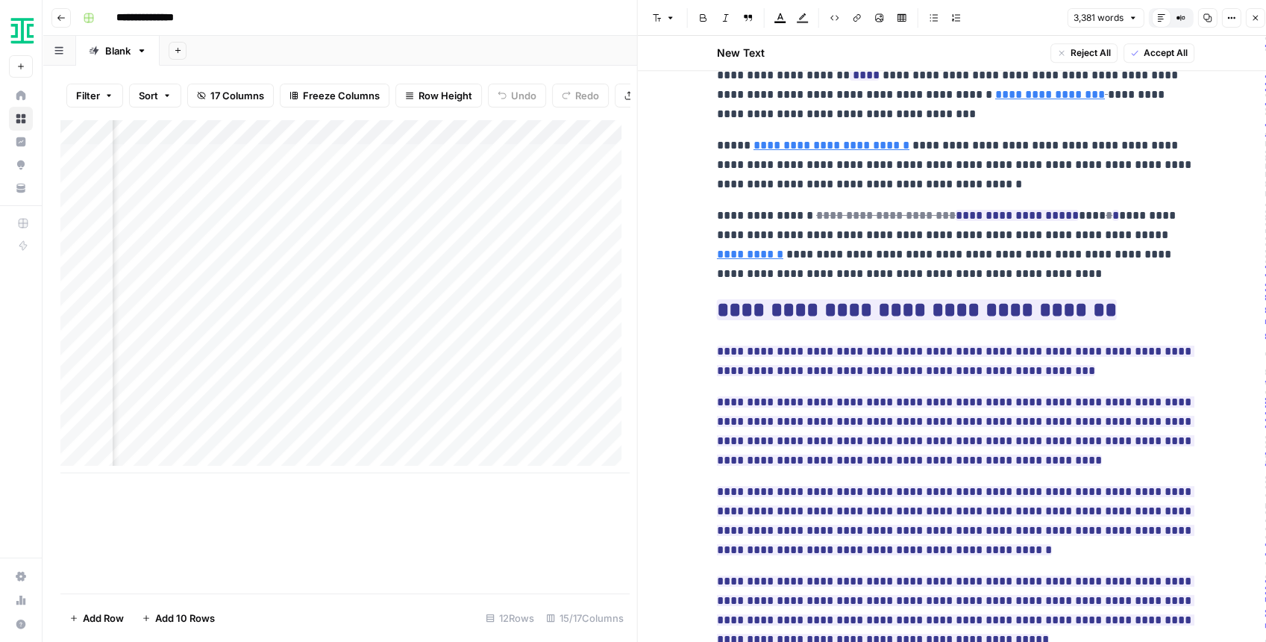
scroll to position [4683, 0]
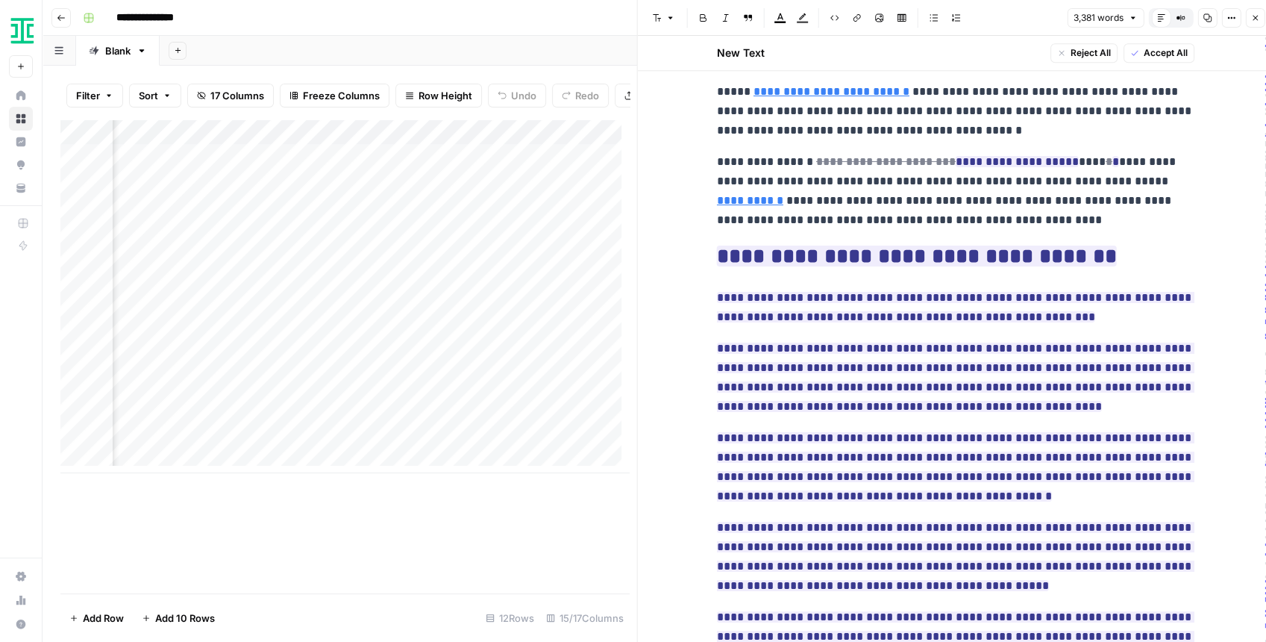
type input "L'o"
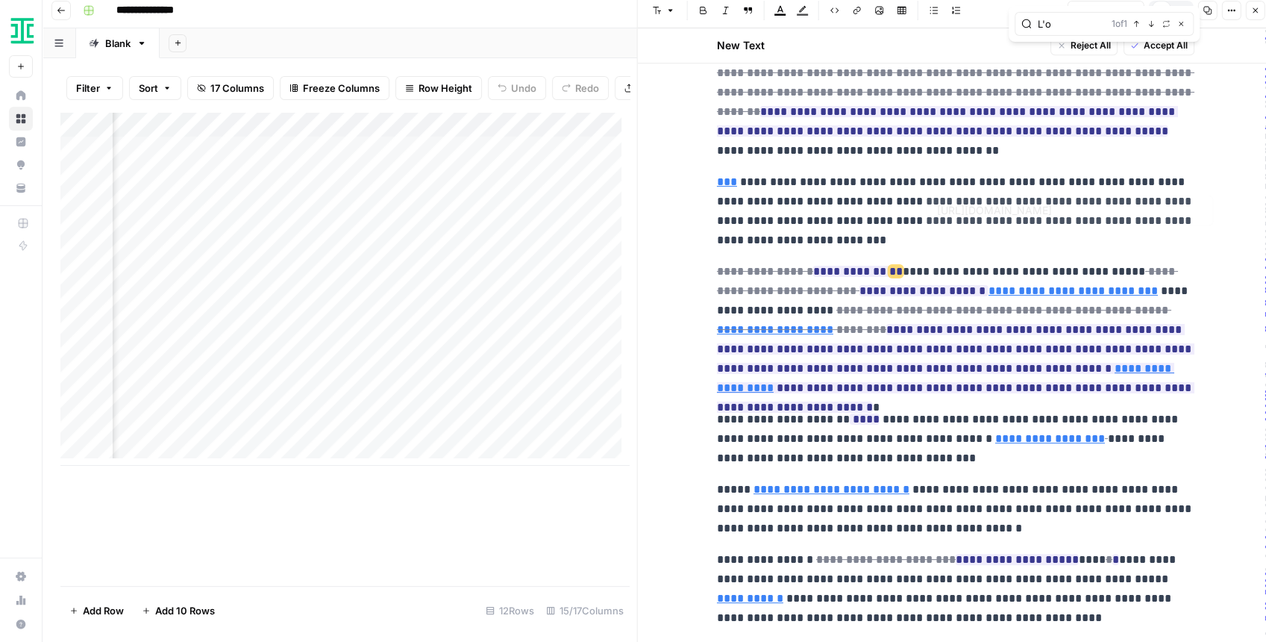
scroll to position [4277, 0]
click at [1253, 15] on icon "button" at bounding box center [1254, 10] width 9 height 9
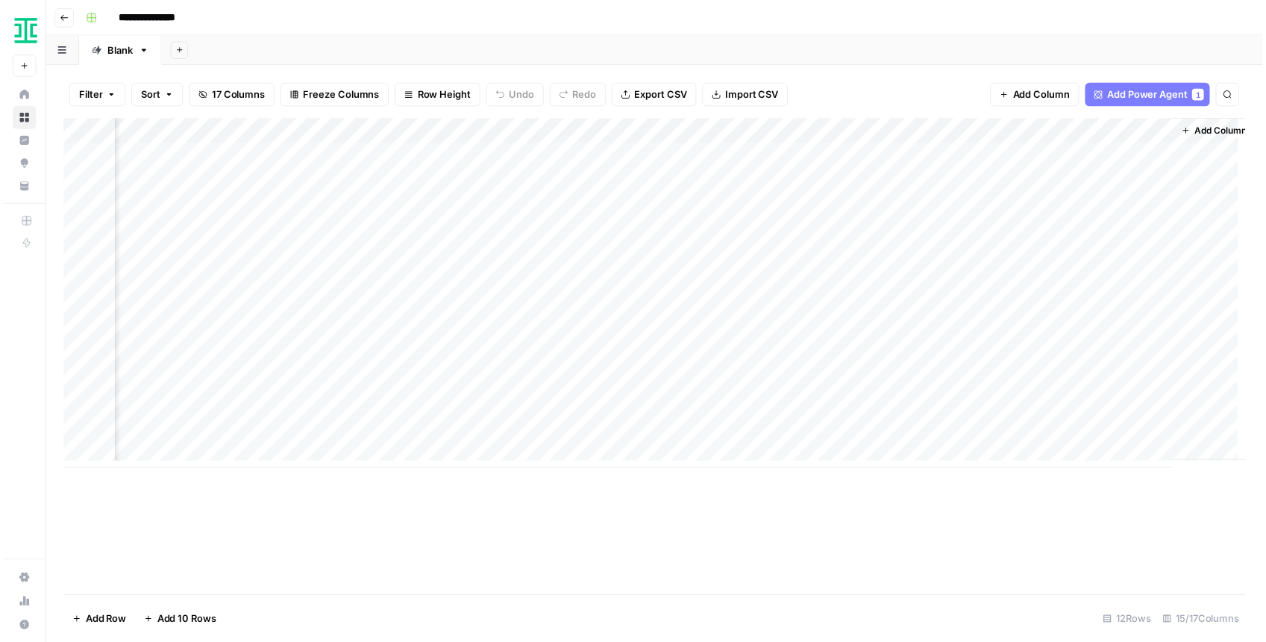
scroll to position [0, 1286]
click at [807, 287] on div "Add Column" at bounding box center [657, 296] width 1195 height 354
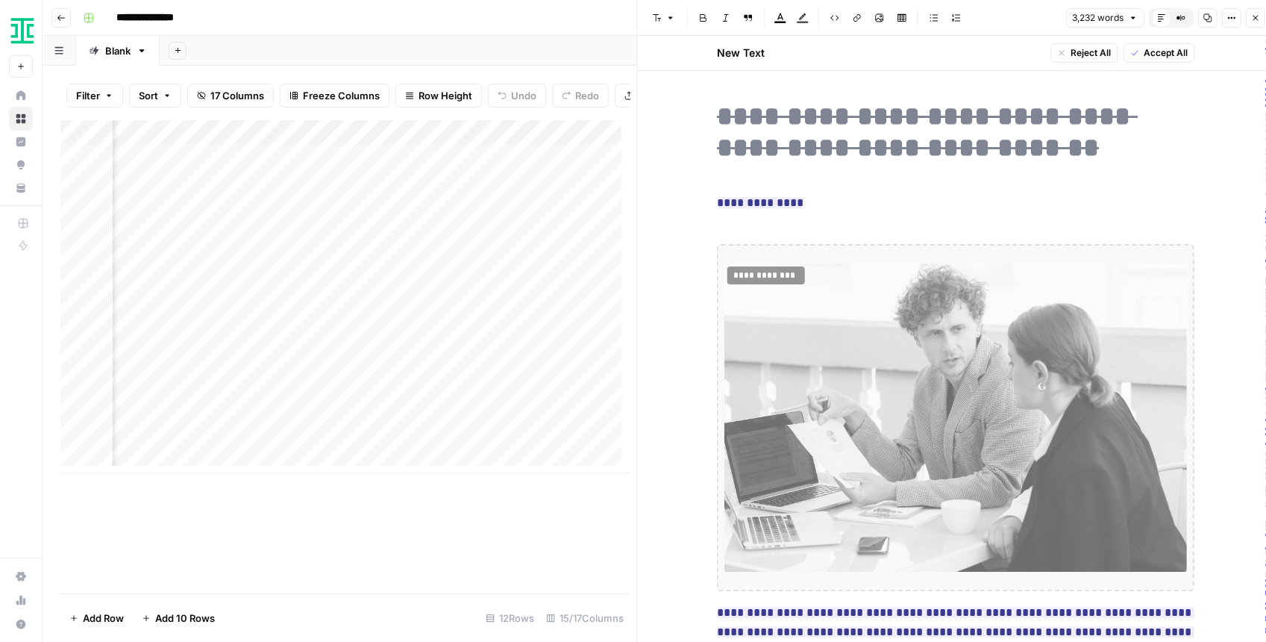
click at [1256, 16] on icon "button" at bounding box center [1254, 17] width 9 height 9
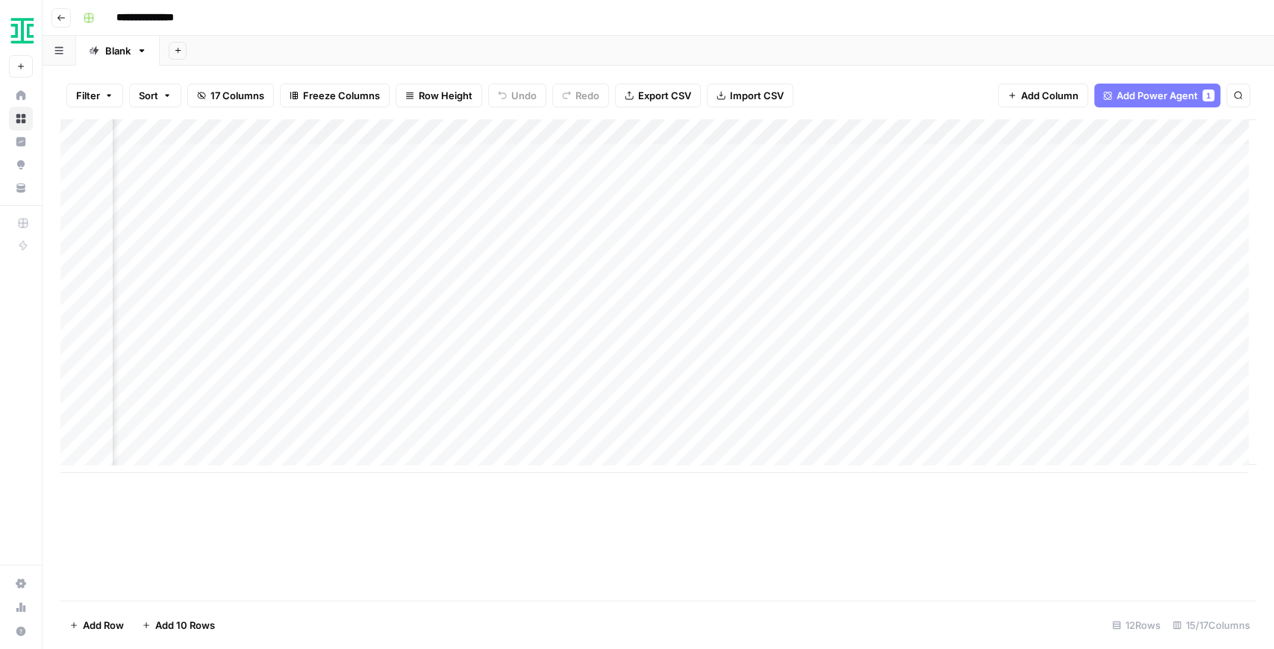
click at [962, 280] on div "Add Column" at bounding box center [657, 296] width 1195 height 354
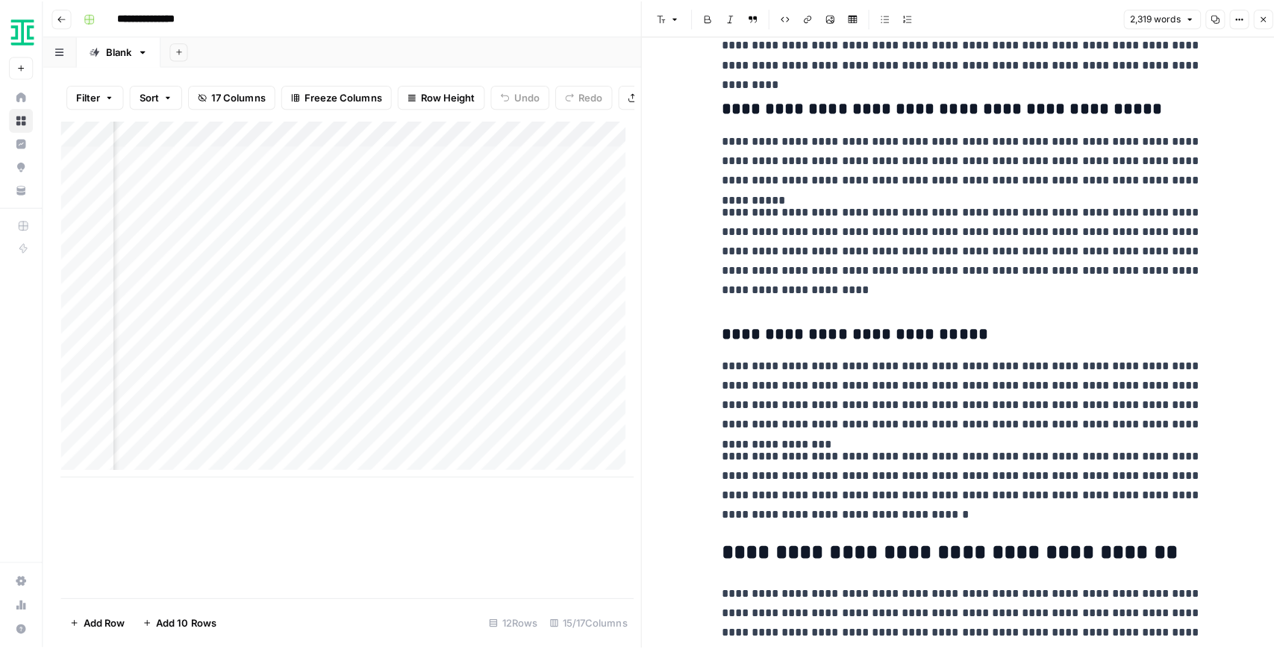
scroll to position [2188, 0]
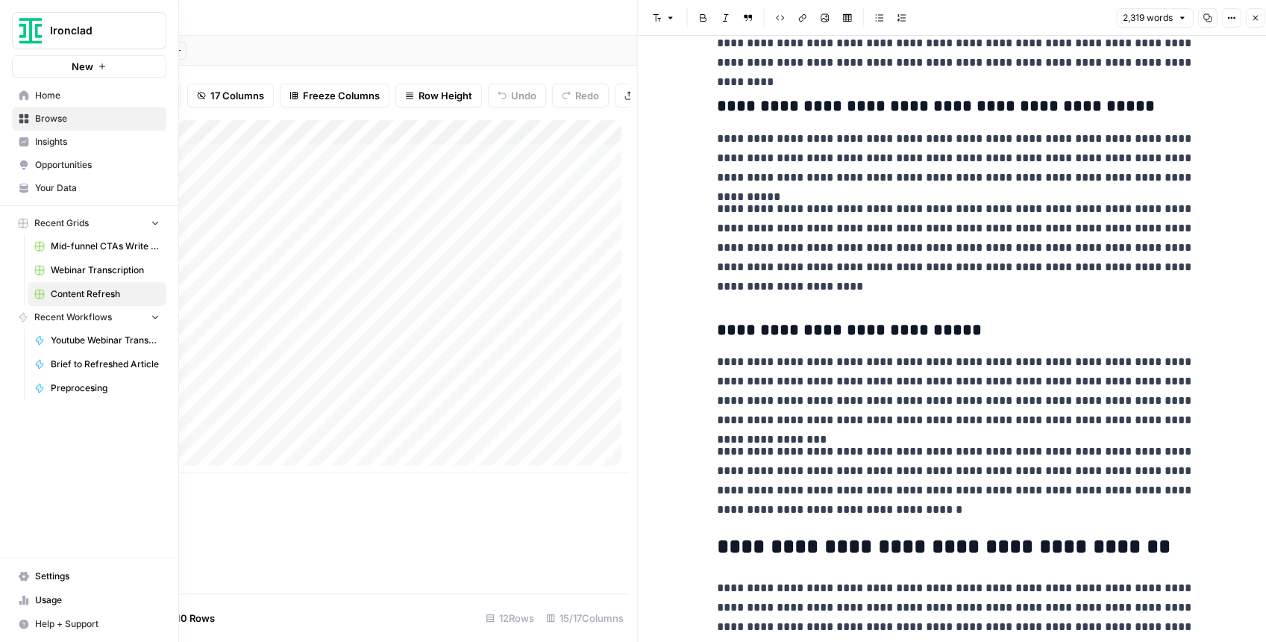
click at [48, 184] on span "Your Data" at bounding box center [97, 187] width 125 height 13
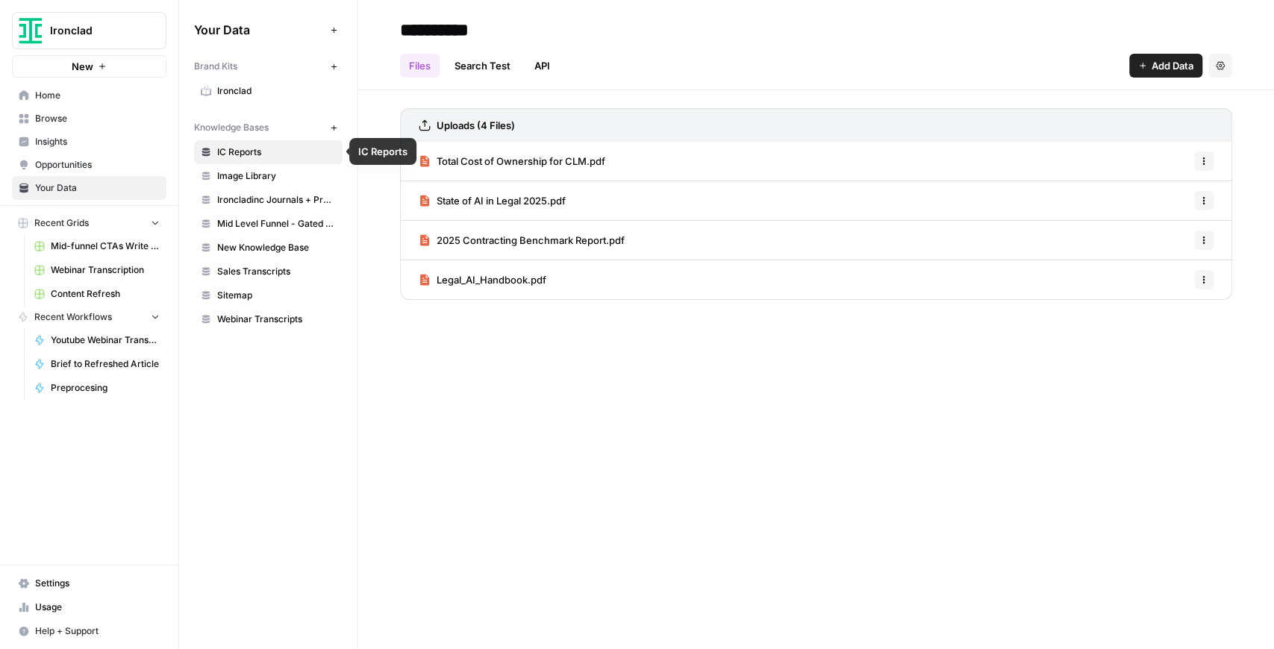
click at [261, 90] on span "Ironclad" at bounding box center [276, 90] width 119 height 13
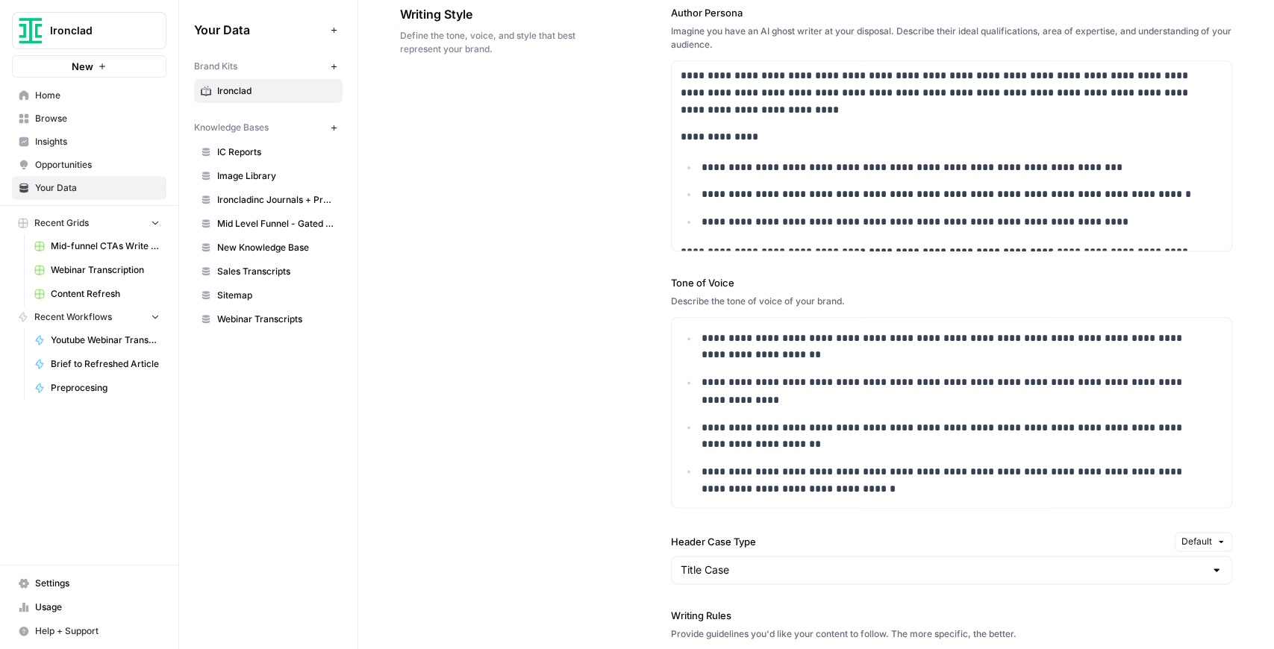
scroll to position [1088, 0]
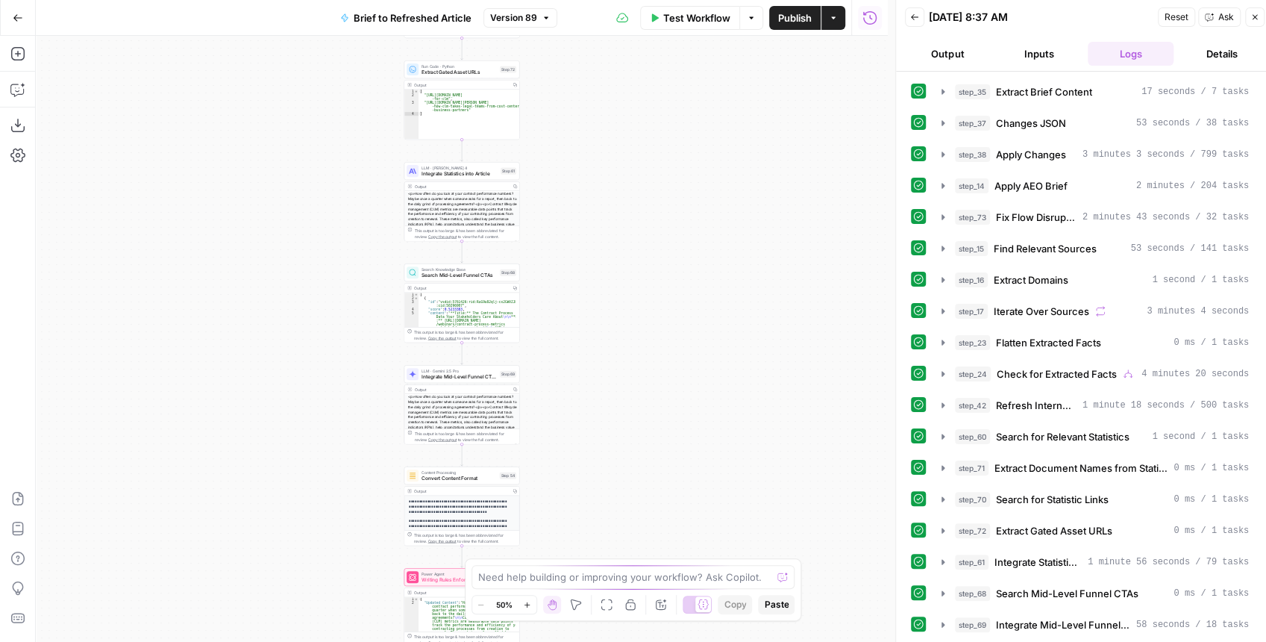
click at [448, 174] on span "Integrate Statistics into Article" at bounding box center [460, 173] width 76 height 7
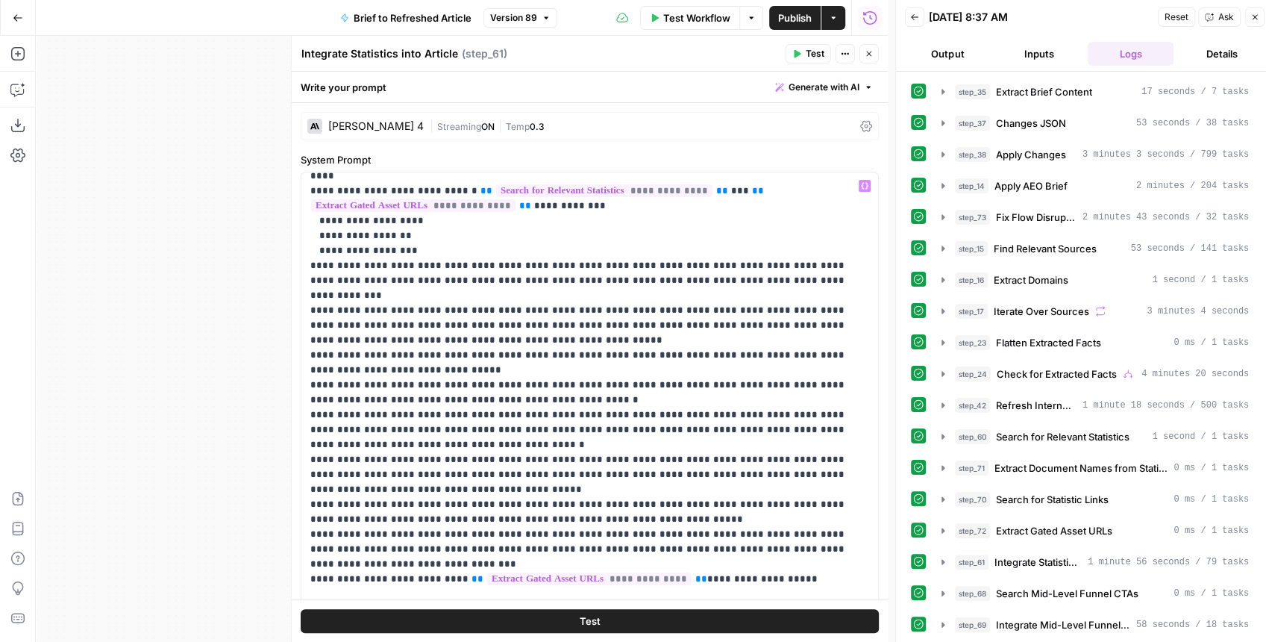
scroll to position [448, 0]
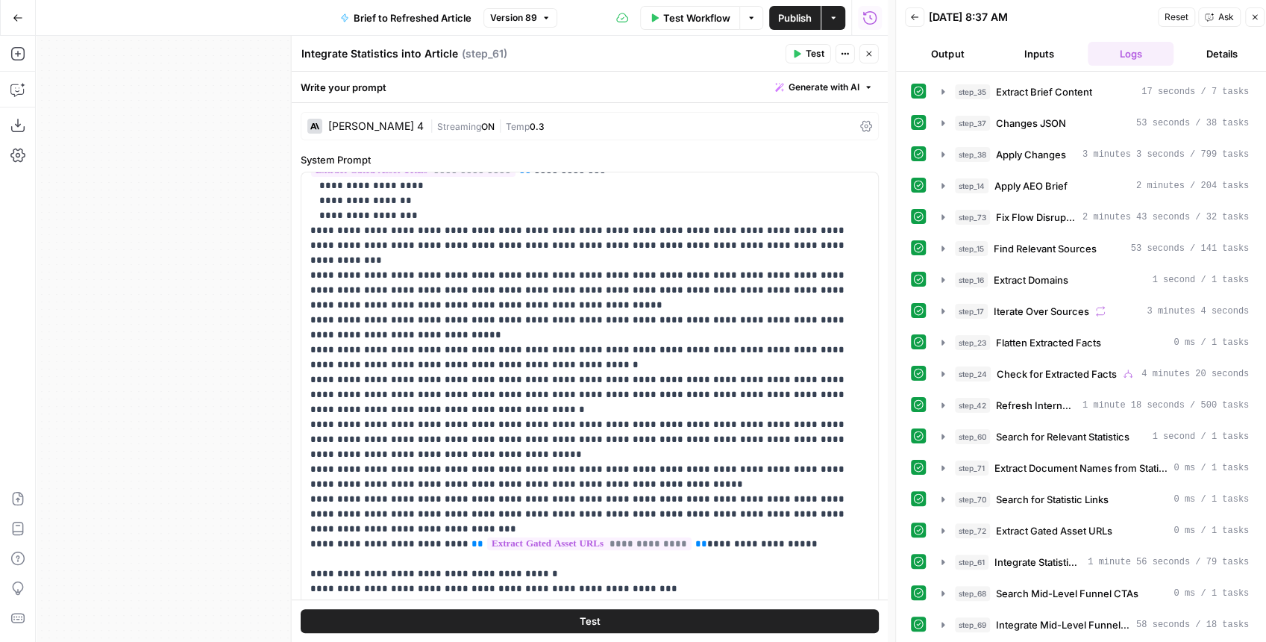
click at [863, 55] on button "Close" at bounding box center [869, 53] width 19 height 19
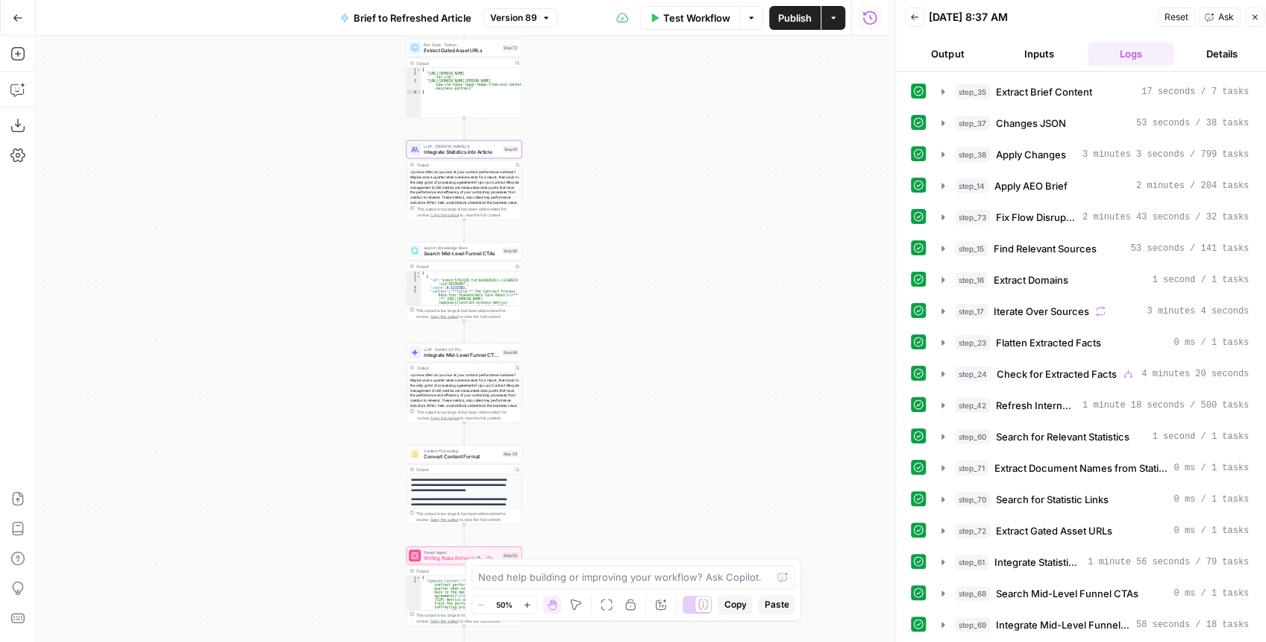
drag, startPoint x: 680, startPoint y: 314, endPoint x: 670, endPoint y: 410, distance: 96.1
click at [670, 410] on div "true false false true false true Workflow Set Inputs Inputs LLM · GPT-4.1 Extra…" at bounding box center [462, 339] width 852 height 606
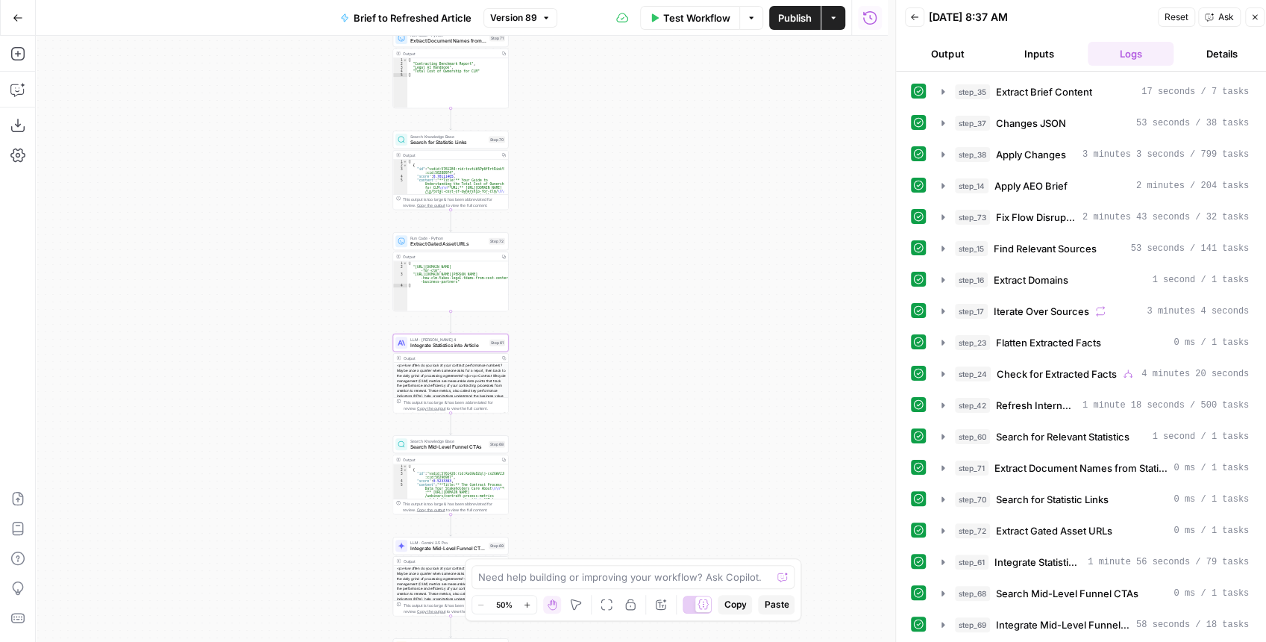
drag, startPoint x: 645, startPoint y: 236, endPoint x: 644, endPoint y: 351, distance: 114.9
click at [644, 350] on div "true false false true false true Workflow Set Inputs Inputs LLM · GPT-4.1 Extra…" at bounding box center [462, 339] width 852 height 606
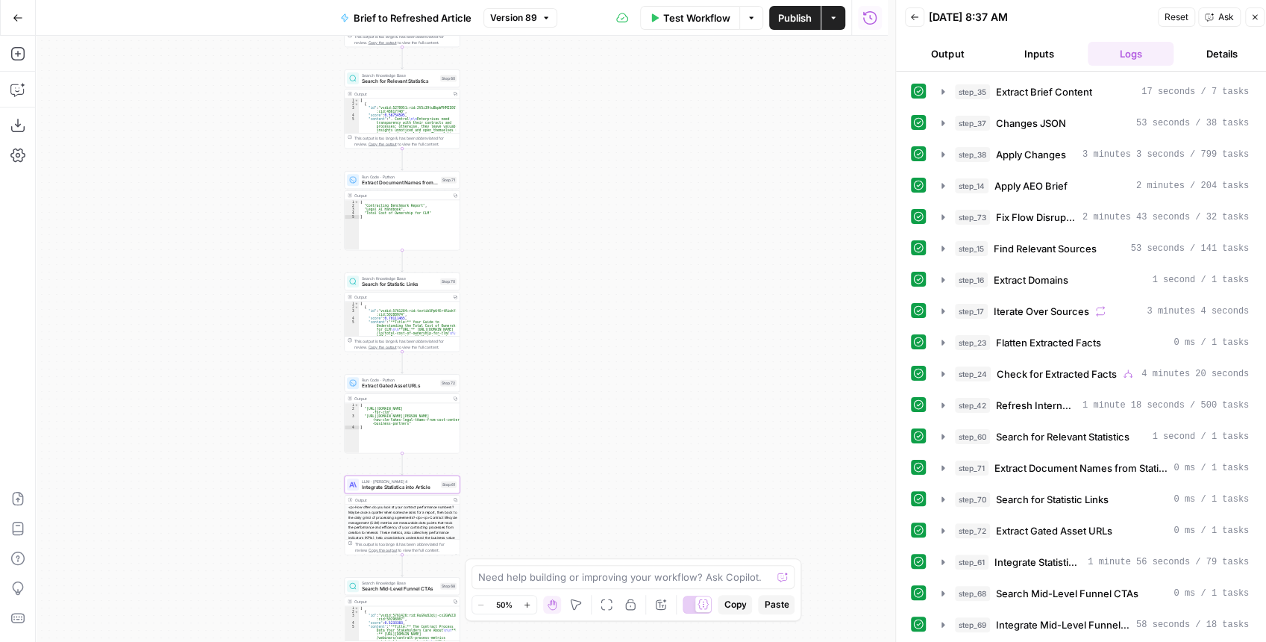
drag, startPoint x: 625, startPoint y: 237, endPoint x: 576, endPoint y: 345, distance: 118.9
click at [576, 345] on div "true false false true false true Workflow Set Inputs Inputs LLM · GPT-4.1 Extra…" at bounding box center [462, 339] width 852 height 606
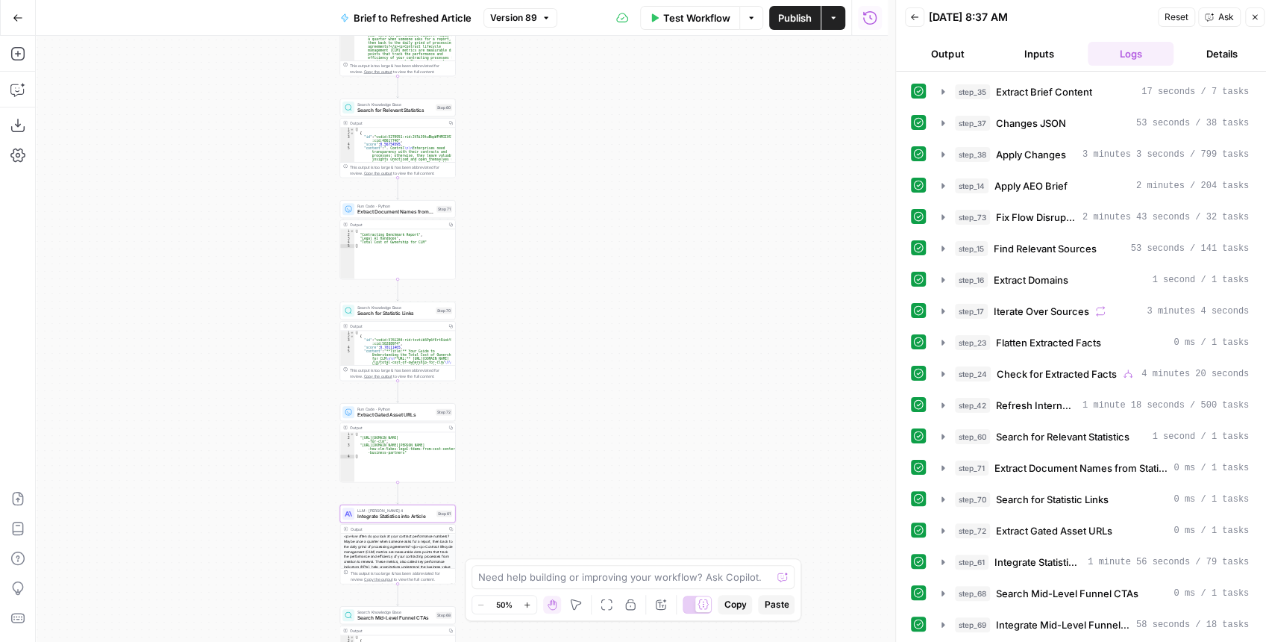
drag, startPoint x: 552, startPoint y: 257, endPoint x: 543, endPoint y: 289, distance: 33.3
click at [543, 289] on div "true false false true false true Workflow Set Inputs Inputs LLM · GPT-4.1 Extra…" at bounding box center [462, 339] width 852 height 606
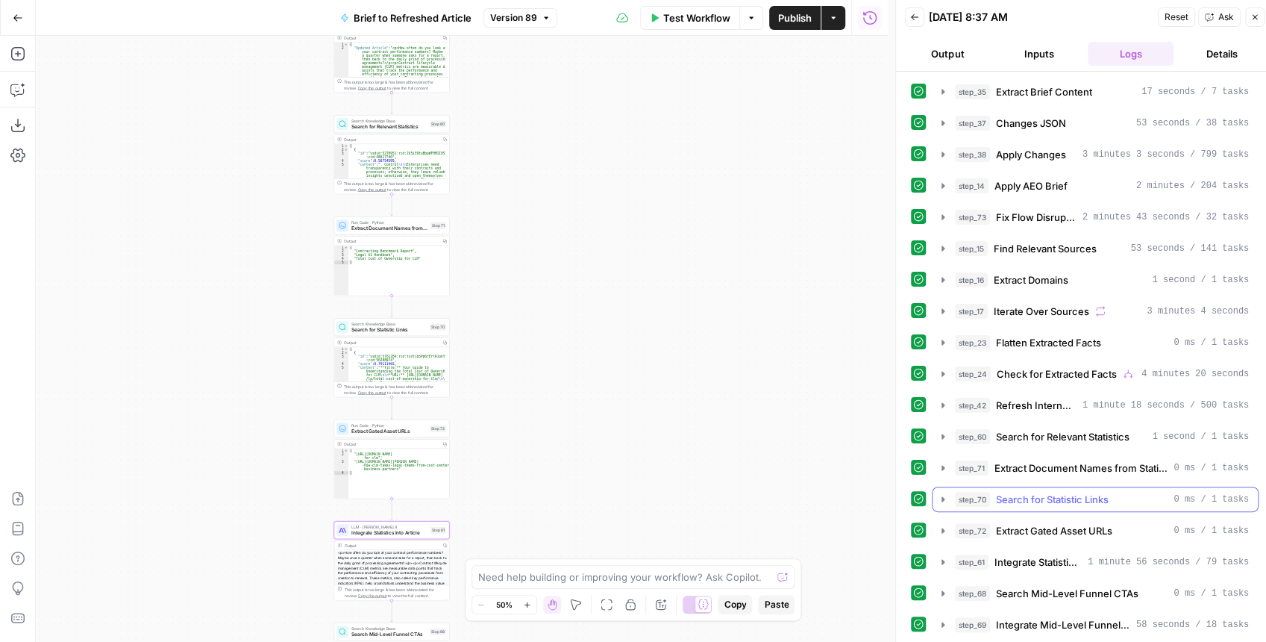
click at [942, 496] on icon "button" at bounding box center [943, 498] width 3 height 5
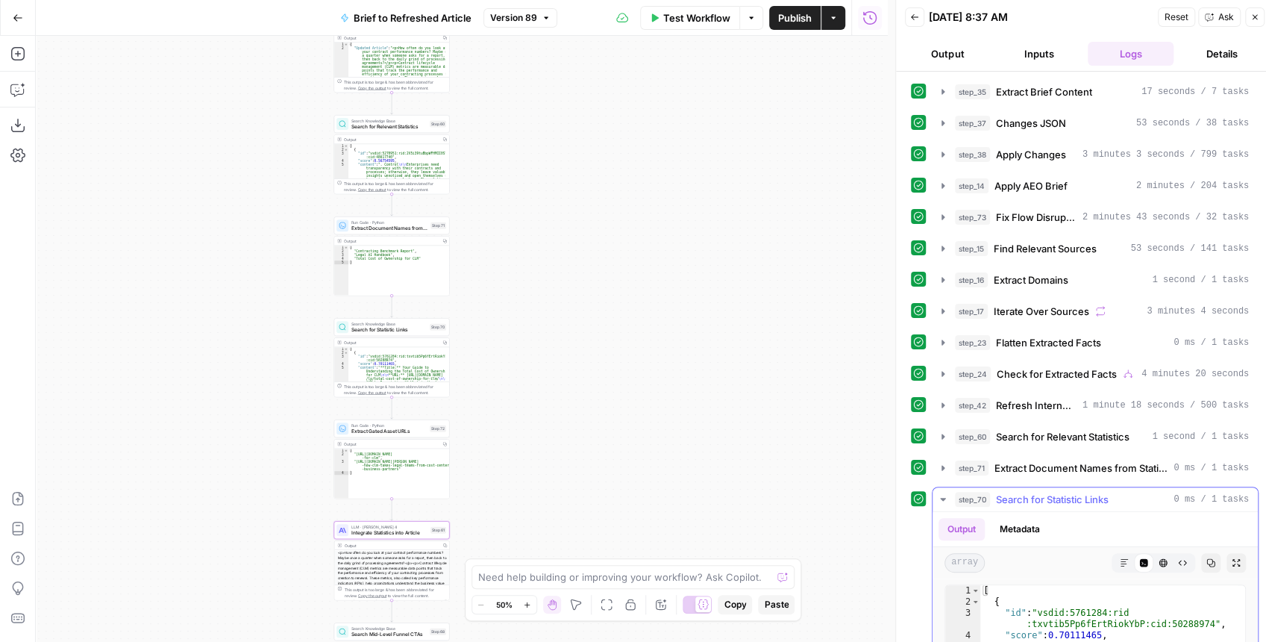
click at [1233, 558] on icon "button" at bounding box center [1236, 562] width 9 height 9
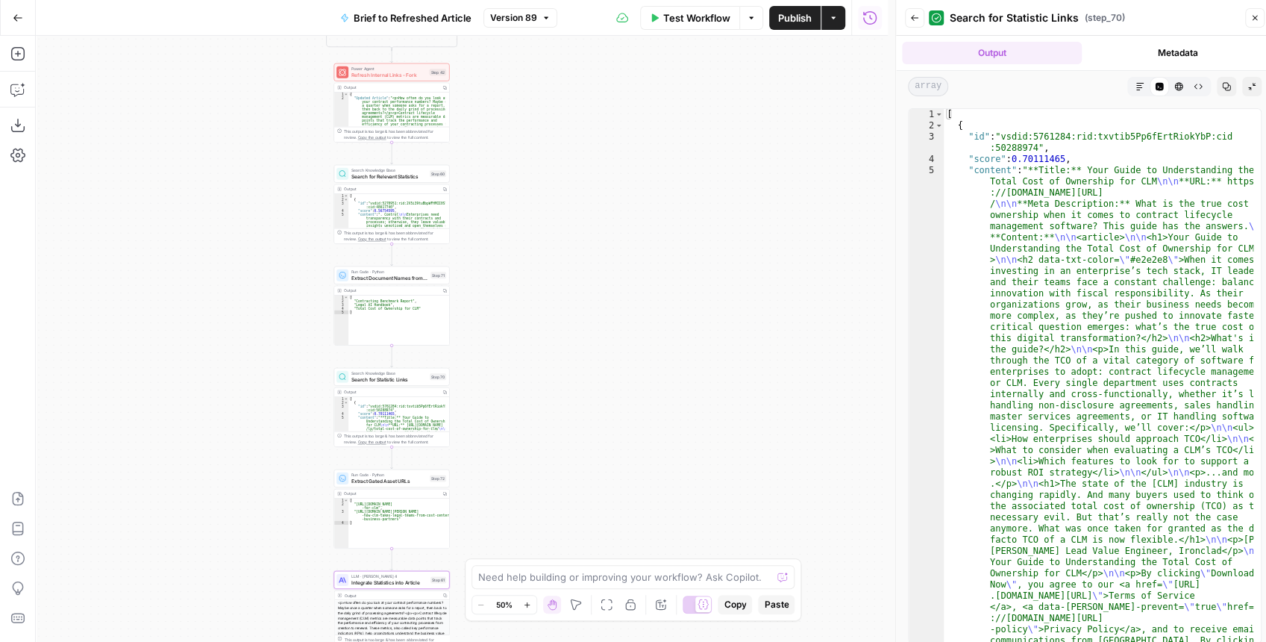
click at [915, 19] on icon "button" at bounding box center [914, 17] width 9 height 9
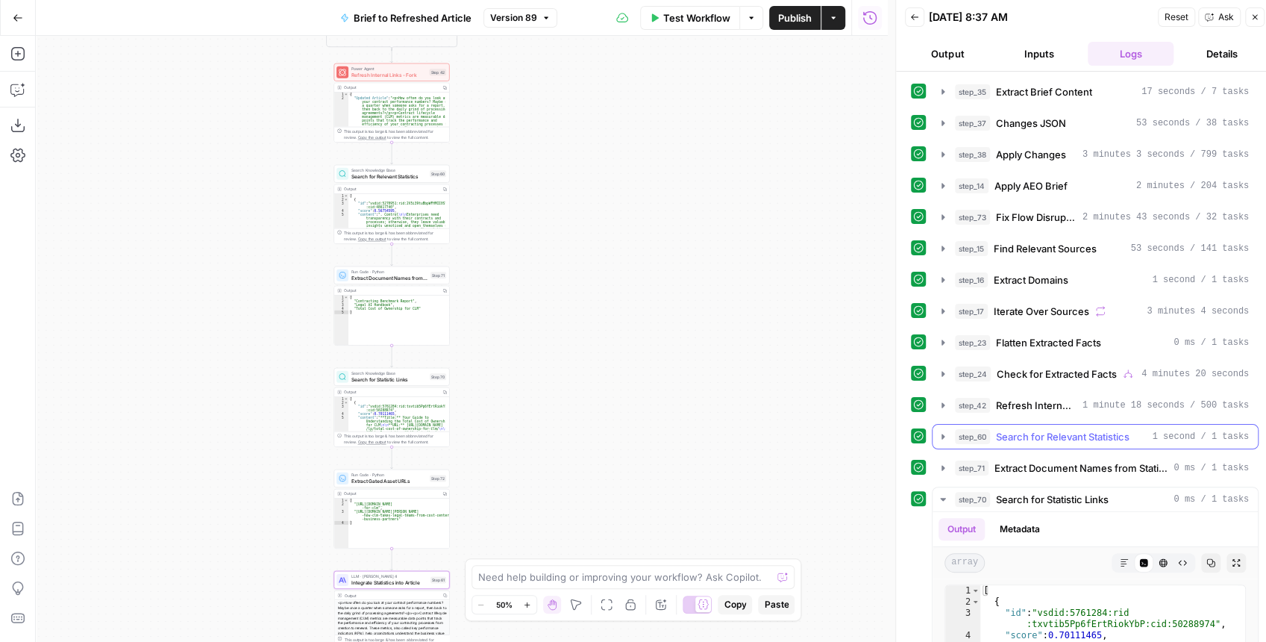
click at [936, 428] on button "step_60 Search for Relevant Statistics 1 second / 1 tasks" at bounding box center [1095, 437] width 325 height 24
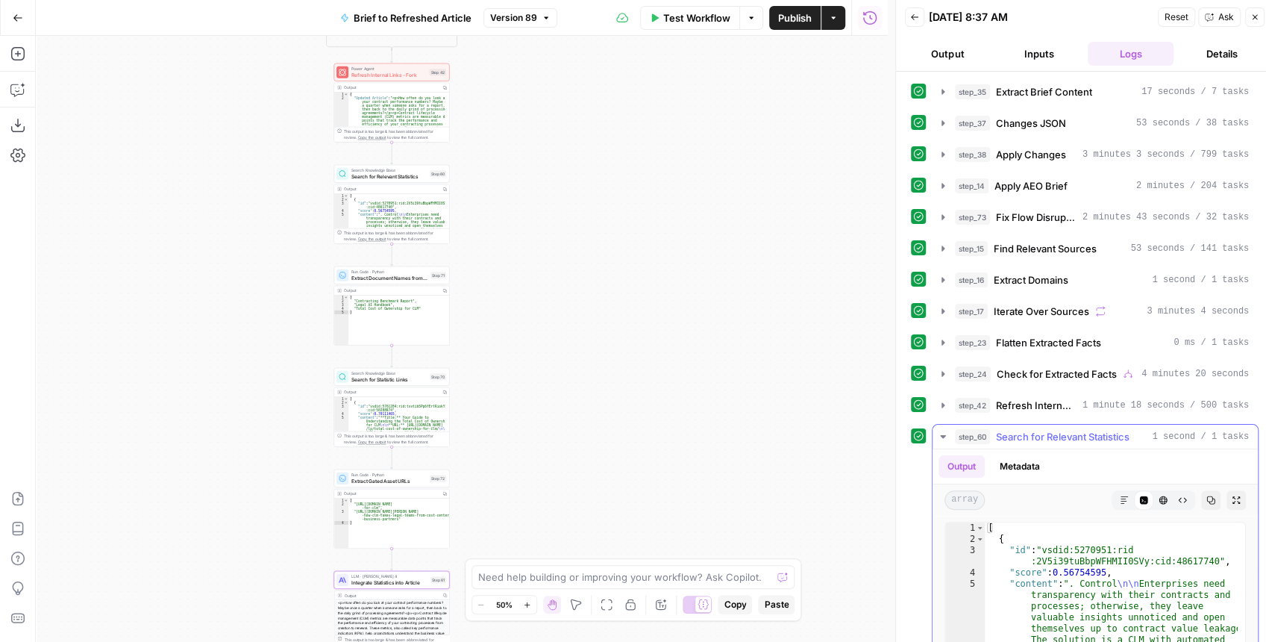
click at [1227, 491] on button "Expand Output" at bounding box center [1236, 499] width 19 height 19
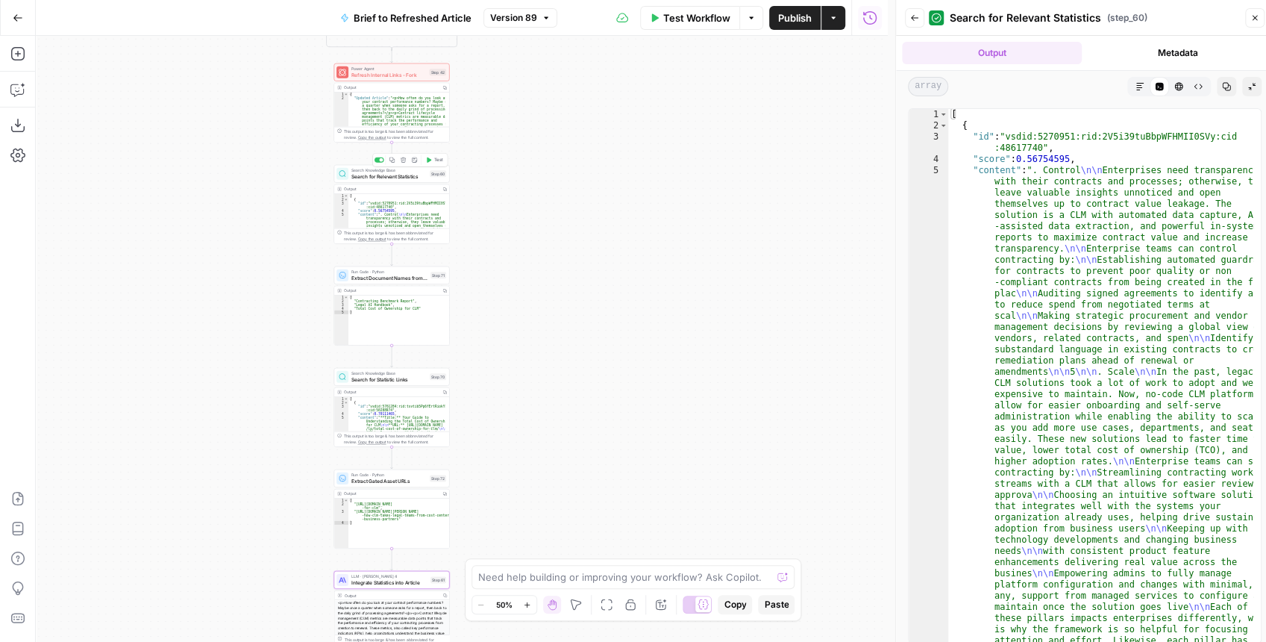
click at [398, 176] on span "Search for Relevant Statistics" at bounding box center [388, 175] width 75 height 7
type input "IC Reports"
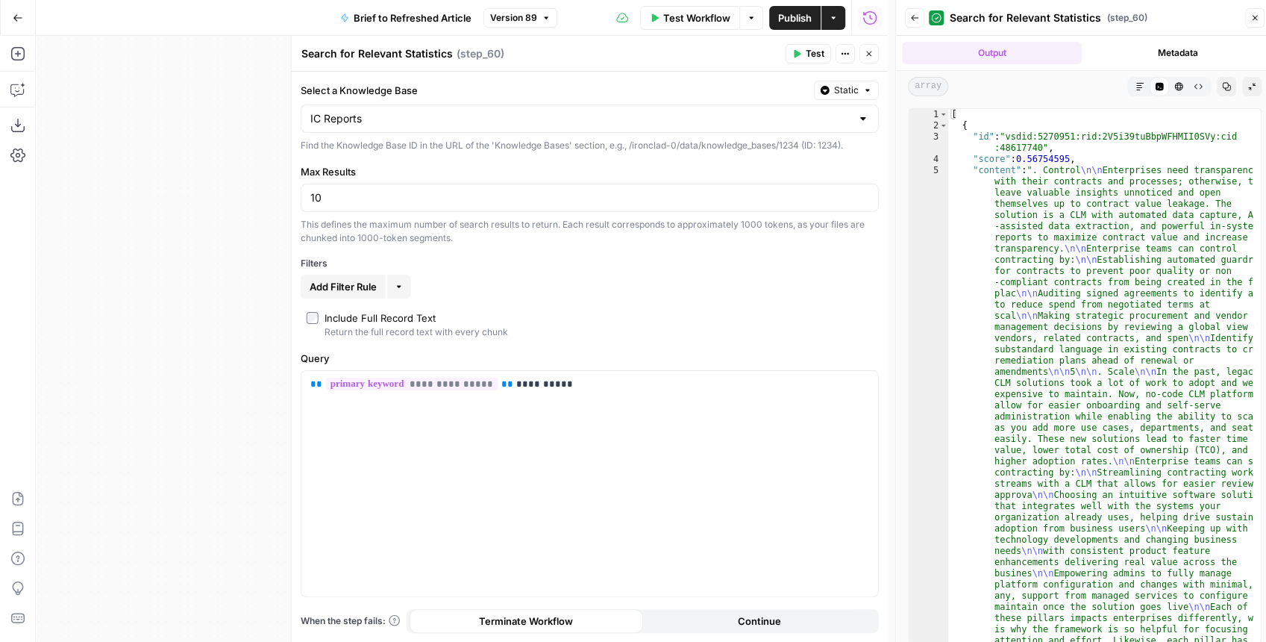
click at [869, 57] on icon "button" at bounding box center [869, 53] width 9 height 9
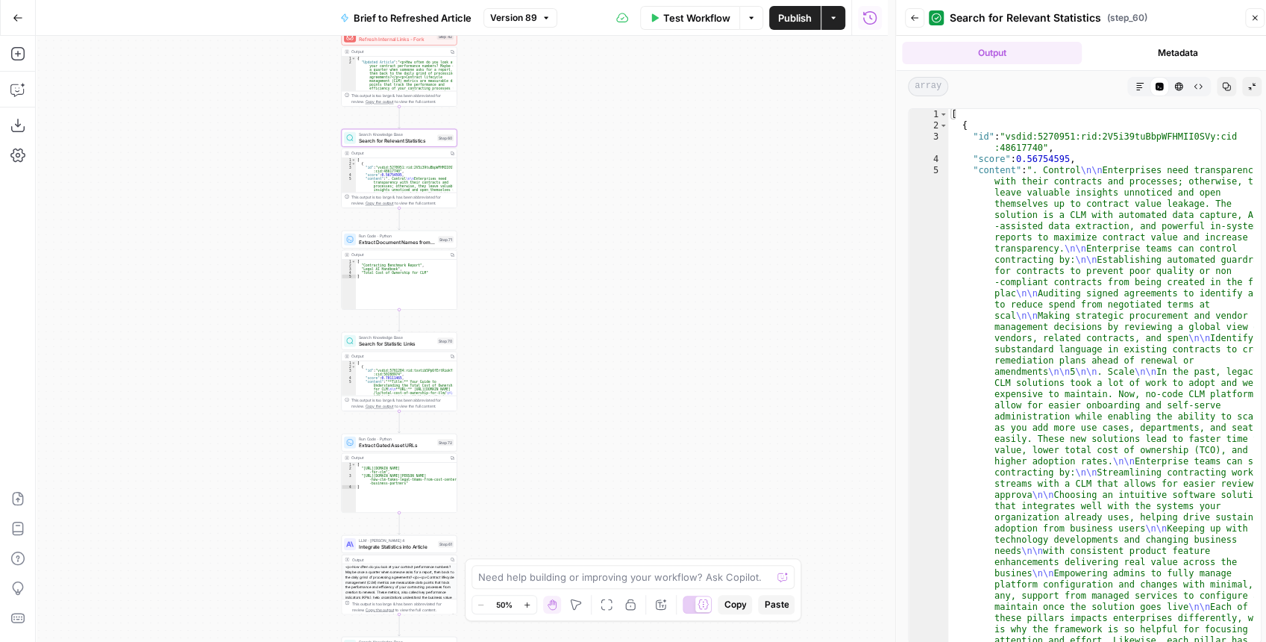
drag, startPoint x: 606, startPoint y: 306, endPoint x: 572, endPoint y: 247, distance: 67.8
click at [616, 259] on div "true false false true false true Workflow Set Inputs Inputs LLM · GPT-4.1 Extra…" at bounding box center [462, 339] width 852 height 606
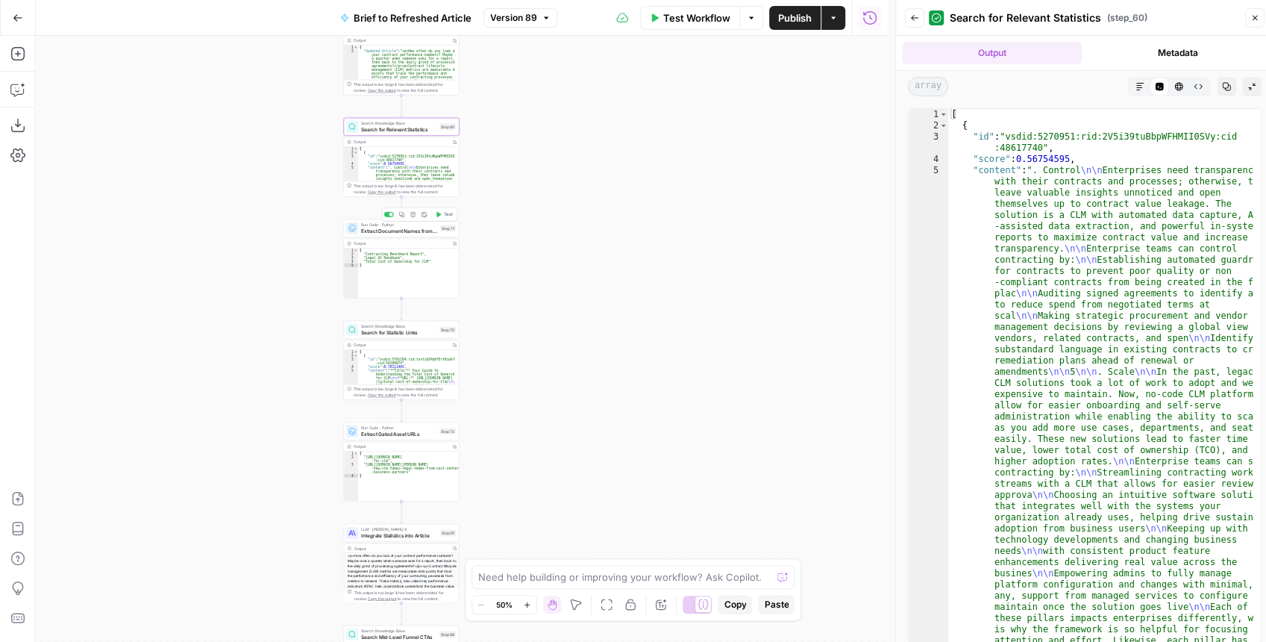
click at [416, 232] on span "Extract Document Names from Statistics" at bounding box center [399, 230] width 76 height 7
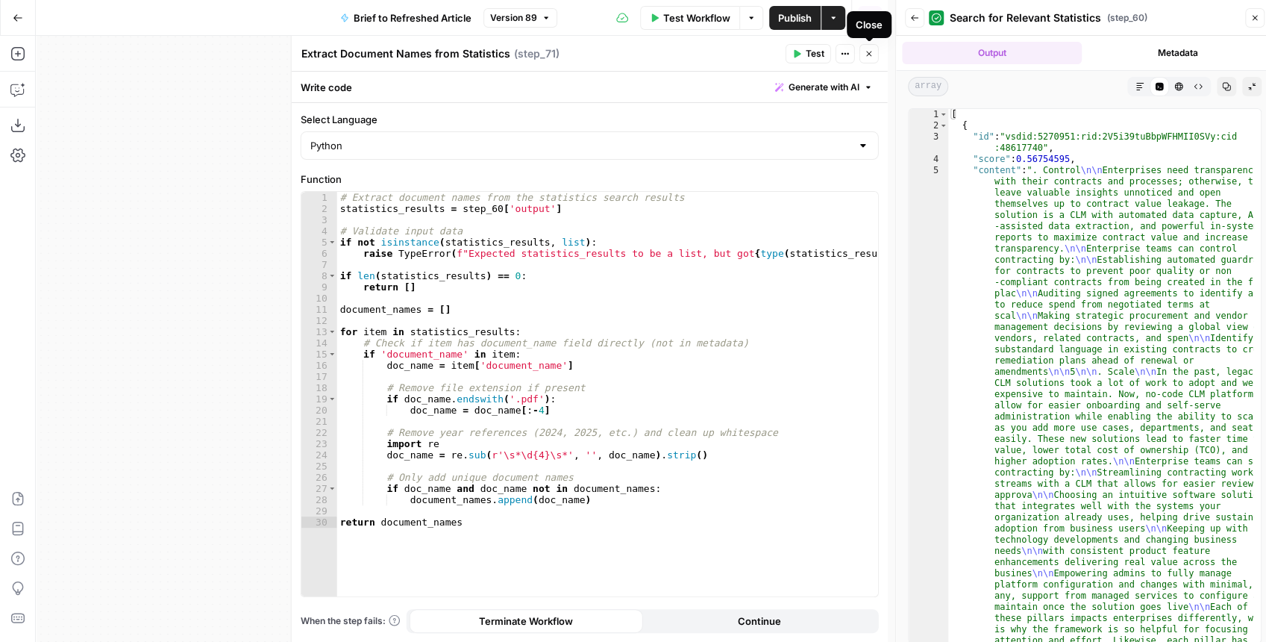
click at [874, 60] on button "Close" at bounding box center [869, 53] width 19 height 19
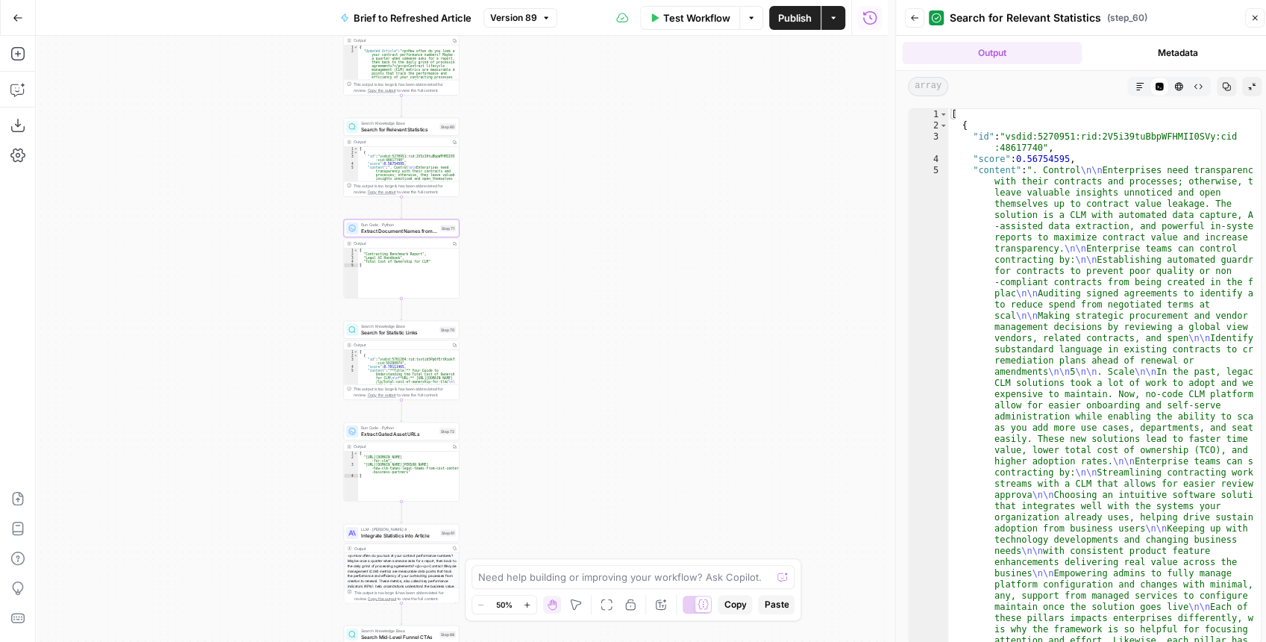
click at [389, 130] on span "Search for Relevant Statistics" at bounding box center [398, 128] width 75 height 7
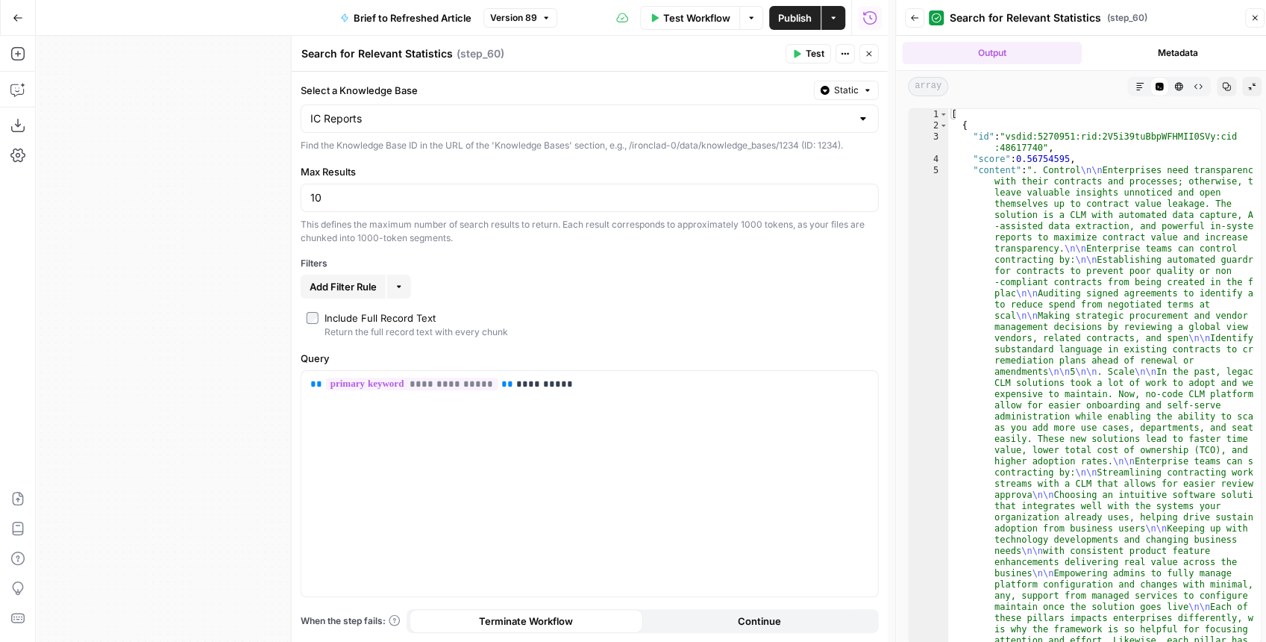
click at [874, 55] on button "Close" at bounding box center [869, 53] width 19 height 19
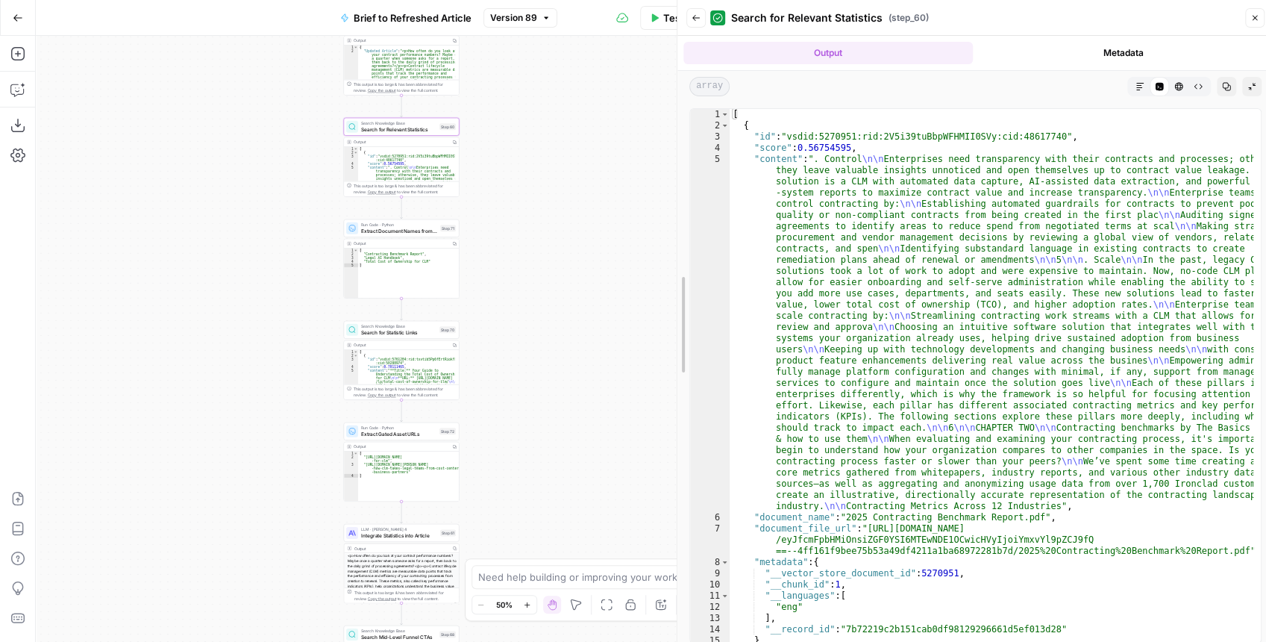
drag, startPoint x: 903, startPoint y: 131, endPoint x: 649, endPoint y: 160, distance: 255.3
click at [649, 160] on body "Ironclad New Home Browse Insights Opportunities Your Data Recent Grids Mid-funn…" at bounding box center [633, 321] width 1266 height 642
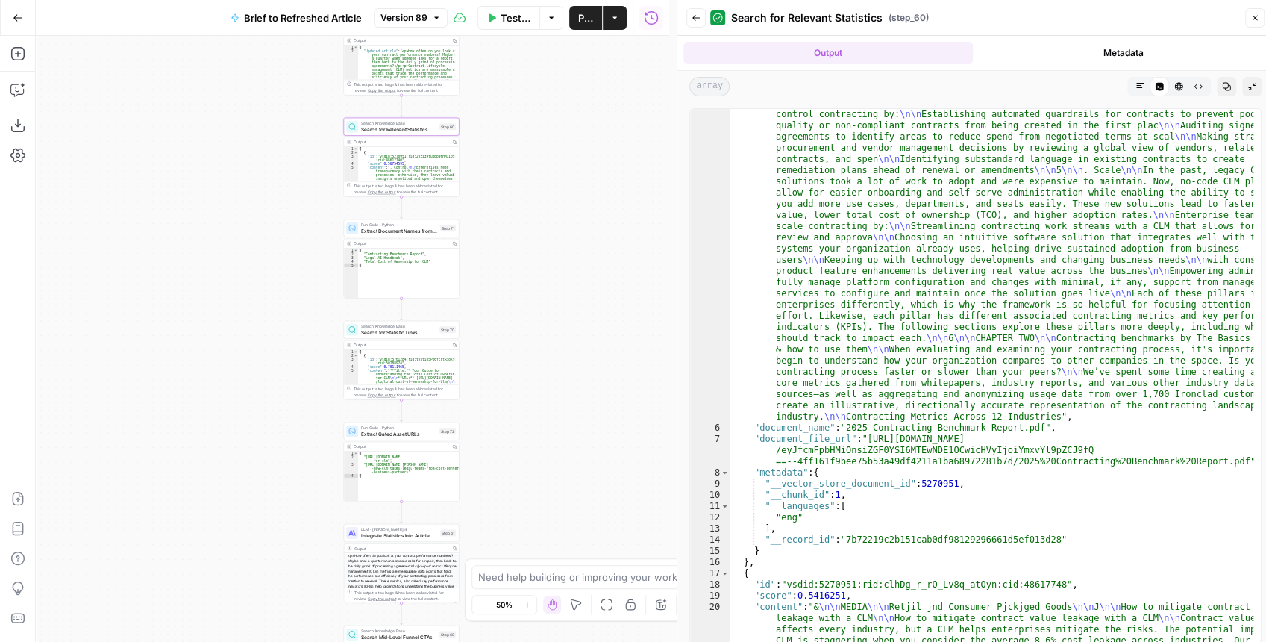
scroll to position [119, 0]
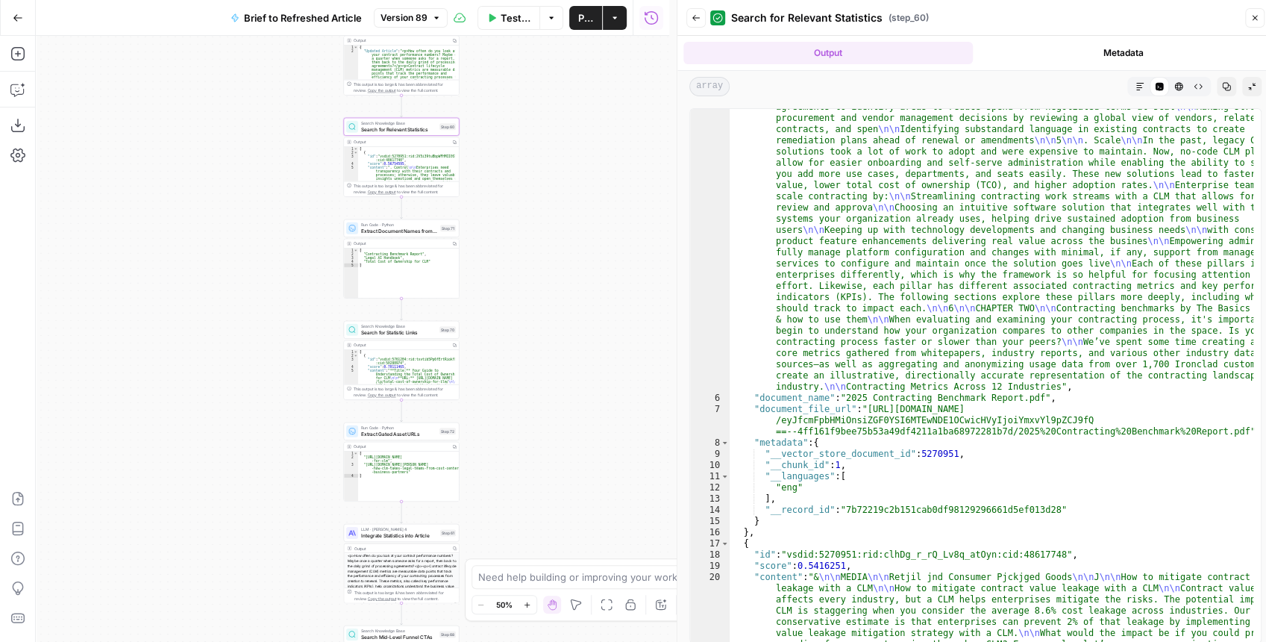
type textarea "**********"
drag, startPoint x: 755, startPoint y: 398, endPoint x: 830, endPoint y: 399, distance: 75.4
click at [695, 24] on button "Back" at bounding box center [695, 17] width 19 height 19
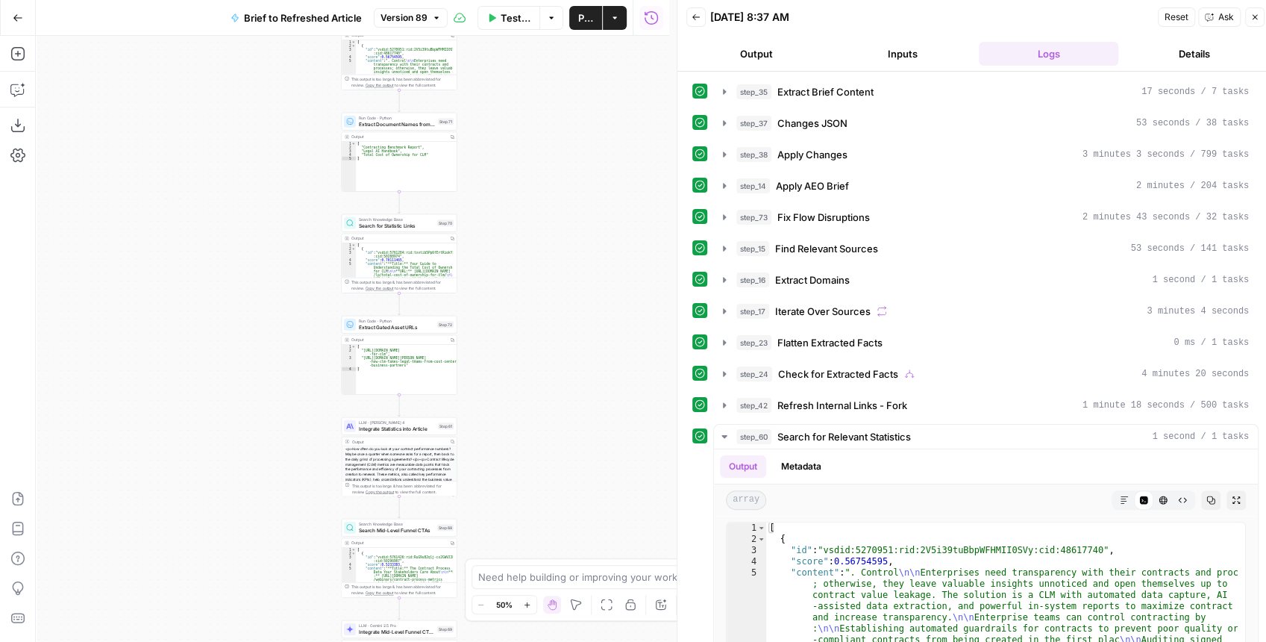
drag, startPoint x: 562, startPoint y: 316, endPoint x: 548, endPoint y: 240, distance: 77.3
click at [549, 242] on div "true false false true false true Workflow Set Inputs Inputs LLM · GPT-4.1 Extra…" at bounding box center [352, 339] width 633 height 606
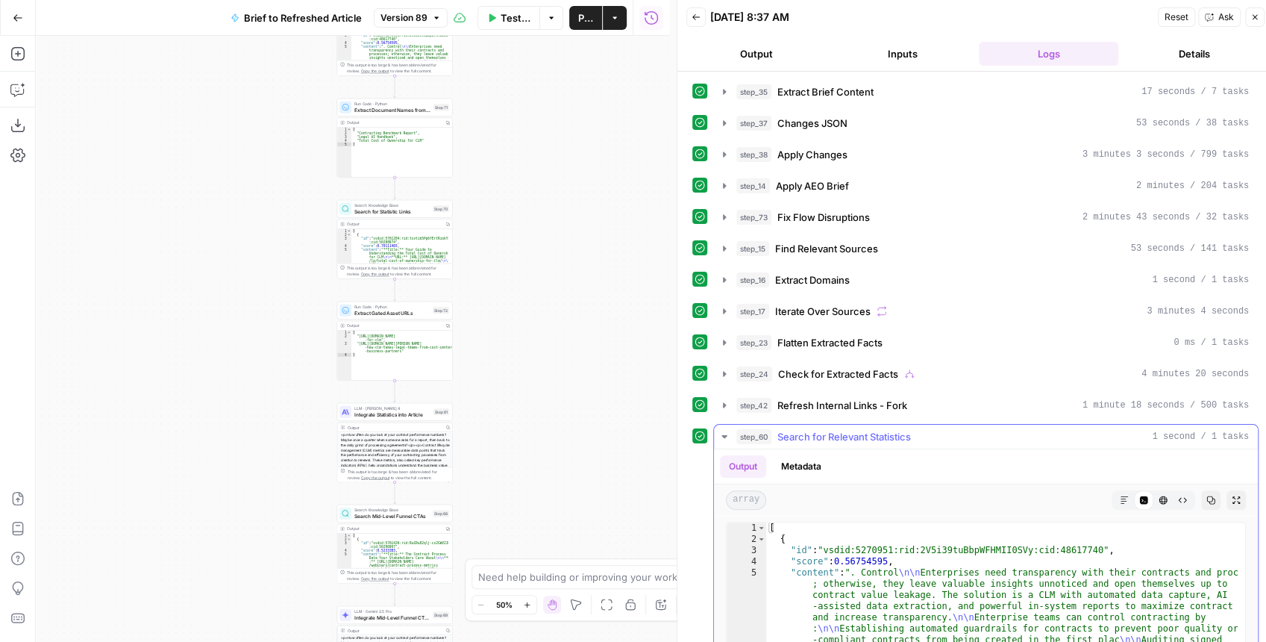
click at [727, 431] on icon "button" at bounding box center [724, 437] width 12 height 12
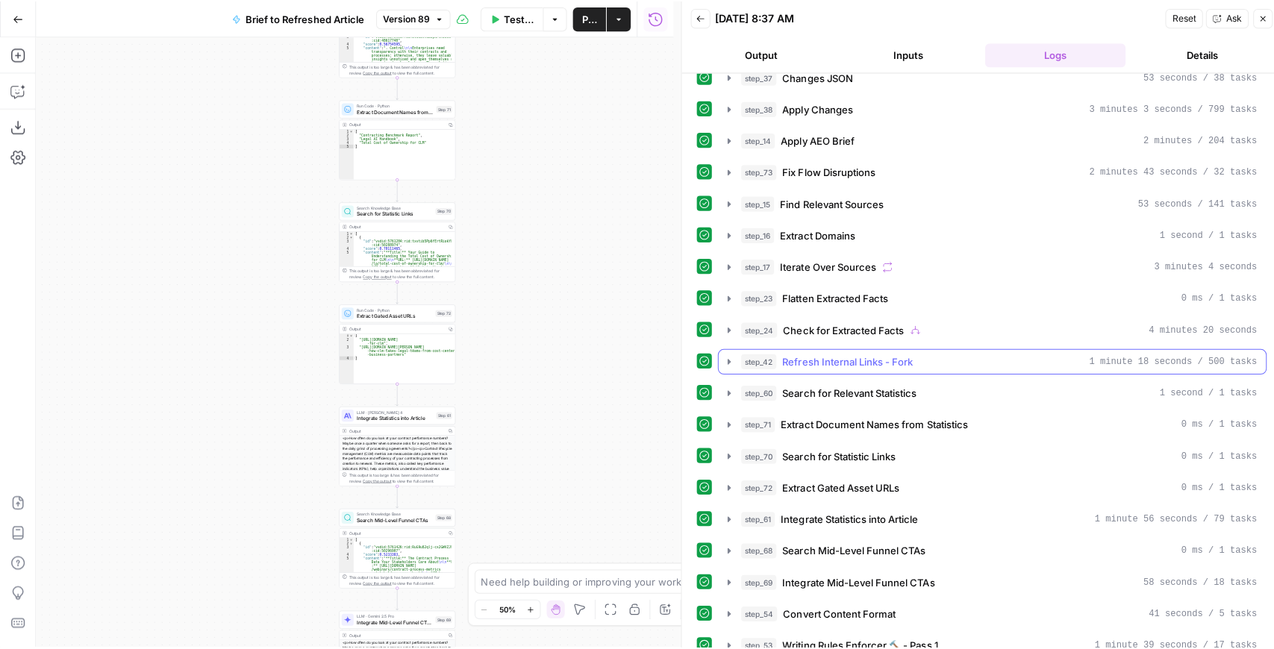
scroll to position [49, 0]
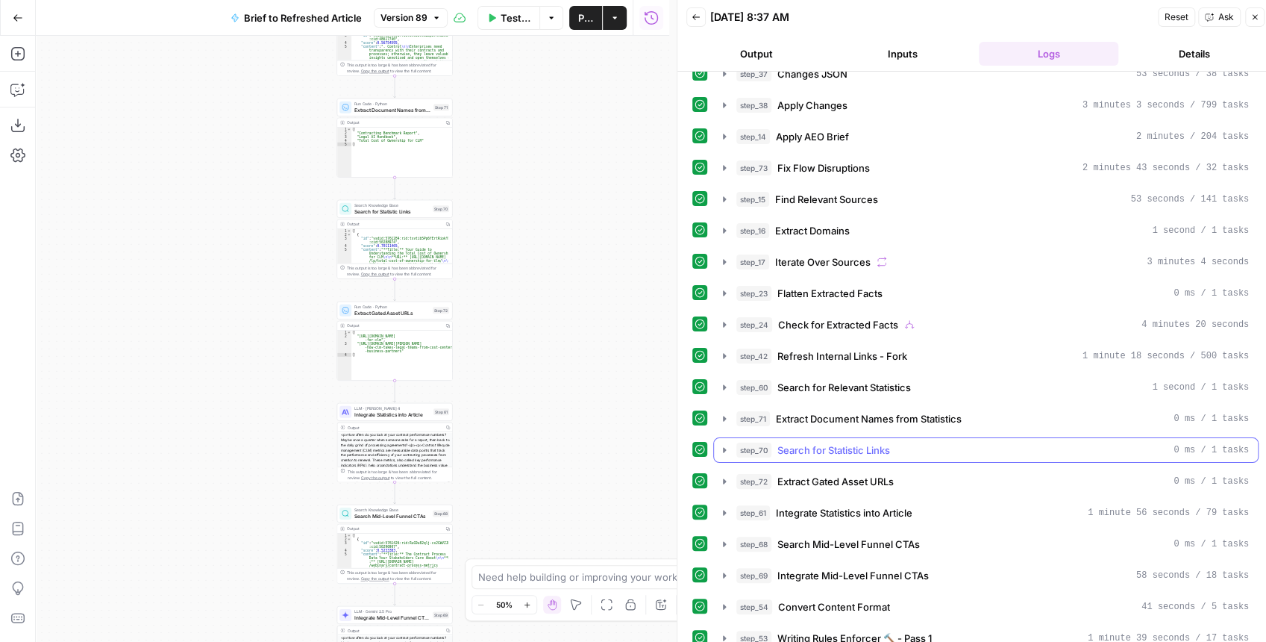
click at [721, 444] on icon "button" at bounding box center [724, 450] width 12 height 12
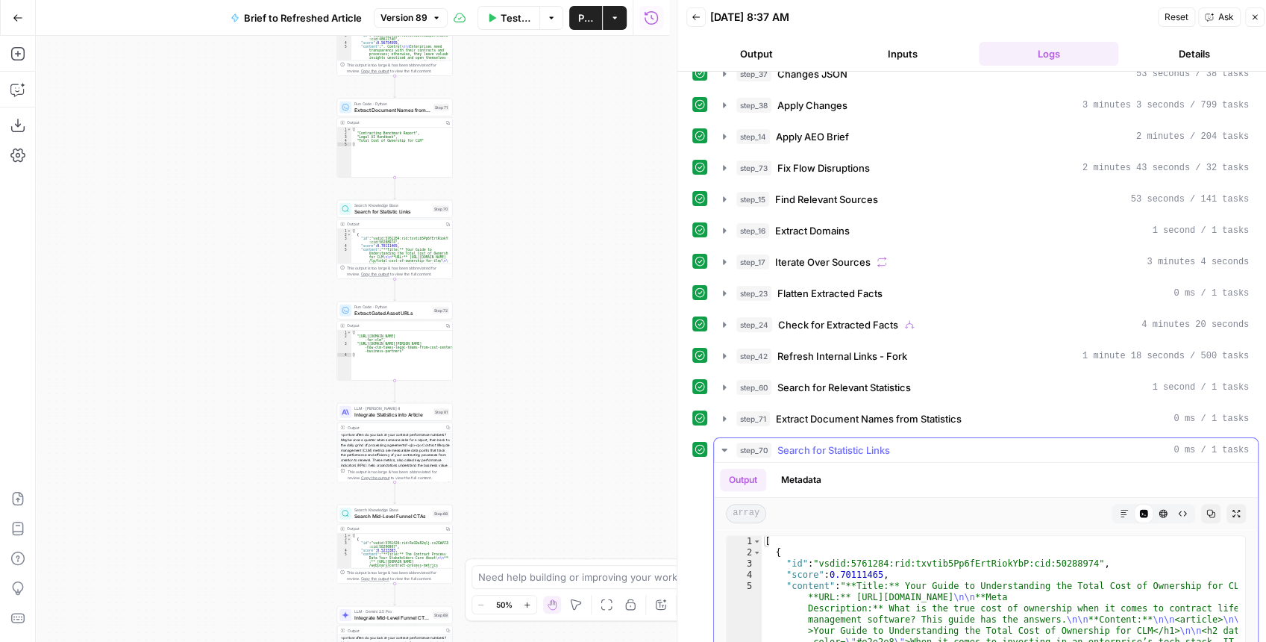
click at [1232, 509] on icon "button" at bounding box center [1236, 513] width 9 height 9
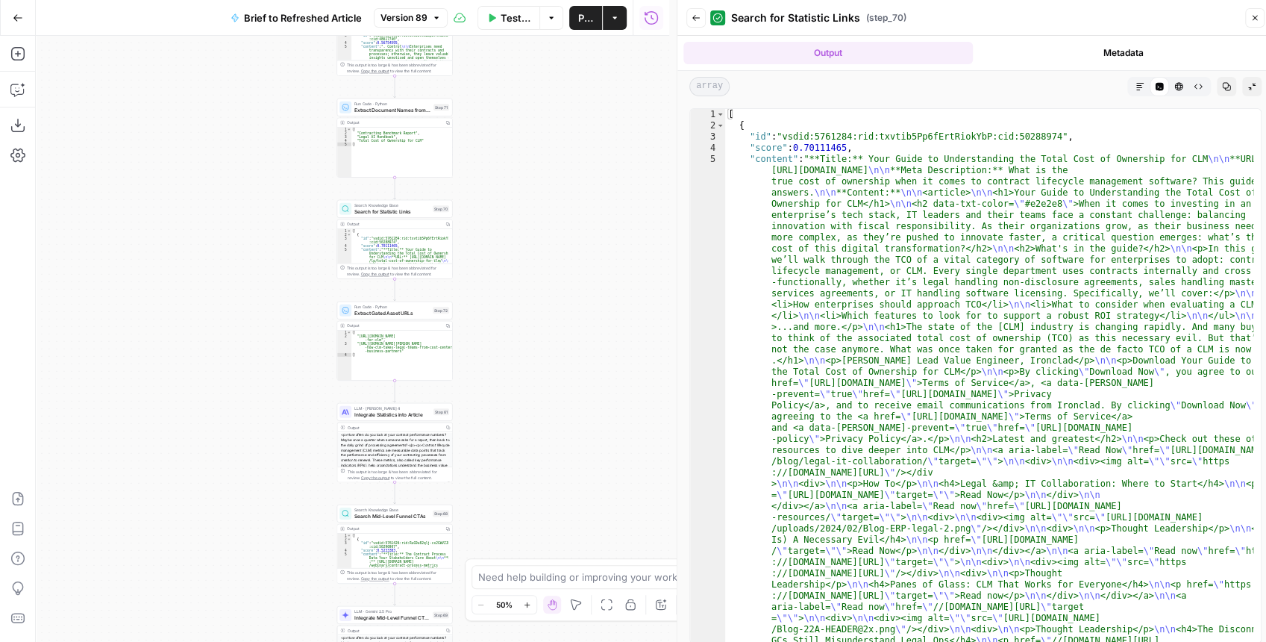
type textarea "**********"
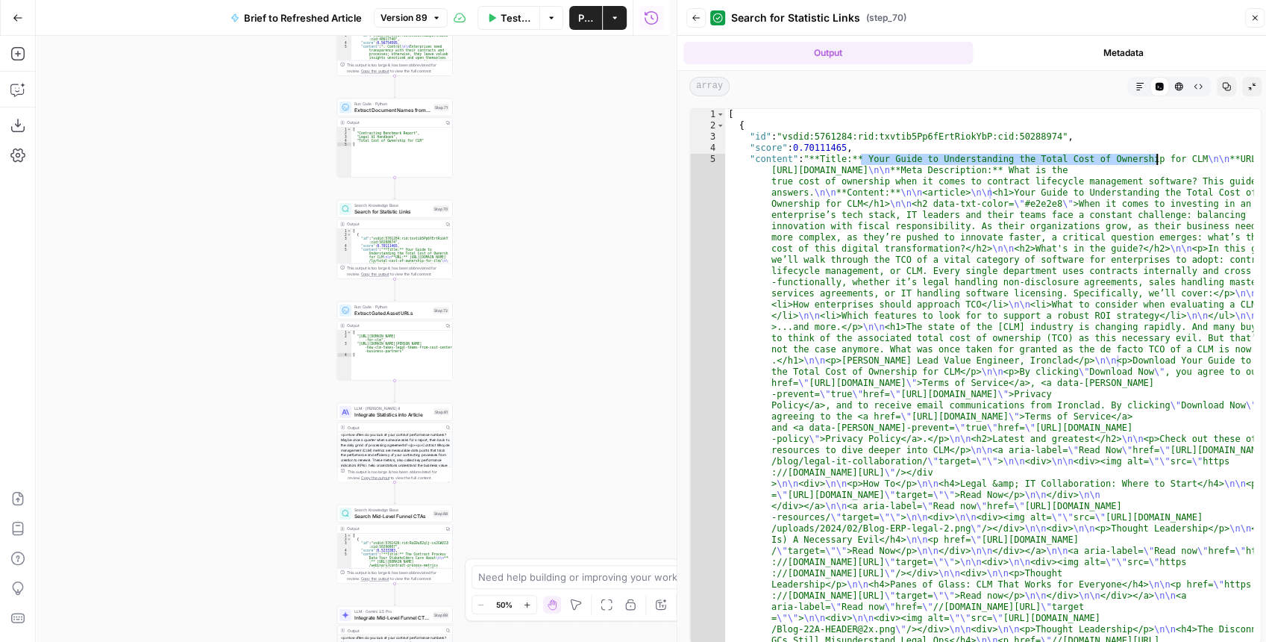
drag, startPoint x: 862, startPoint y: 160, endPoint x: 1158, endPoint y: 156, distance: 295.5
click at [959, 162] on div "[ { "id" : "vsdid:5761284:rid:txvtib5Pp6fErtRiokYbP:cid:50288974" , "score" : 0…" at bounding box center [989, 375] width 528 height 533
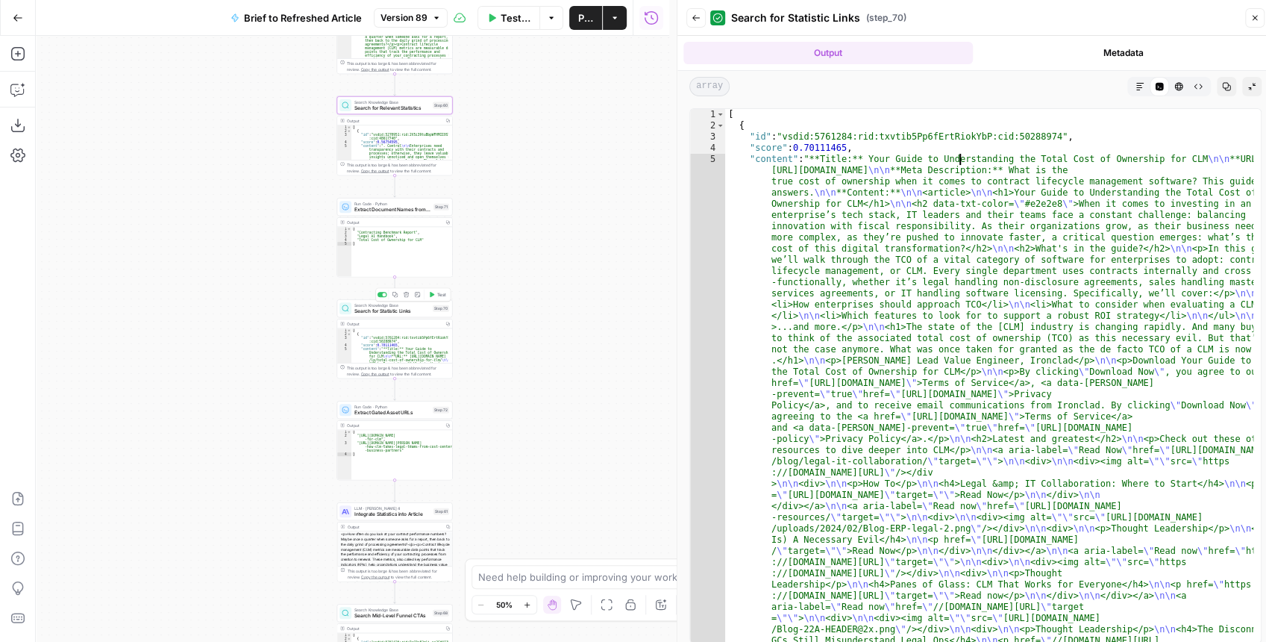
click at [392, 310] on span "Search for Statistic Links" at bounding box center [391, 310] width 75 height 7
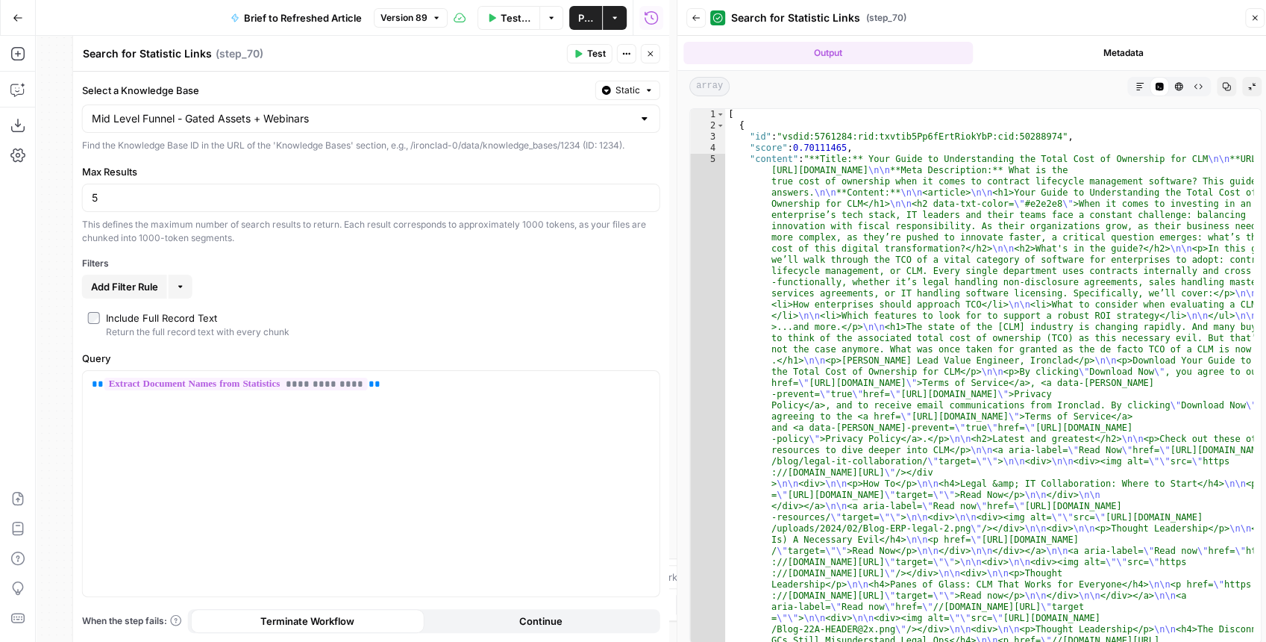
click at [659, 60] on button "Close" at bounding box center [650, 53] width 19 height 19
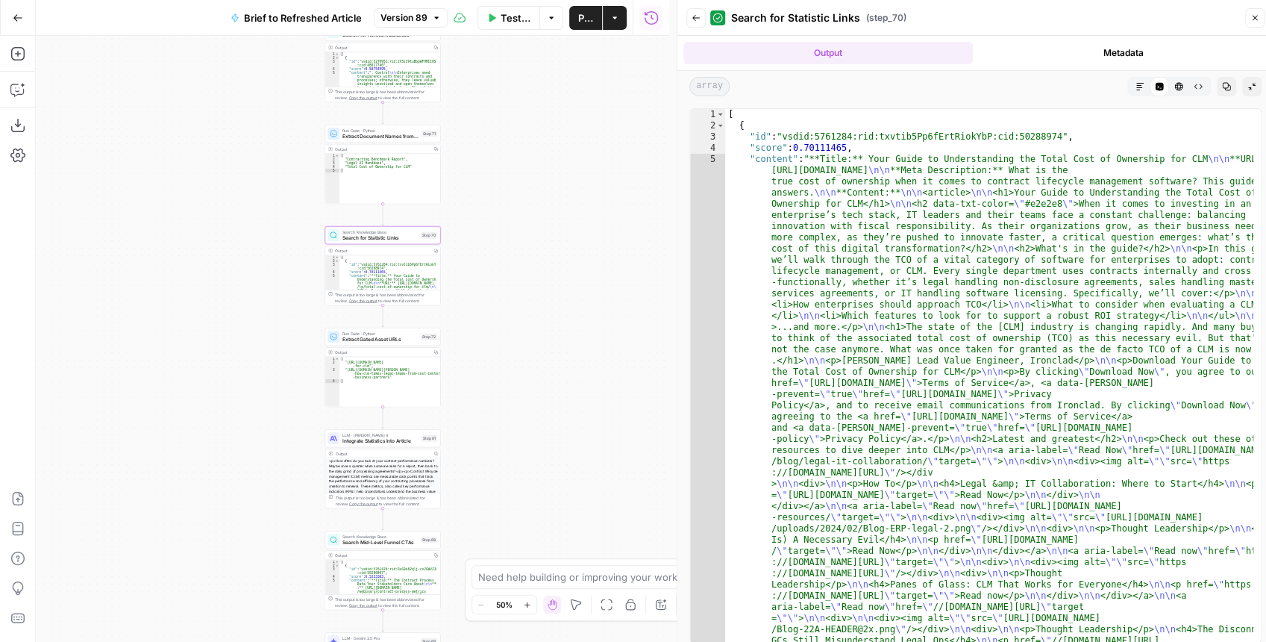
drag, startPoint x: 490, startPoint y: 269, endPoint x: 478, endPoint y: 221, distance: 49.4
click at [478, 221] on div "true false false true false true Workflow Set Inputs Inputs LLM · GPT-4.1 Extra…" at bounding box center [352, 339] width 633 height 606
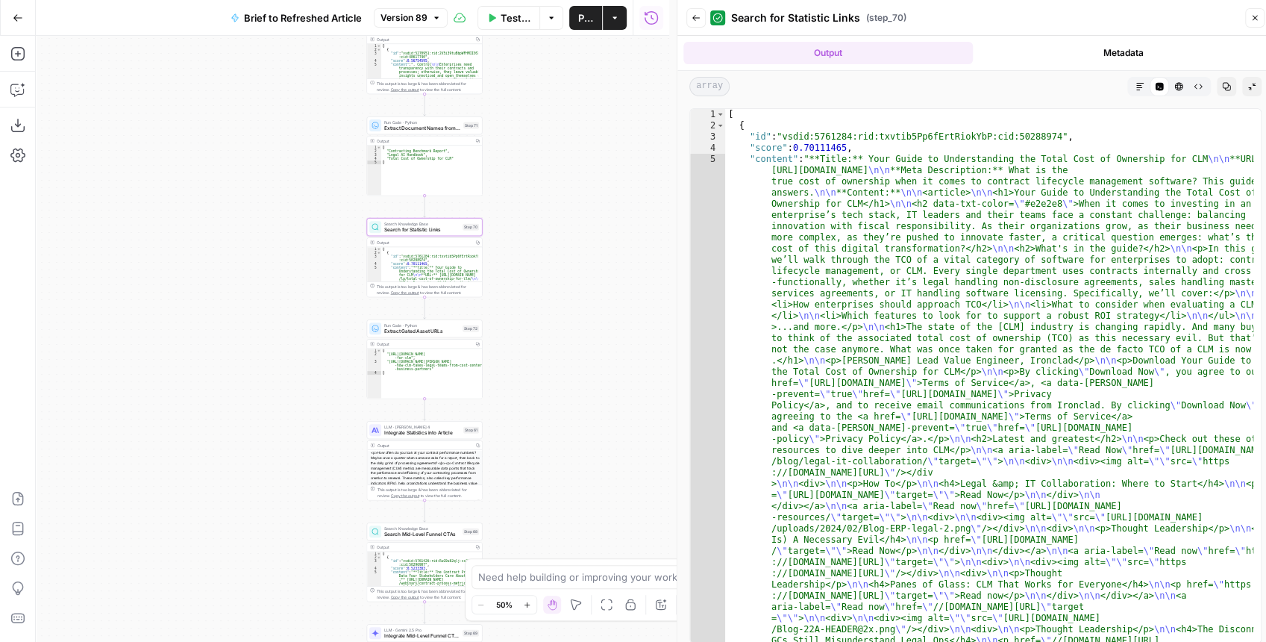
drag, startPoint x: 522, startPoint y: 257, endPoint x: 575, endPoint y: 249, distance: 53.6
click at [575, 249] on div "true false false true false true Workflow Set Inputs Inputs LLM · GPT-4.1 Extra…" at bounding box center [352, 339] width 633 height 606
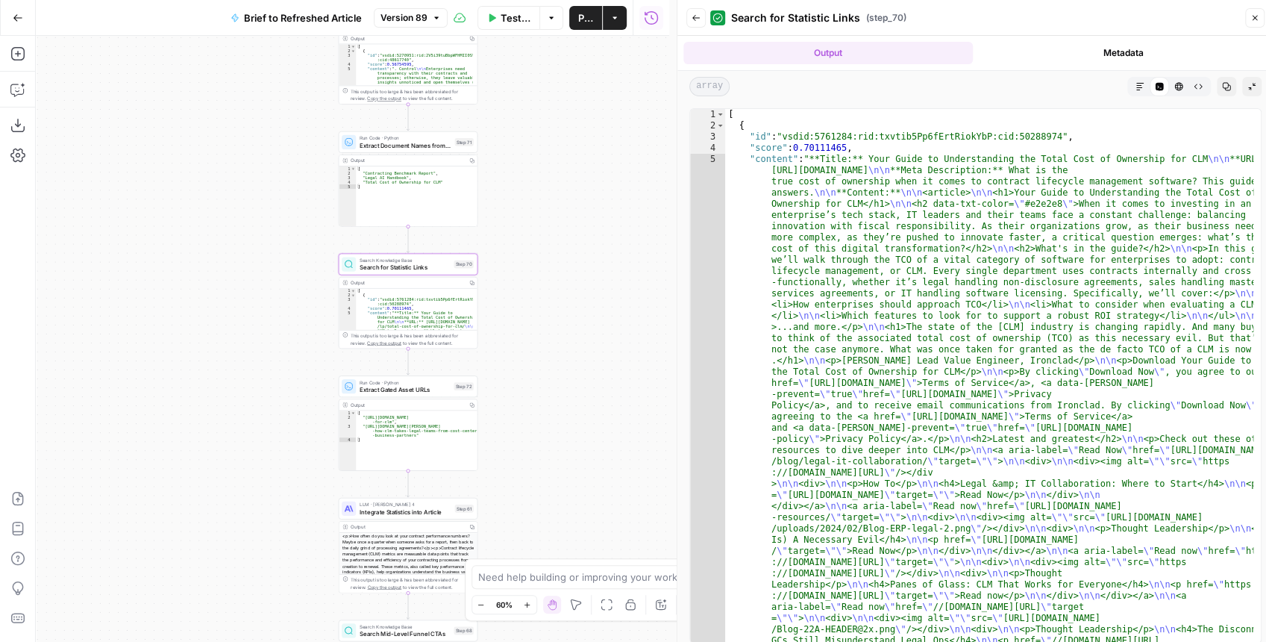
drag, startPoint x: 543, startPoint y: 231, endPoint x: 532, endPoint y: 349, distance: 118.4
click at [532, 349] on div "true false false true false true Workflow Set Inputs Inputs LLM · GPT-4.1 Extra…" at bounding box center [352, 339] width 633 height 606
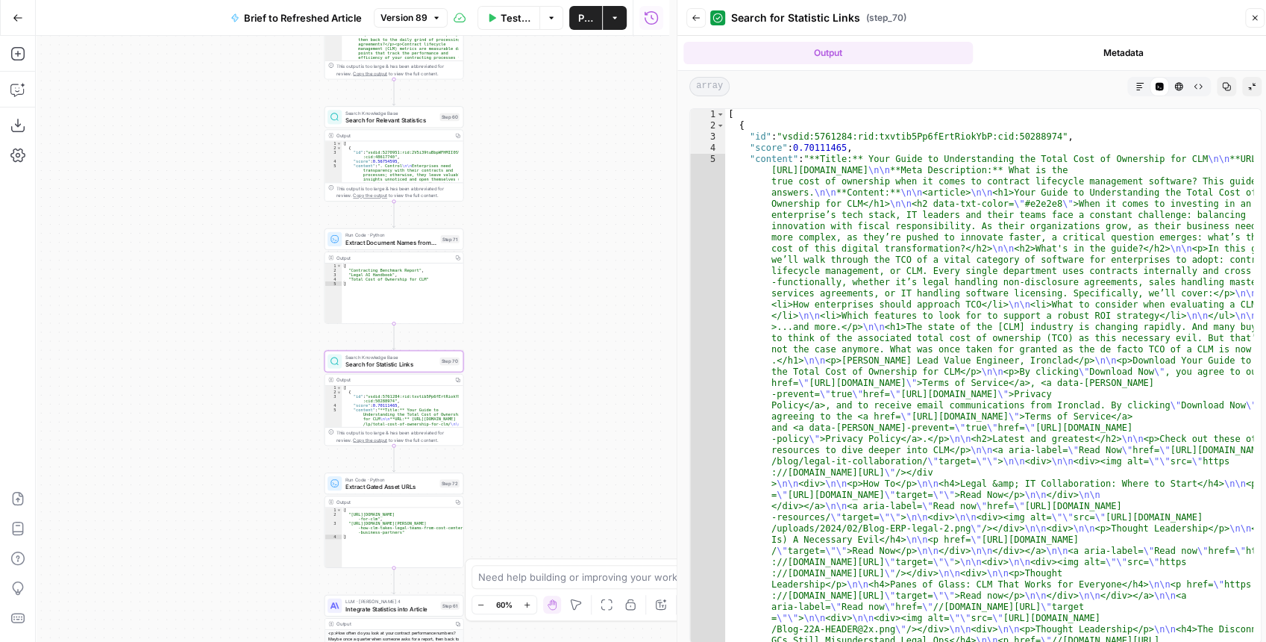
drag, startPoint x: 553, startPoint y: 234, endPoint x: 543, endPoint y: 263, distance: 30.0
click at [543, 263] on div "true false false true false true Workflow Set Inputs Inputs LLM · GPT-4.1 Extra…" at bounding box center [352, 339] width 633 height 606
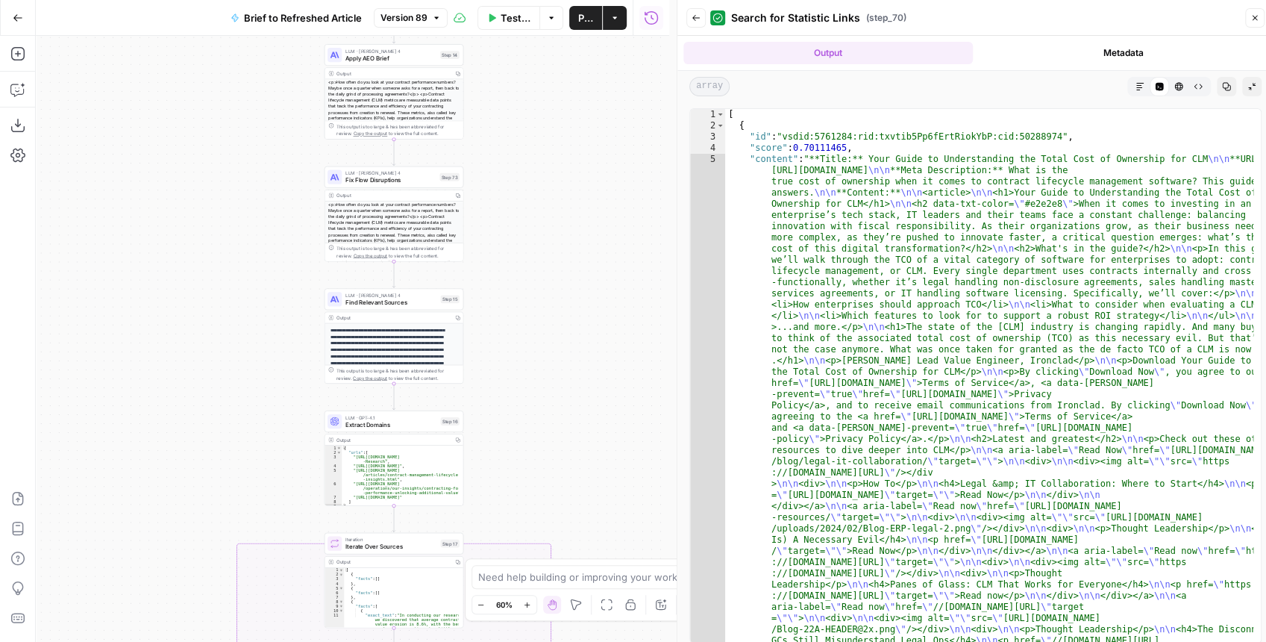
click at [364, 181] on span "Fix Flow Disruptions" at bounding box center [390, 179] width 91 height 9
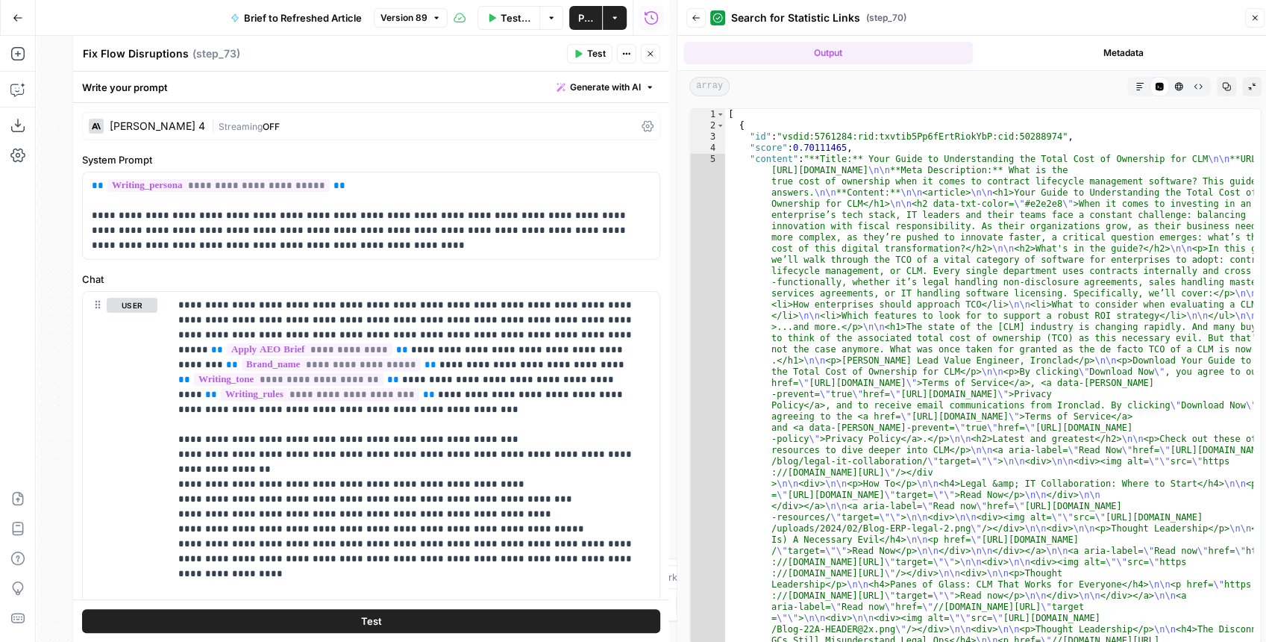
click at [1254, 17] on icon "button" at bounding box center [1255, 18] width 5 height 5
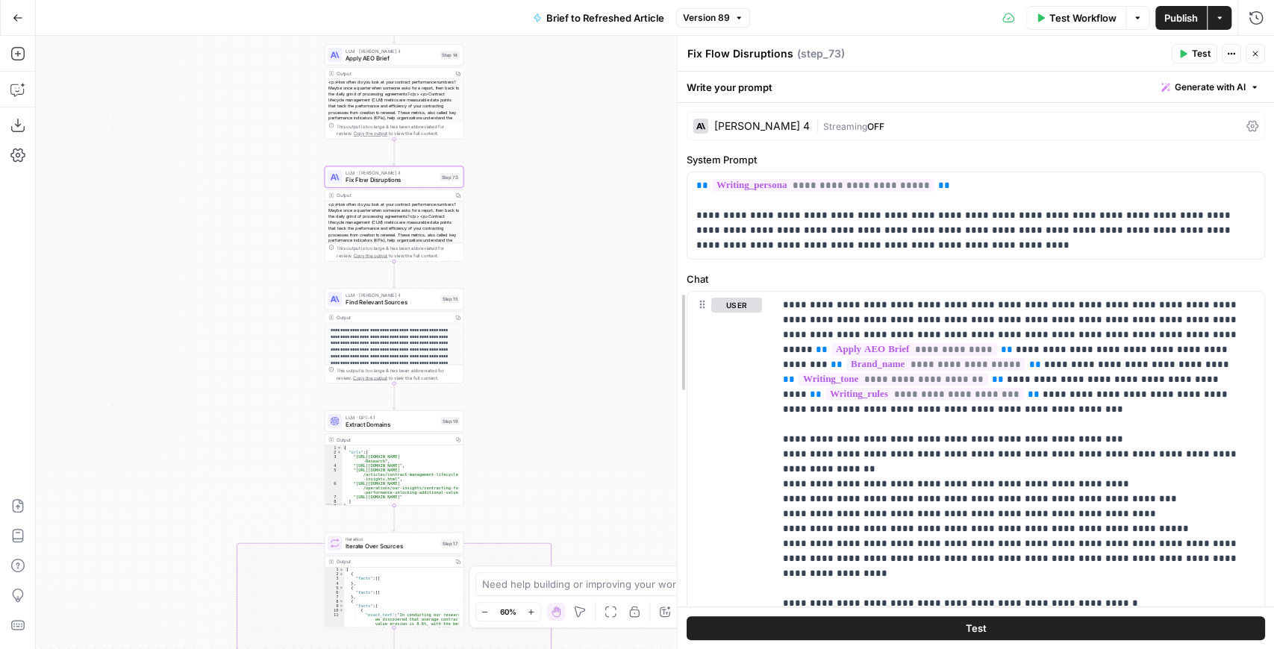
drag, startPoint x: 680, startPoint y: 346, endPoint x: 581, endPoint y: 342, distance: 98.6
click at [581, 342] on body "Ironclad New Home Browse Insights Opportunities Your Data Recent Grids Mid-funn…" at bounding box center [637, 324] width 1274 height 649
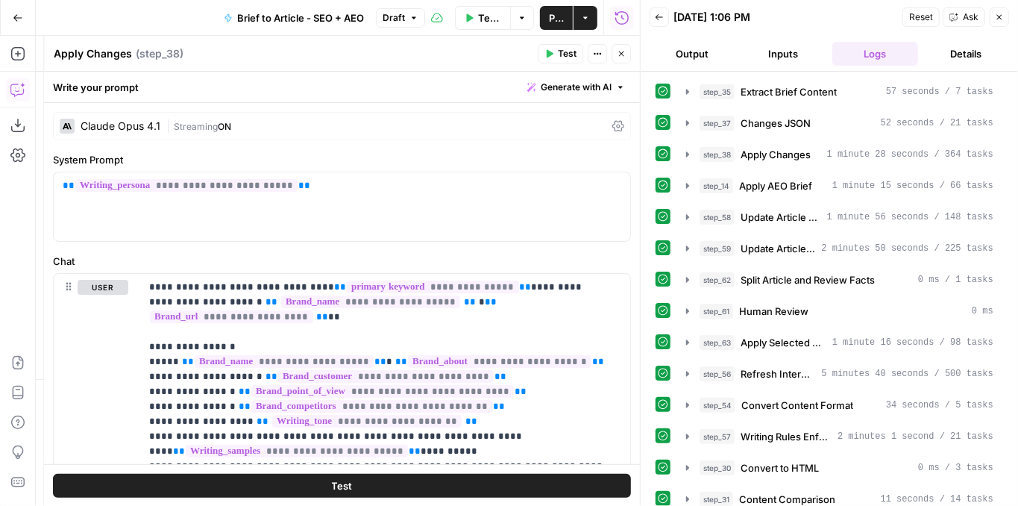
scroll to position [135, 0]
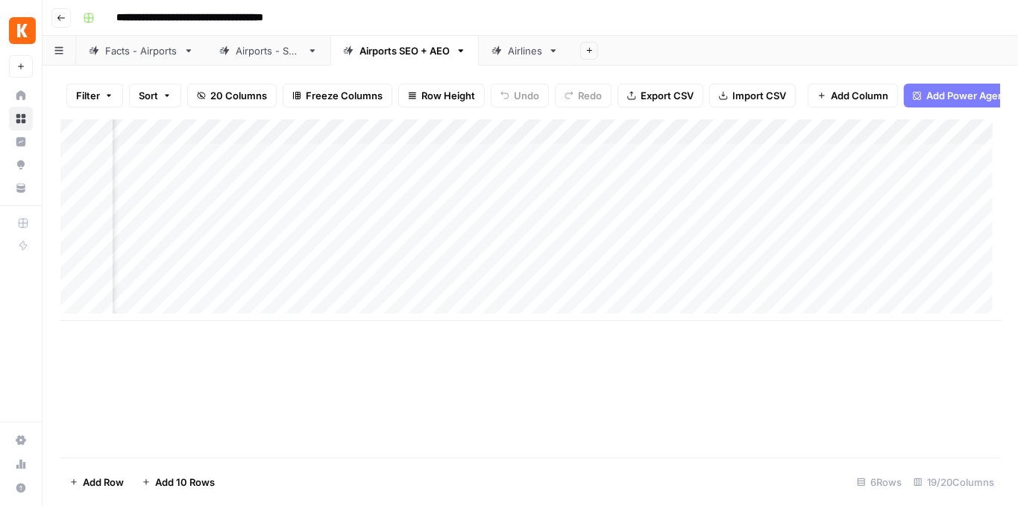
scroll to position [0, 2018]
click at [915, 166] on div "Add Column" at bounding box center [530, 219] width 940 height 201
